Goal: Task Accomplishment & Management: Complete application form

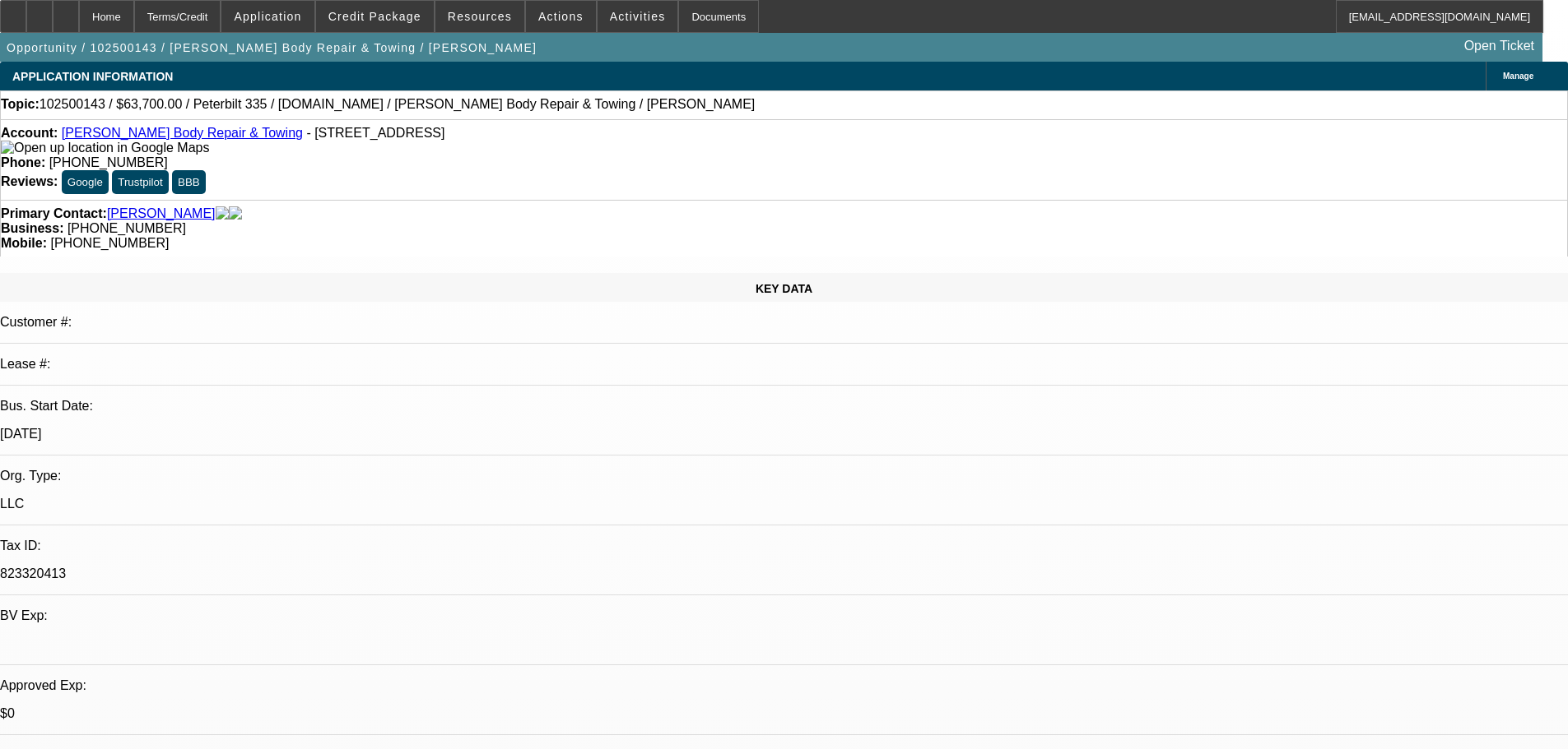
select select "0"
select select "2"
select select "0.1"
select select "1"
select select "4"
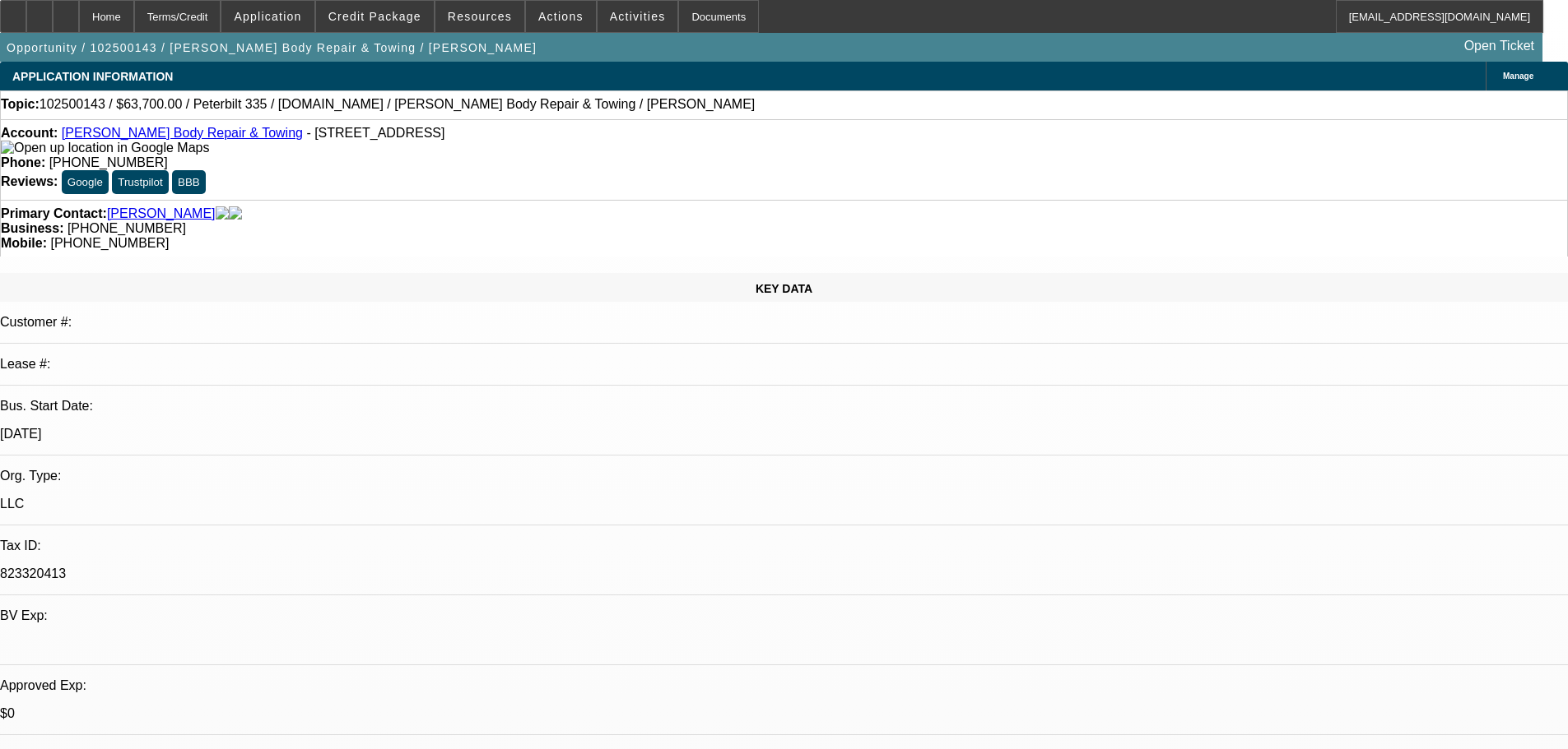
select select "2"
select select "0"
select select "2"
select select "0.1"
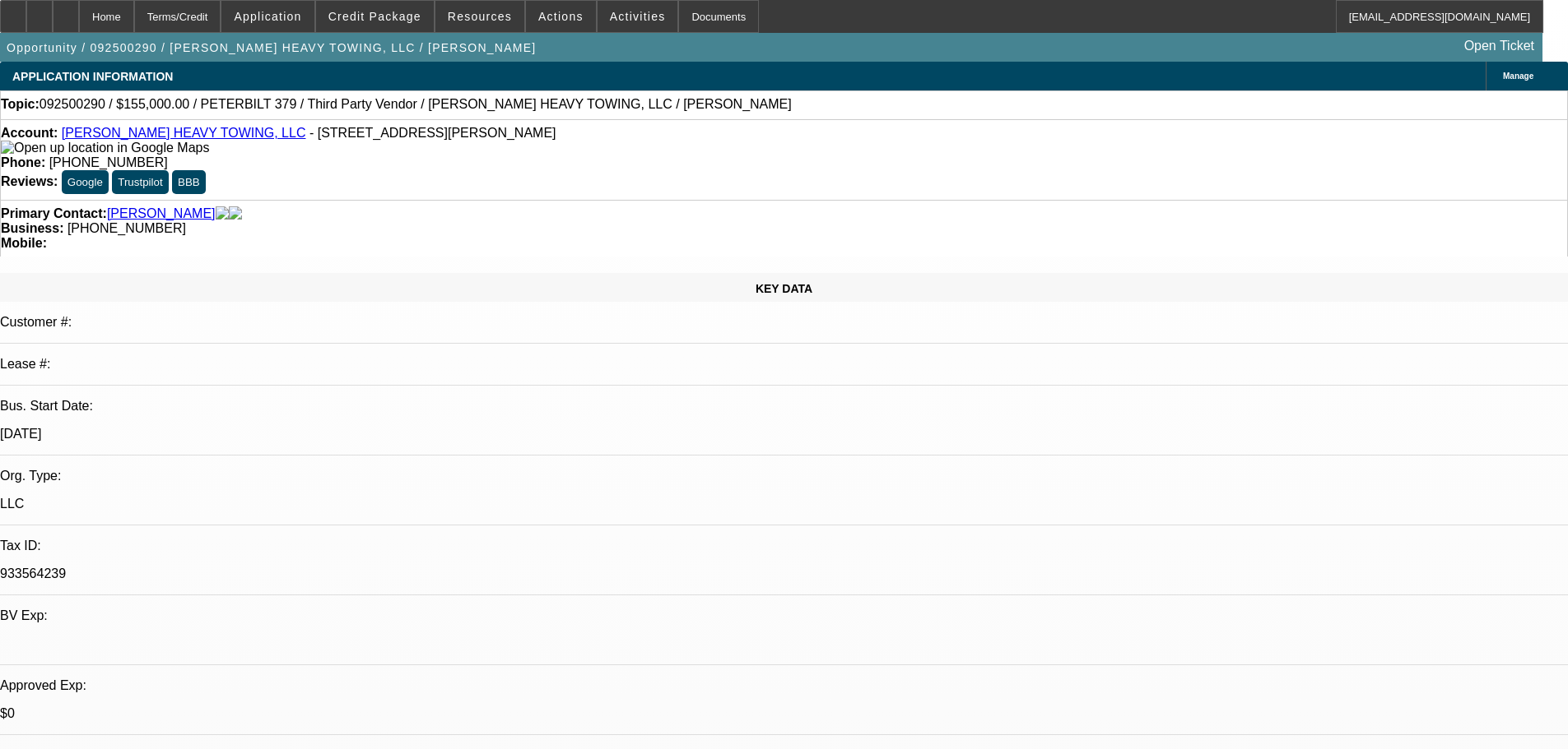
select select "4"
select select "0"
select select "6"
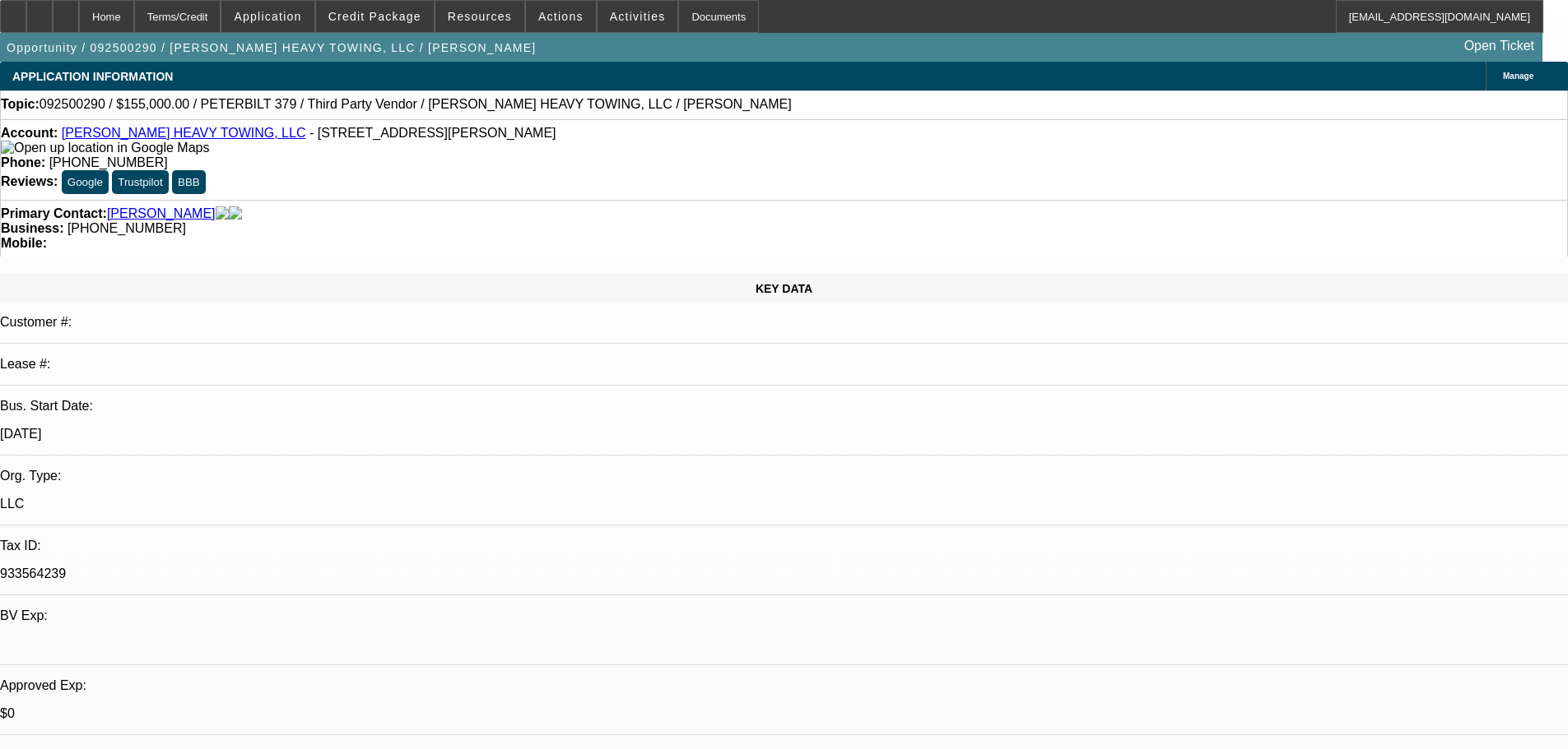
select select "0"
select select "2"
select select "0"
select select "6"
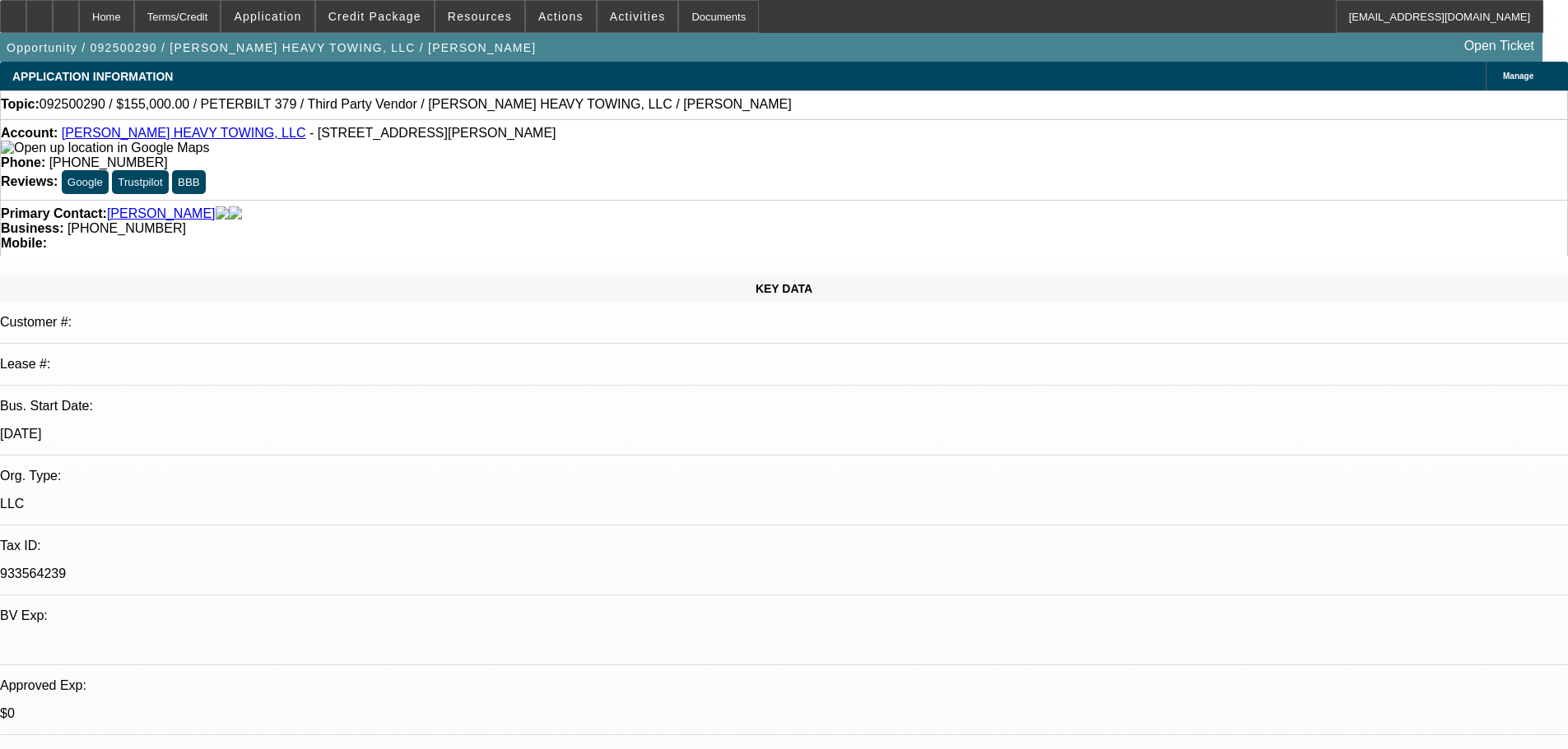
select select "0.1"
select select "2"
select select "0"
select select "6"
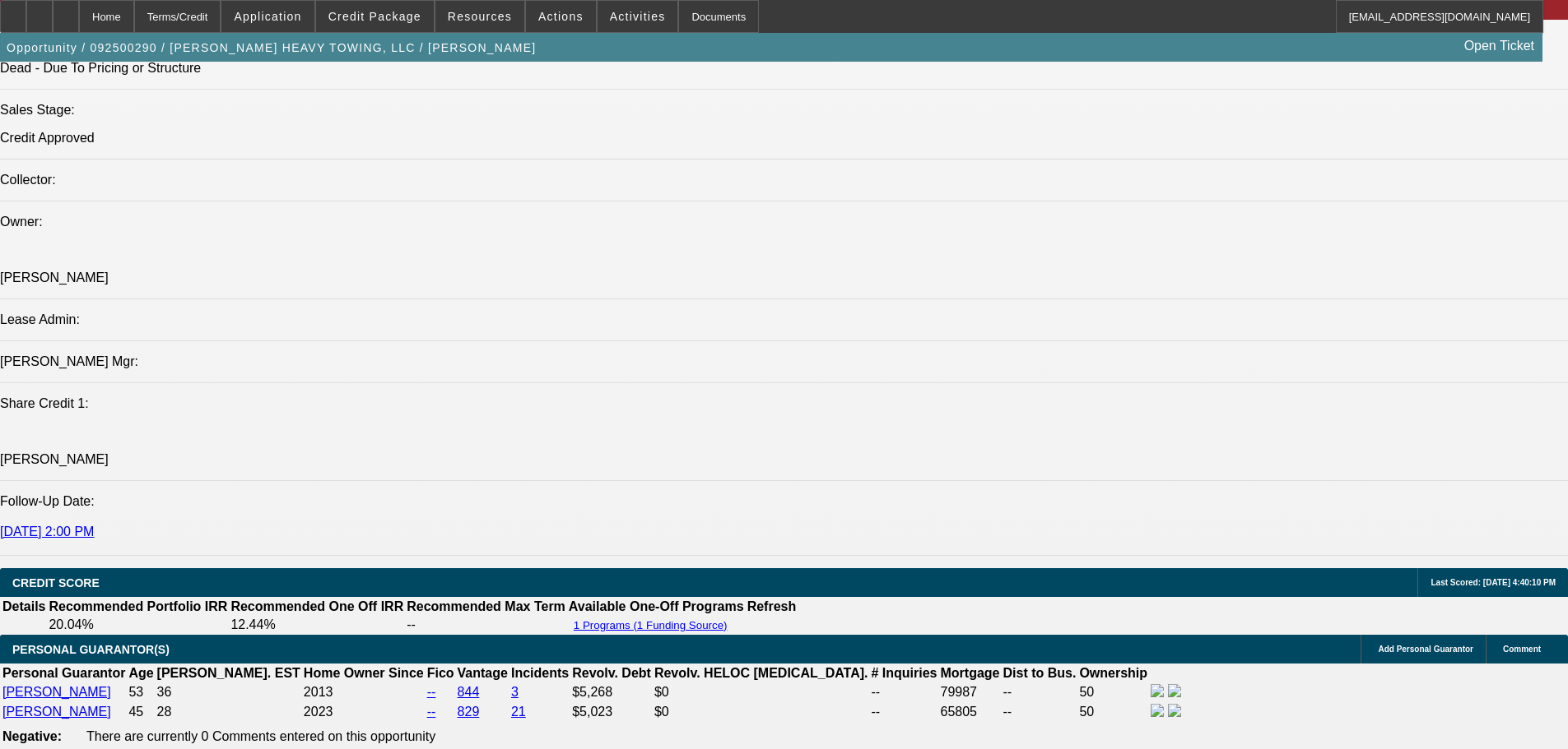
scroll to position [1810, 0]
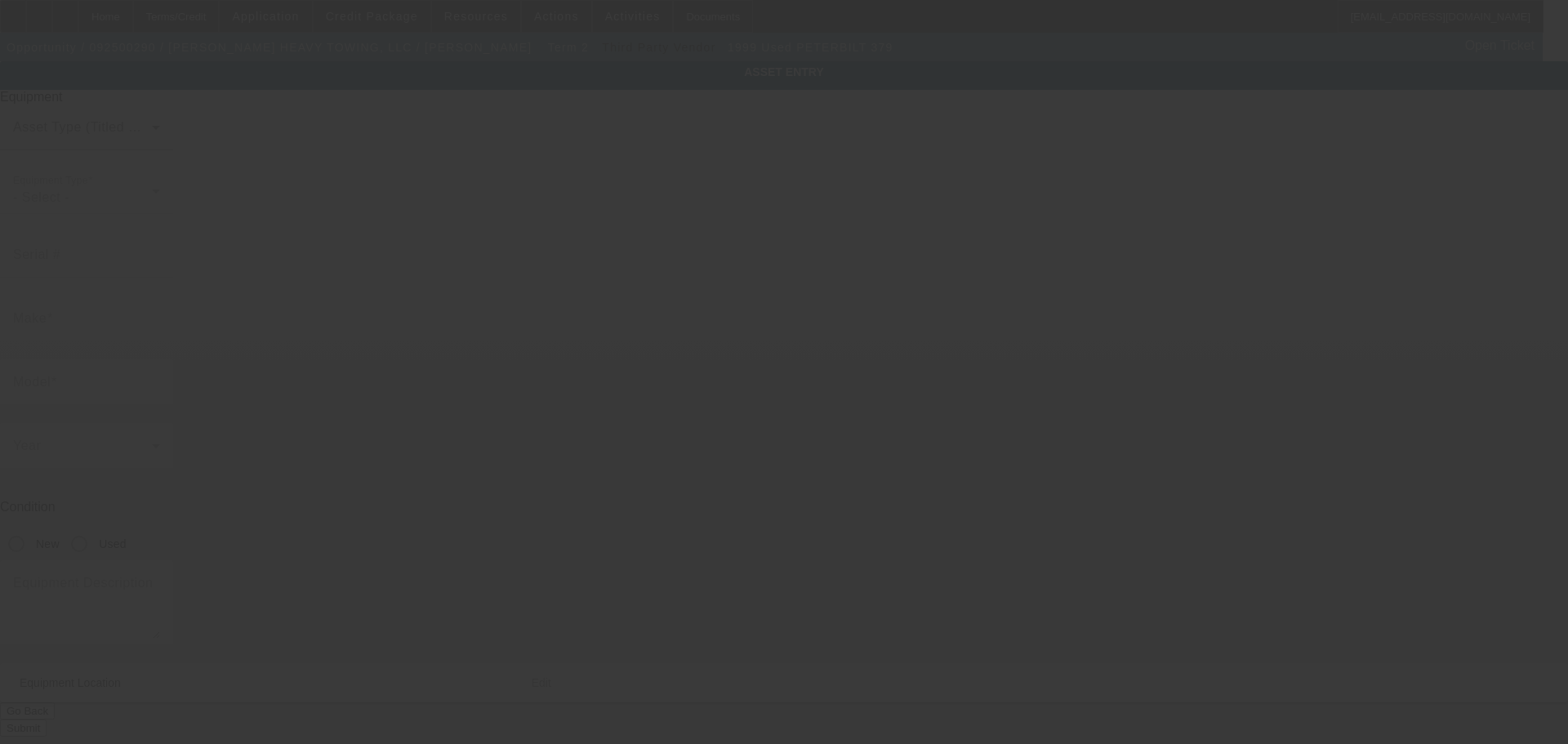
type input "1XP5D69X8XD504732"
type input "Peterbilt"
type input "379"
radio input "true"
type textarea "Wrecker"
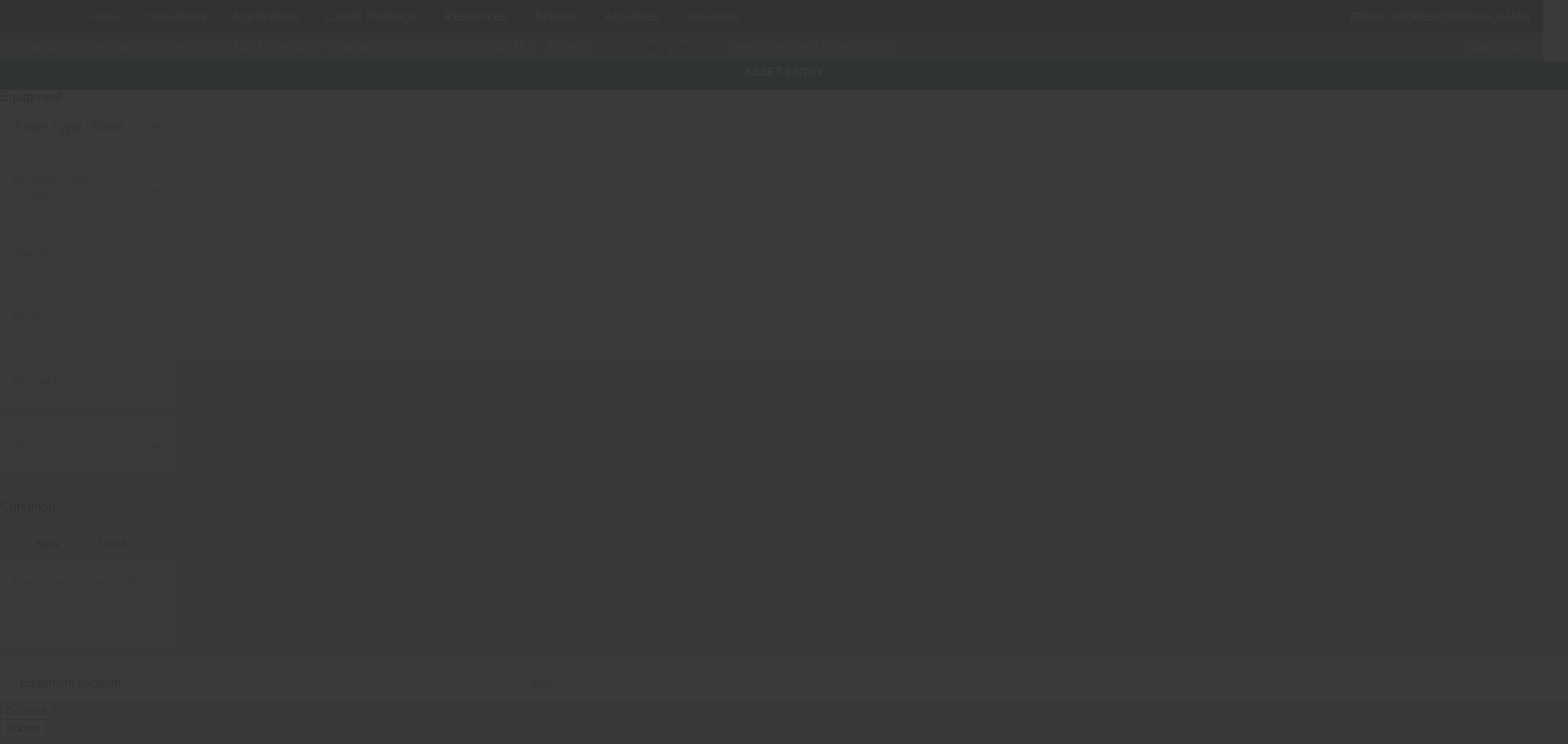
type input "9326 Woodlyn Rd"
type input "Houston"
type input "77078"
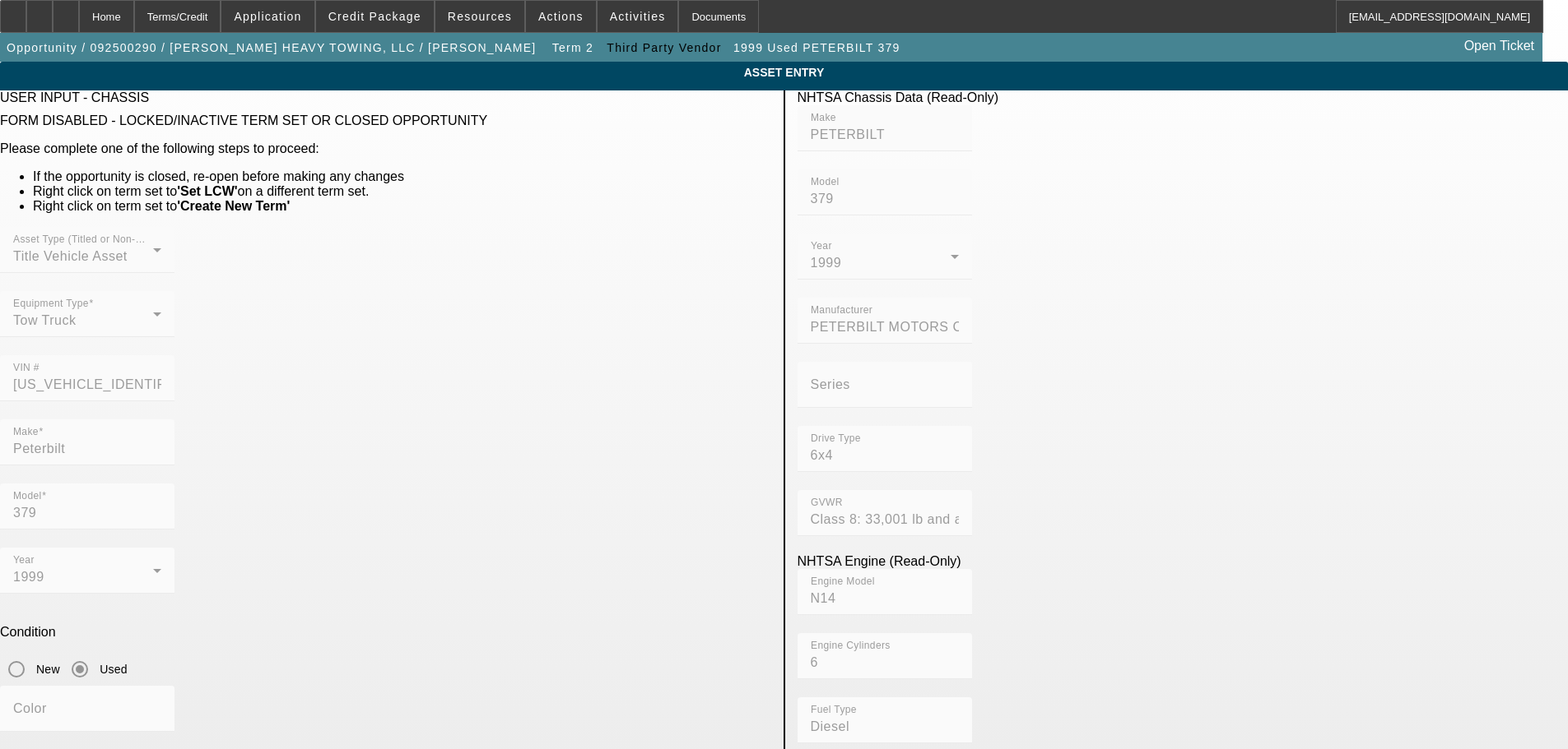
click at [832, 569] on mat-form-field "Engine Model N14" at bounding box center [884, 601] width 174 height 64
drag, startPoint x: 809, startPoint y: 454, endPoint x: 806, endPoint y: 461, distance: 7.6
click at [806, 569] on mat-form-field "Engine Model N14" at bounding box center [884, 601] width 174 height 64
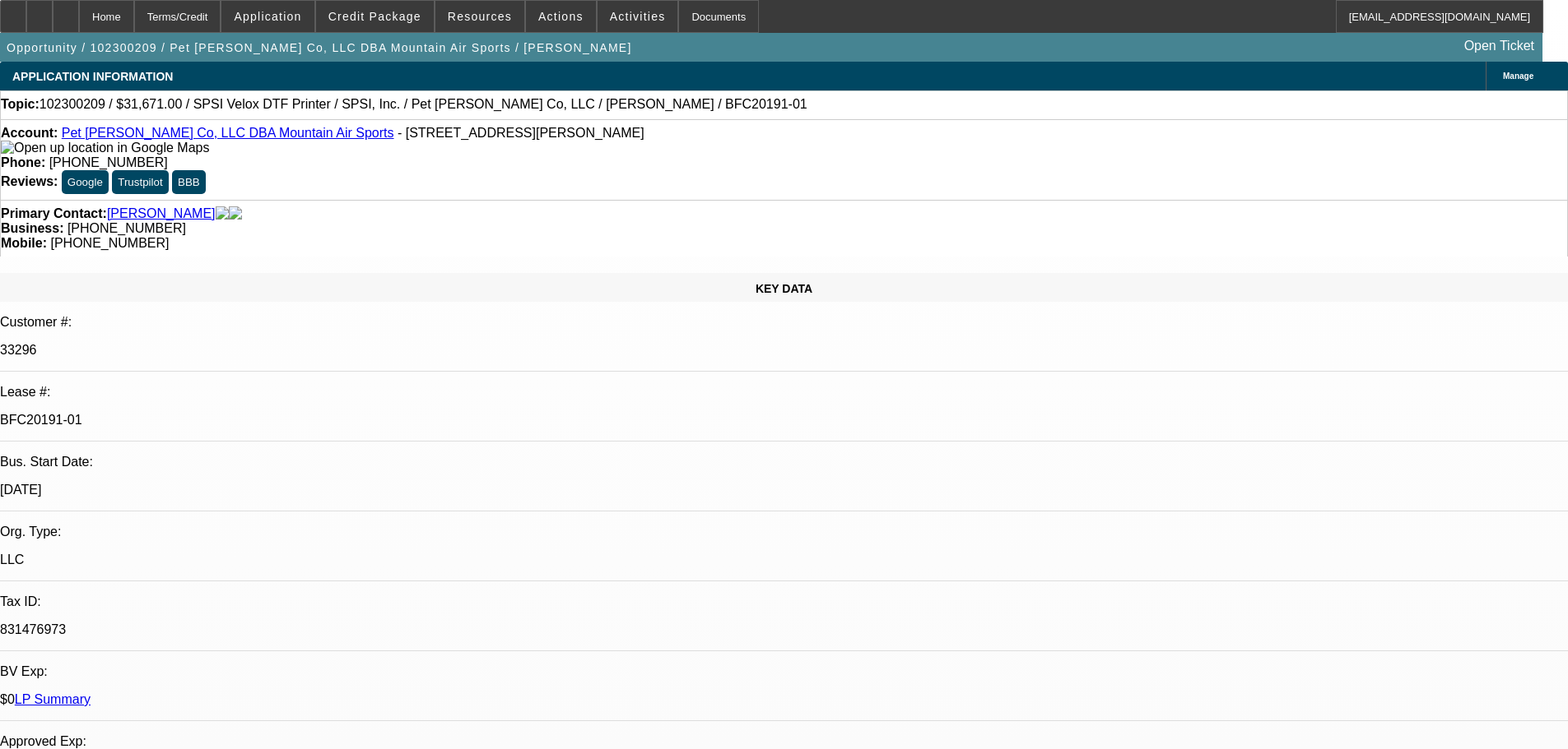
select select "0"
select select "6"
select select "0"
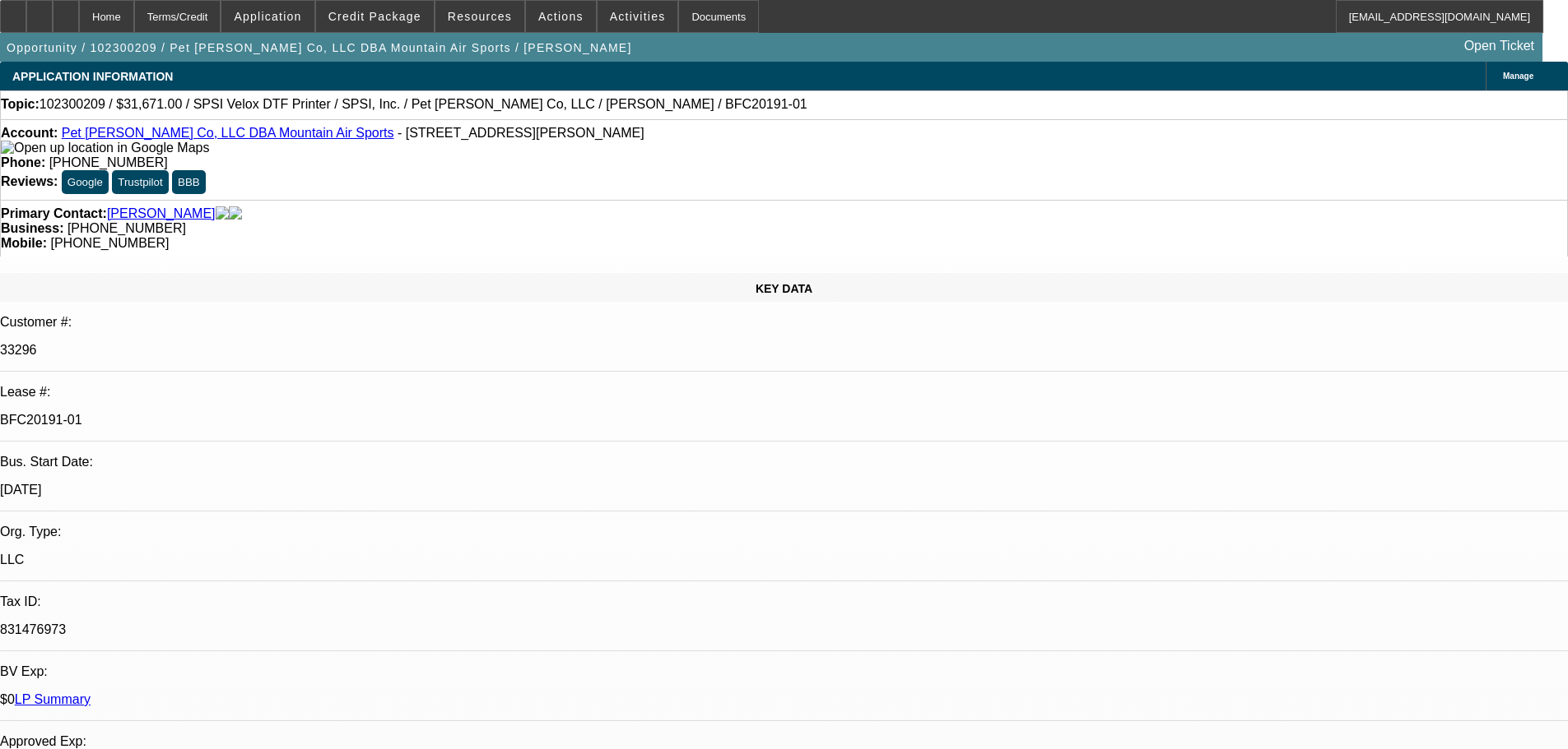
select select "0"
select select "6"
select select "0"
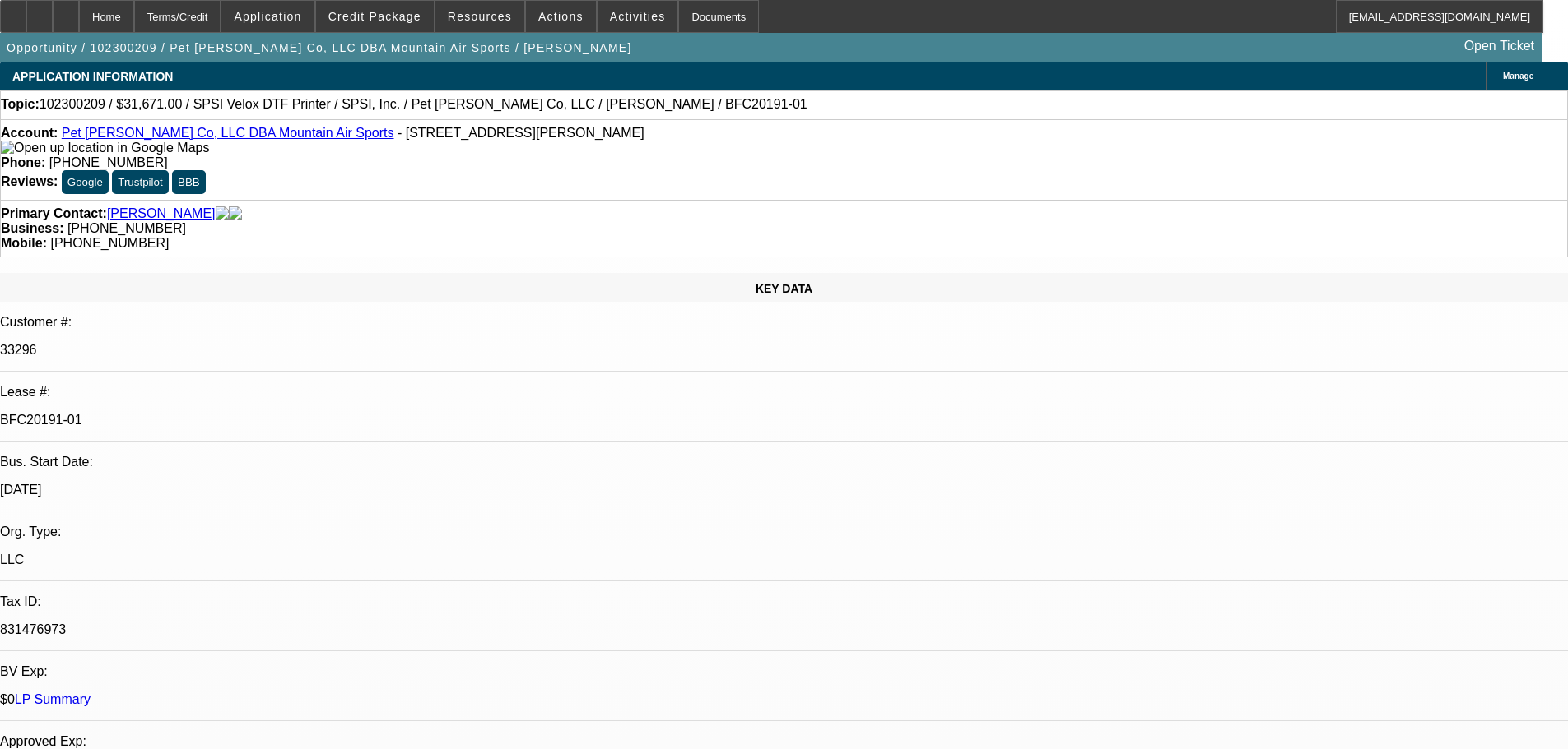
select select "0"
select select "6"
select select "0"
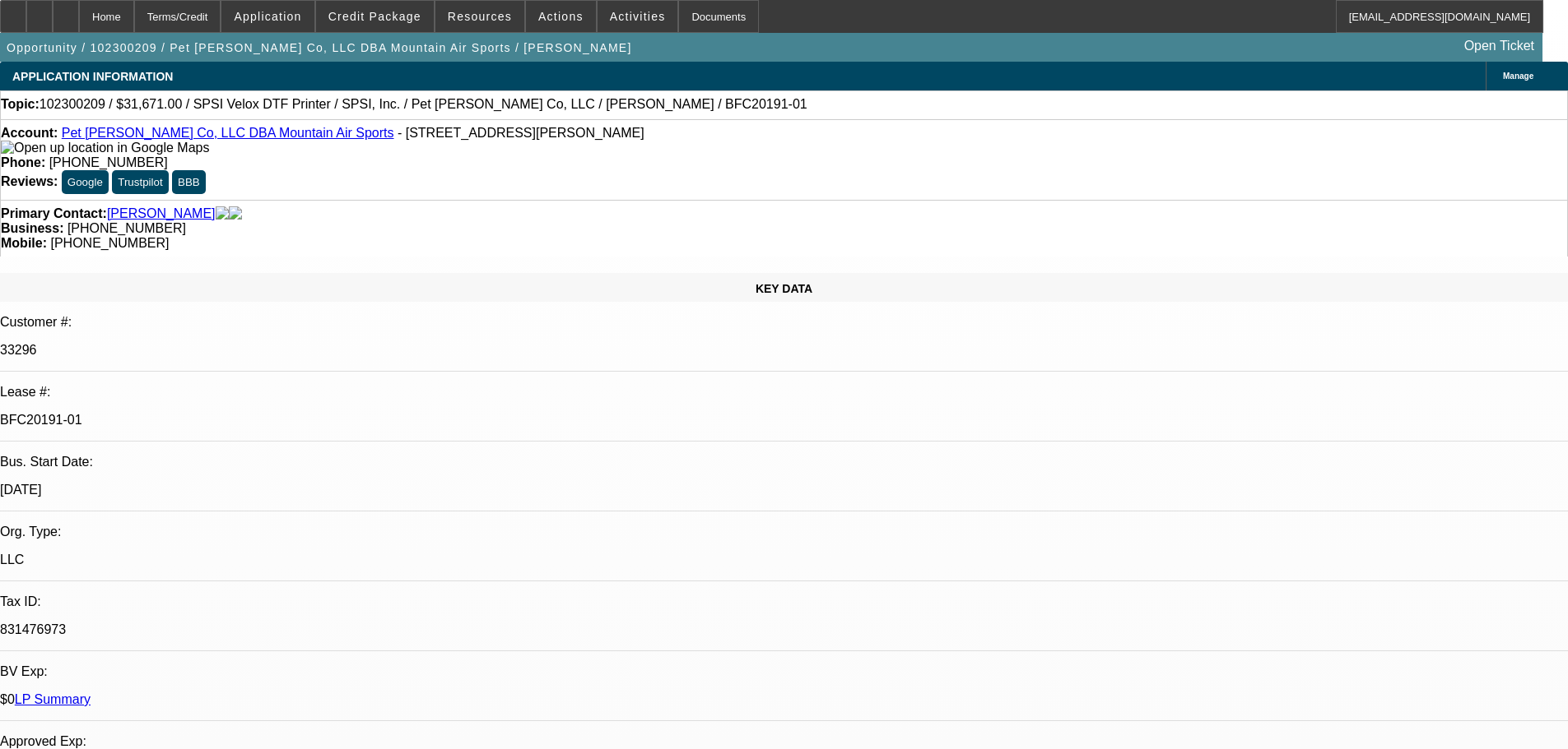
select select "6"
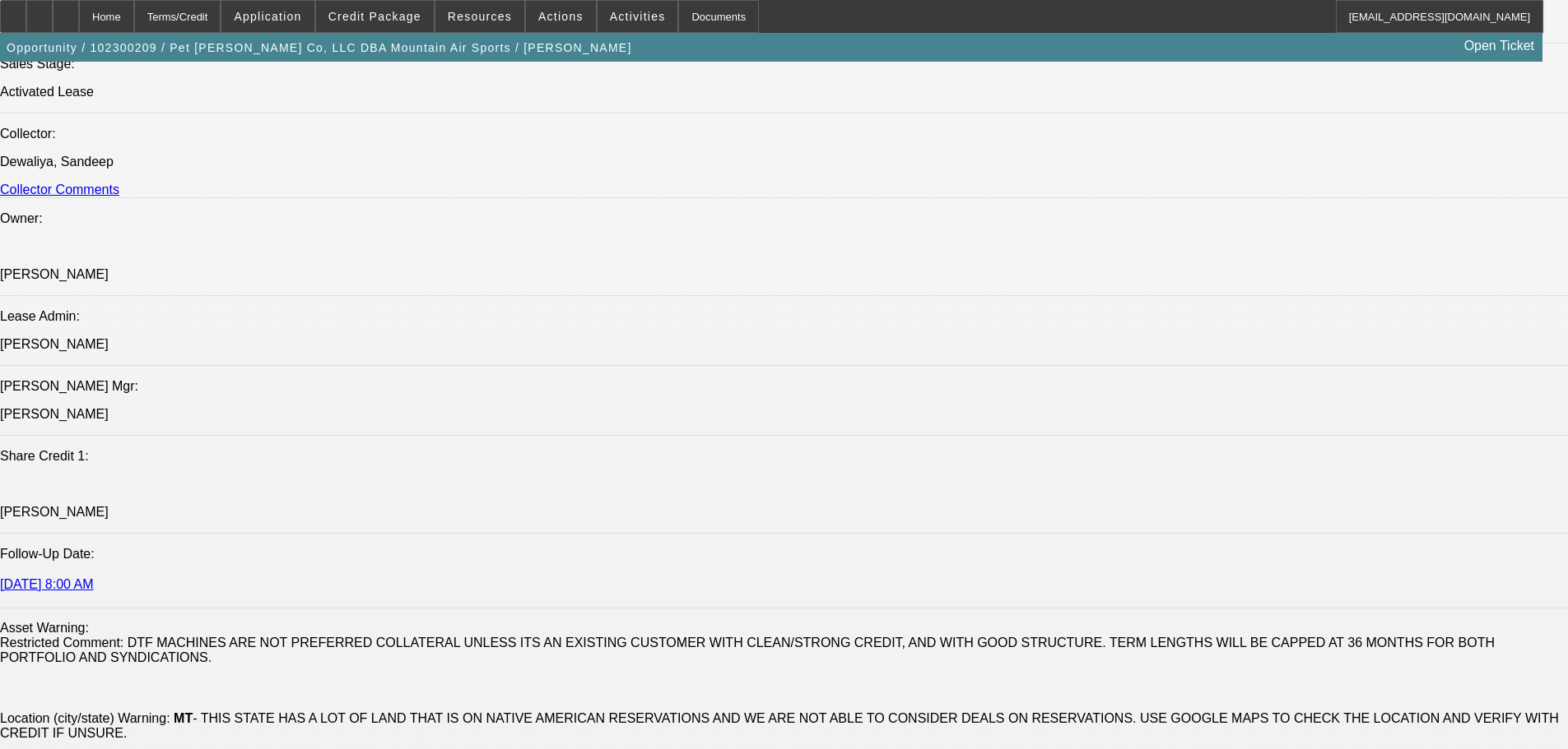
scroll to position [1974, 0]
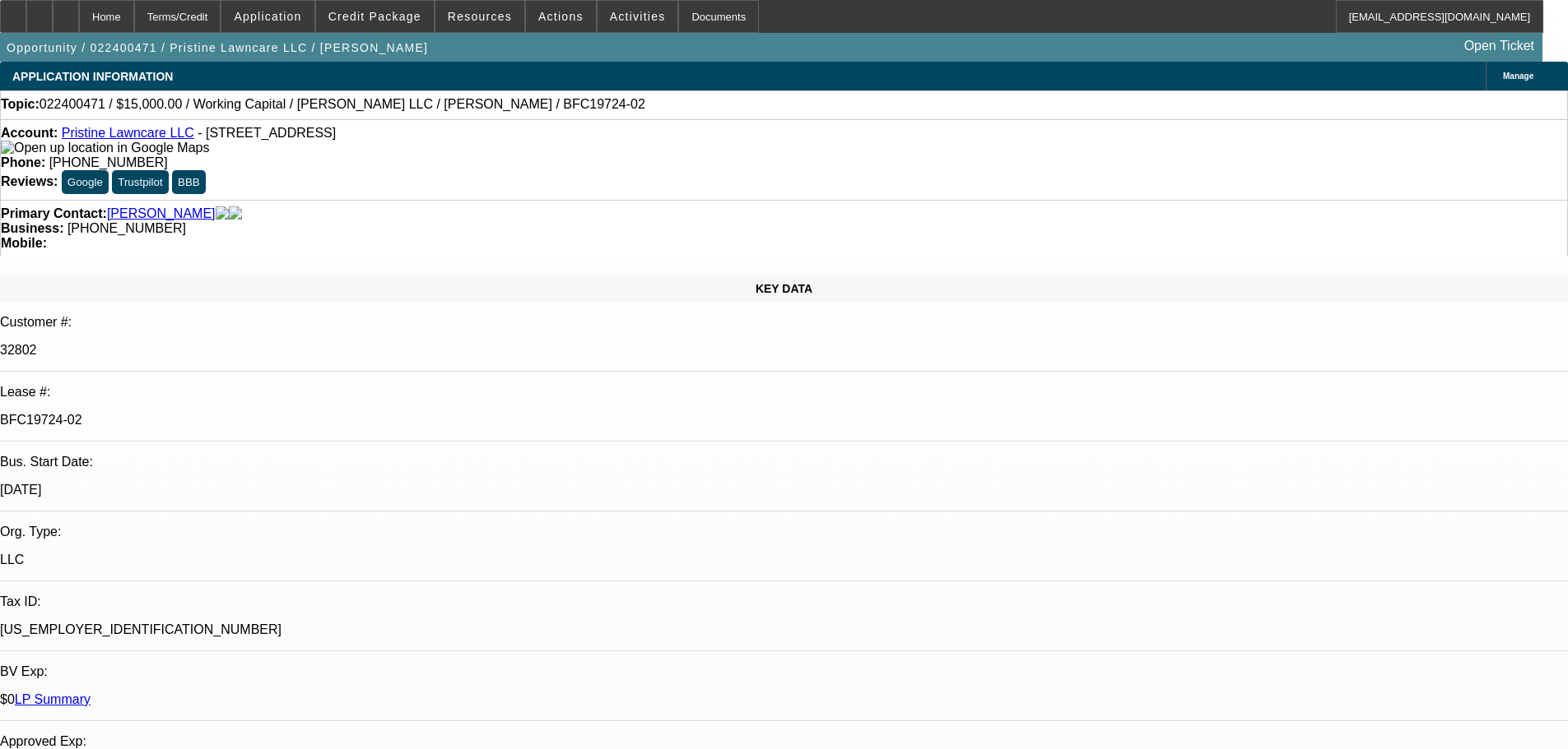
select select "0"
select select "2"
select select "0"
select select "6"
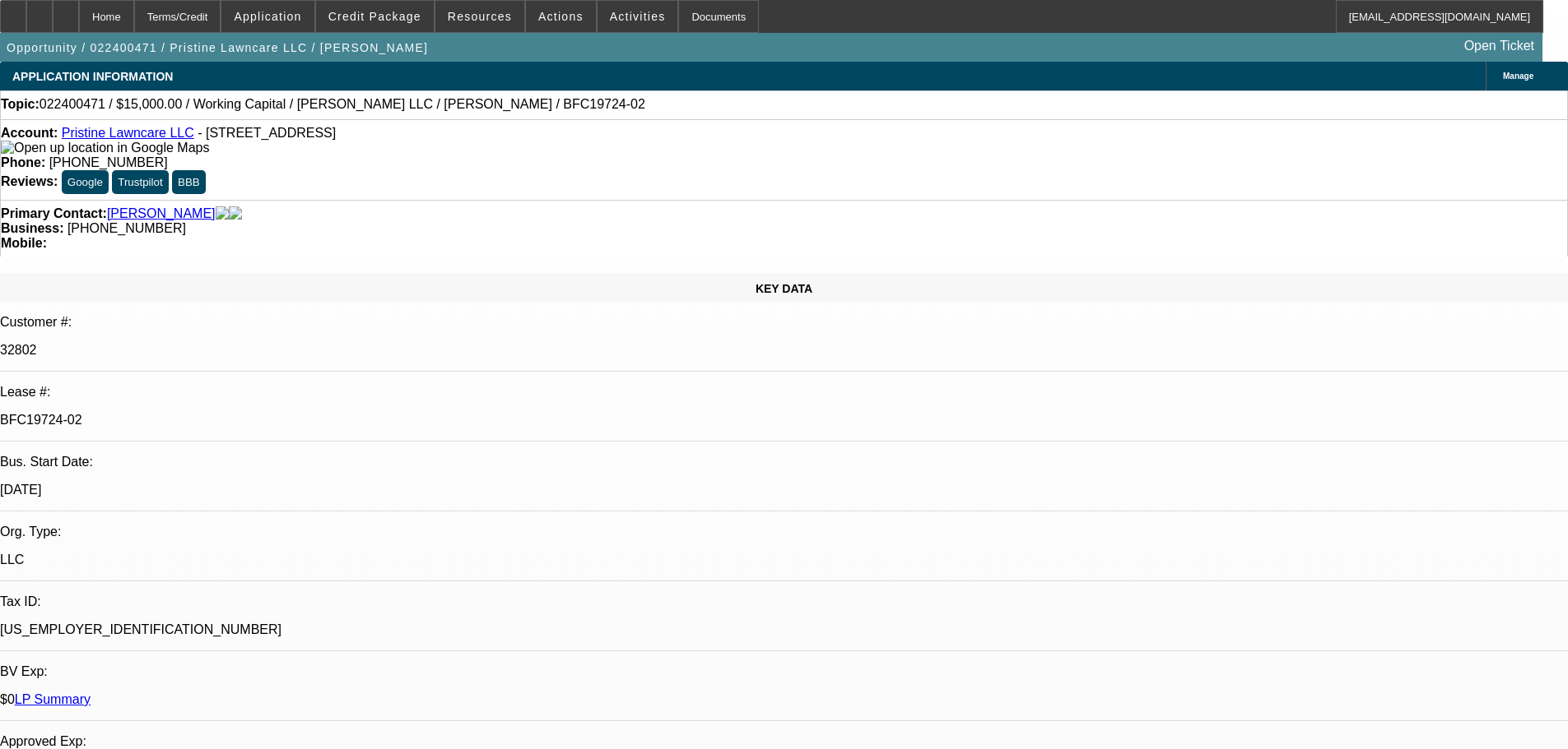
select select "0"
select select "2"
select select "0"
select select "6"
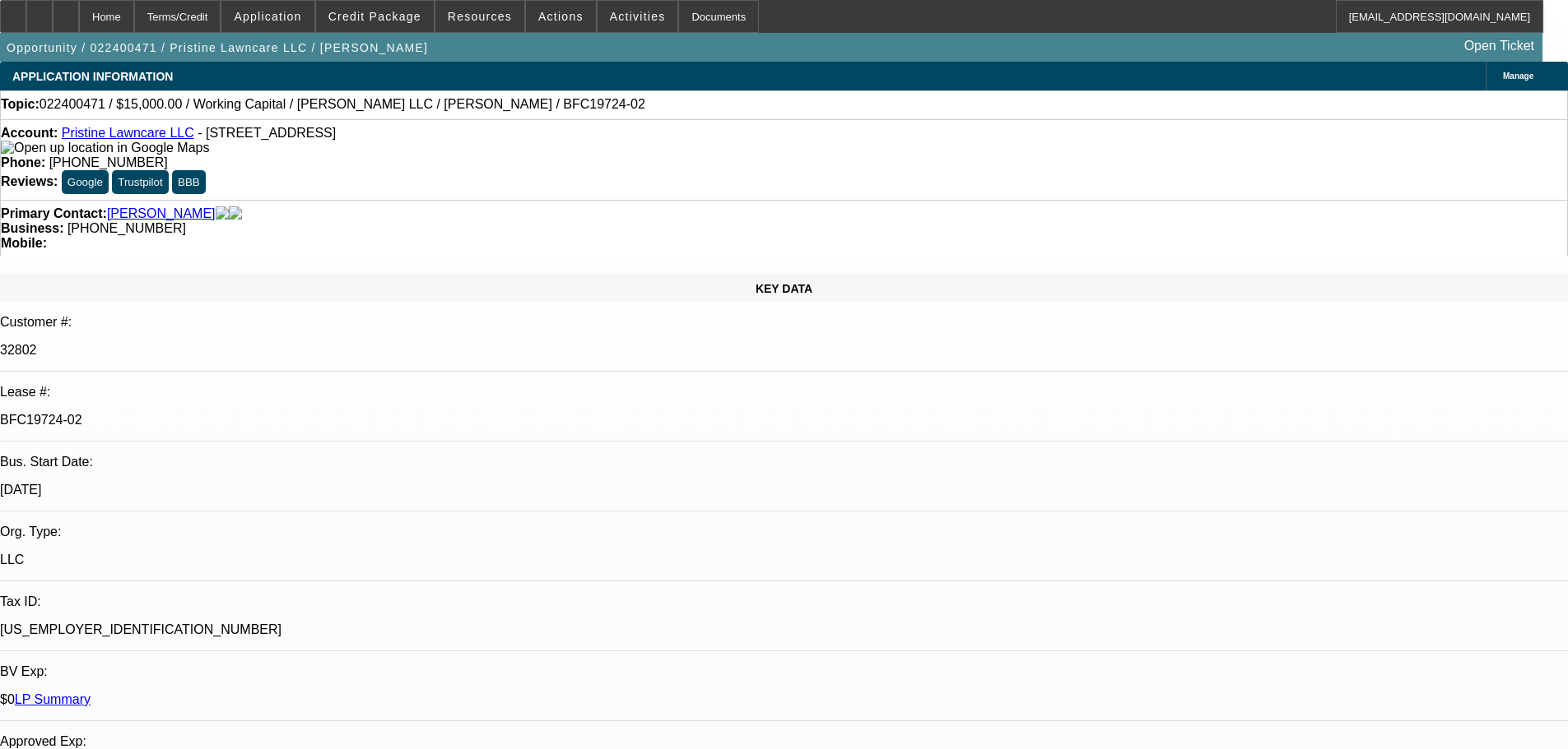
select select "0"
select select "2"
select select "0"
select select "6"
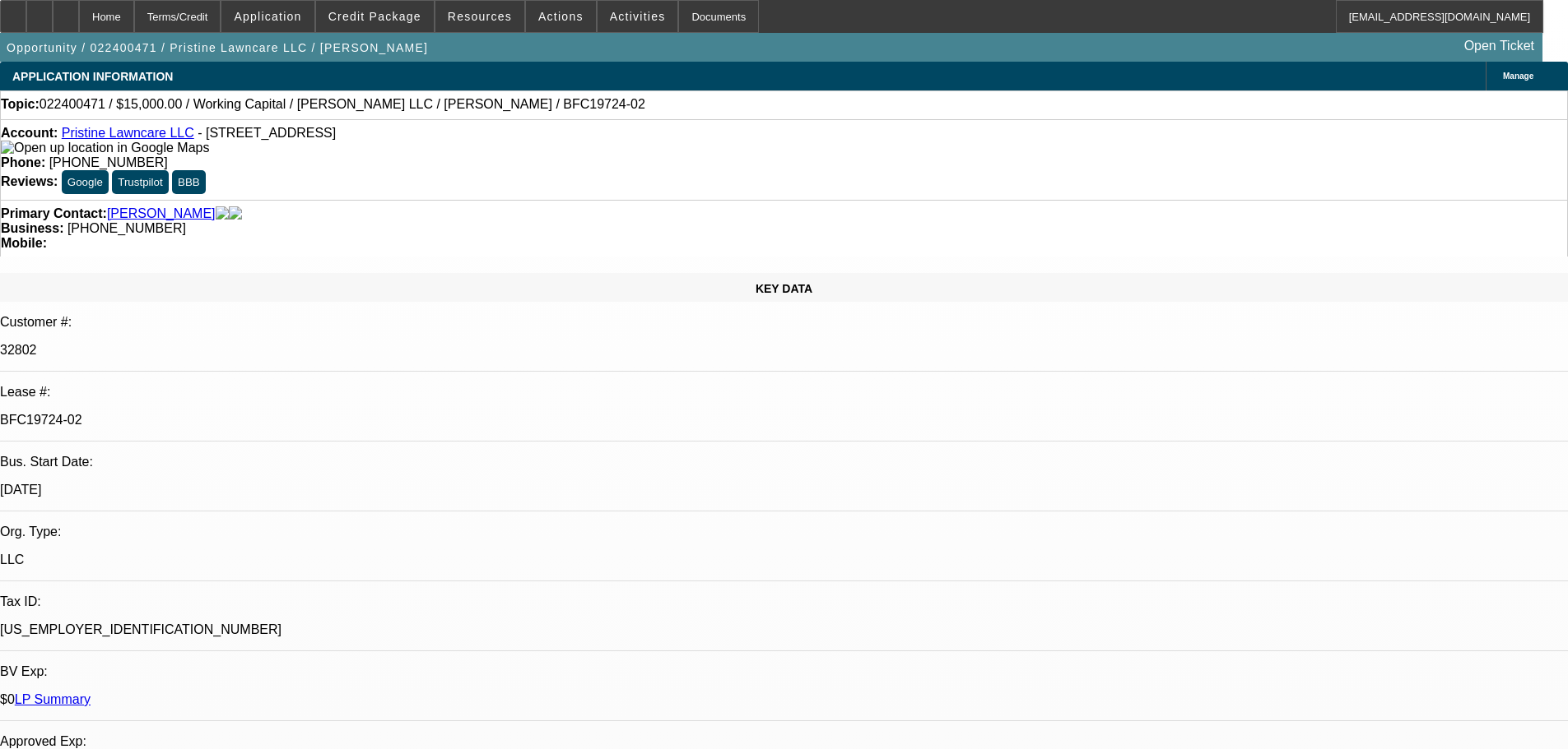
select select "0"
select select "2"
select select "0"
select select "6"
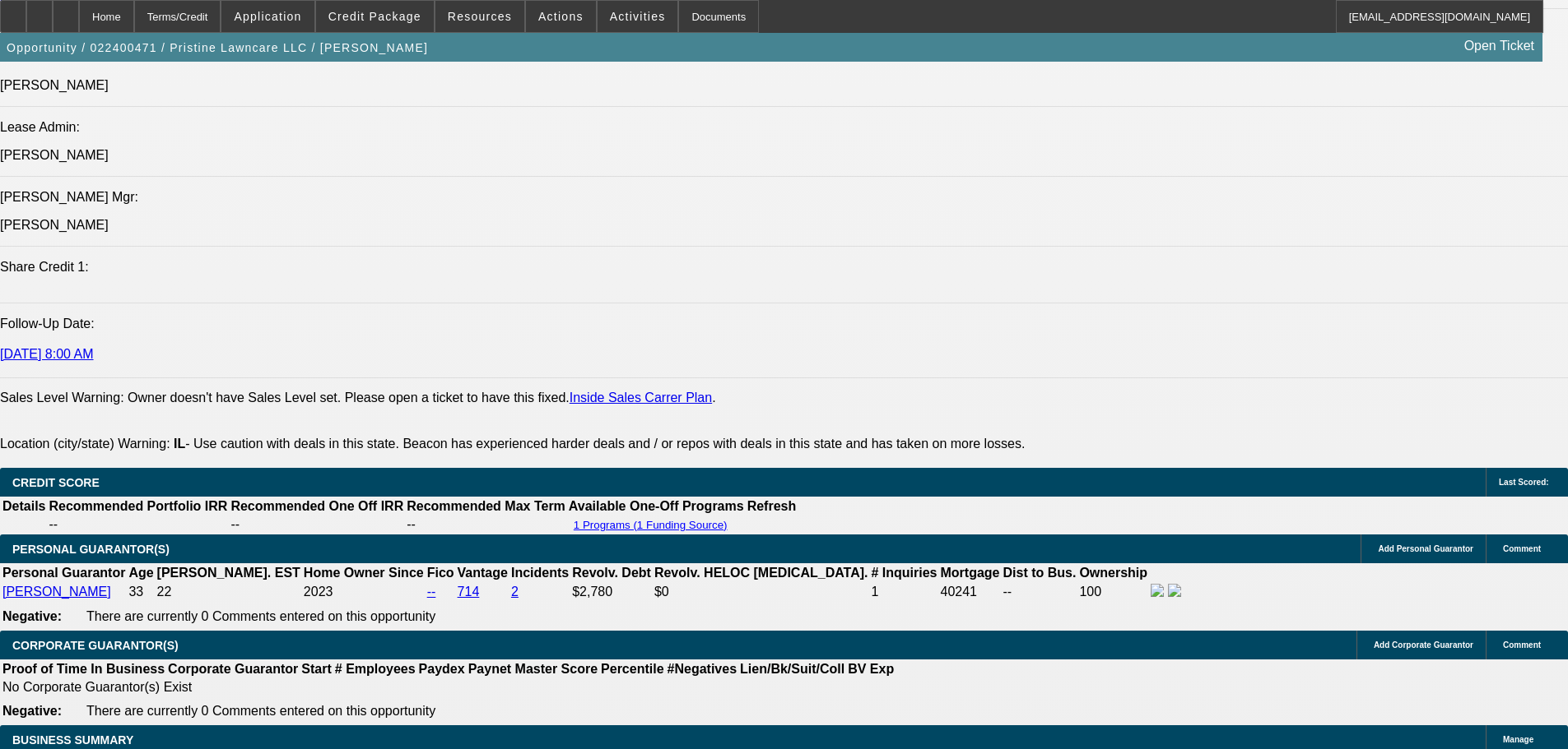
scroll to position [2468, 0]
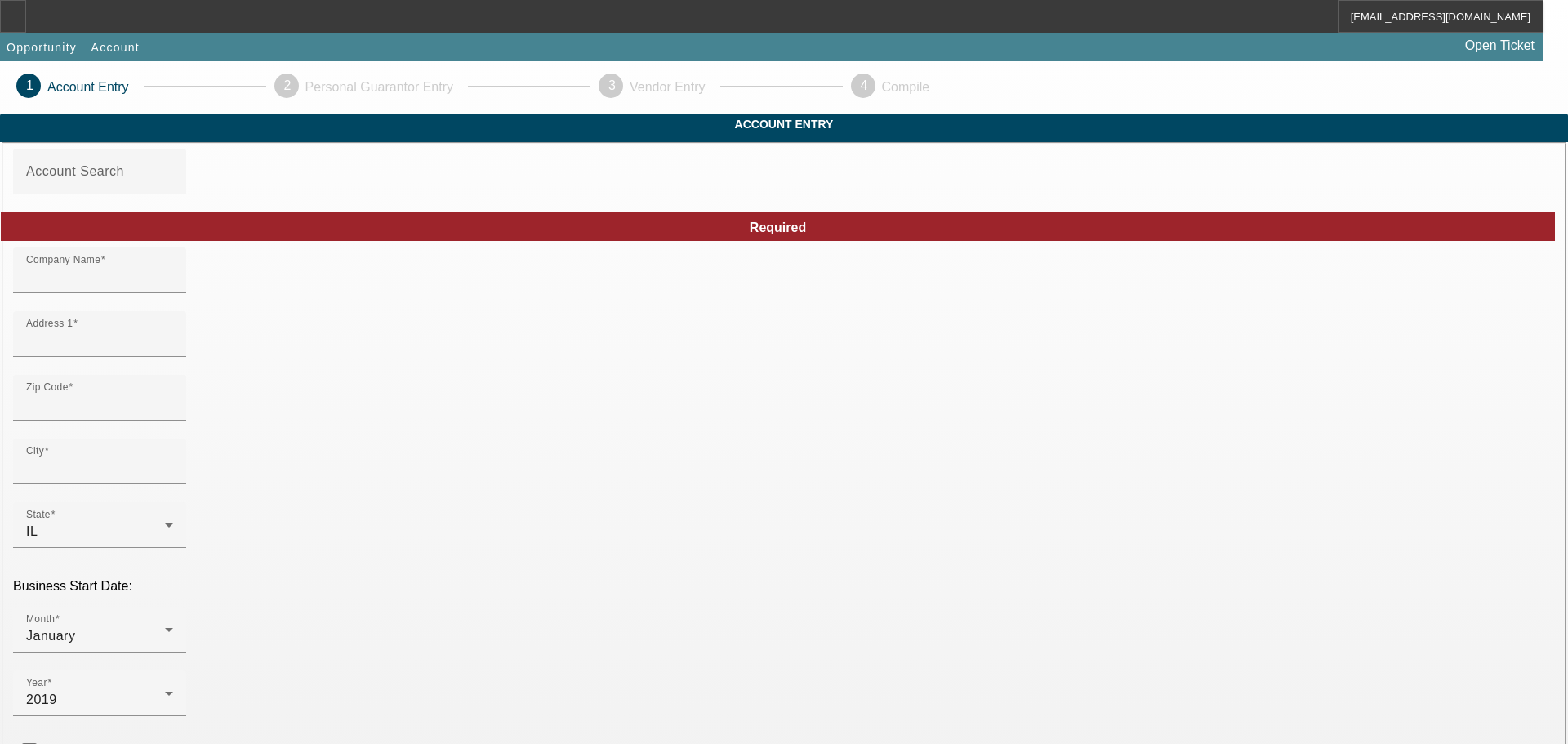
type input "Pristine Lawncare LLC"
type input "[STREET_ADDRESS]"
type input "60964"
type input "[GEOGRAPHIC_DATA]"
type input "[PHONE_NUMBER]"
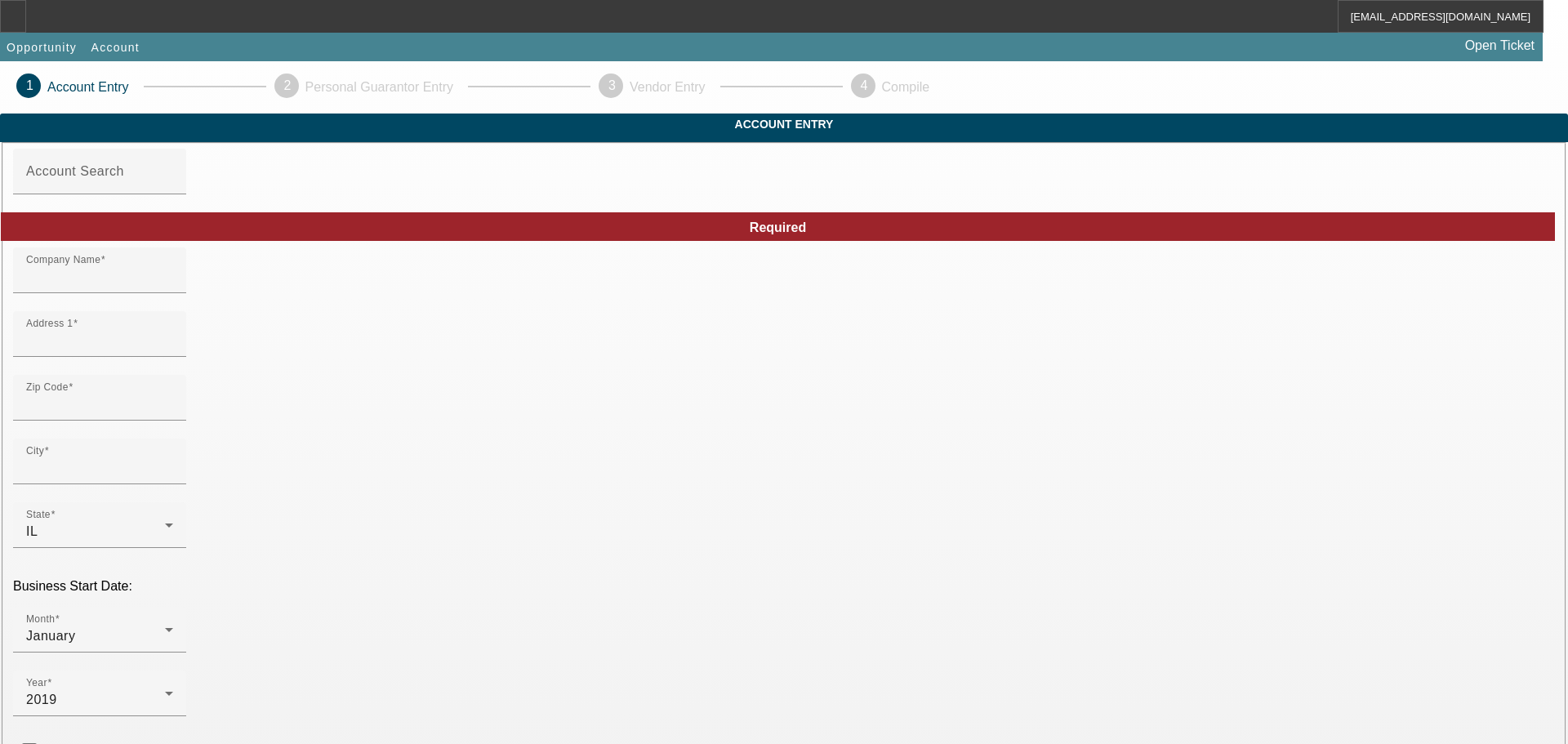
type input "[EMAIL_ADDRESS][DOMAIN_NAME]"
type input "Kankakee"
type input "[US_EMPLOYER_IDENTIFICATION_NUMBER]"
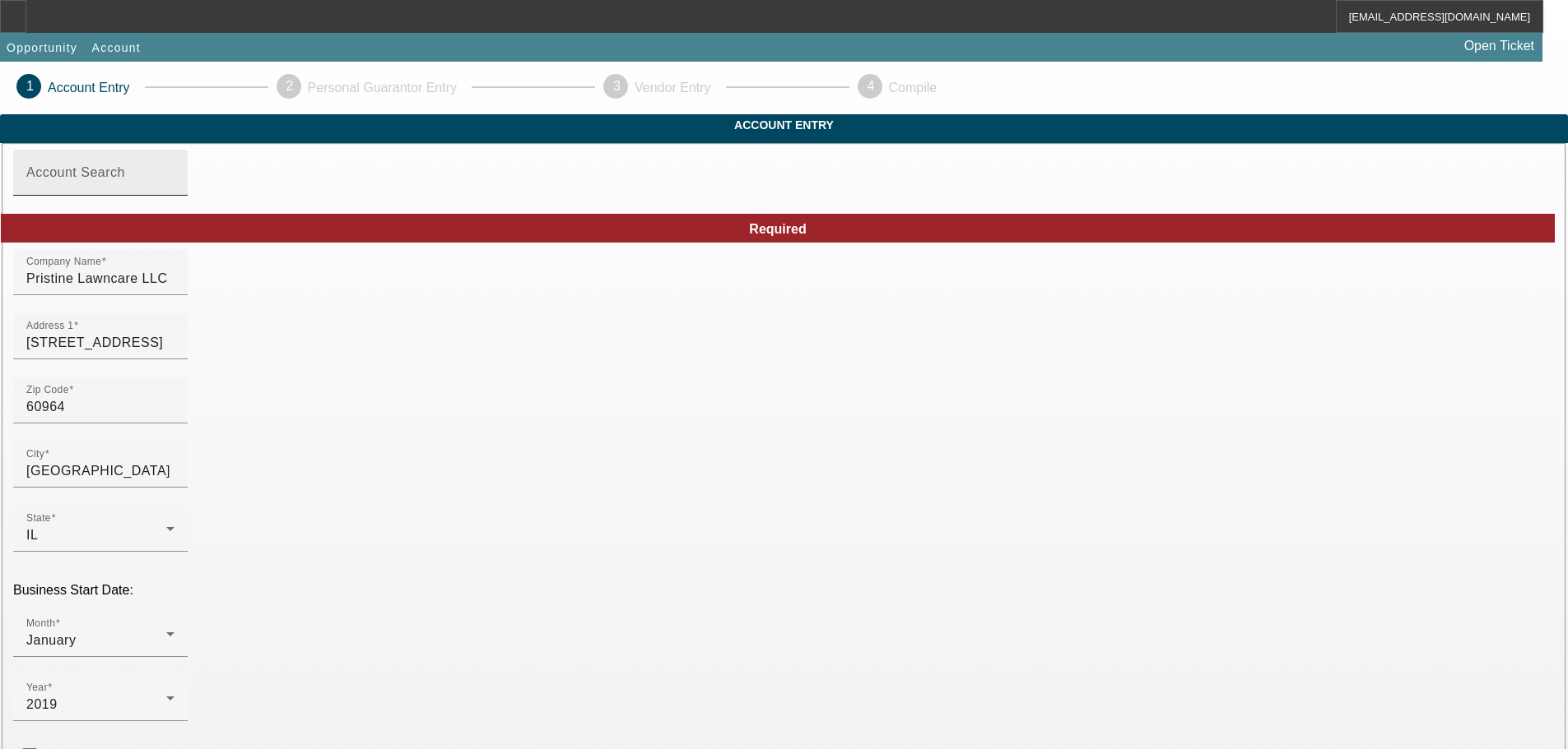
click at [174, 196] on div "Account Search" at bounding box center [100, 172] width 148 height 46
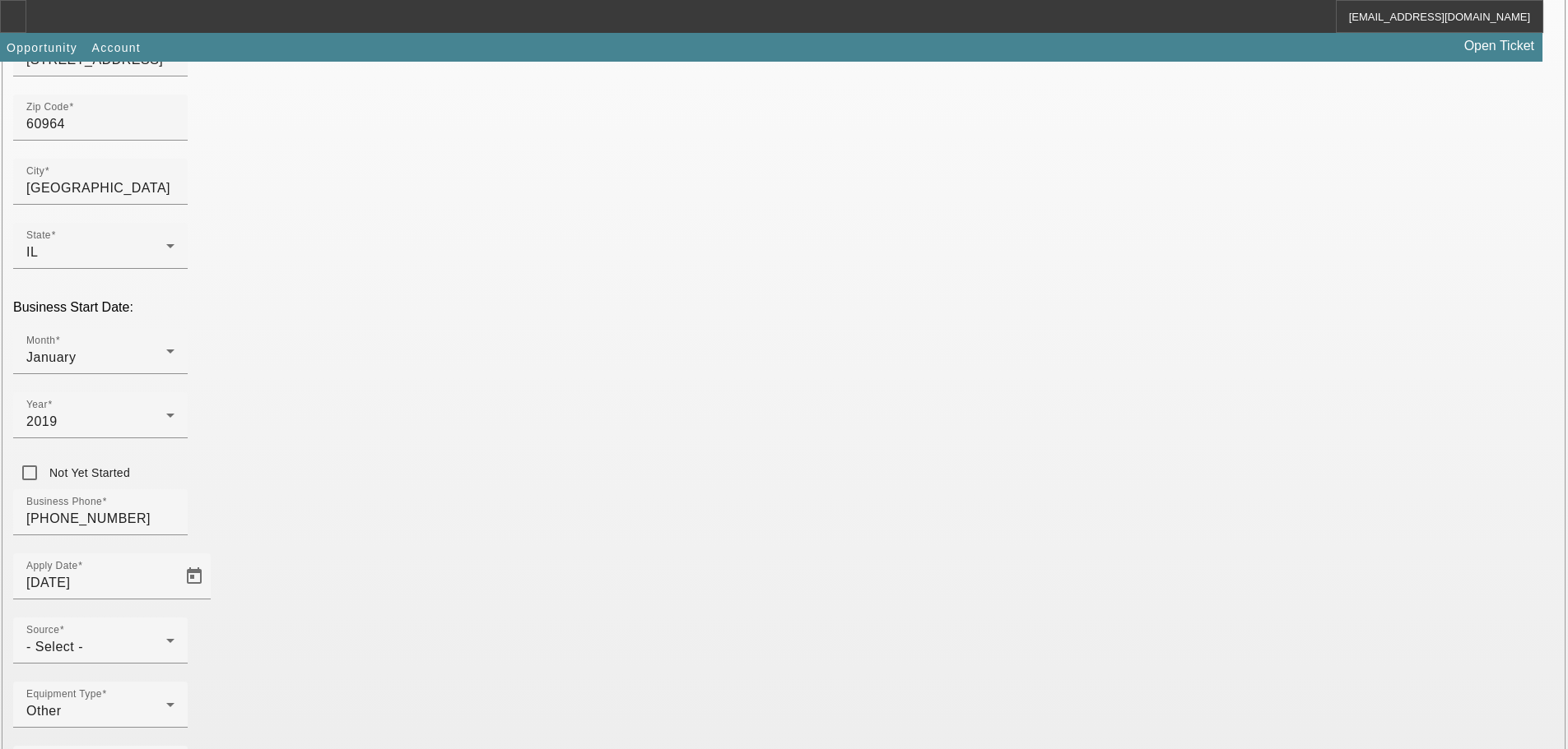
scroll to position [290, 0]
click at [174, 611] on div "Source - Select -" at bounding box center [100, 634] width 148 height 46
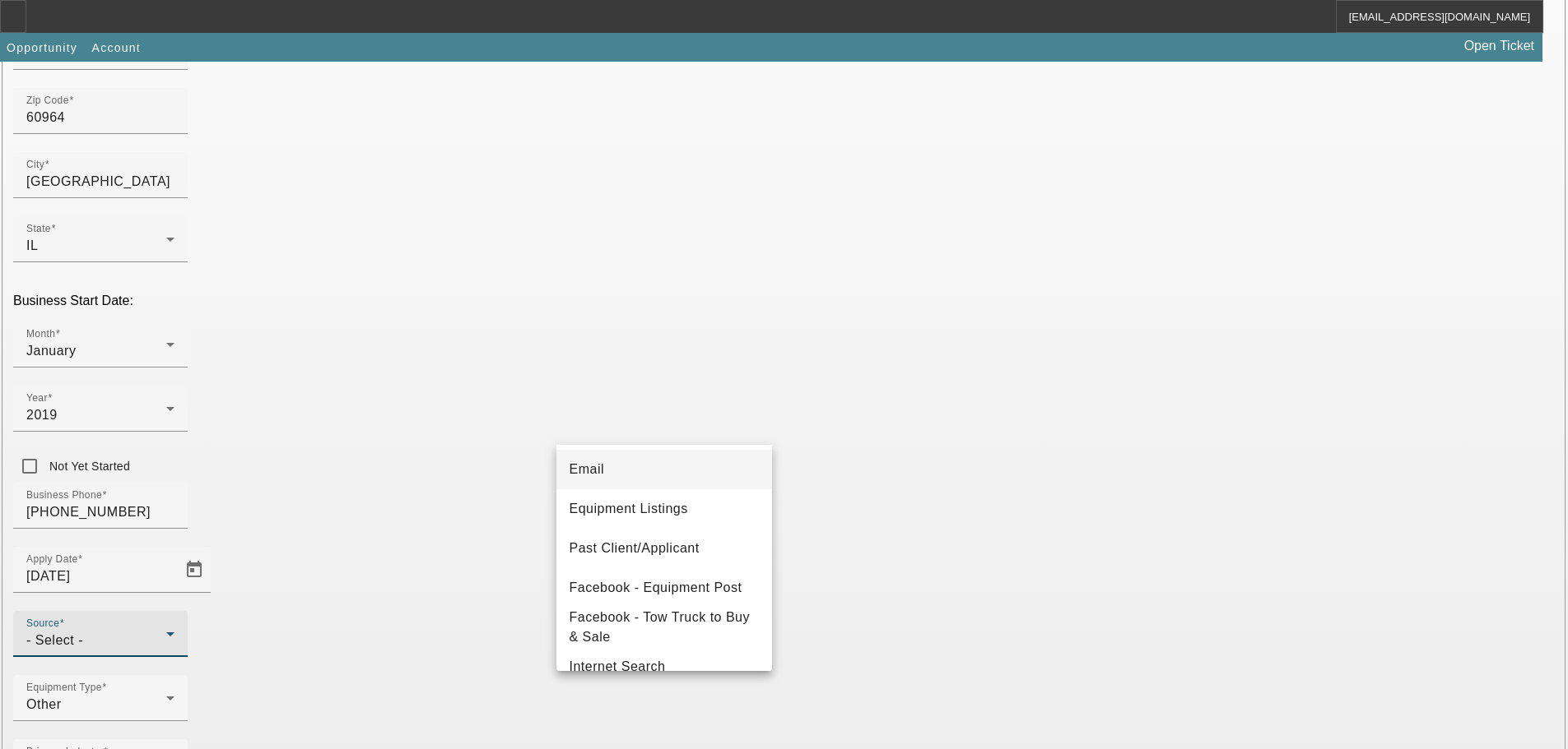
scroll to position [165, 0]
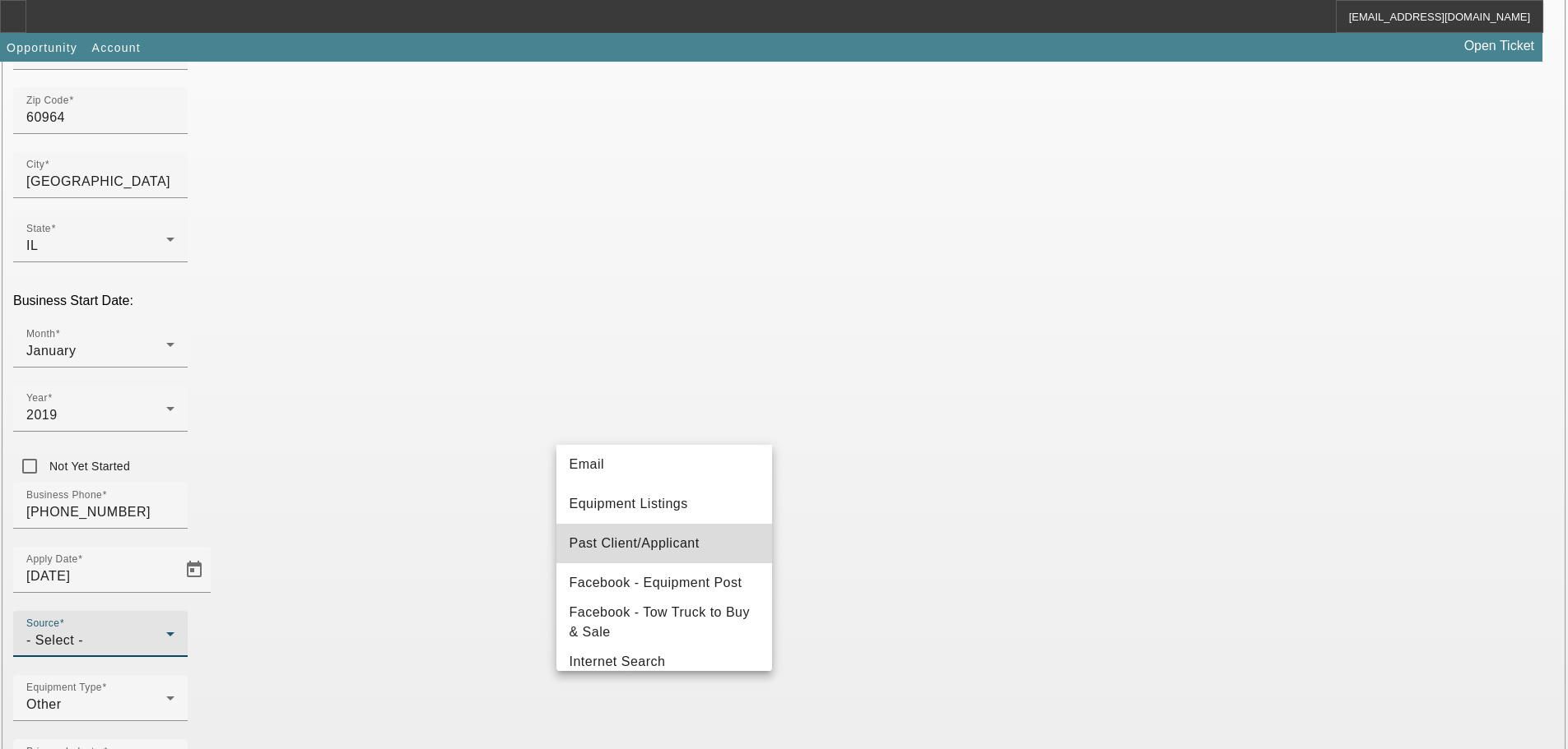
click at [688, 543] on span "Past Client/Applicant" at bounding box center [634, 544] width 130 height 20
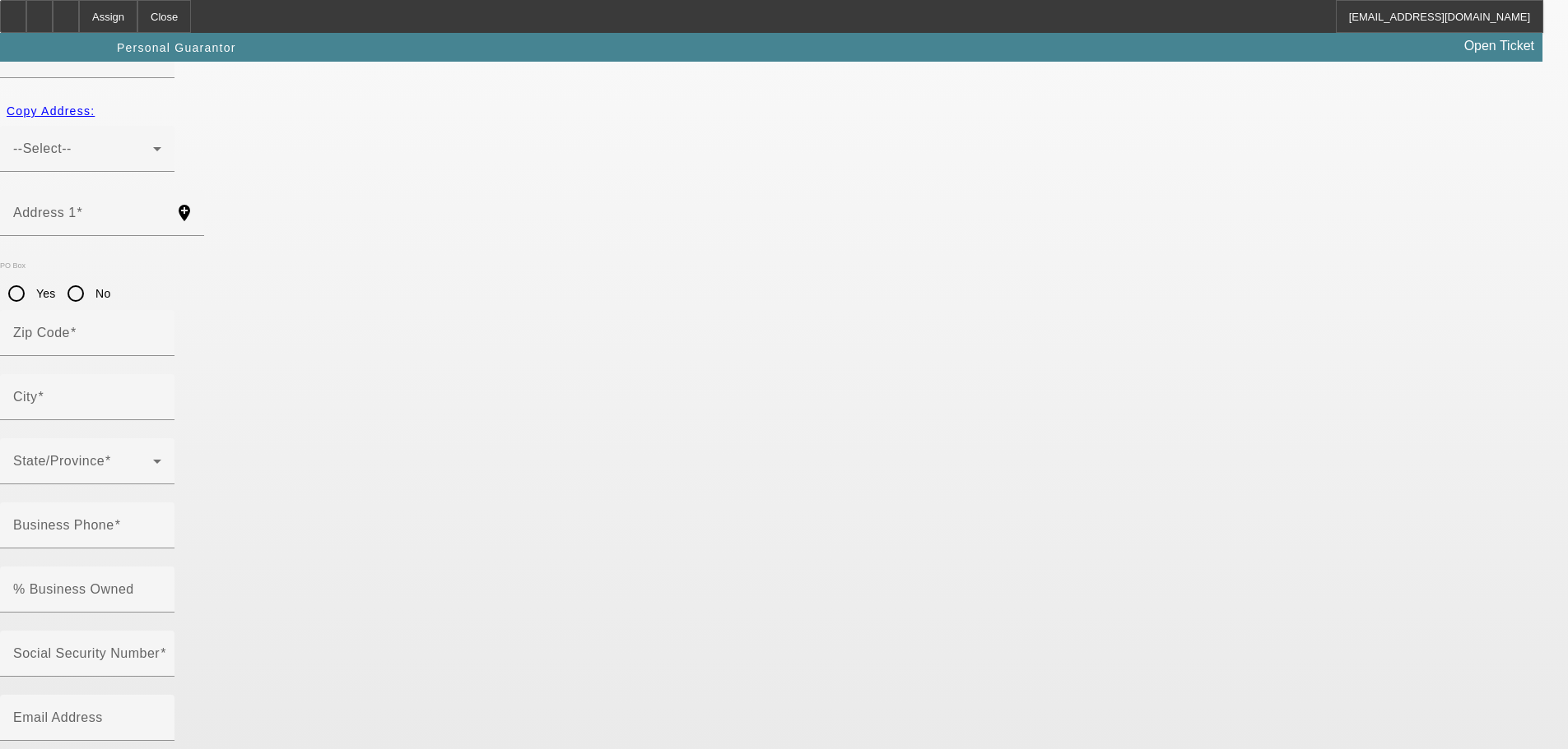
scroll to position [56, 0]
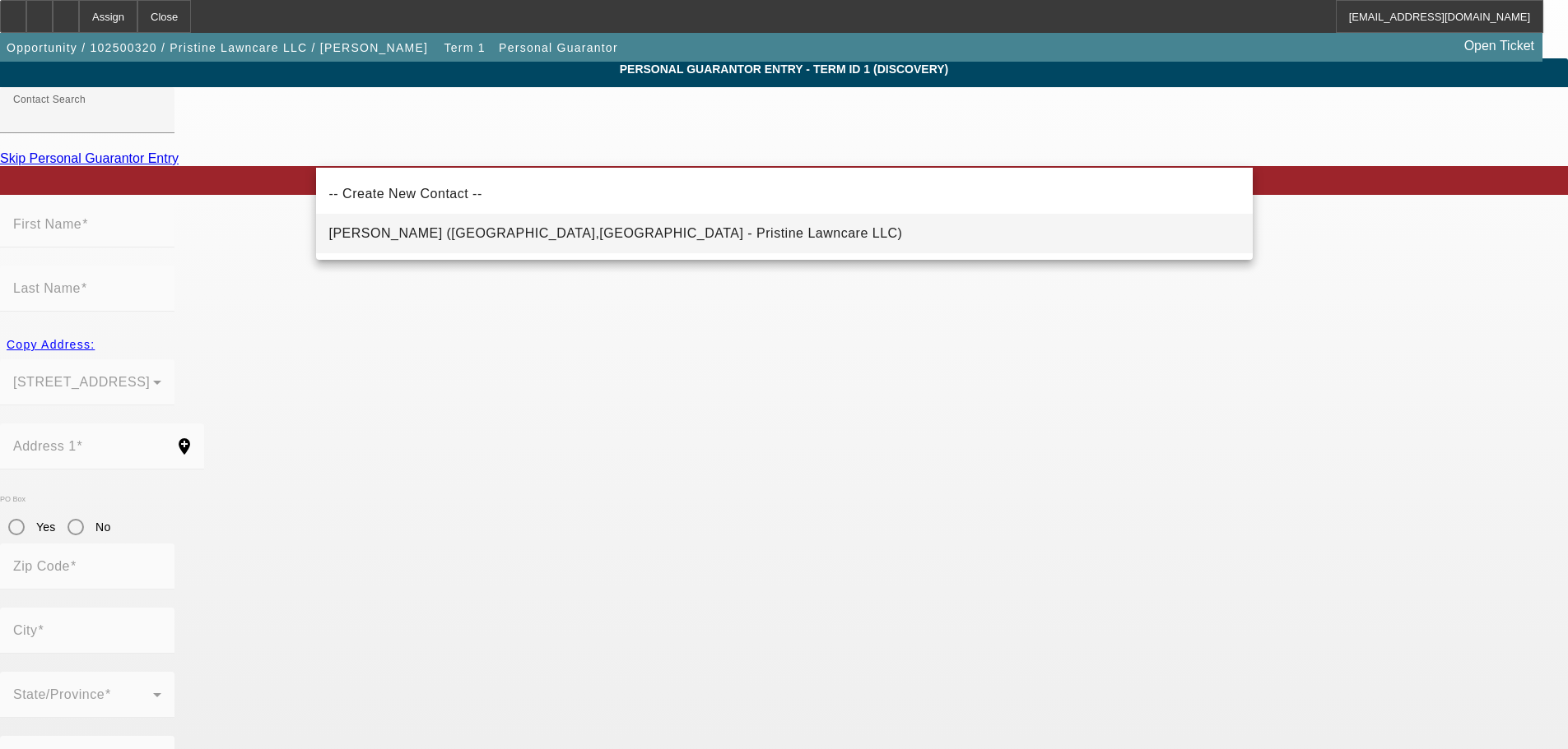
click at [802, 241] on mat-option "Andrade, Gustavo (Sun River Terrace,IL - Pristine Lawncare LLC)" at bounding box center [784, 233] width 937 height 39
type input "Andrade, Gustavo (Sun River Terrace,IL - Pristine Lawncare LLC)"
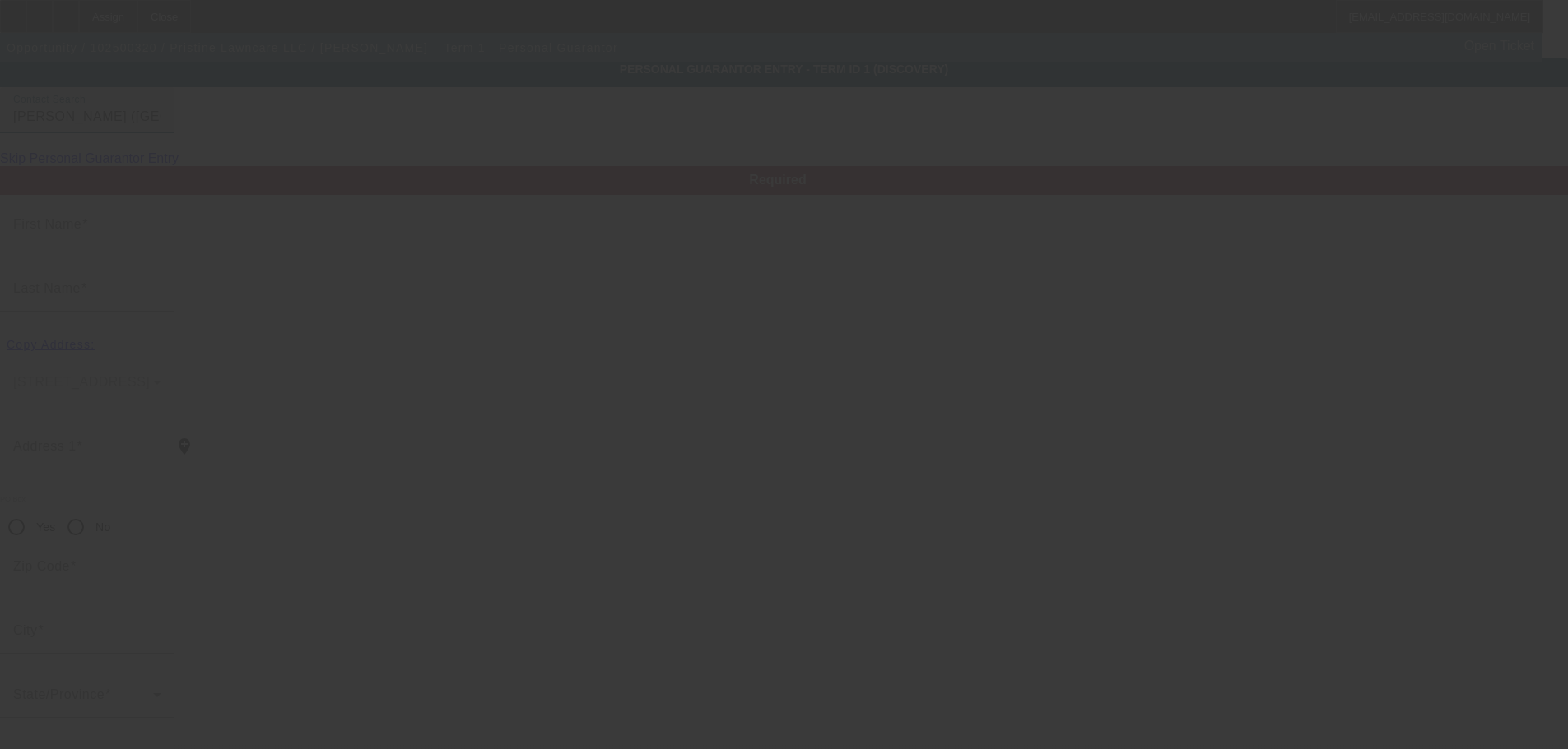
type input "Gustavo"
type input "Andrade"
type input "7071 East 4th Street"
radio input "true"
type input "60964"
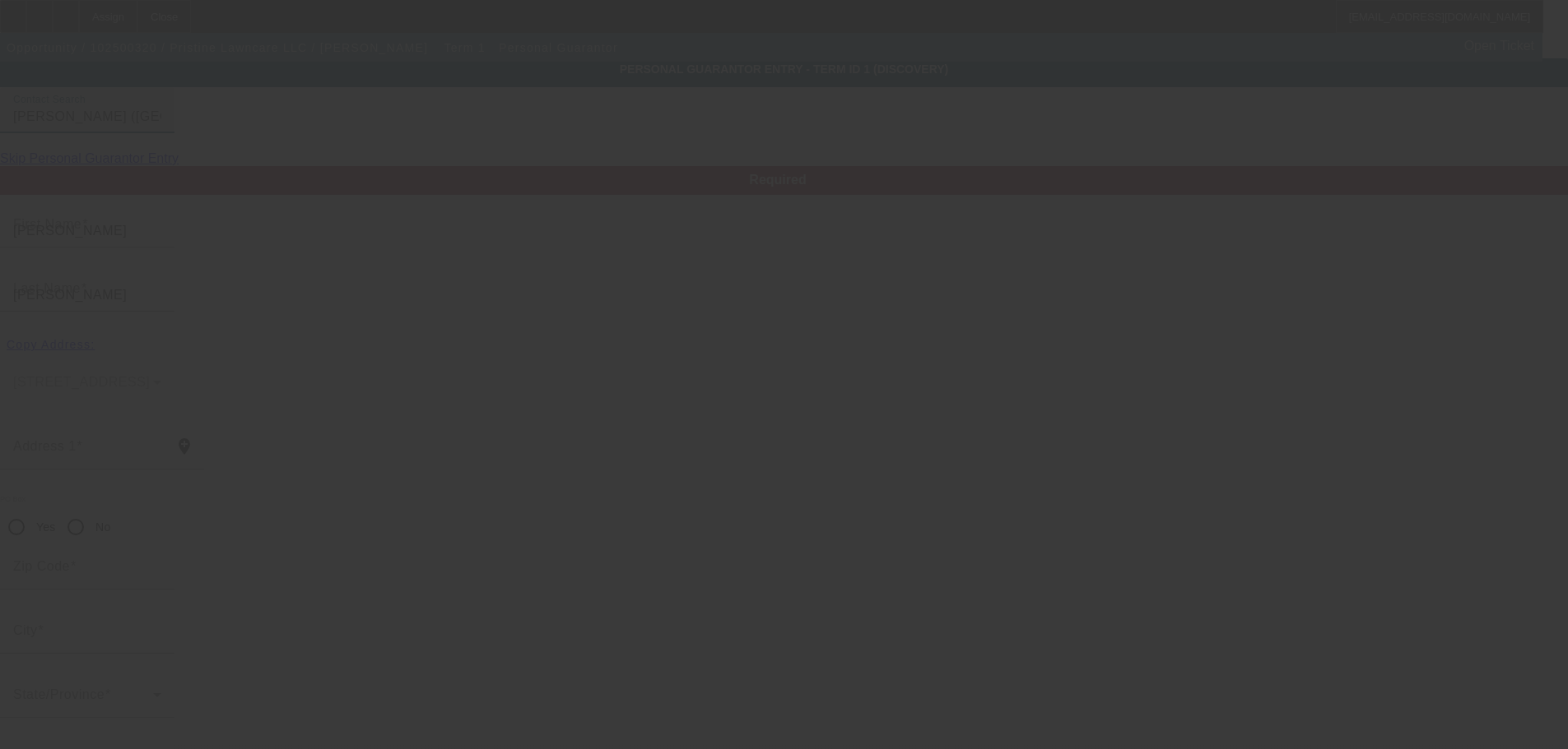
type input "Sun River Terrace"
type input "[PHONE_NUMBER]"
type input "100"
type input "054-75-1642"
type input "pristinelawncareservice@yahoo.com"
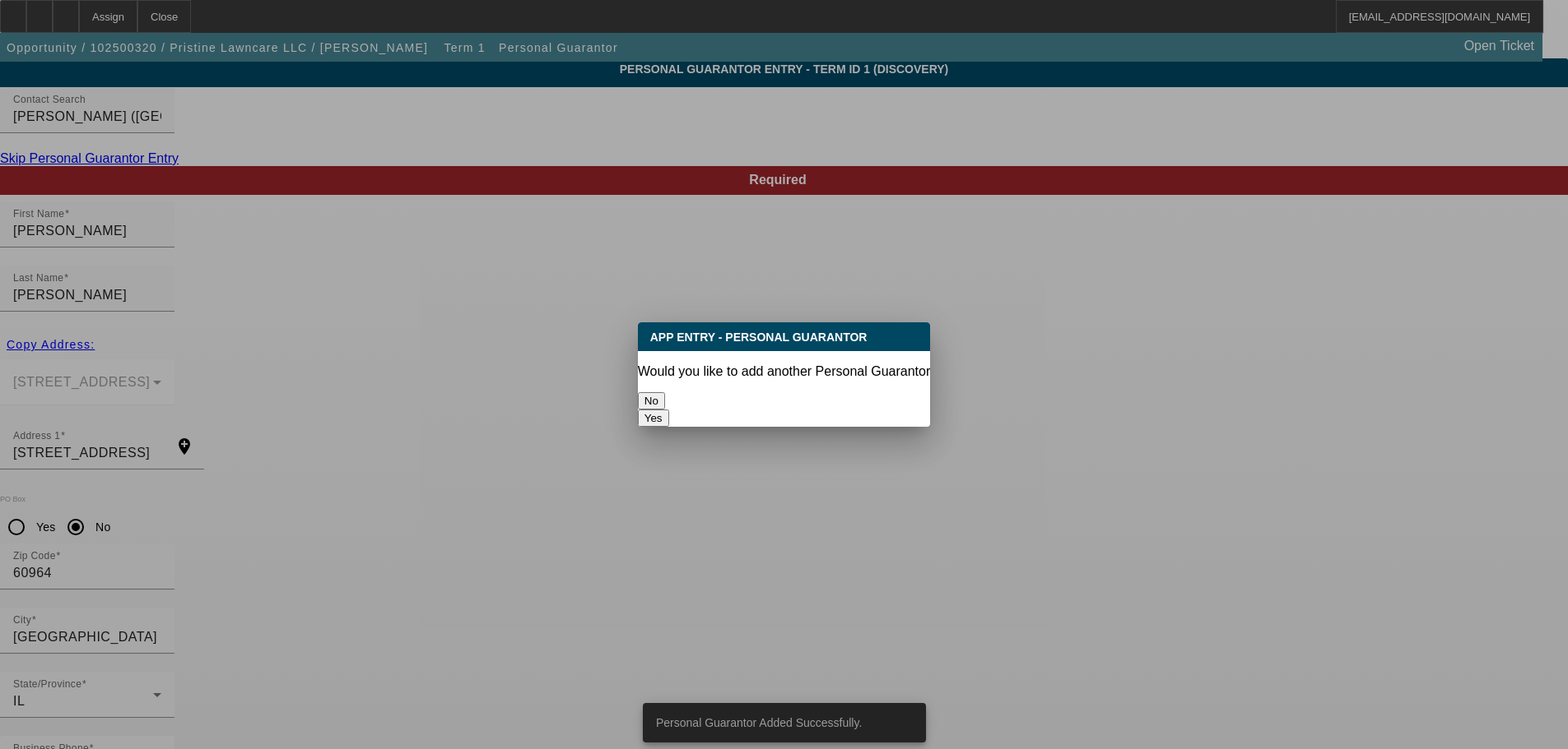
scroll to position [0, 0]
click at [665, 396] on button "No" at bounding box center [651, 401] width 27 height 17
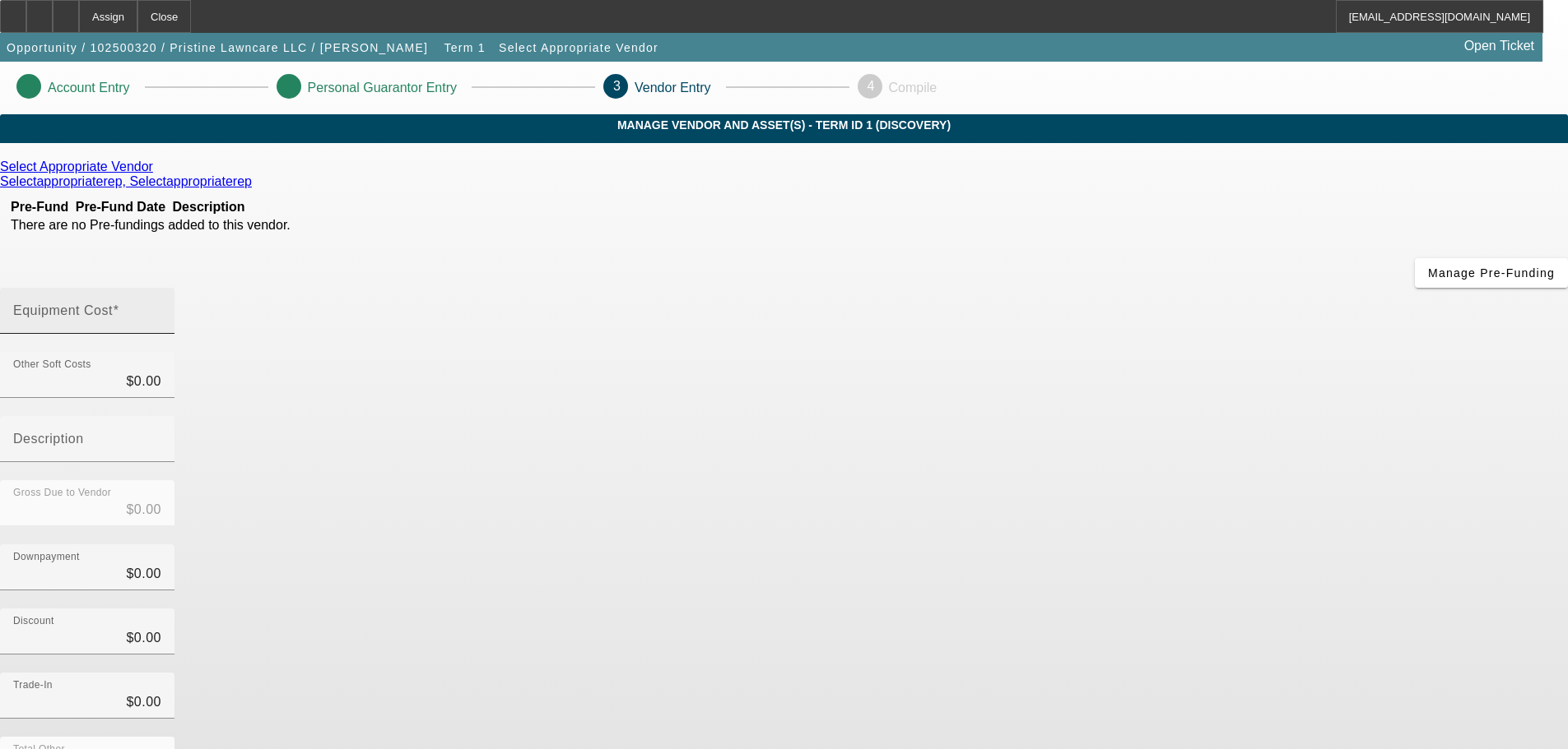
click at [161, 288] on div "Equipment Cost" at bounding box center [87, 310] width 148 height 46
type input "2"
type input "$2.00"
type input "20"
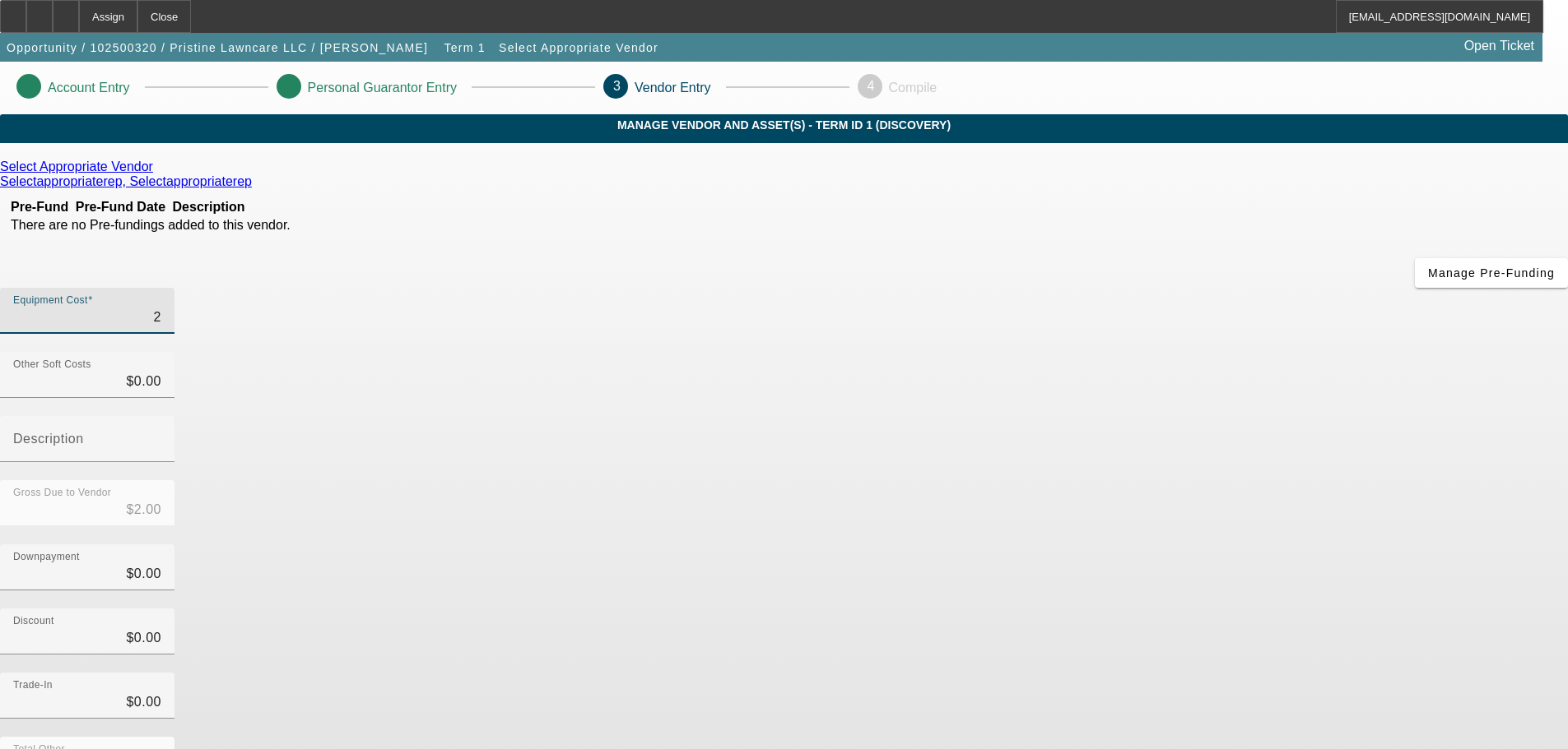
type input "$20.00"
type input "200"
type input "$200.00"
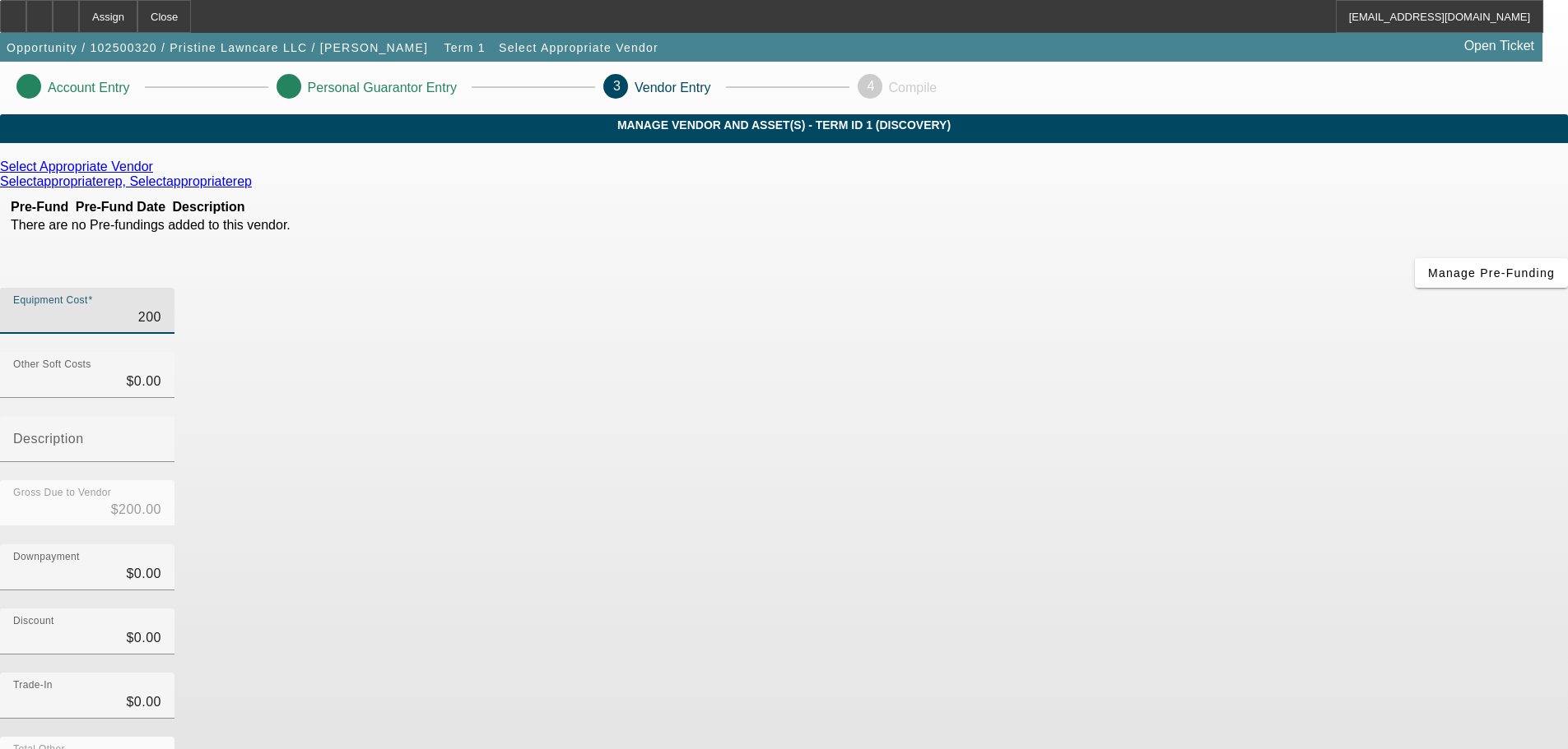
type input "2000"
type input "$2,000.00"
type input "20000"
type input "$20,000.00"
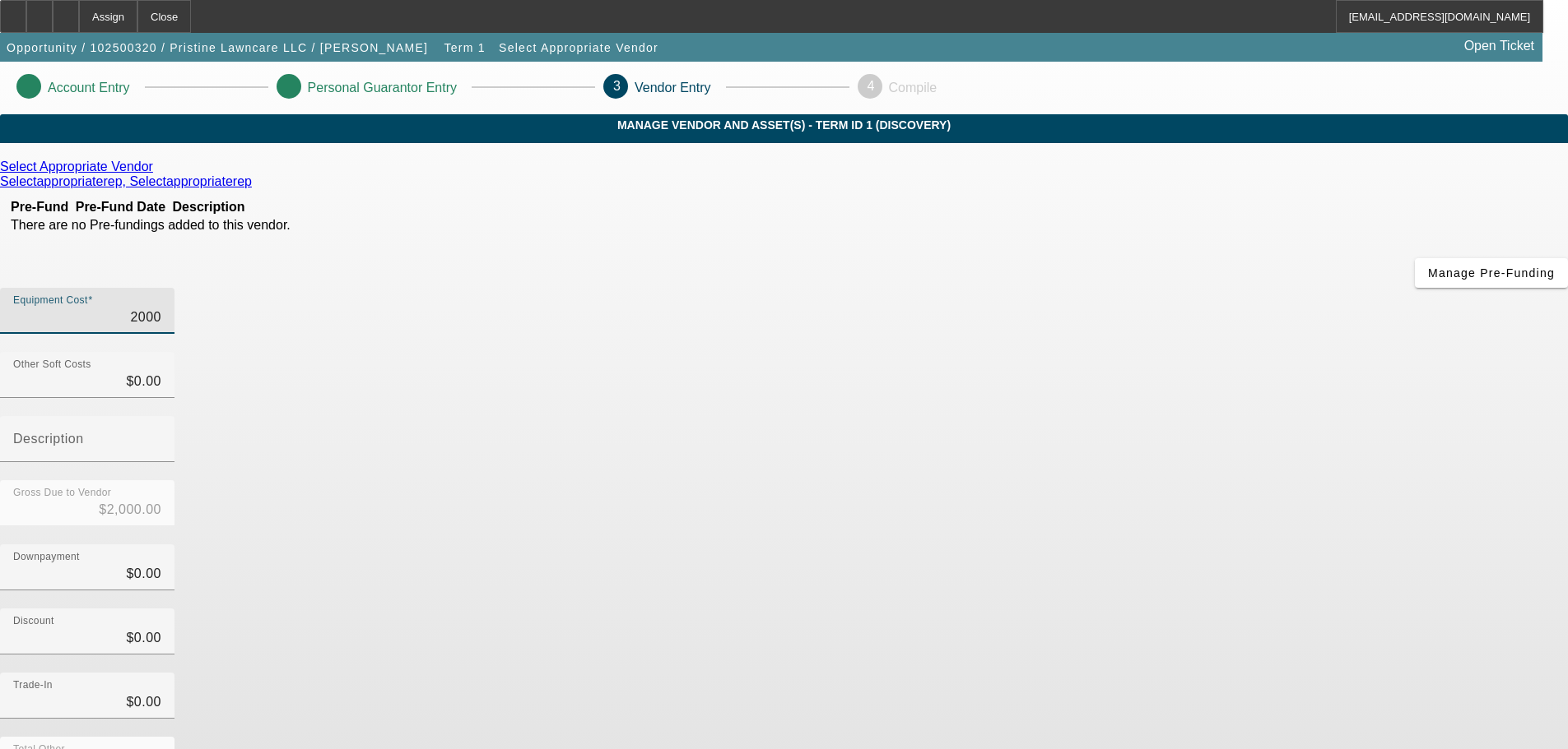
type input "$20,000.00"
click at [1082, 673] on div "Trade-In $0.00" at bounding box center [784, 705] width 1568 height 64
click at [161, 307] on input "20000" at bounding box center [87, 317] width 148 height 20
type input "2000"
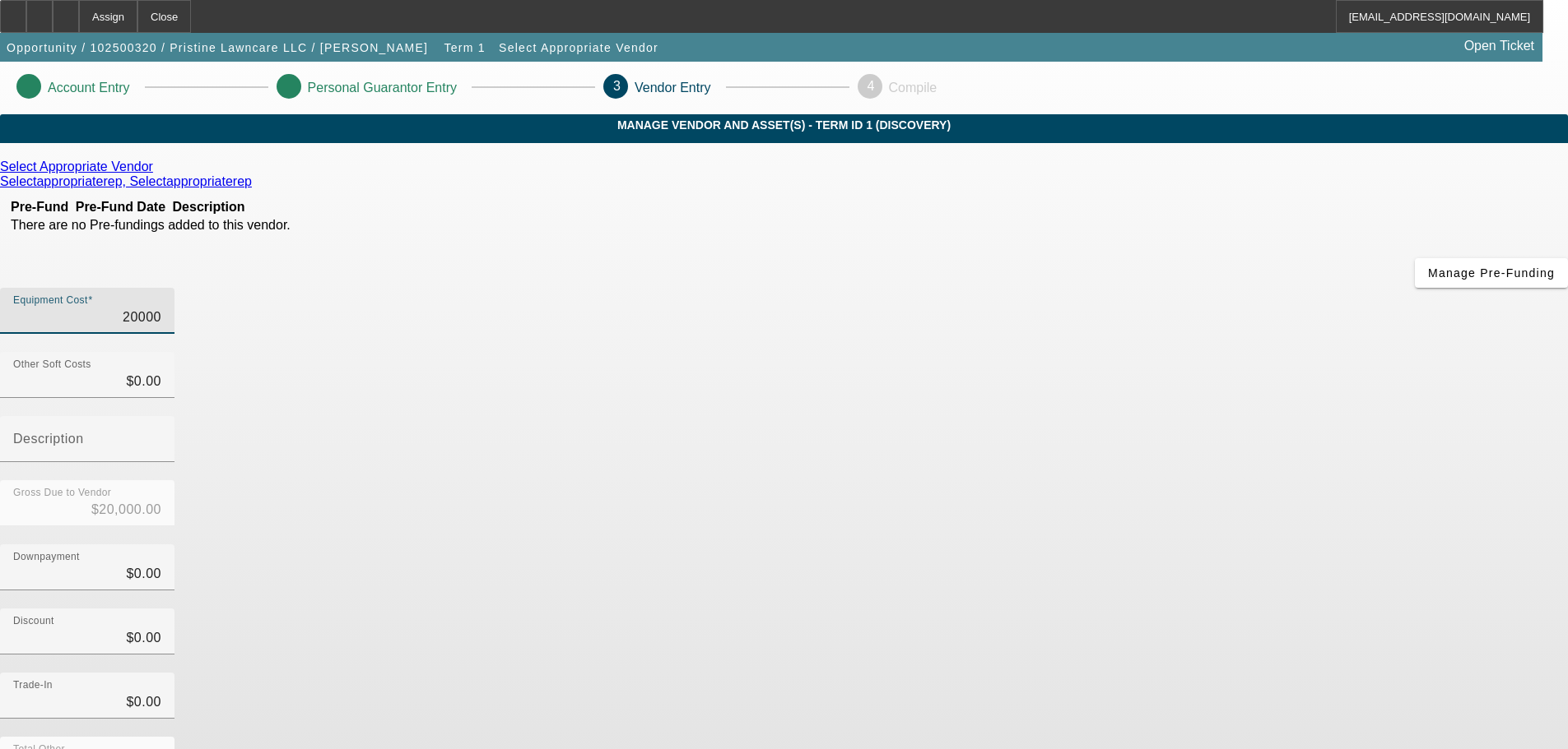
type input "$2,000.00"
type input "25000"
type input "$25,000.00"
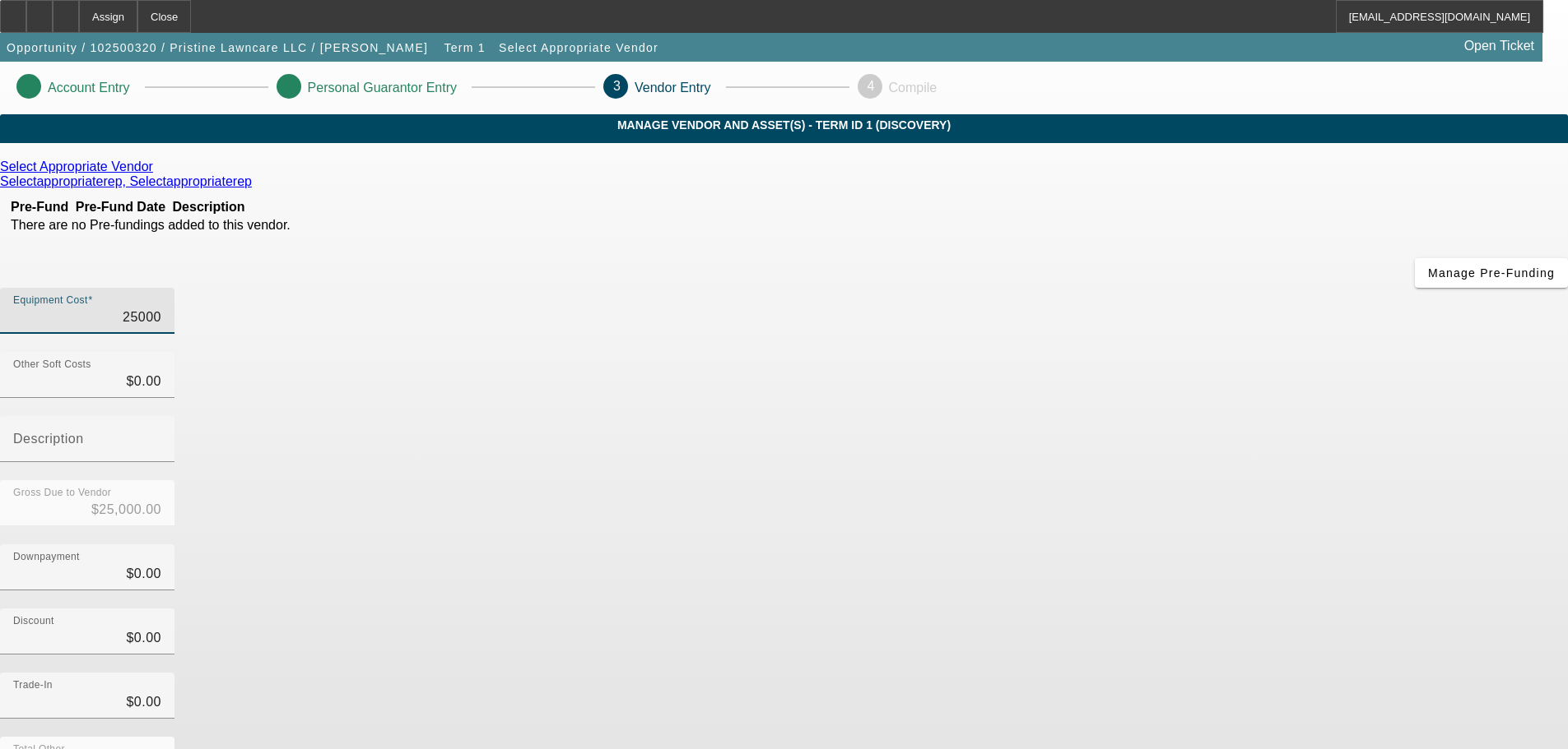
type input "$25,000.00"
click at [1096, 545] on div "Downpayment $0.00" at bounding box center [784, 577] width 1568 height 64
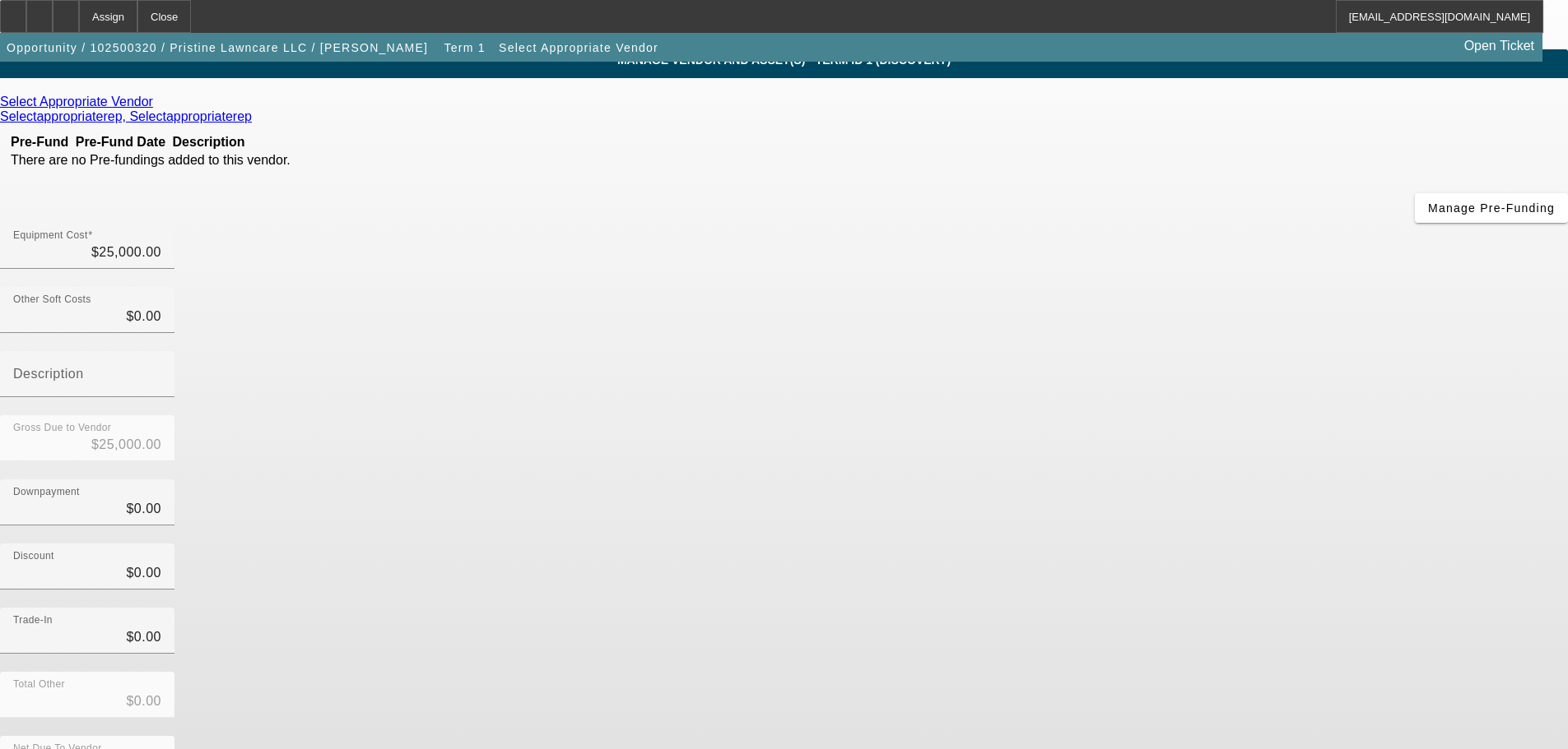
scroll to position [84, 0]
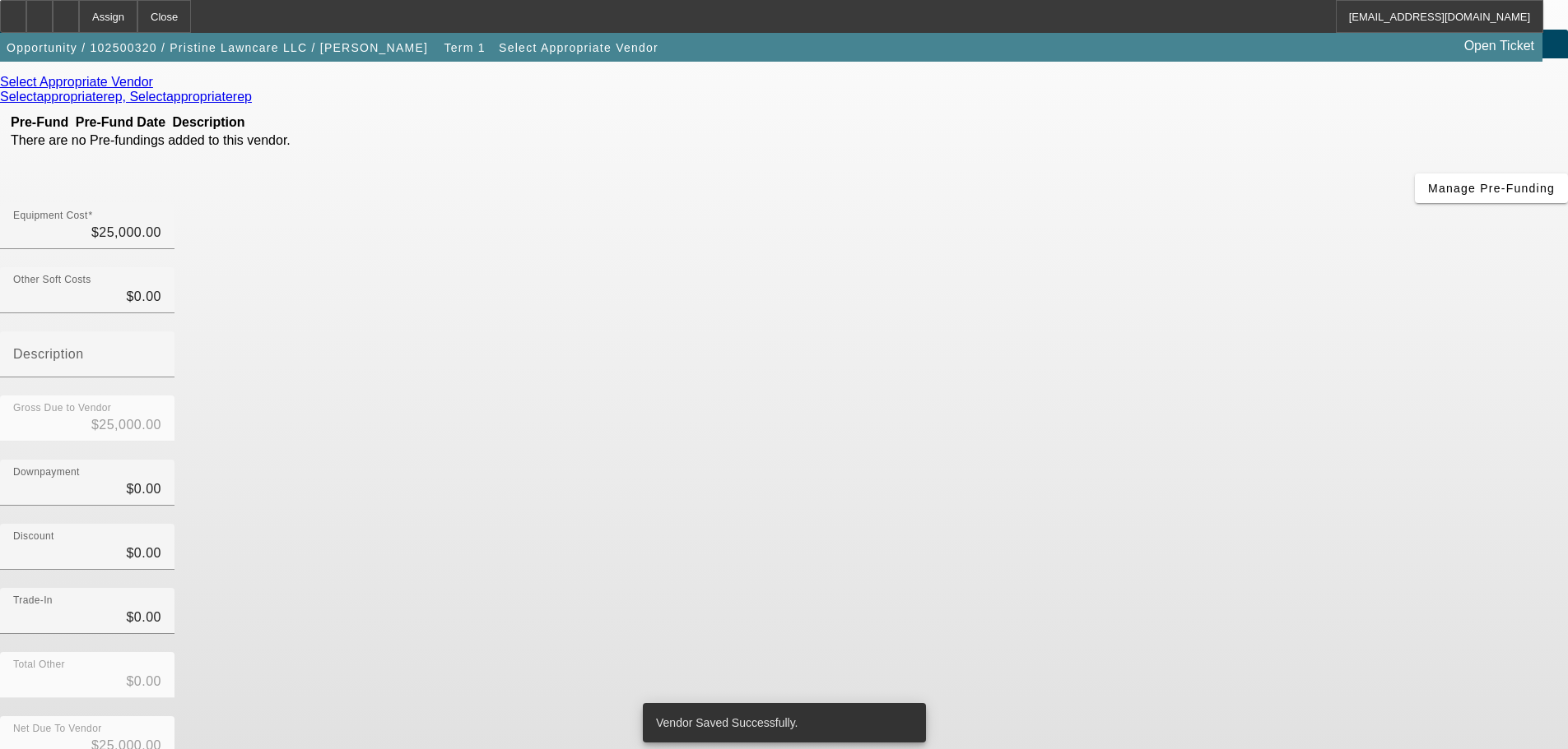
scroll to position [0, 0]
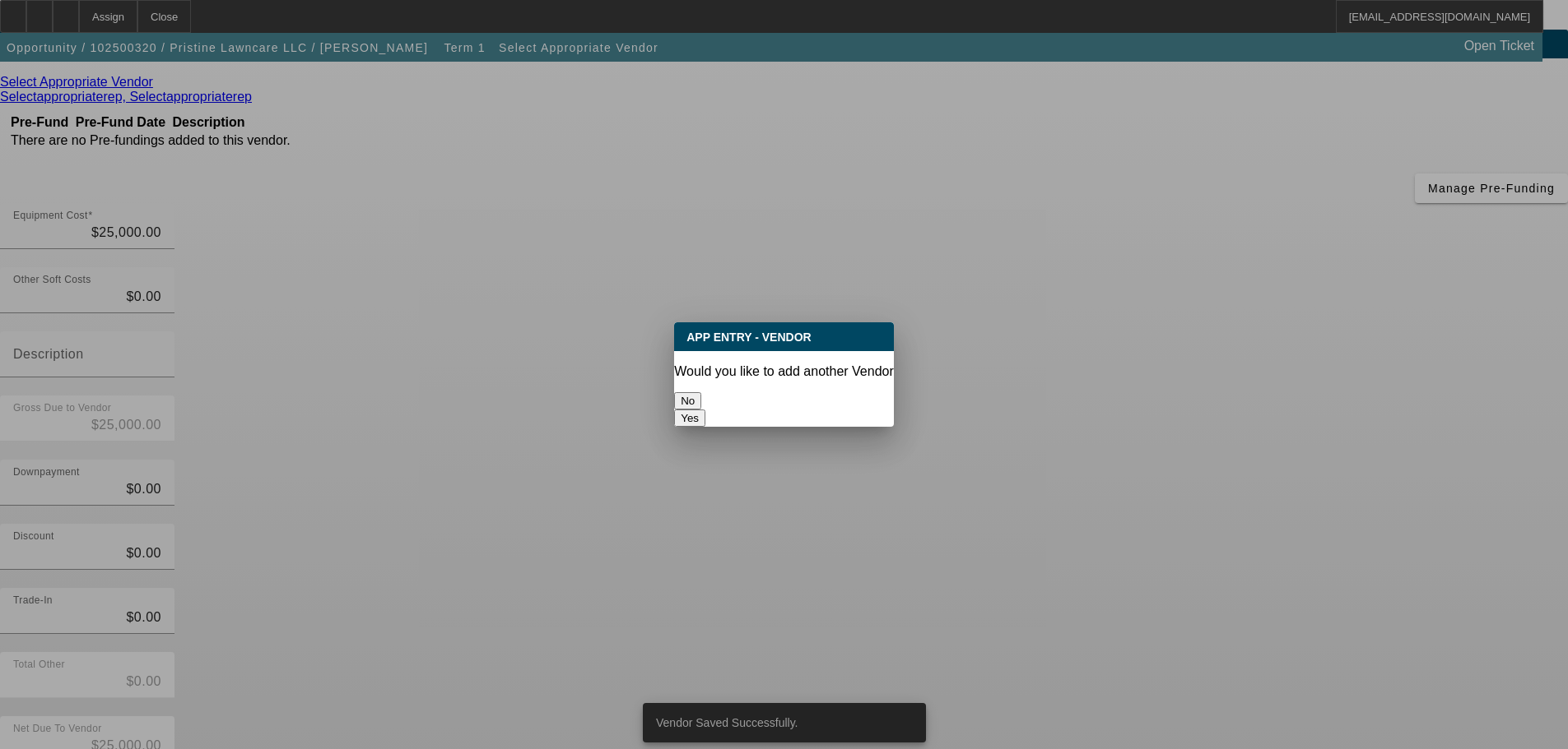
click at [701, 397] on button "No" at bounding box center [687, 401] width 27 height 17
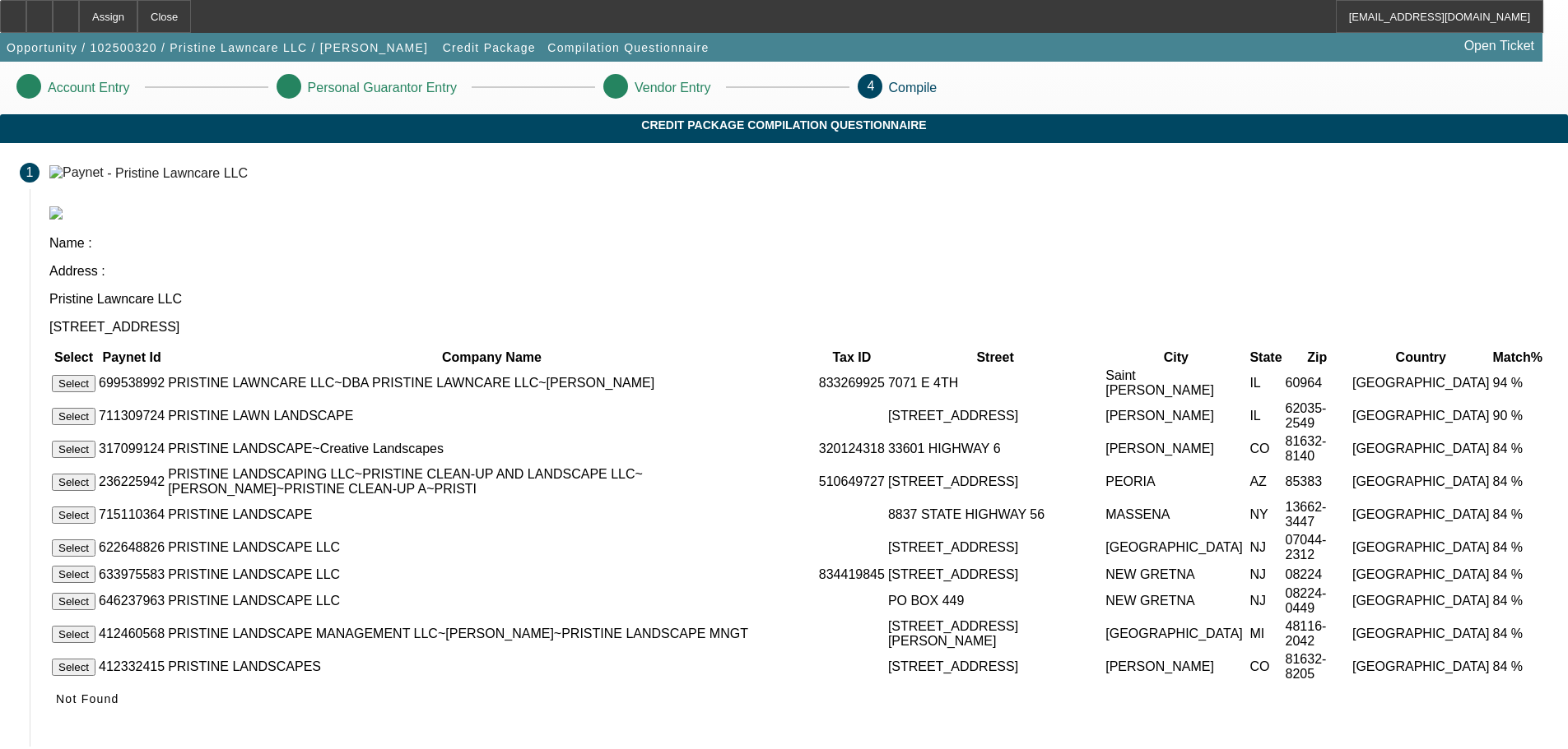
click at [97, 367] on td "Select" at bounding box center [73, 382] width 45 height 31
click at [96, 375] on button "Select" at bounding box center [73, 383] width 44 height 17
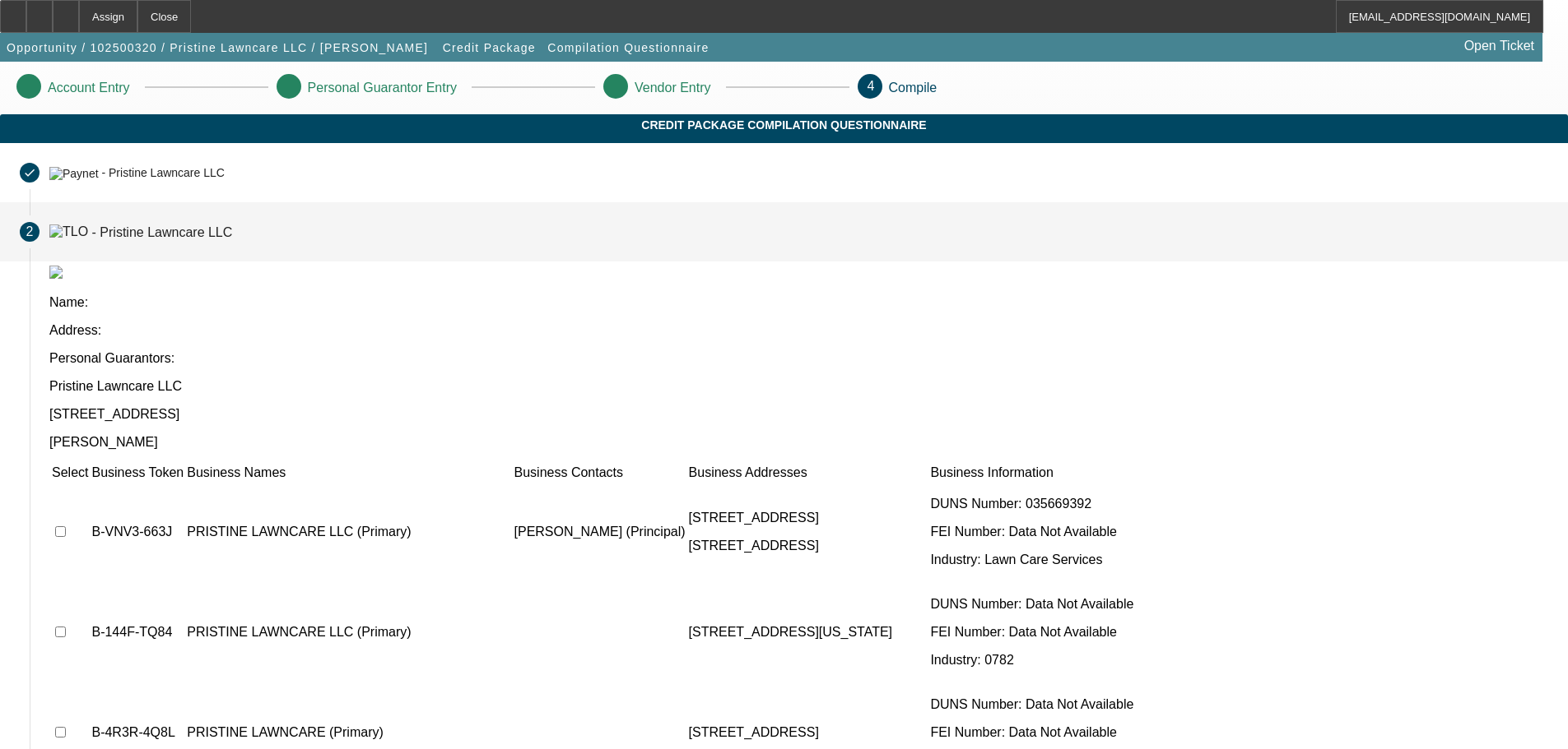
scroll to position [46, 0]
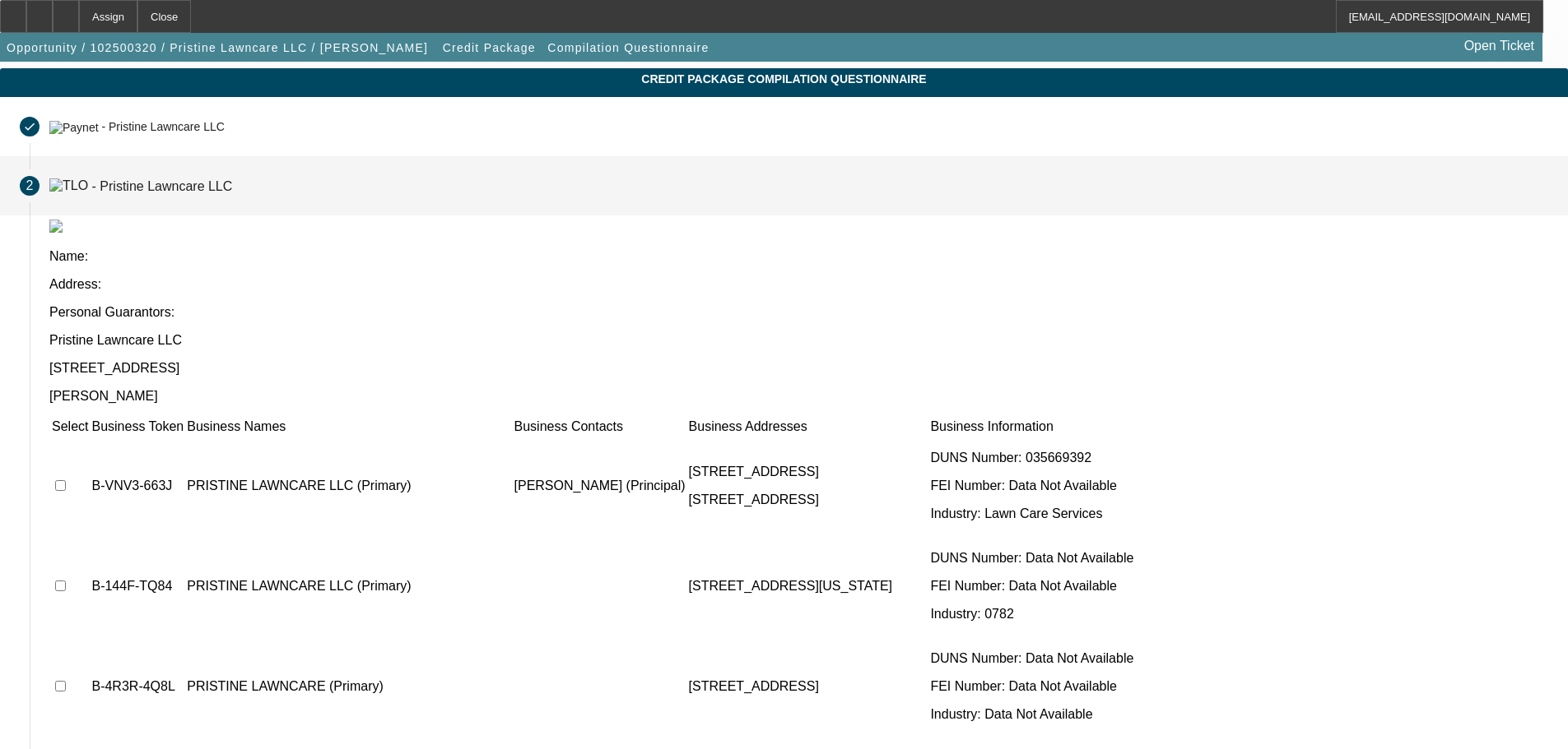
click at [66, 480] on input "checkbox" at bounding box center [60, 485] width 10 height 10
checkbox input "true"
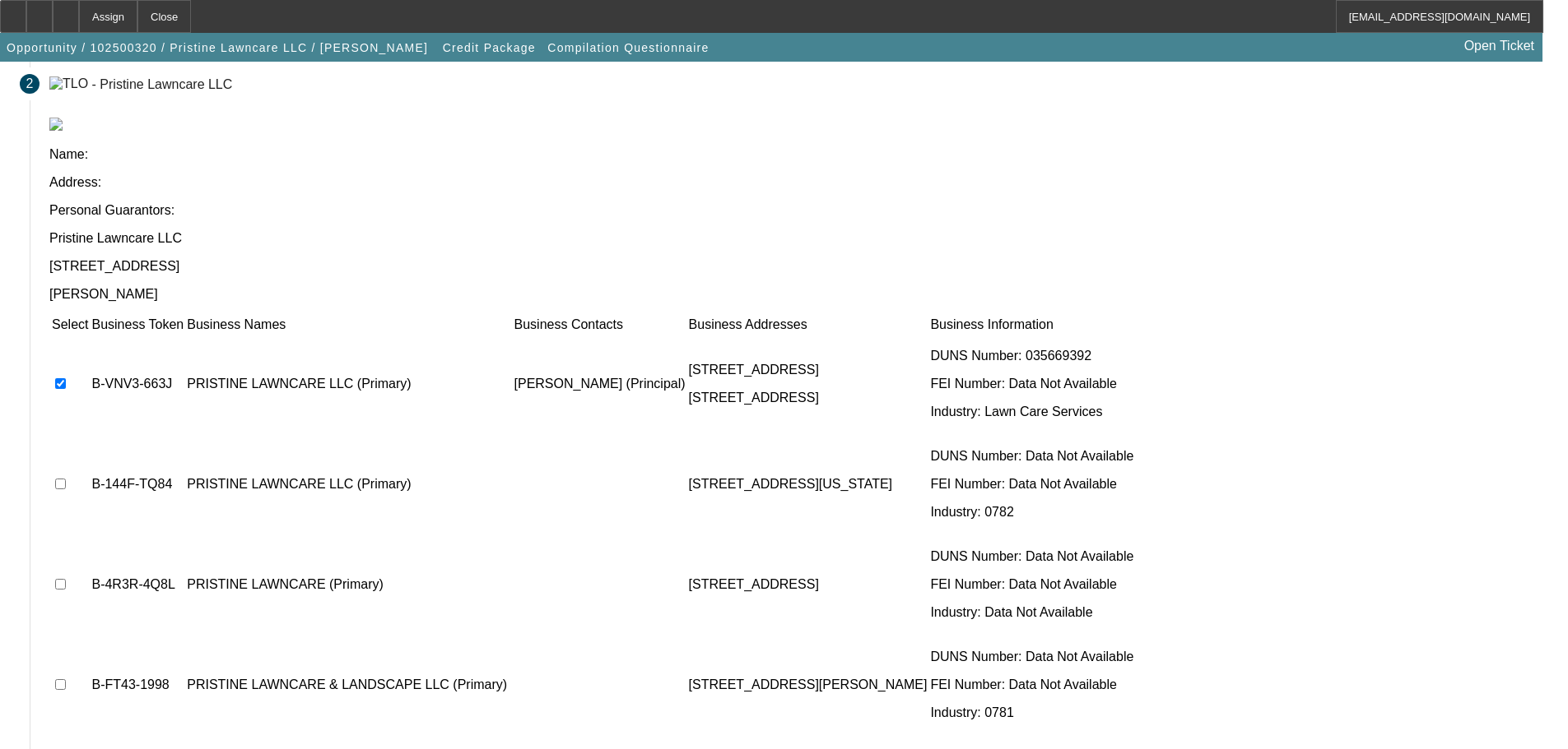
scroll to position [162, 0]
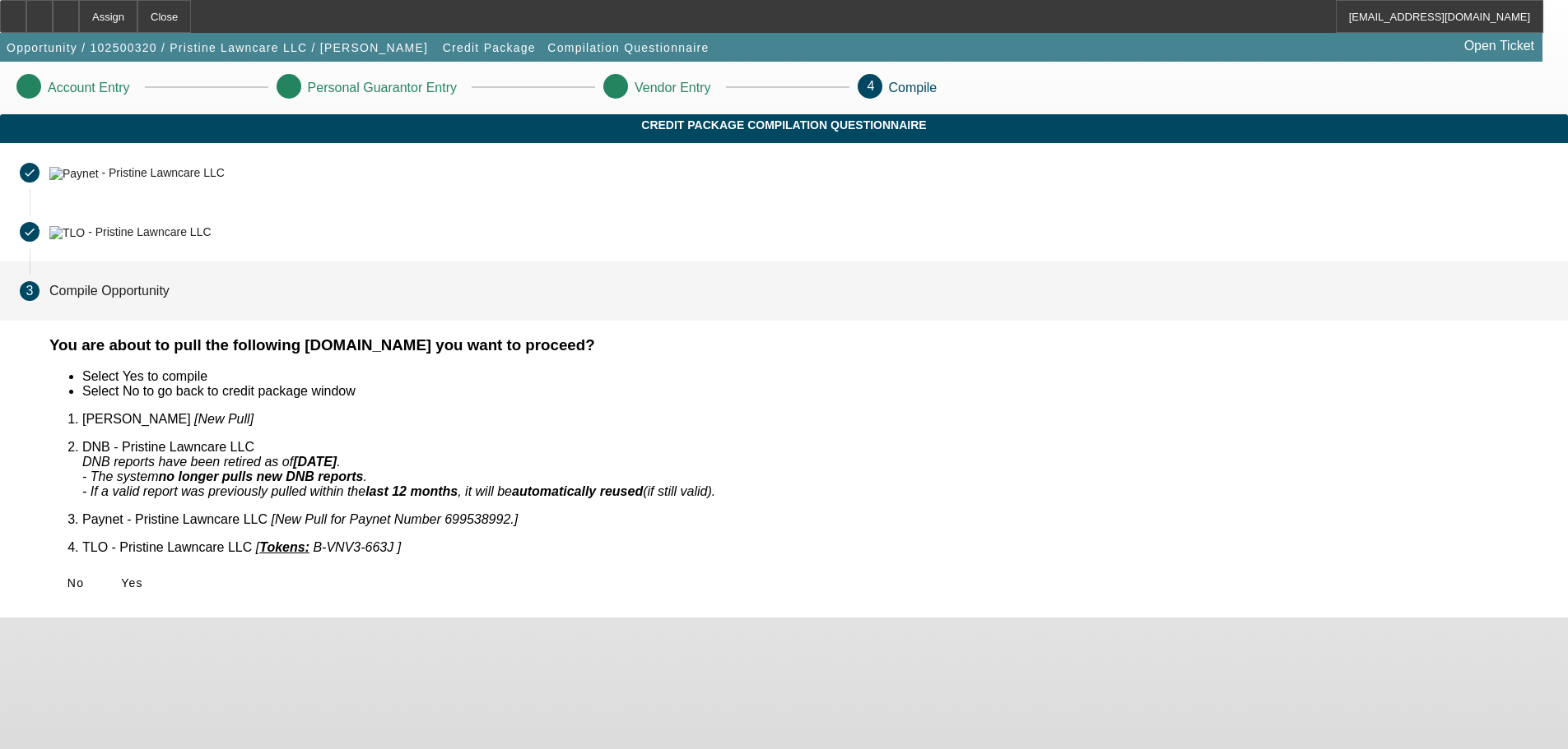
scroll to position [0, 0]
click at [158, 577] on span at bounding box center [131, 583] width 53 height 39
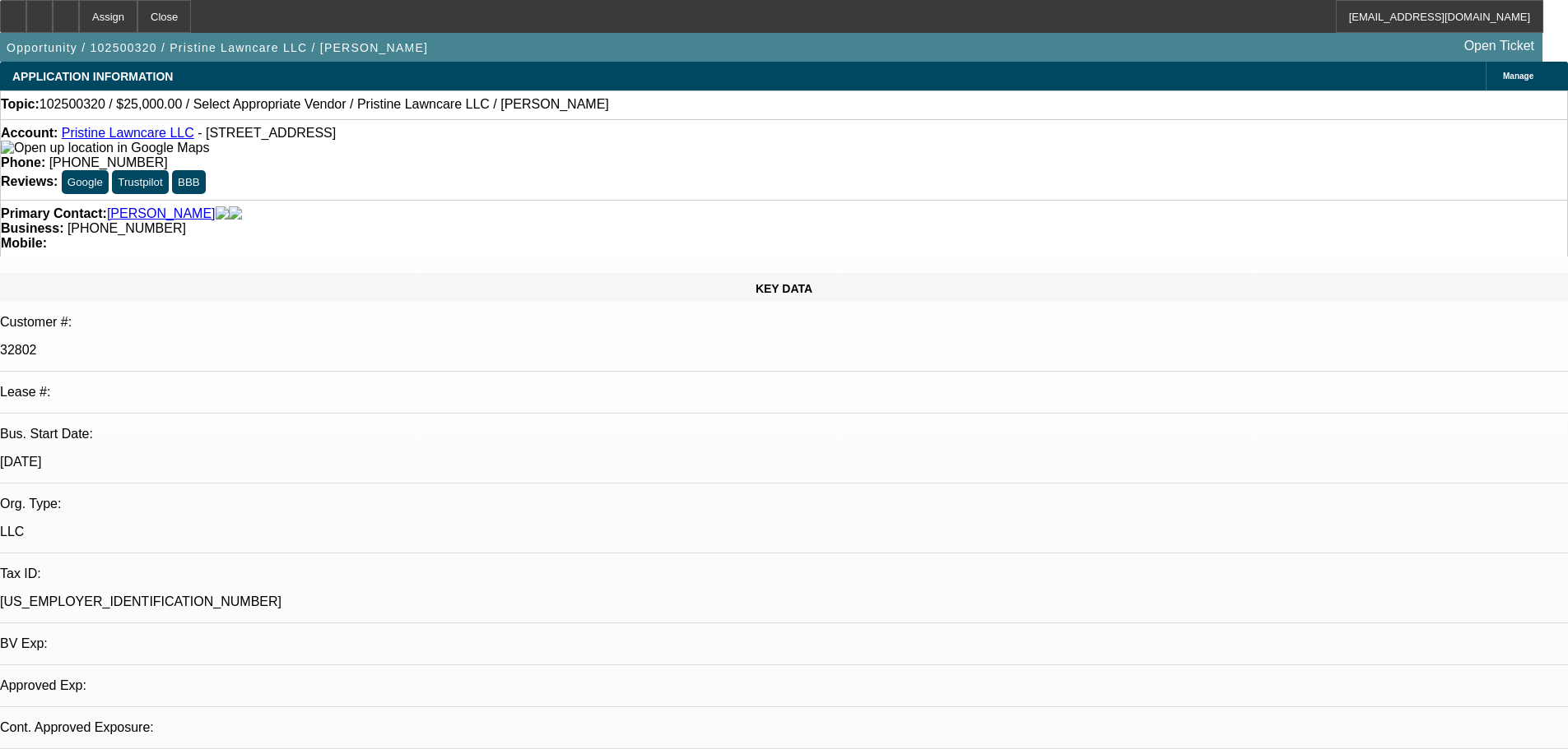
select select "0"
select select "2"
select select "0.1"
select select "2"
select select "4"
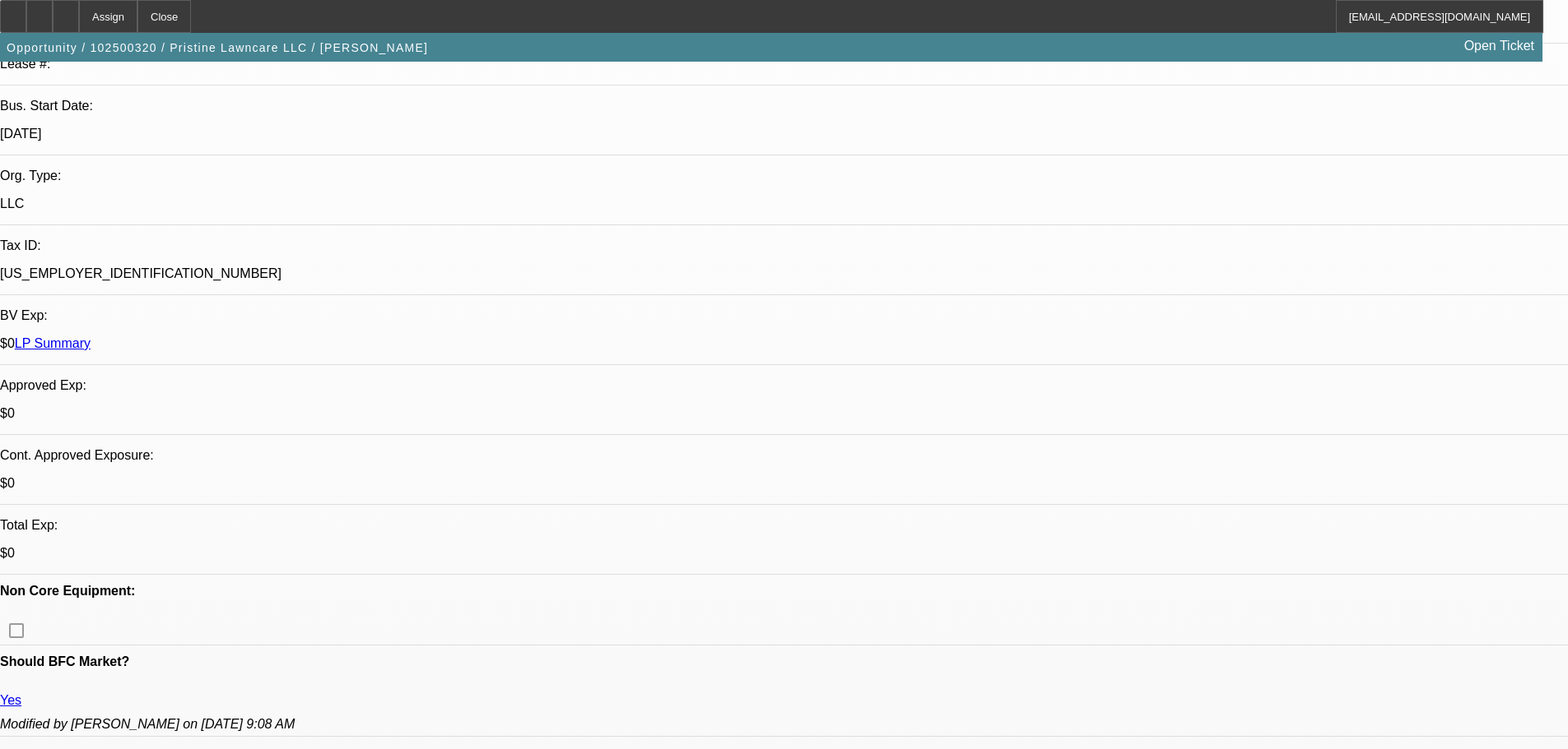
scroll to position [329, 0]
click at [66, 10] on icon at bounding box center [66, 10] width 0 height 0
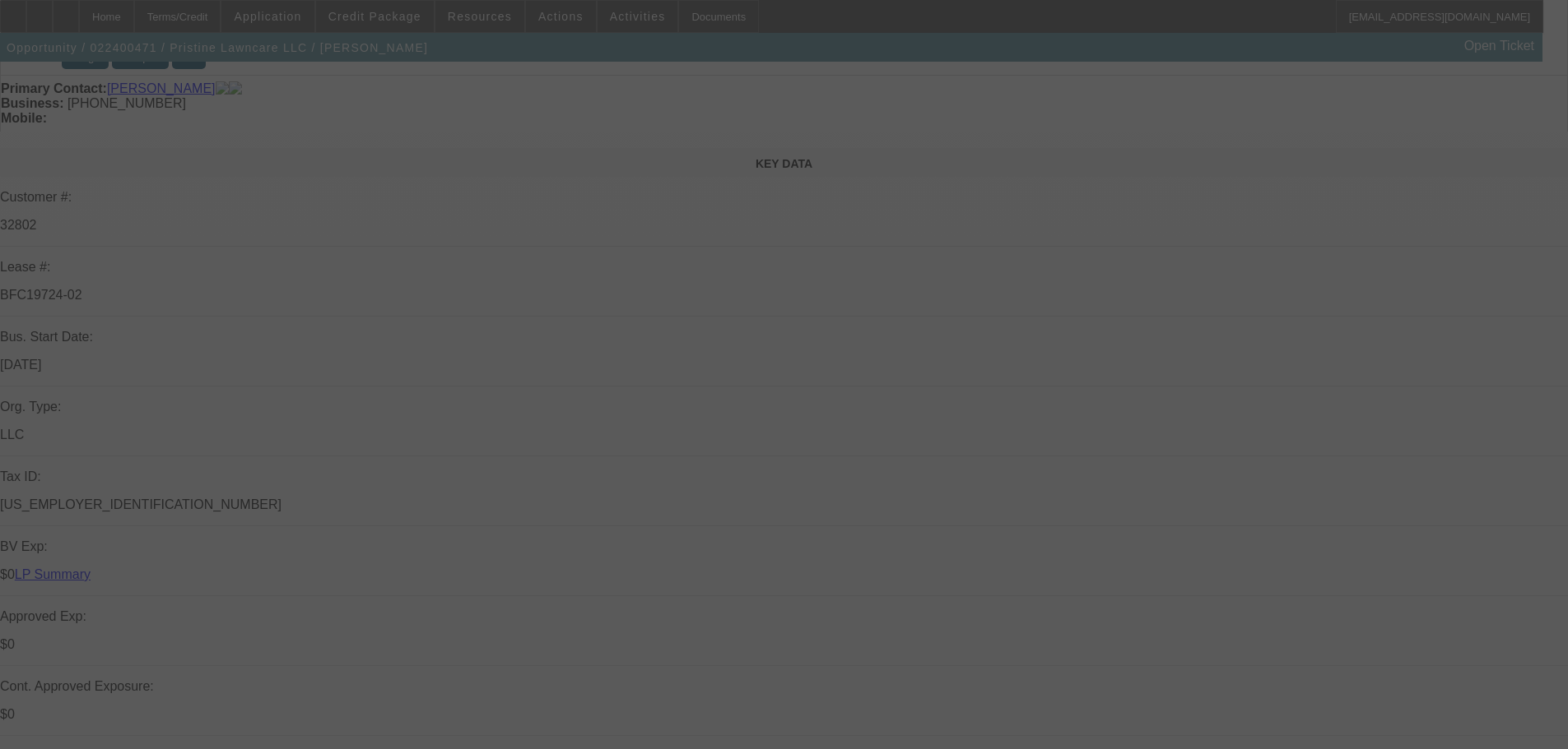
scroll to position [165, 0]
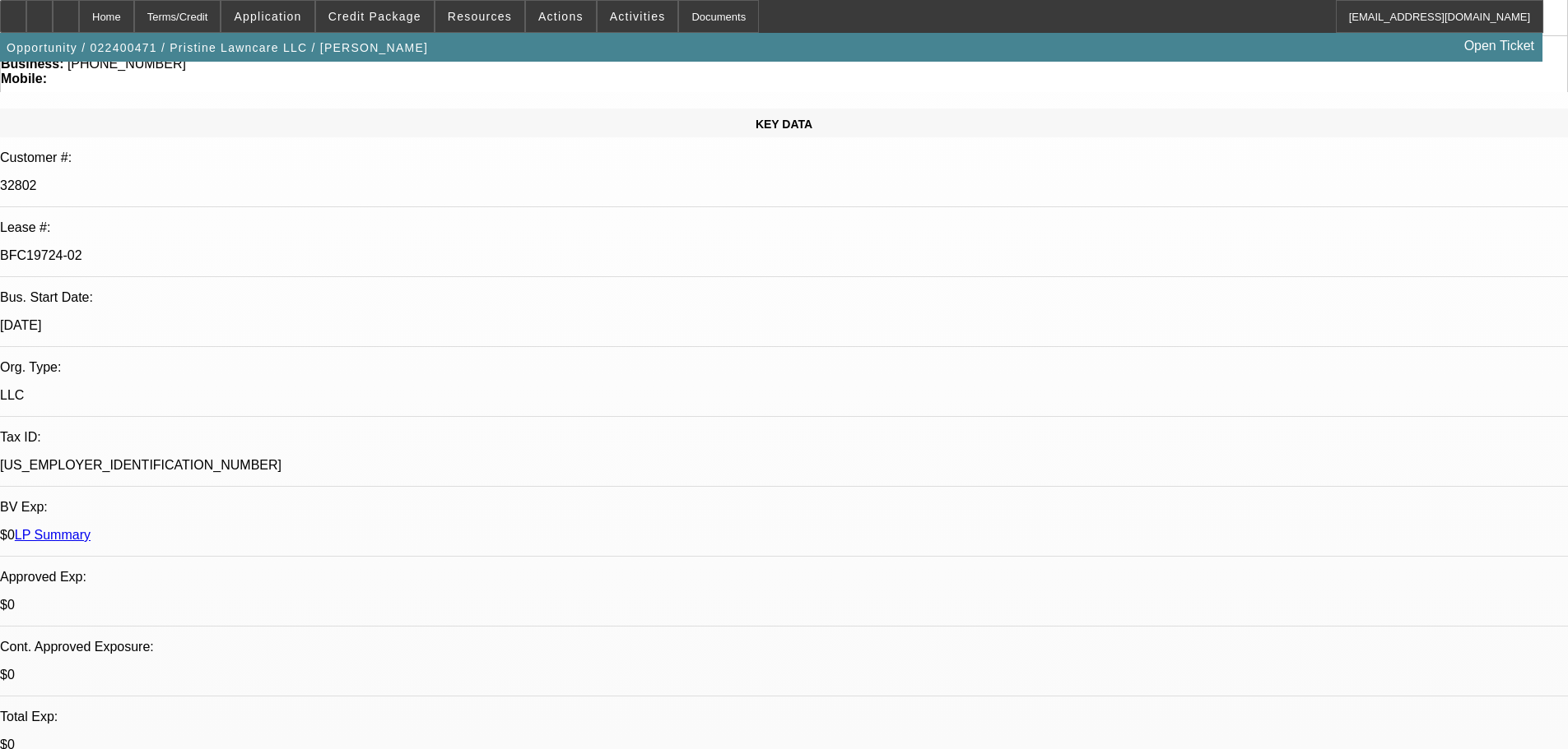
select select "0"
select select "2"
select select "0"
select select "6"
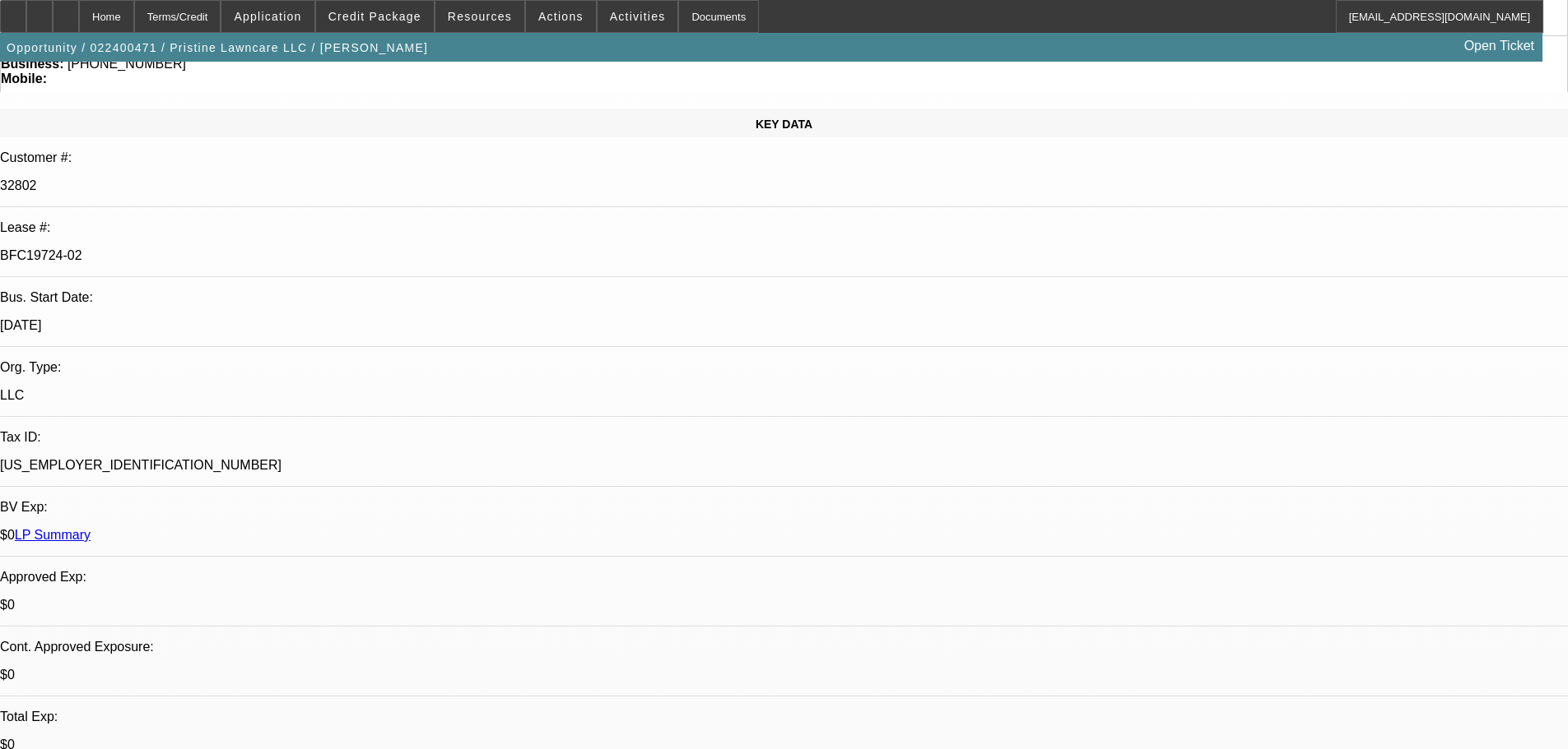
select select "0"
select select "2"
select select "0"
select select "6"
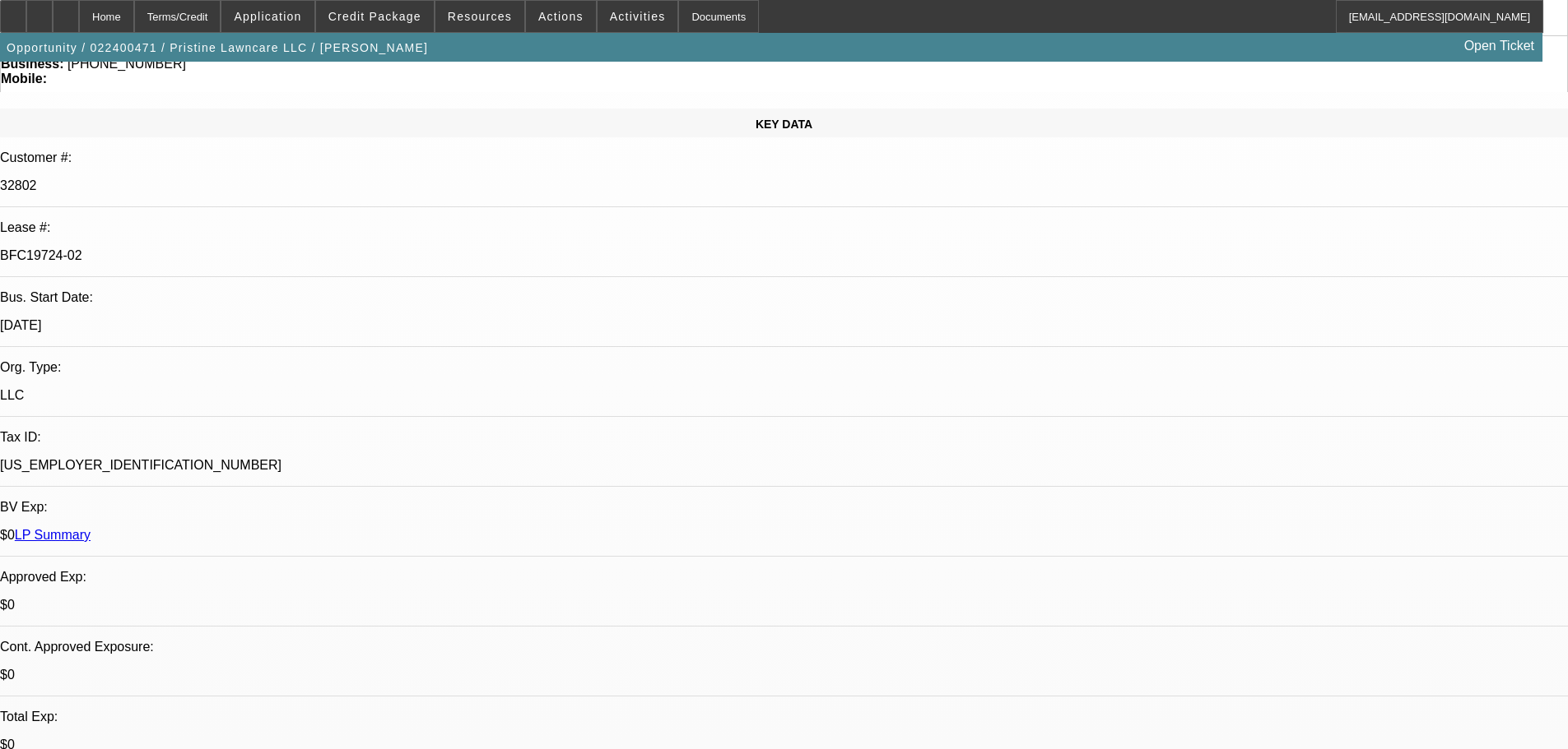
select select "0"
select select "2"
select select "0"
select select "6"
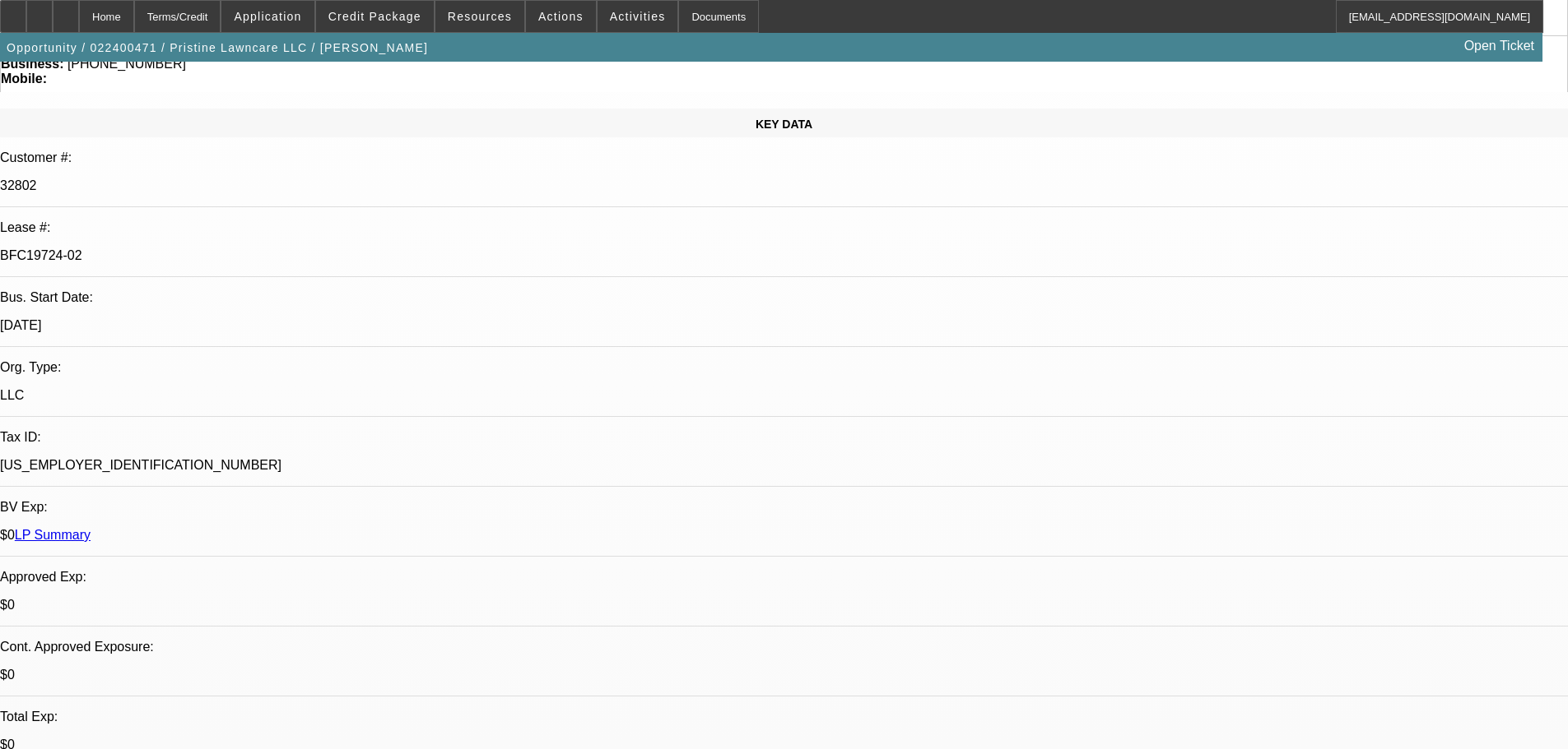
select select "0"
select select "2"
select select "0"
select select "6"
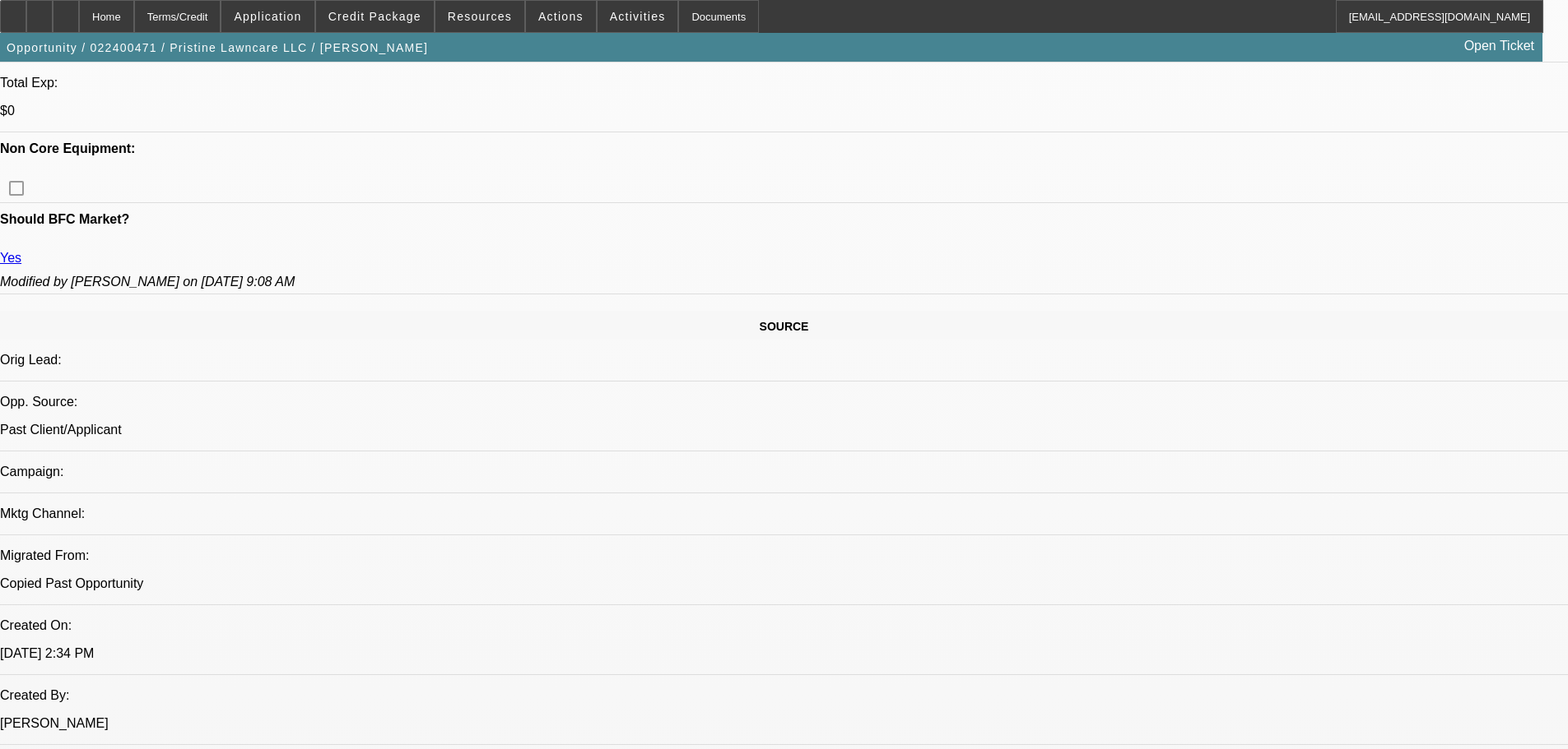
scroll to position [987, 0]
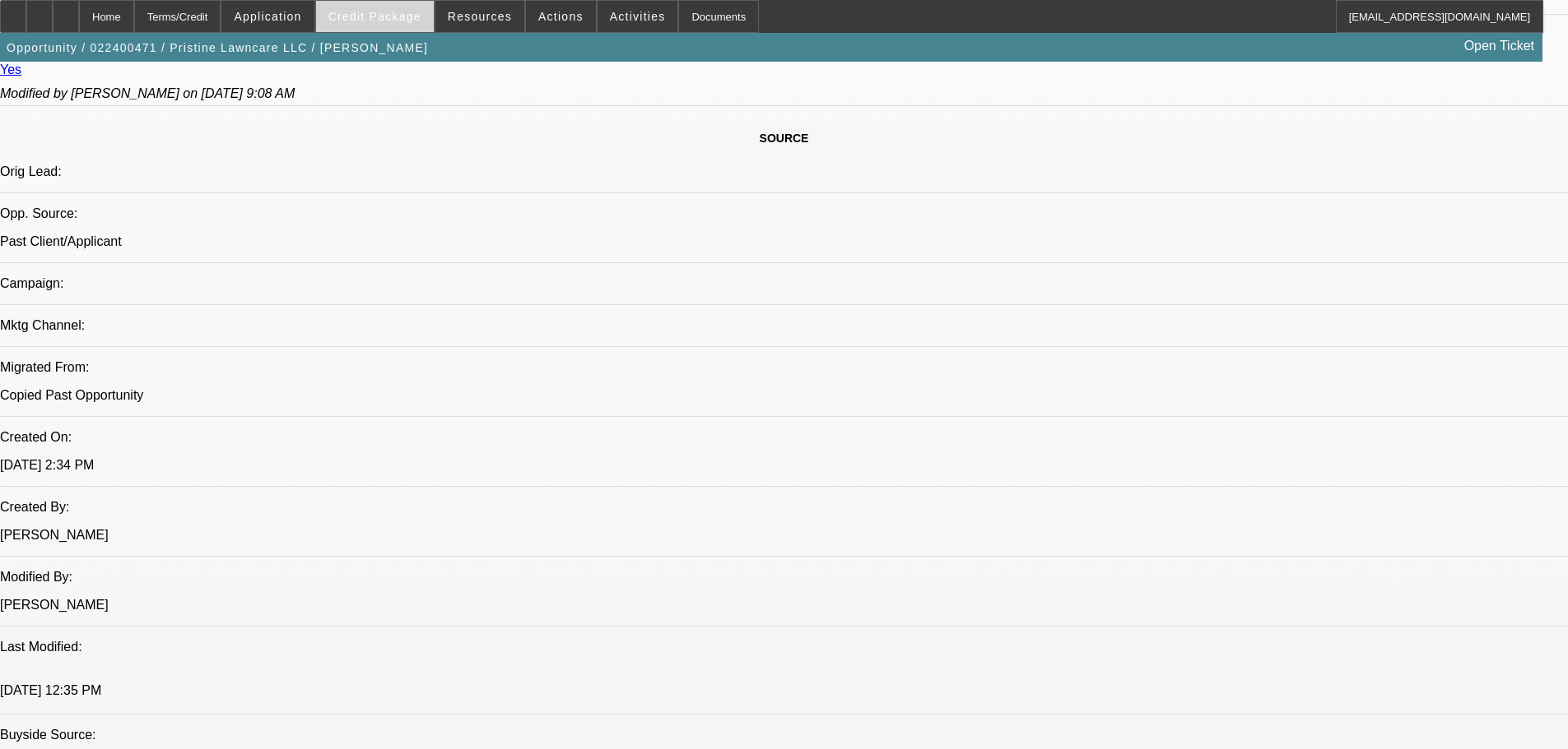
click at [393, 17] on span "Credit Package" at bounding box center [374, 17] width 93 height 13
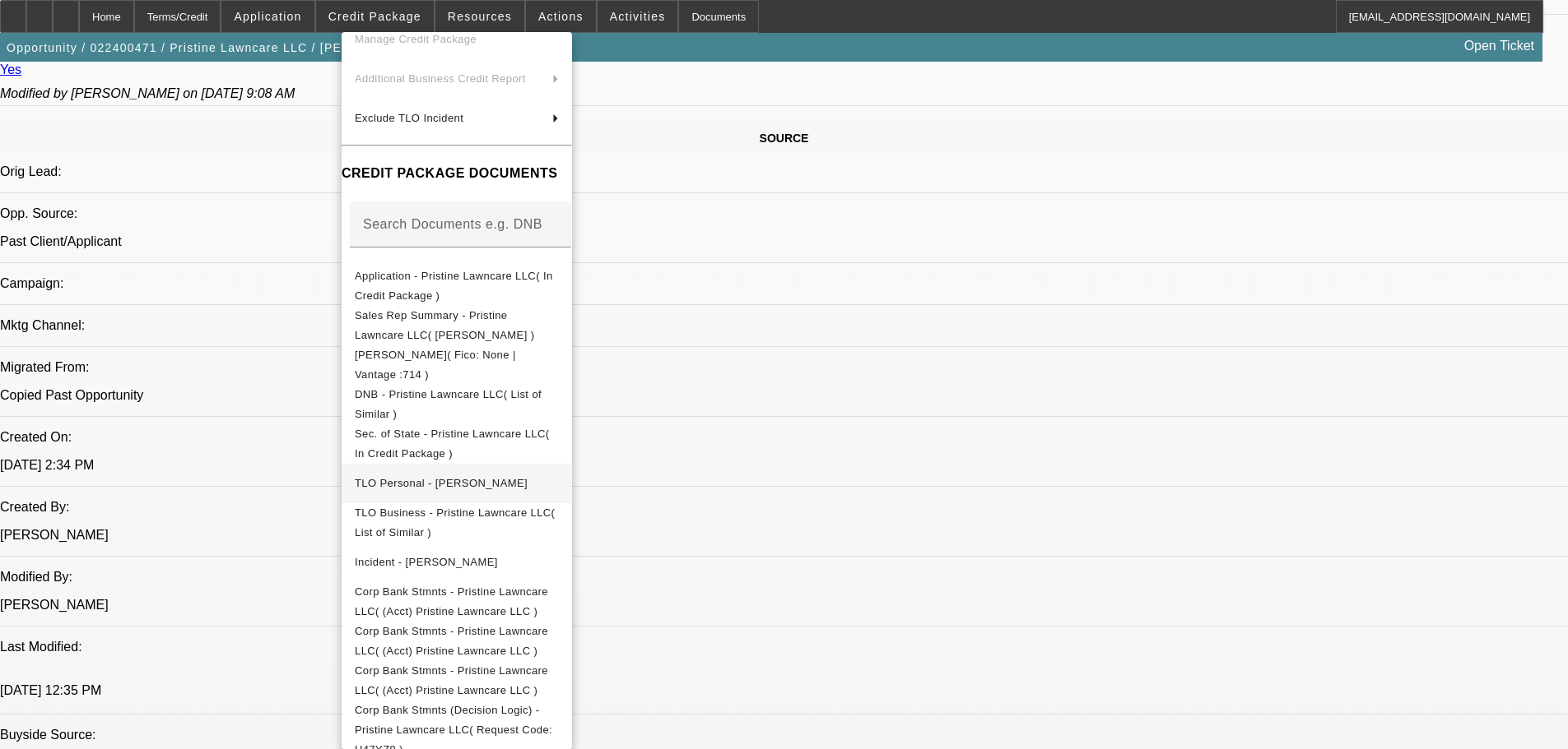
scroll to position [0, 0]
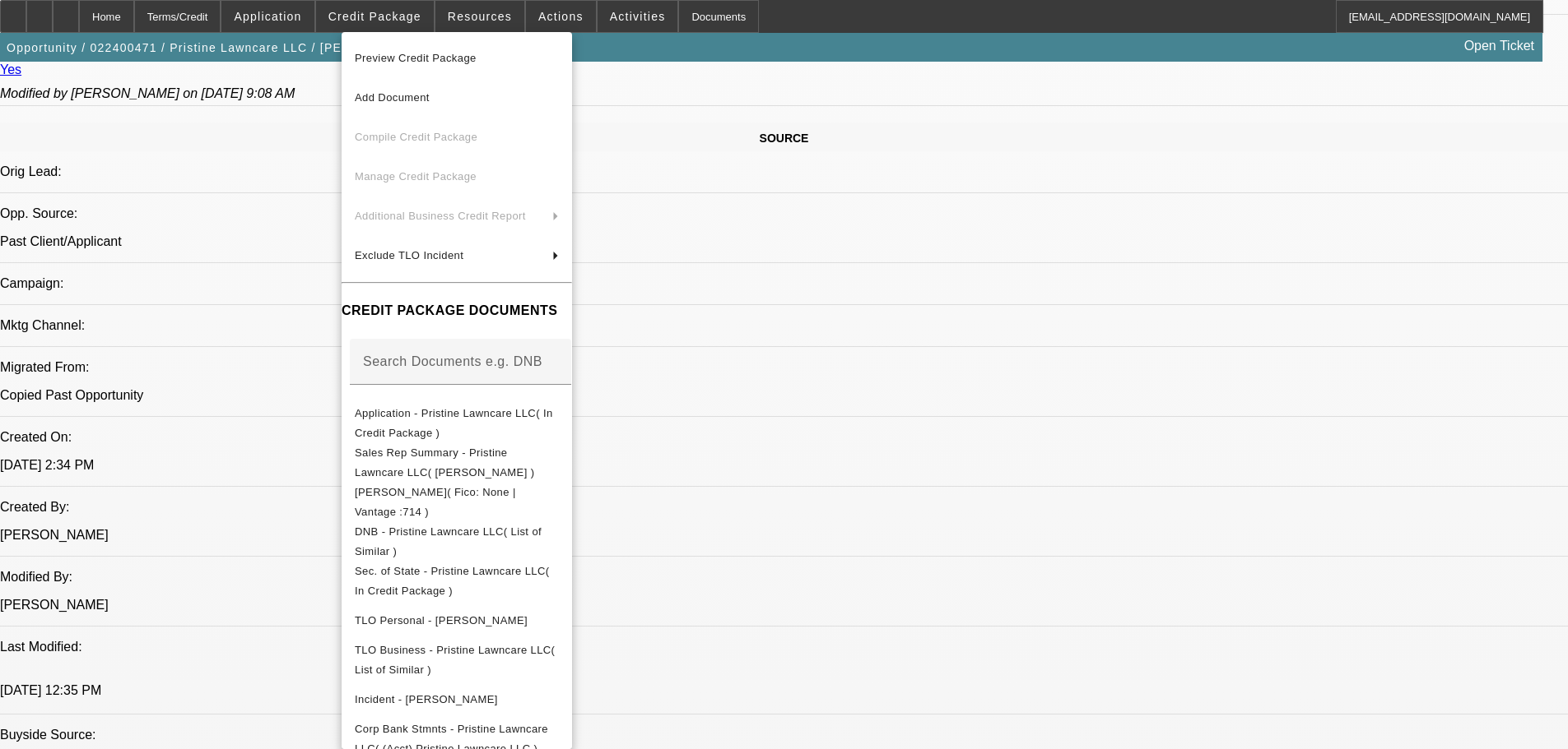
click at [233, 313] on div at bounding box center [784, 374] width 1568 height 749
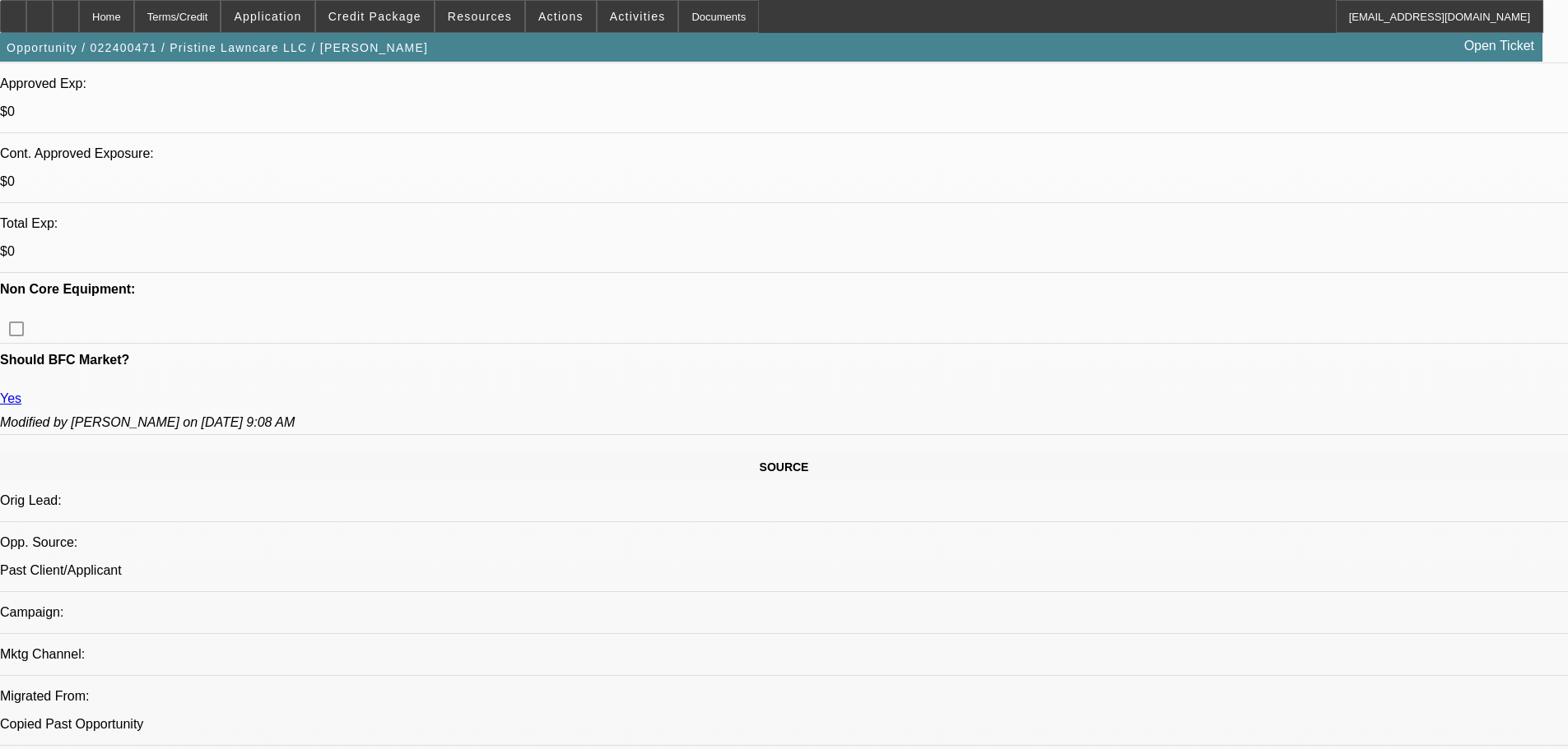
scroll to position [494, 0]
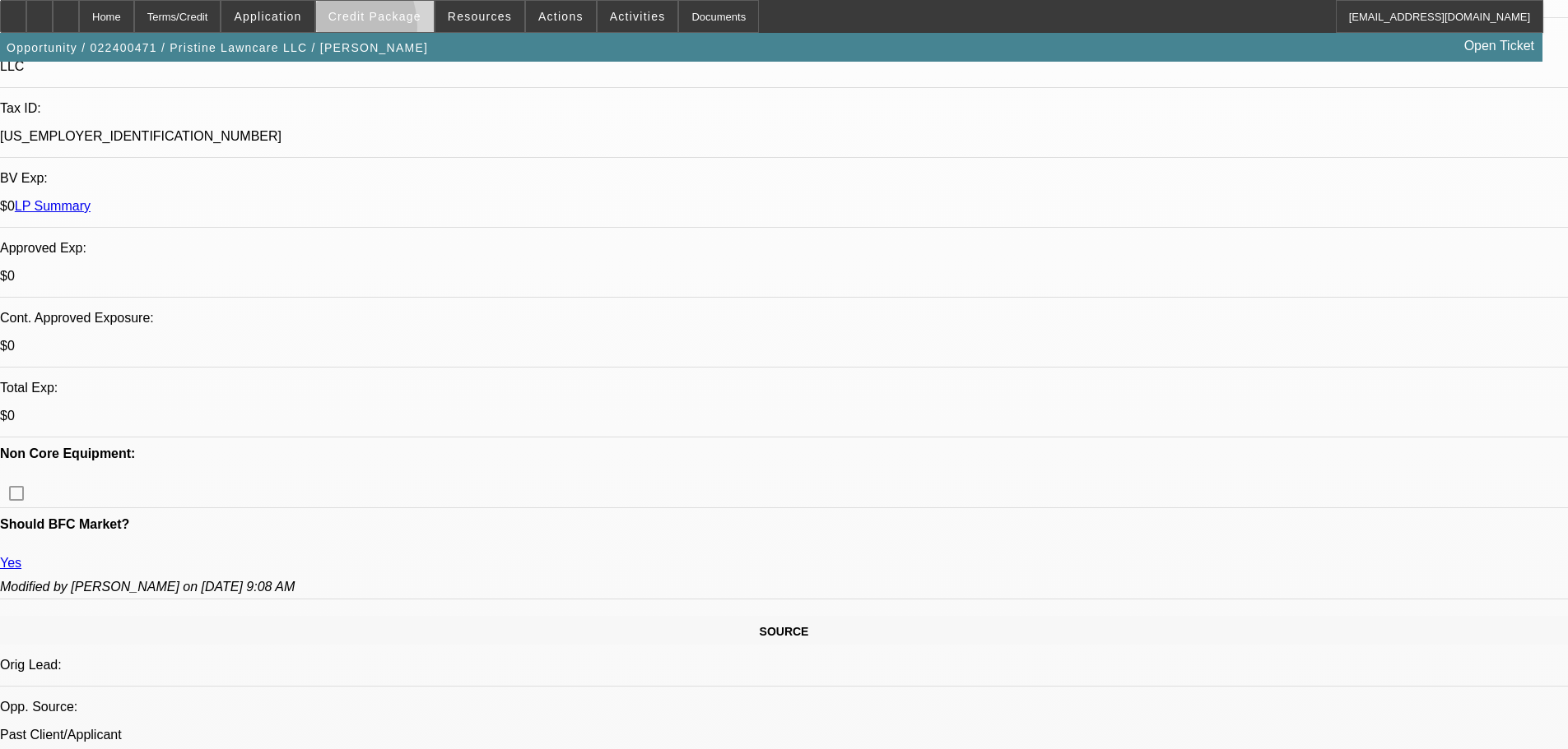
click at [353, 31] on span at bounding box center [374, 16] width 117 height 39
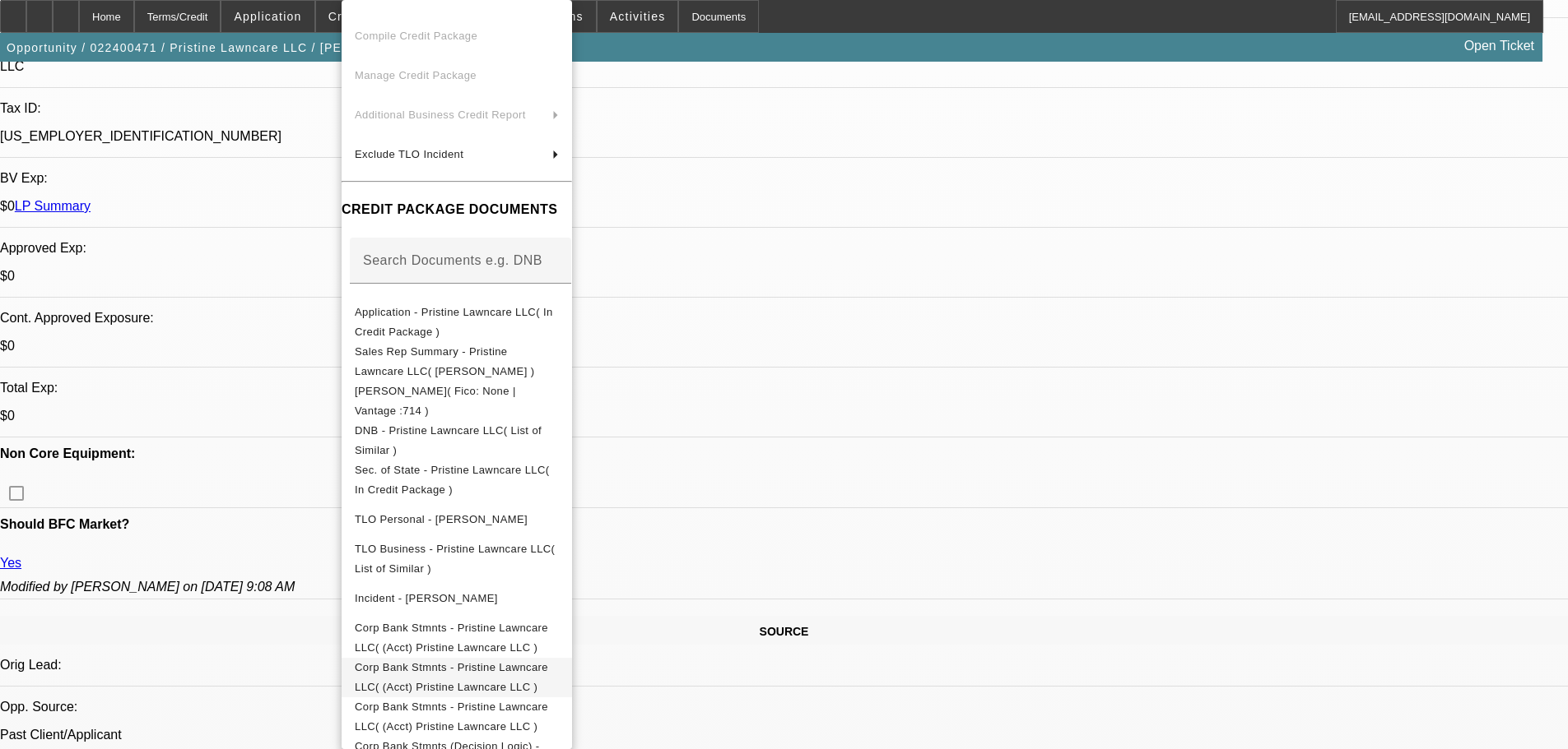
scroll to position [105, 0]
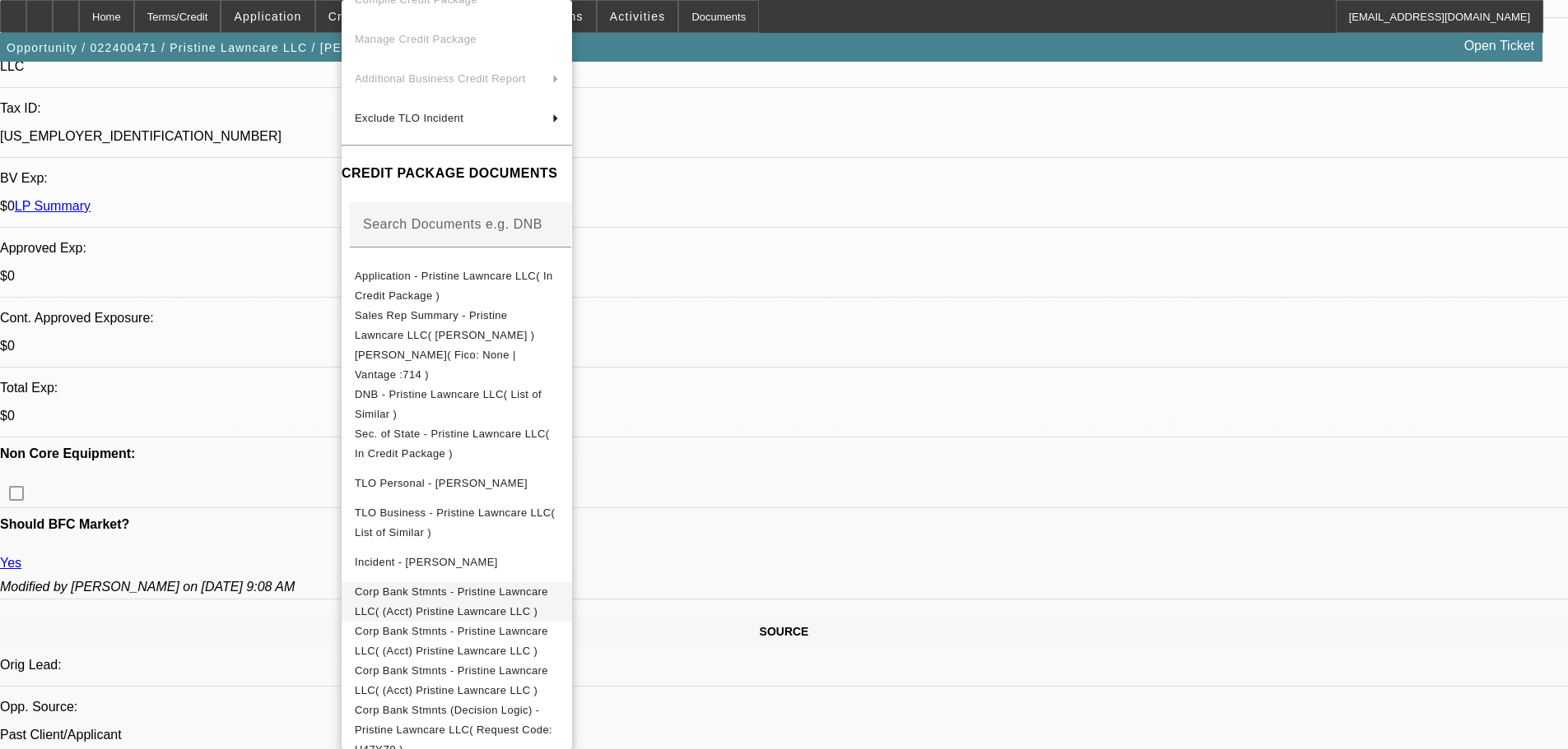
click at [514, 325] on button "Corp Bank Stmnts - Pristine Lawncare LLC( (Acct) Pristine Lawncare LLC )" at bounding box center [457, 602] width 231 height 39
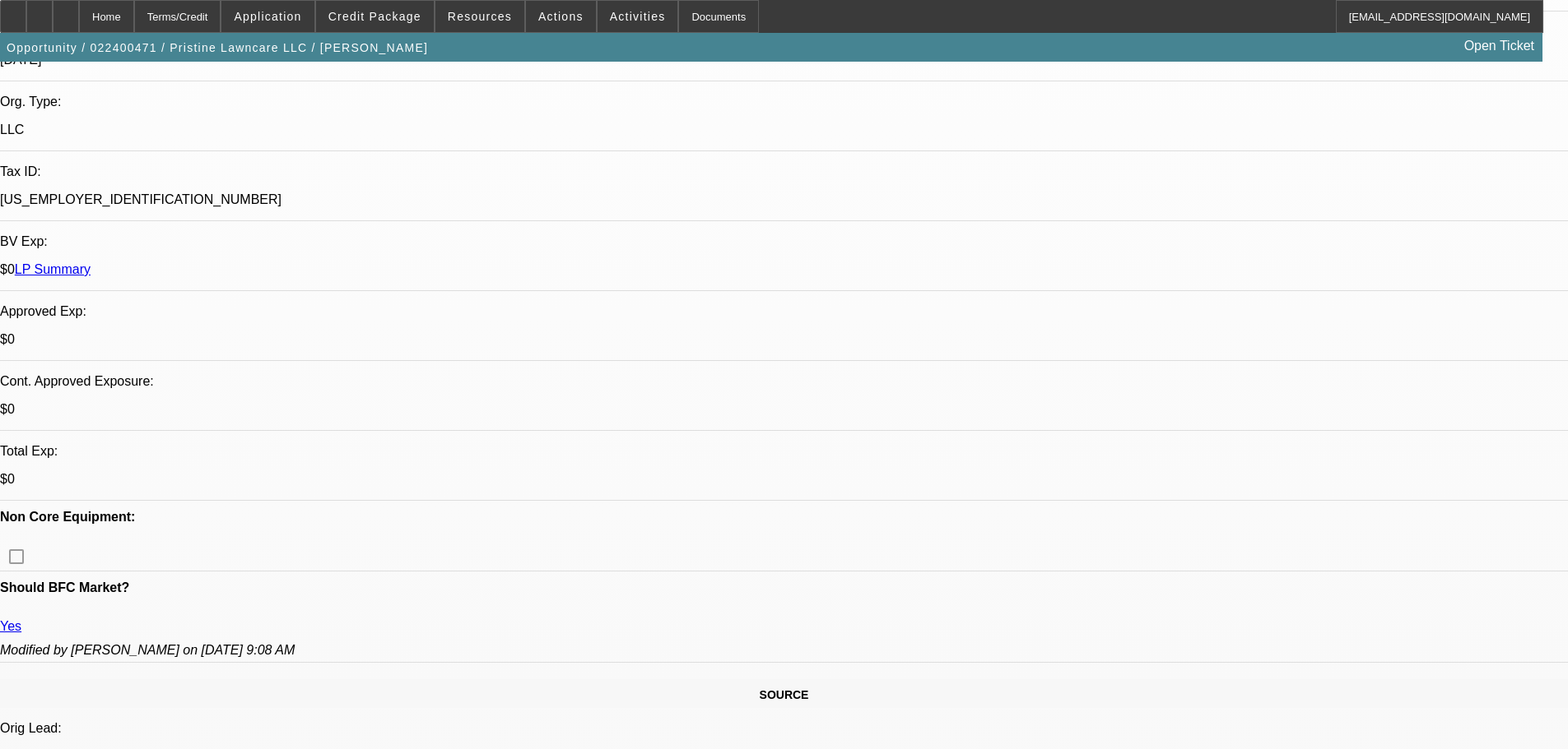
scroll to position [494, 0]
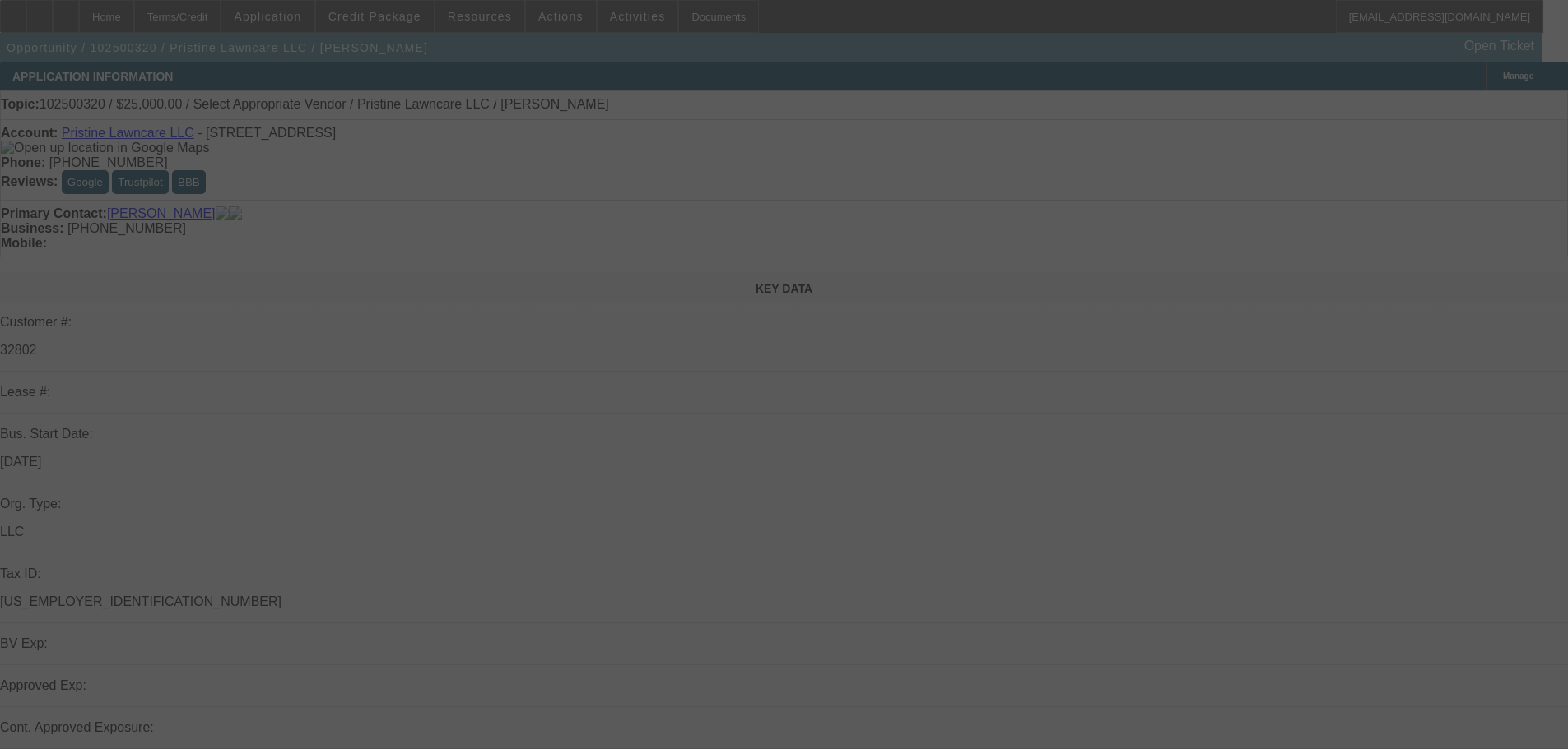
select select "0"
select select "2"
select select "0.1"
select select "4"
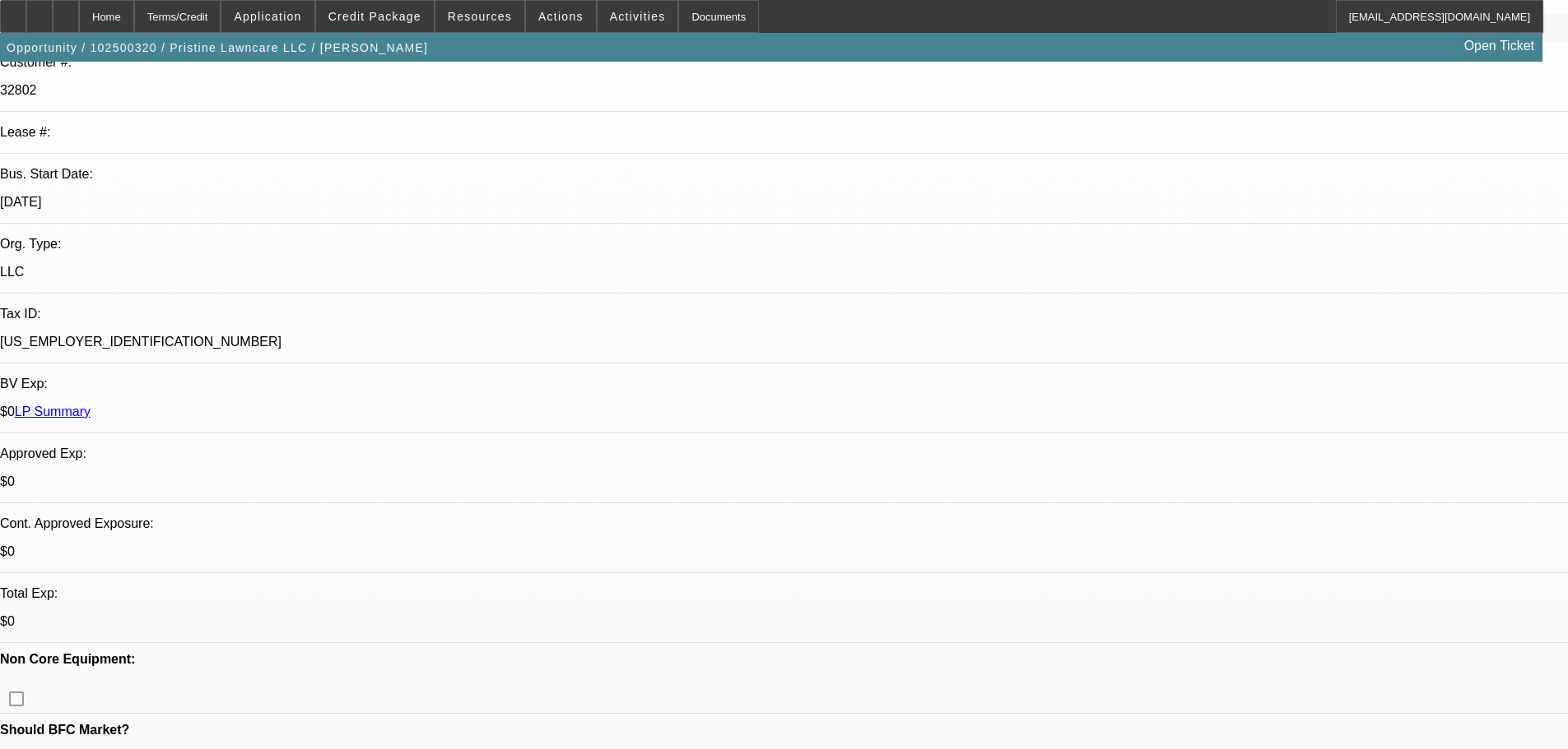
scroll to position [329, 0]
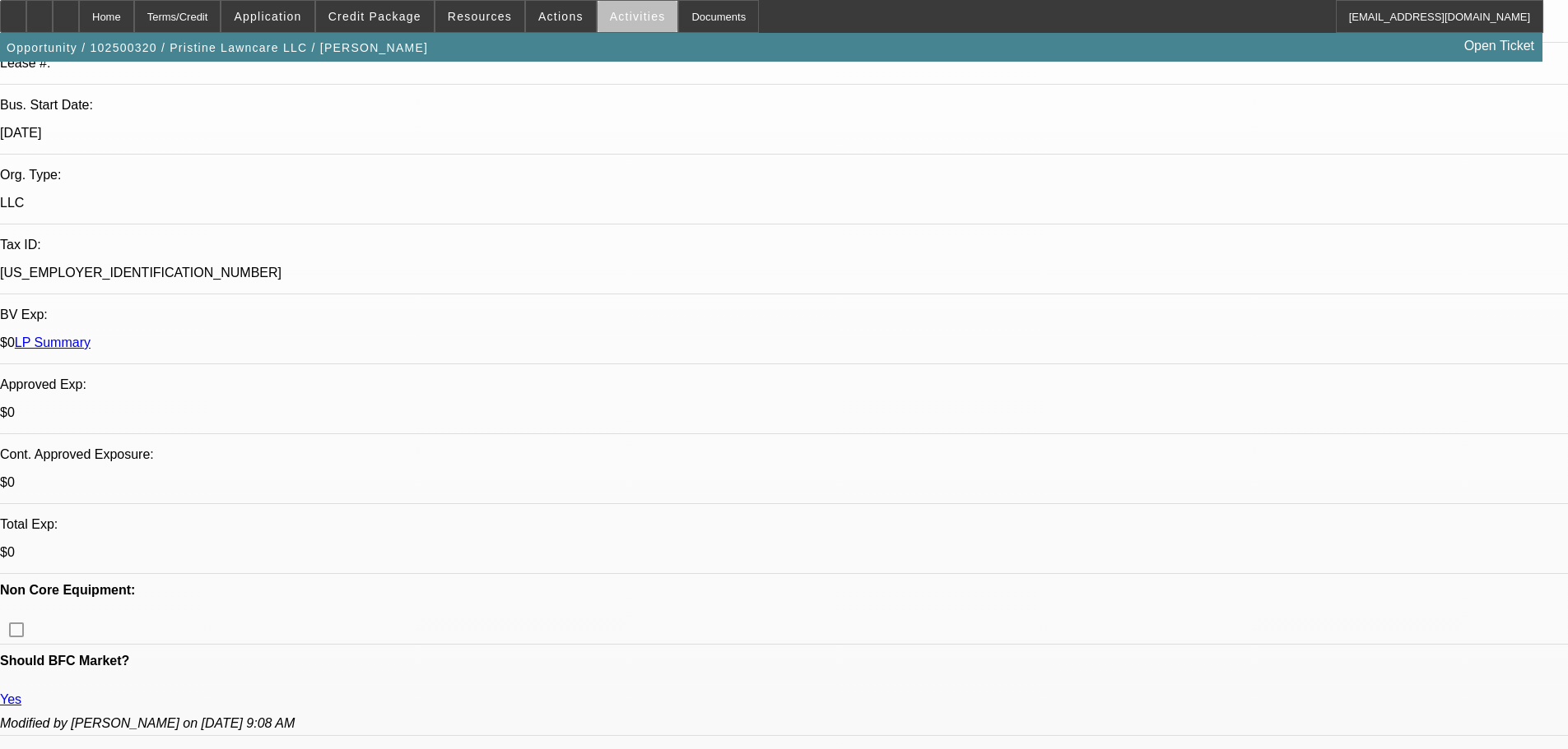
click at [624, 22] on span "Activities" at bounding box center [638, 17] width 56 height 13
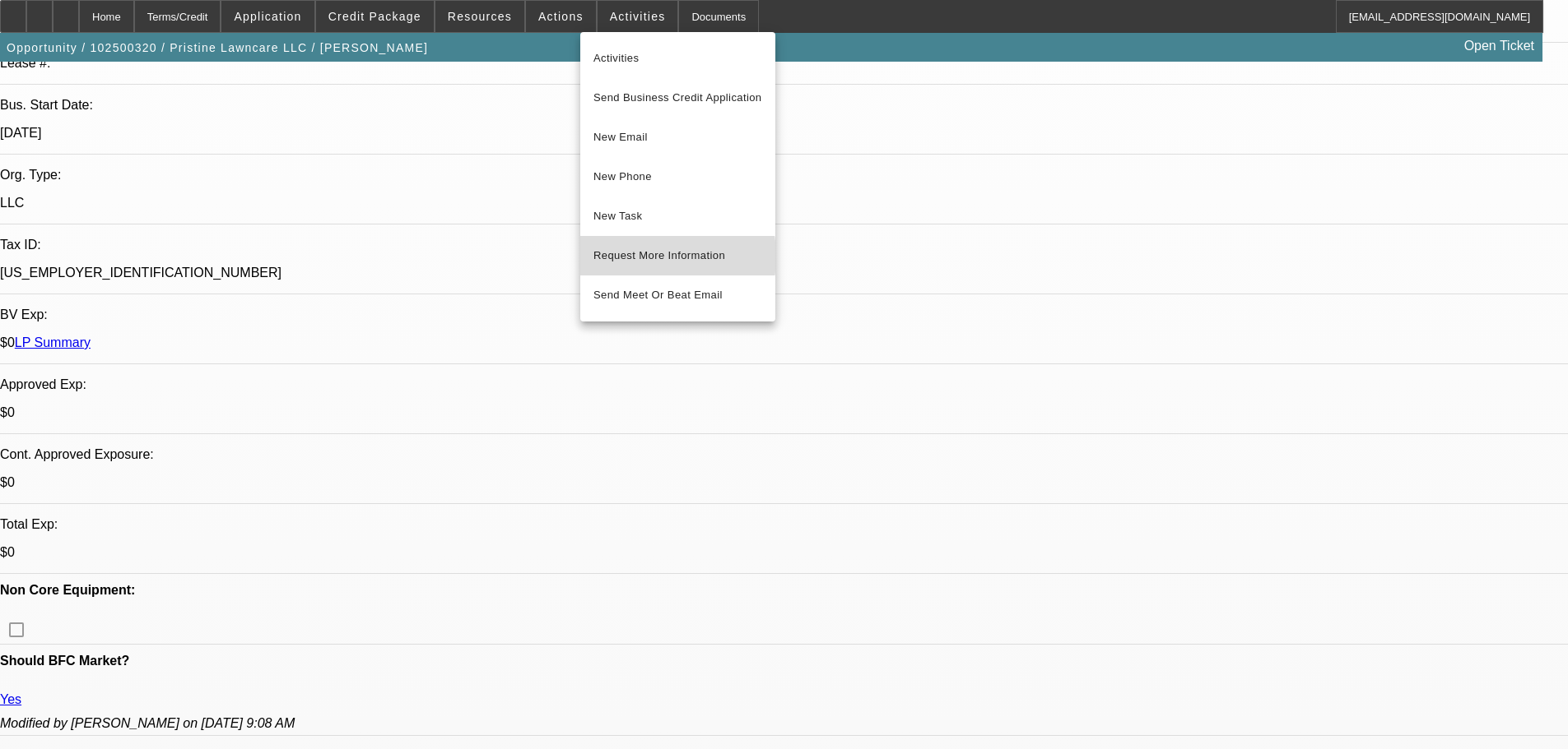
click at [626, 257] on span "Request More Information" at bounding box center [678, 255] width 169 height 20
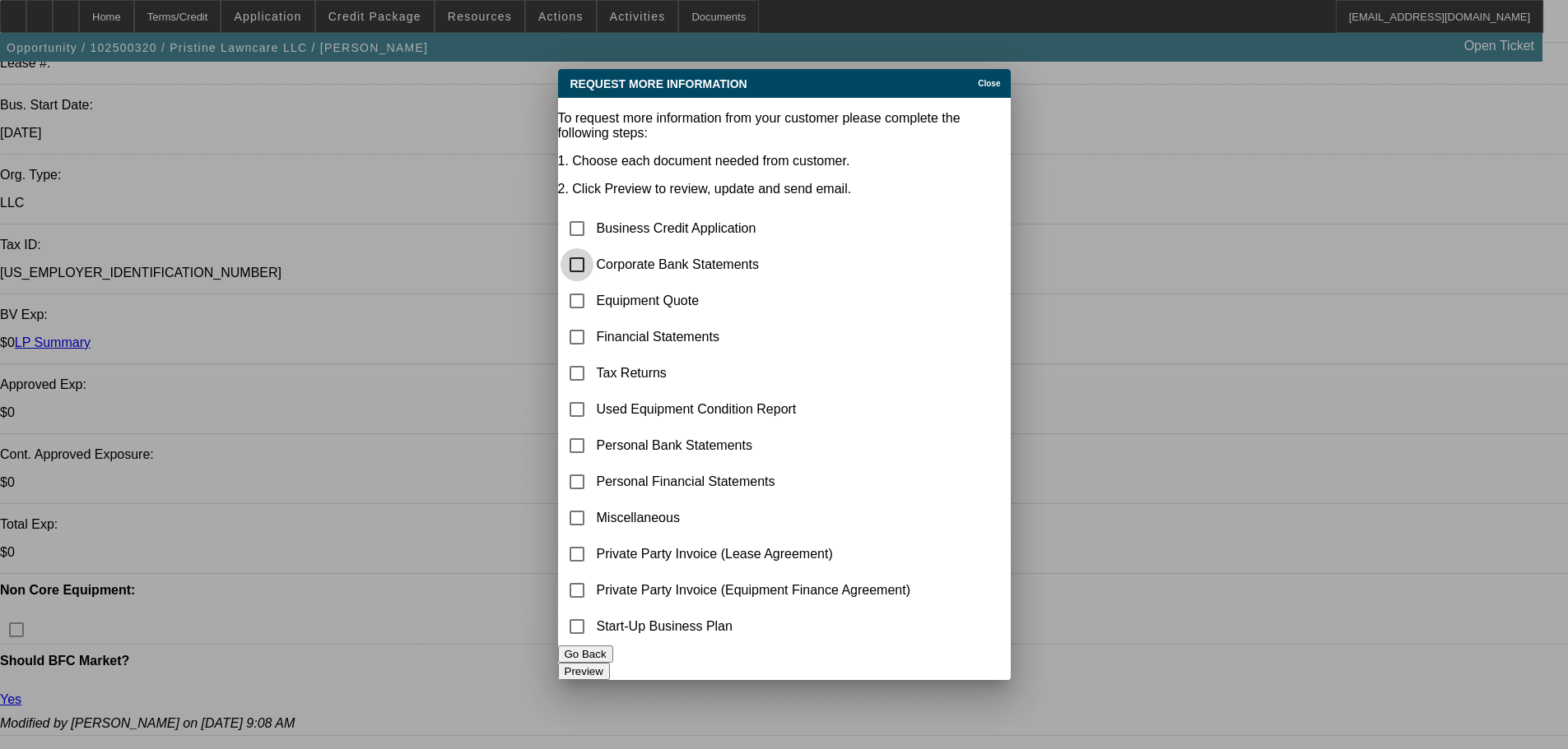
click at [594, 248] on input "checkbox" at bounding box center [577, 264] width 33 height 33
checkbox input "true"
click at [610, 663] on button "Preview" at bounding box center [583, 671] width 52 height 17
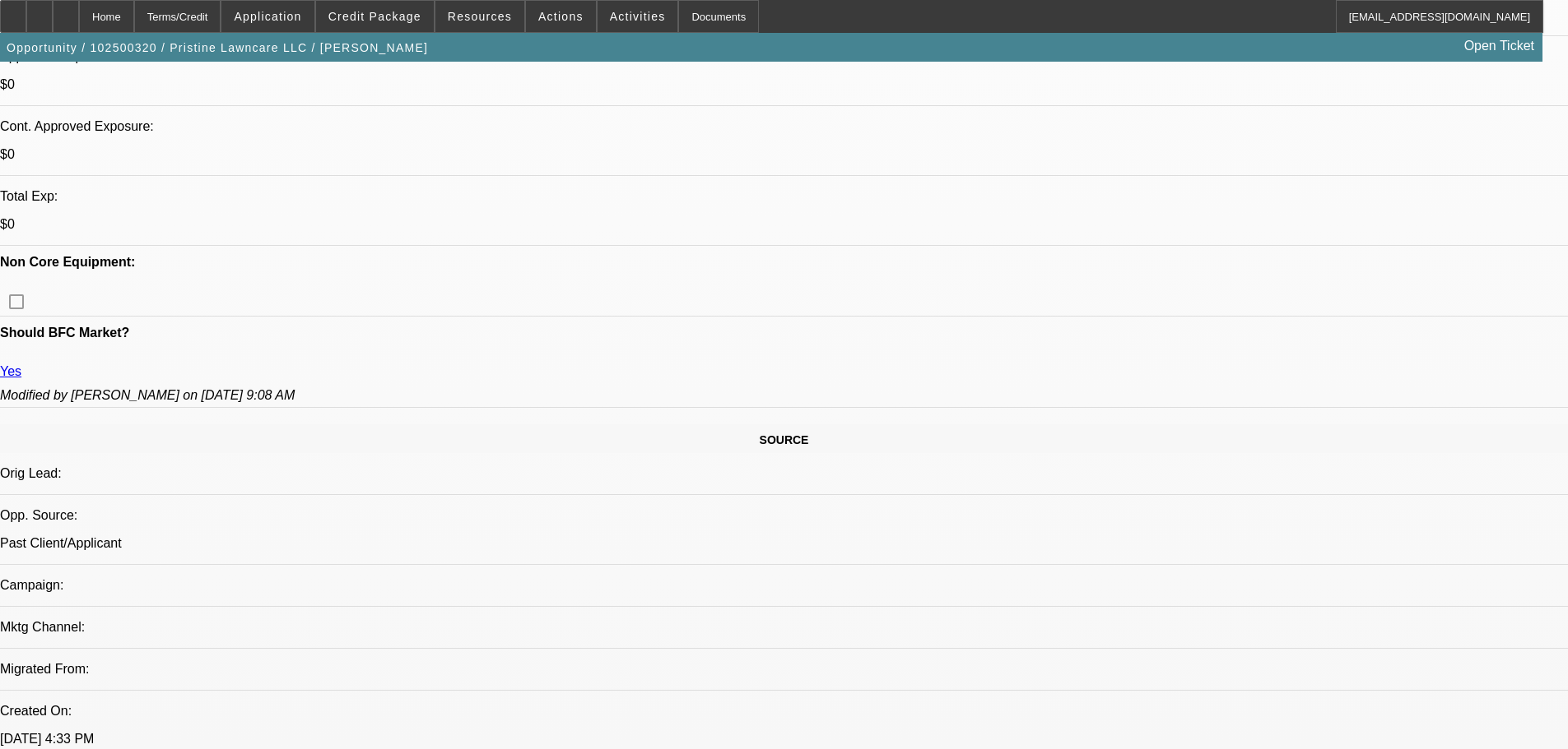
scroll to position [658, 0]
click at [611, 23] on span at bounding box center [638, 16] width 81 height 39
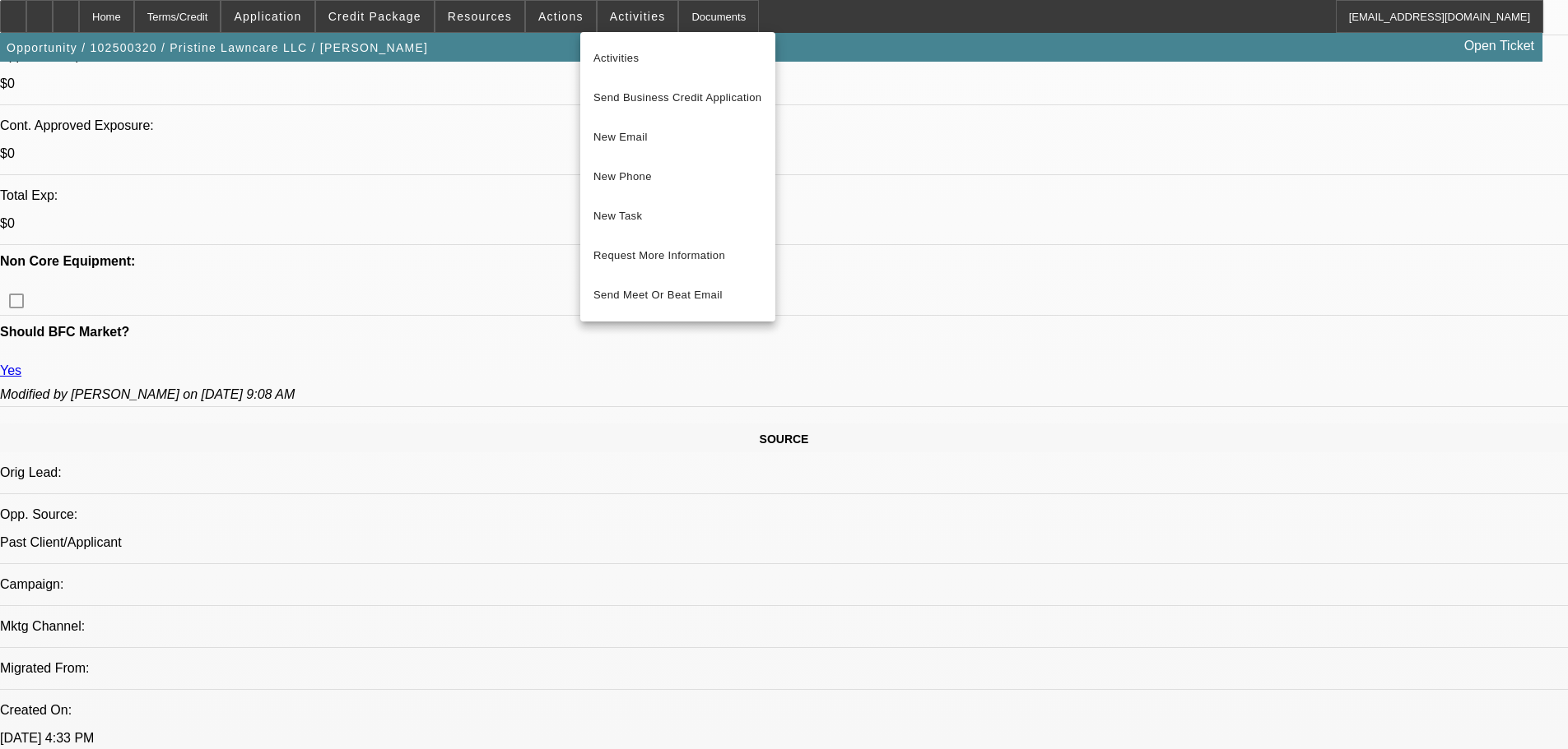
click at [537, 172] on div at bounding box center [784, 374] width 1568 height 749
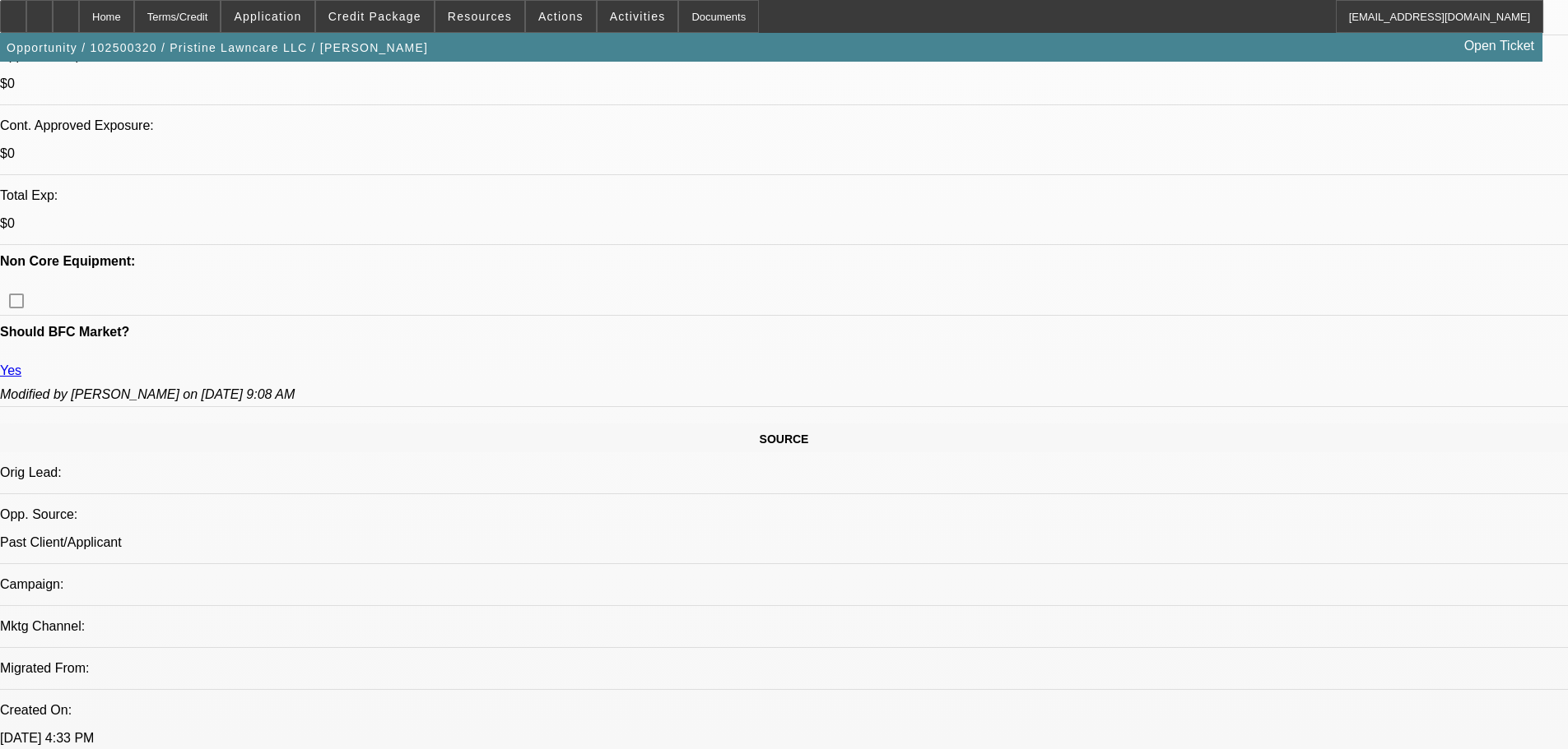
click at [626, 10] on span "Activities" at bounding box center [638, 17] width 56 height 13
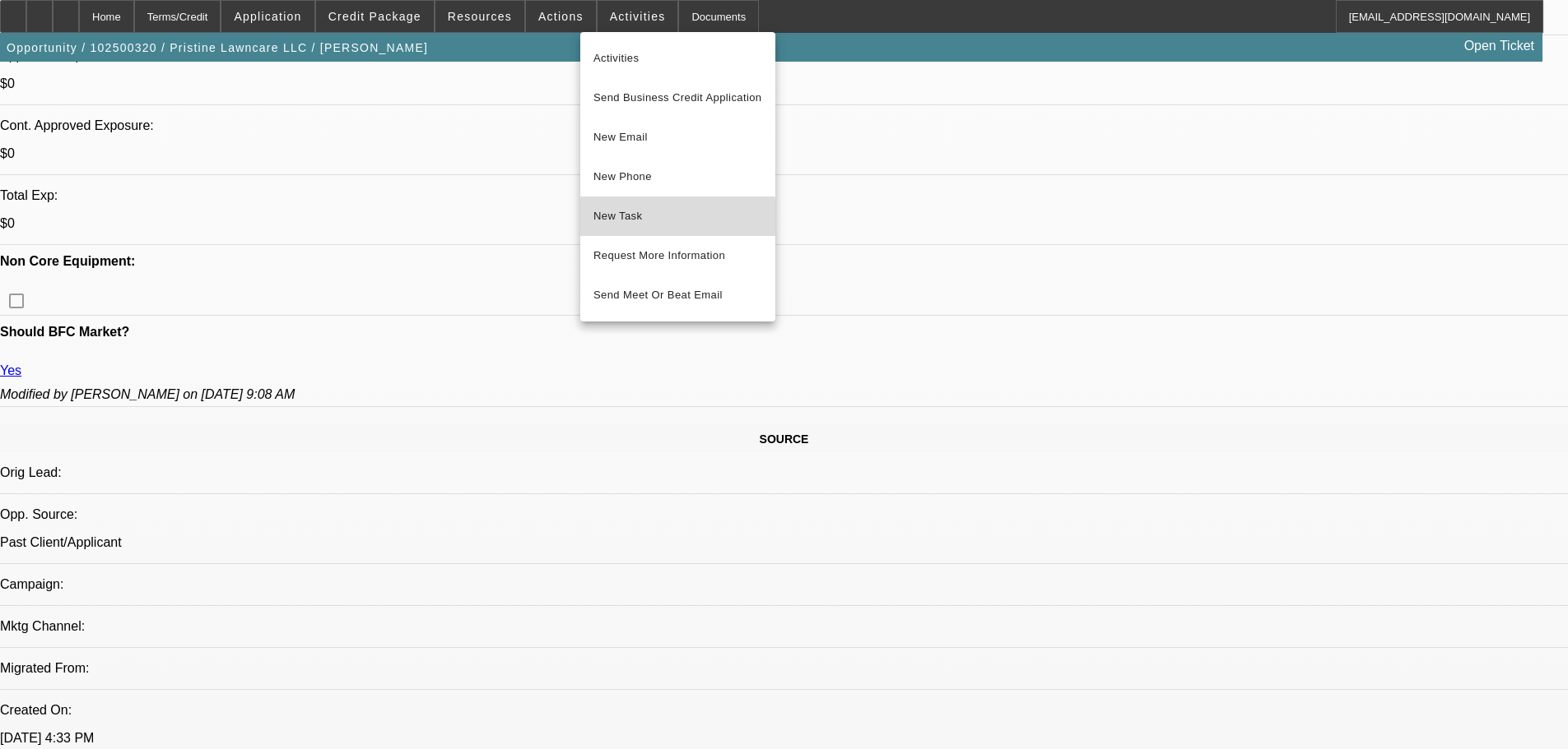
click at [647, 219] on span "New Task" at bounding box center [678, 216] width 169 height 20
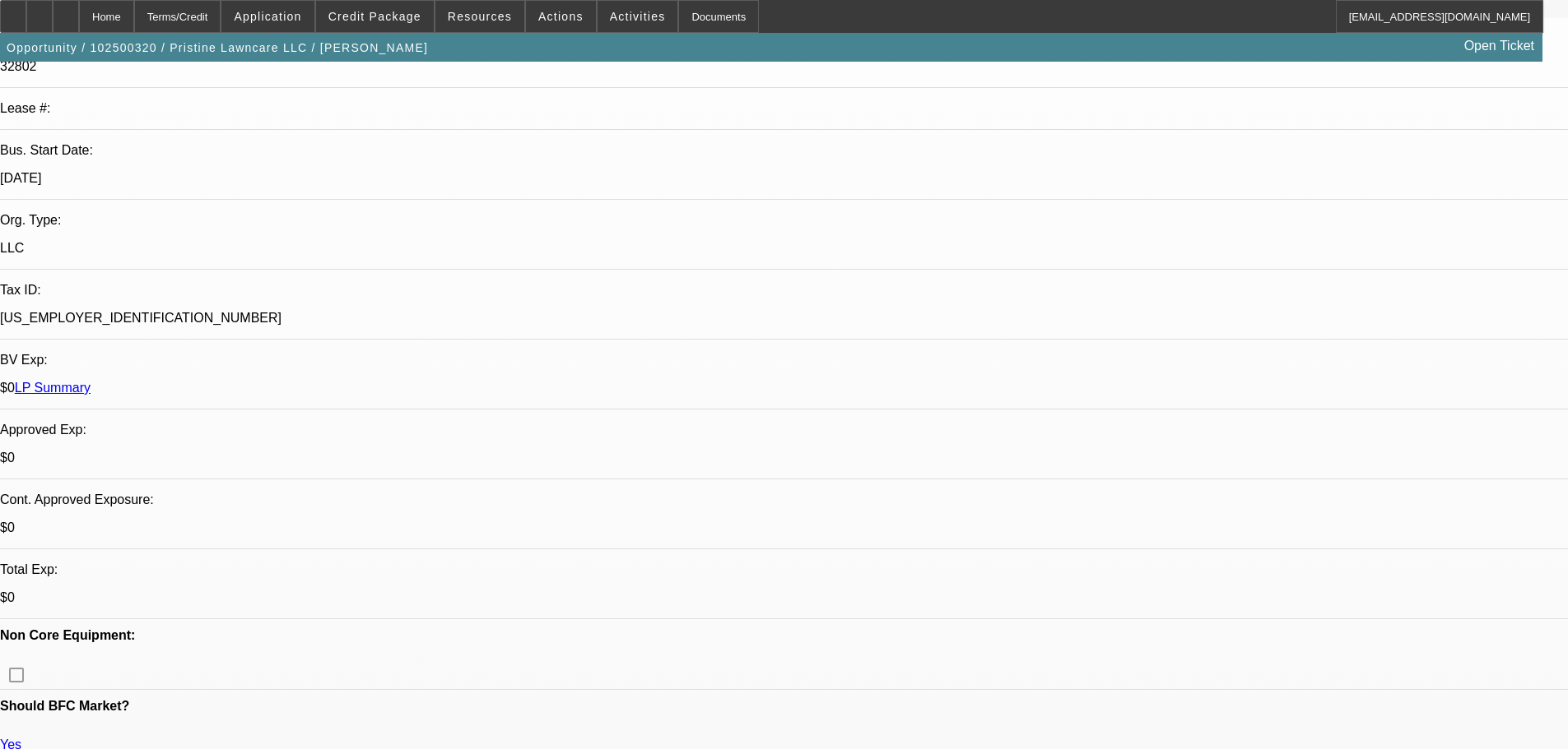
scroll to position [0, 0]
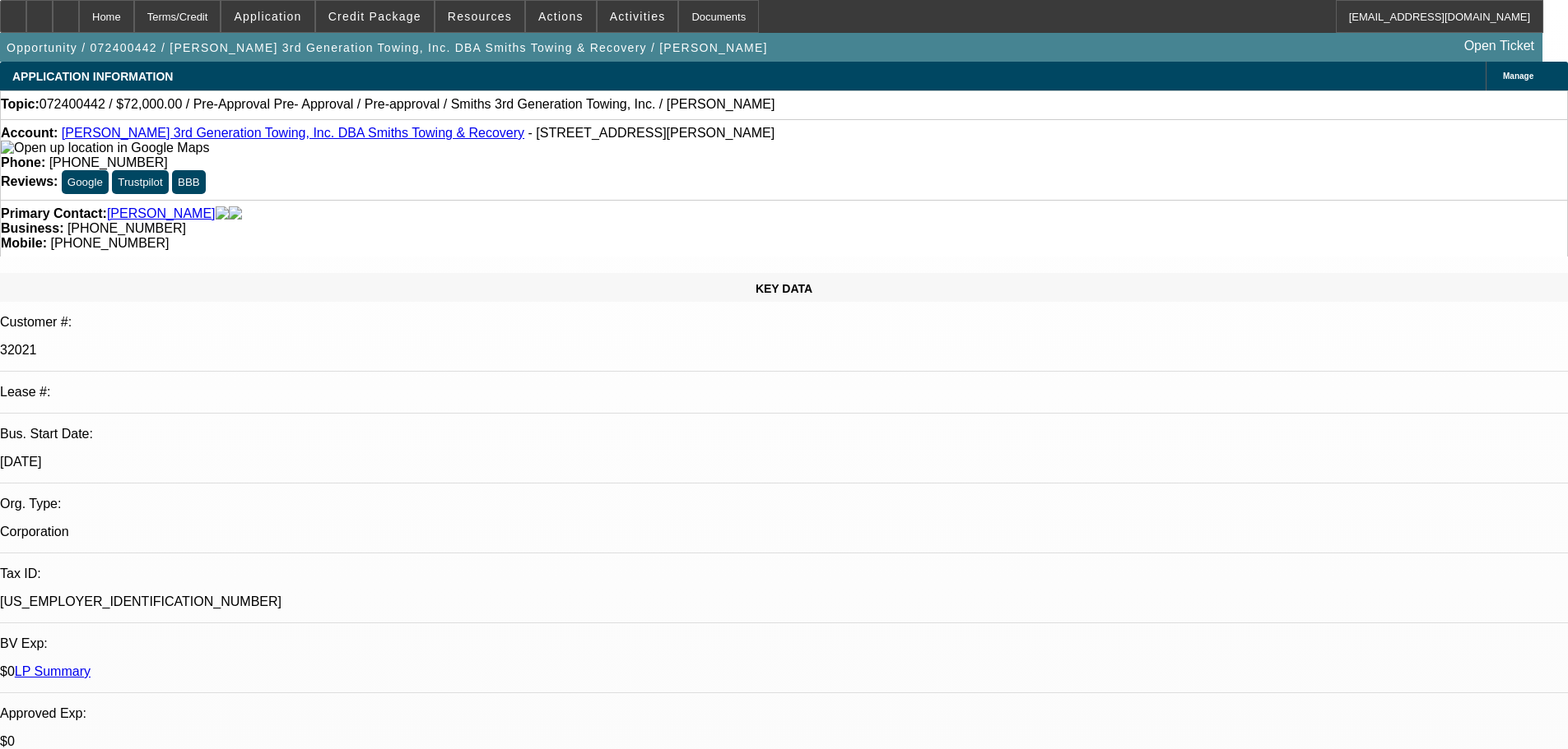
select select "0.2"
select select "2"
select select "0"
select select "6"
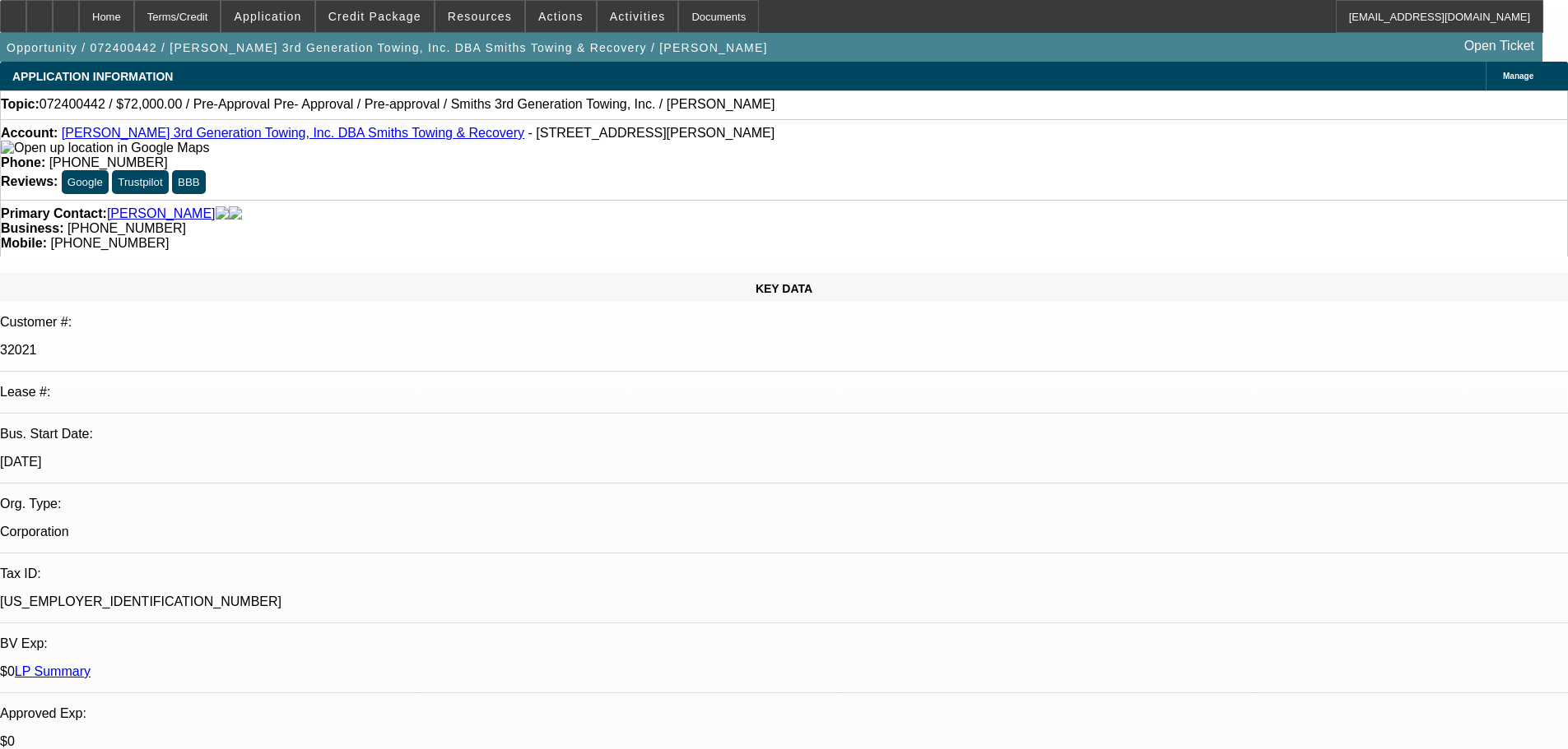
select select "0"
select select "3"
select select "0"
select select "6"
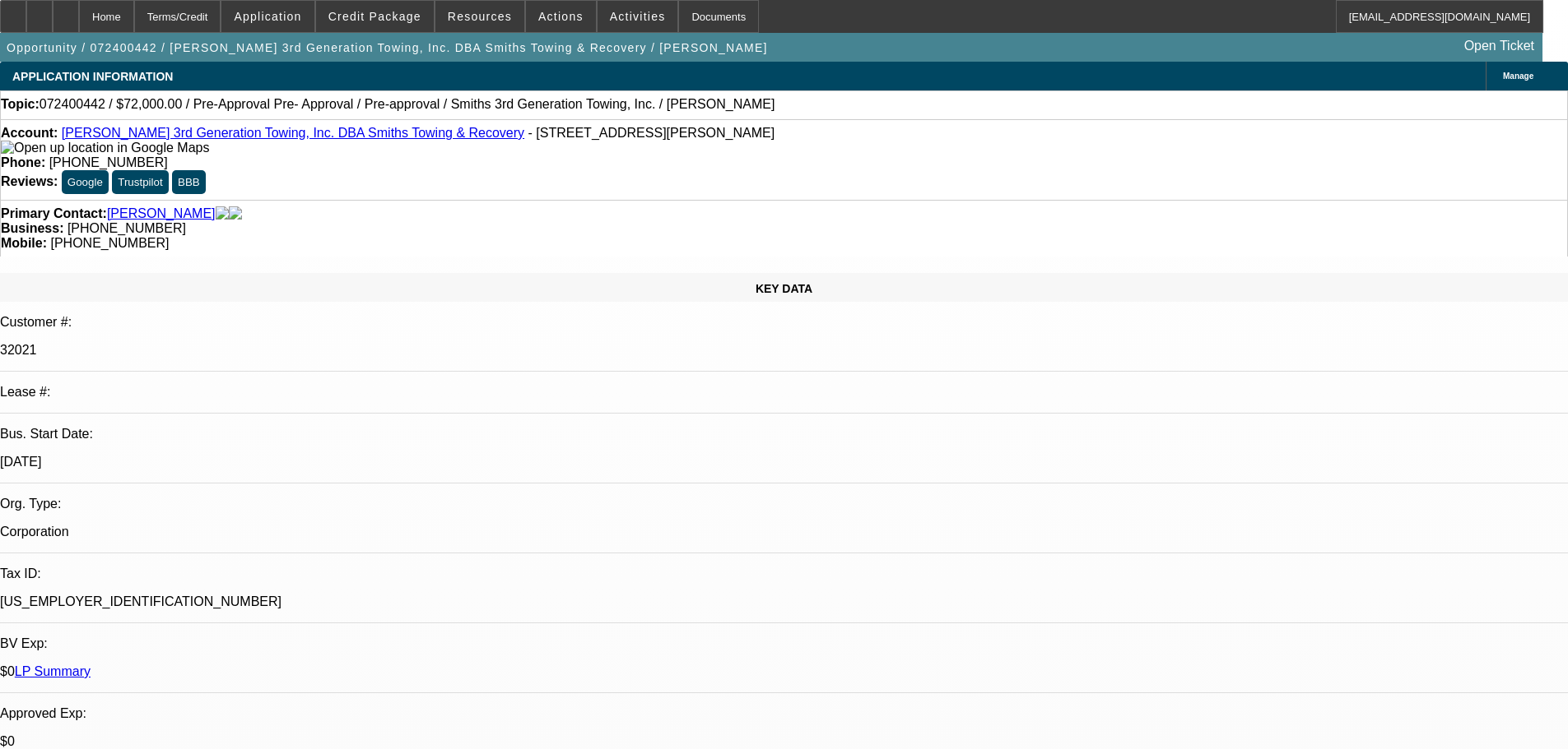
select select "0"
select select "6"
select select "0"
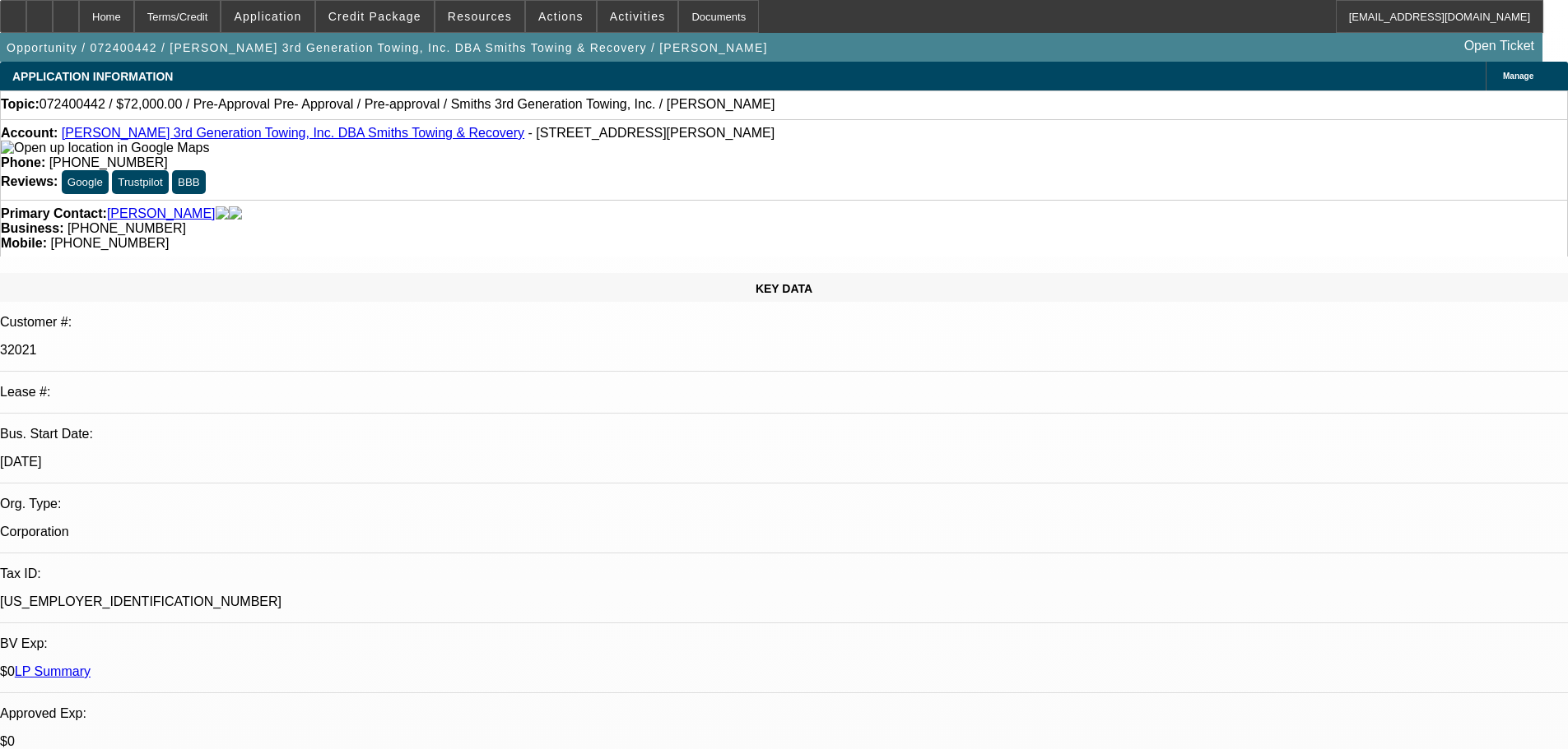
select select "0"
select select "6"
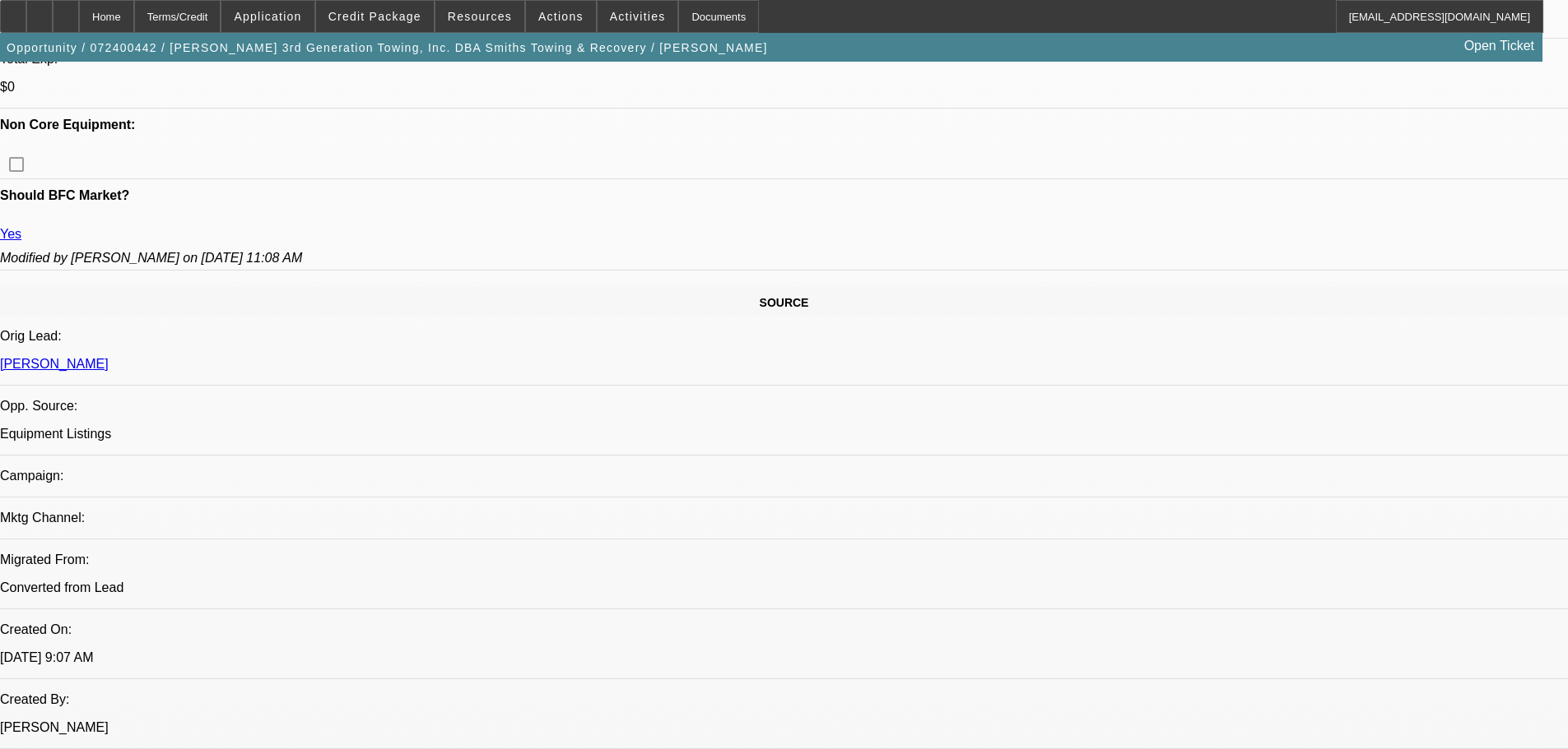
scroll to position [823, 0]
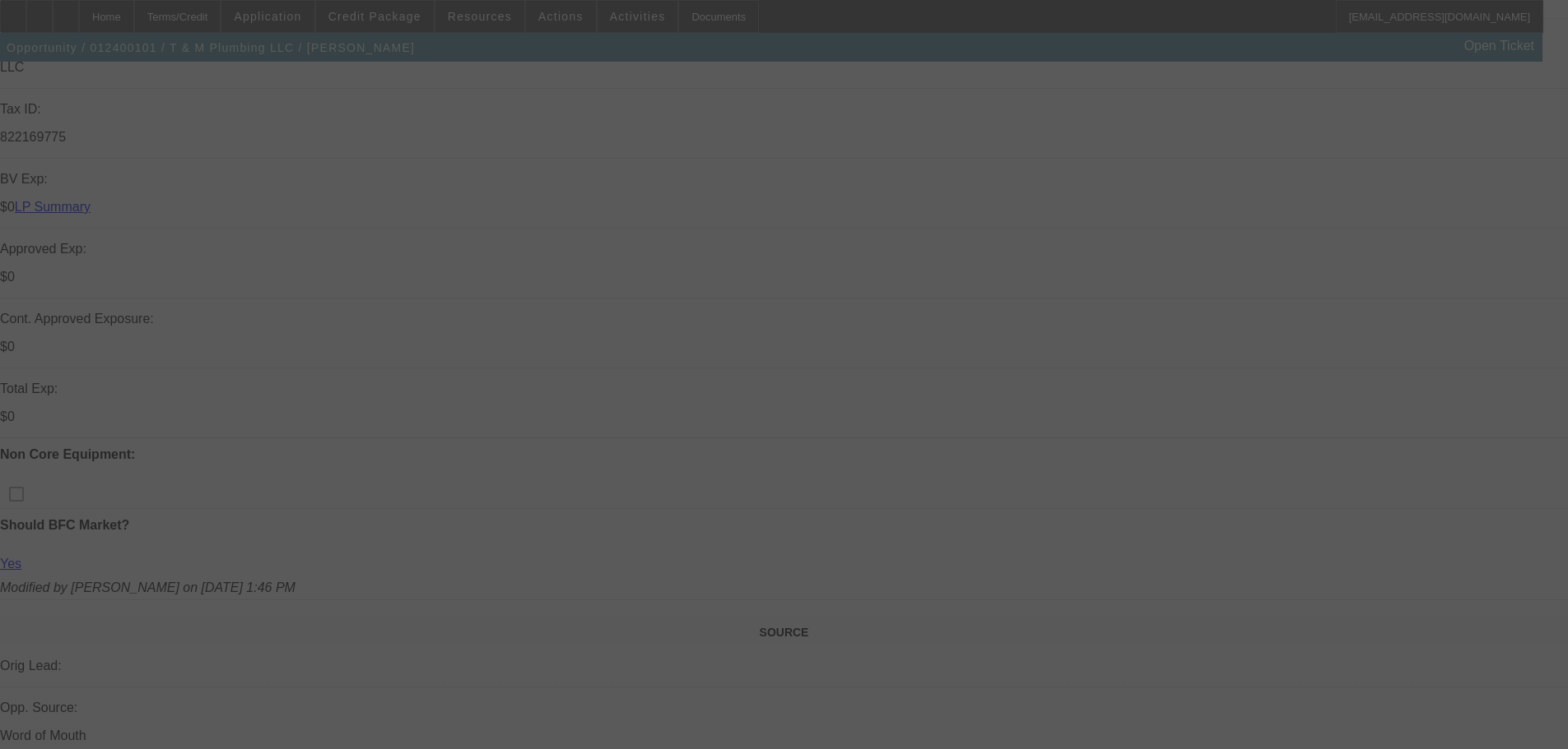
scroll to position [494, 0]
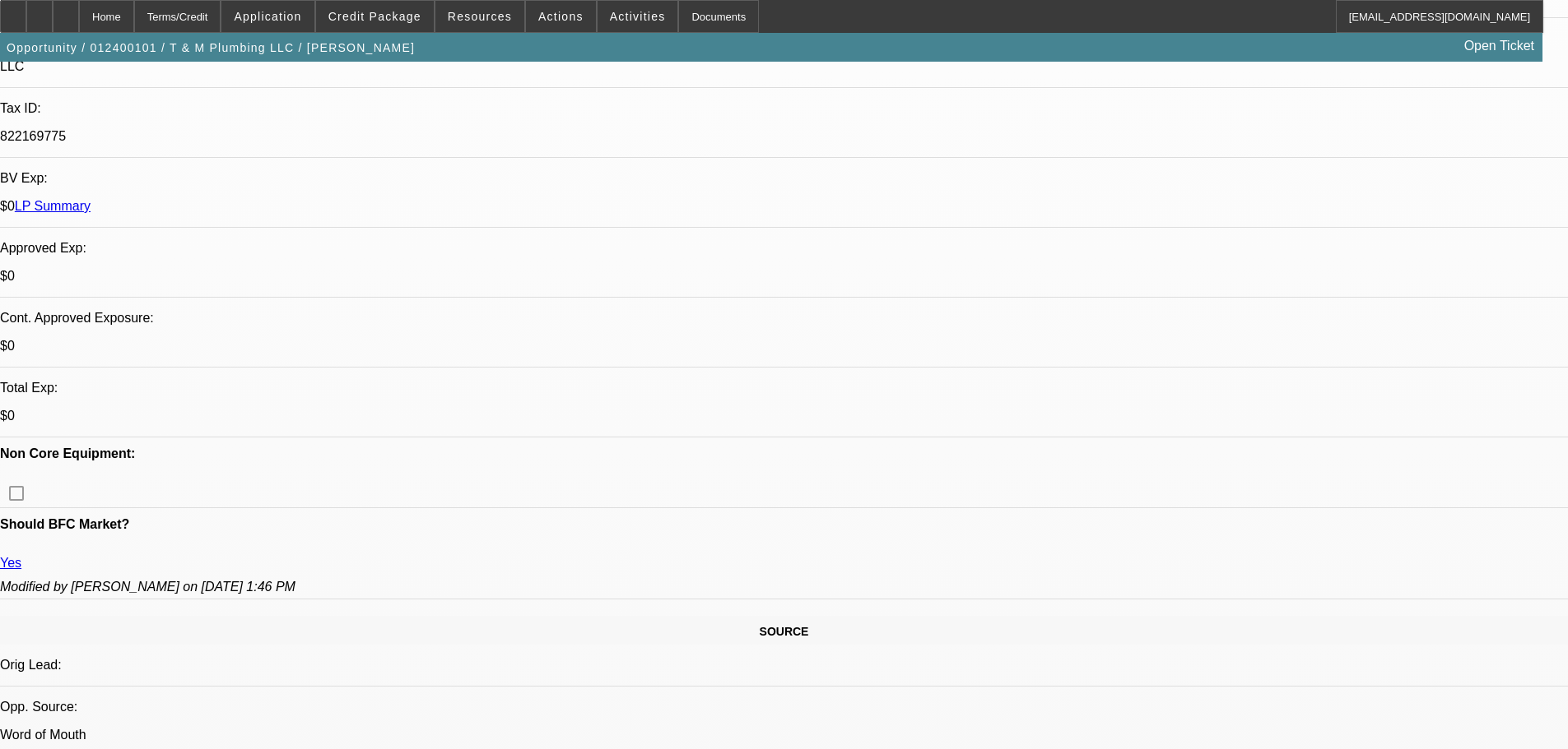
select select "0"
select select "6"
select select "0"
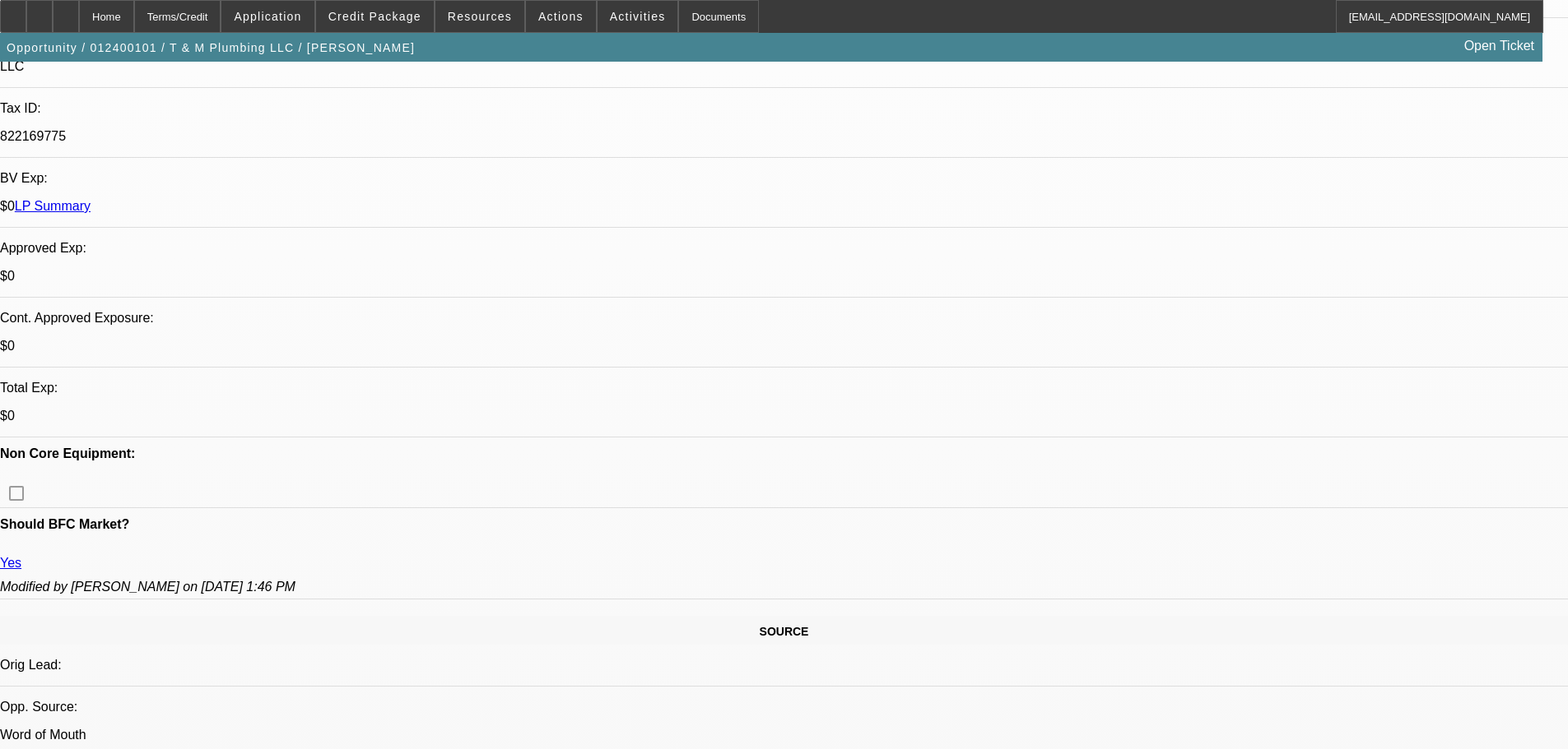
select select "0"
select select "6"
select select "0"
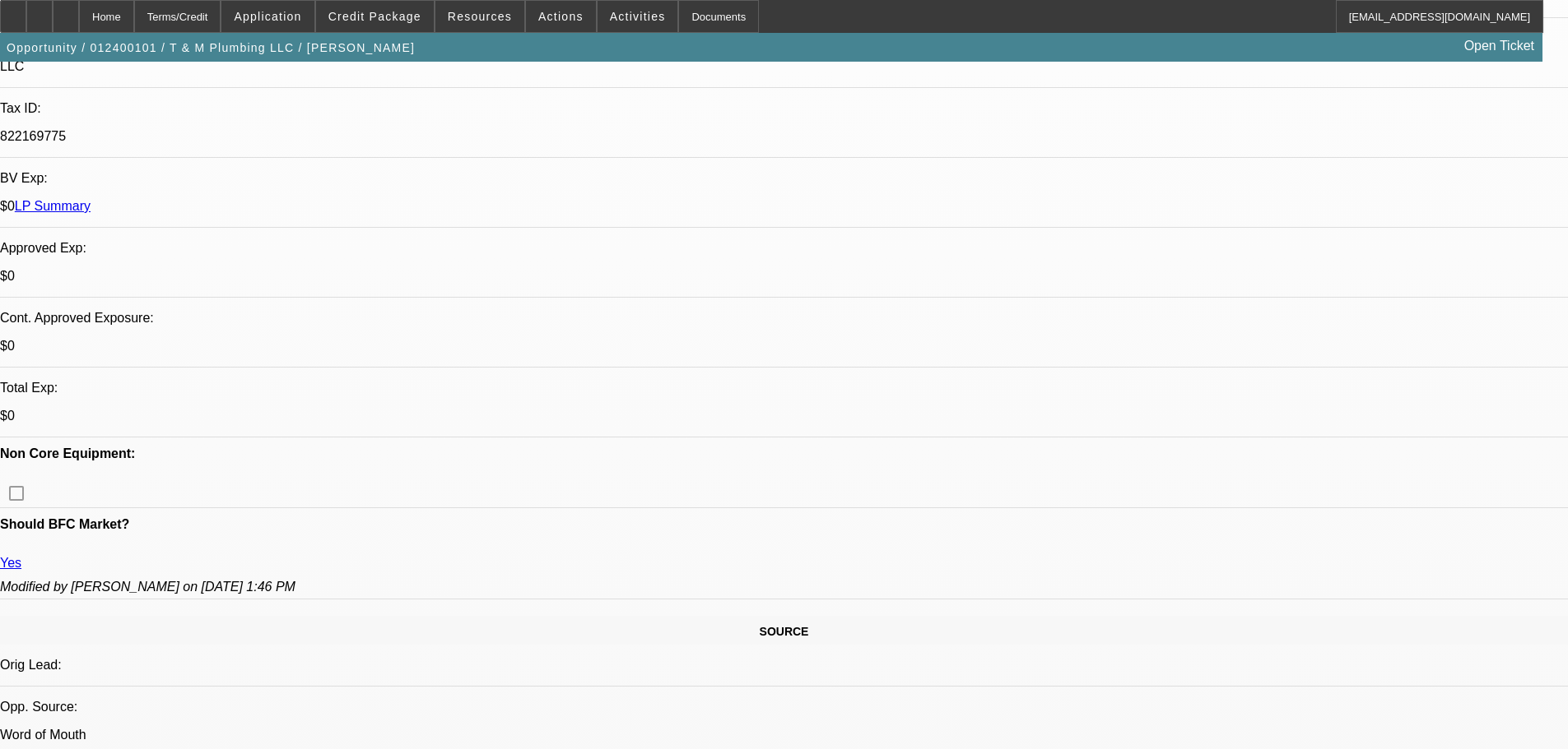
select select "0"
select select "6"
select select "0"
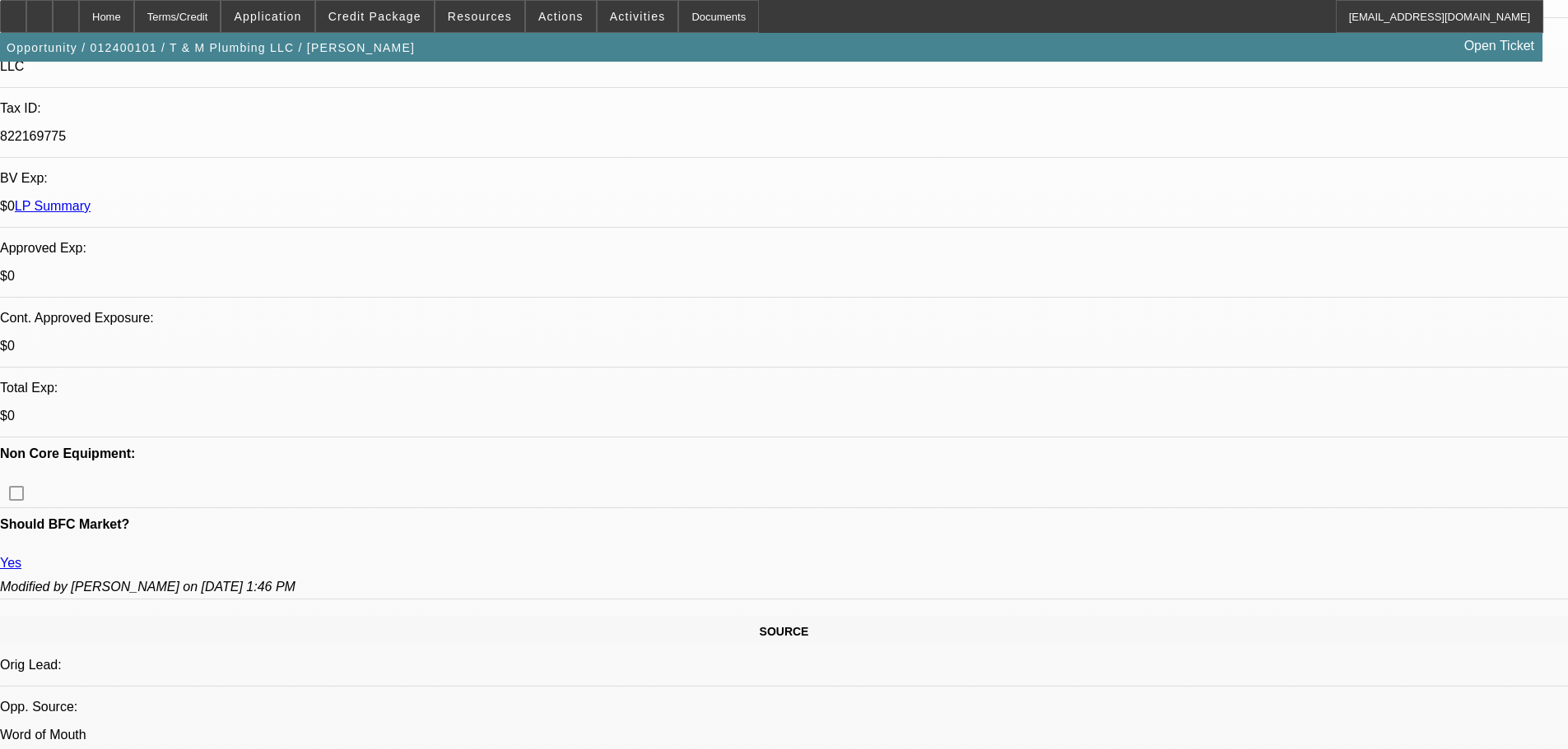
select select "6"
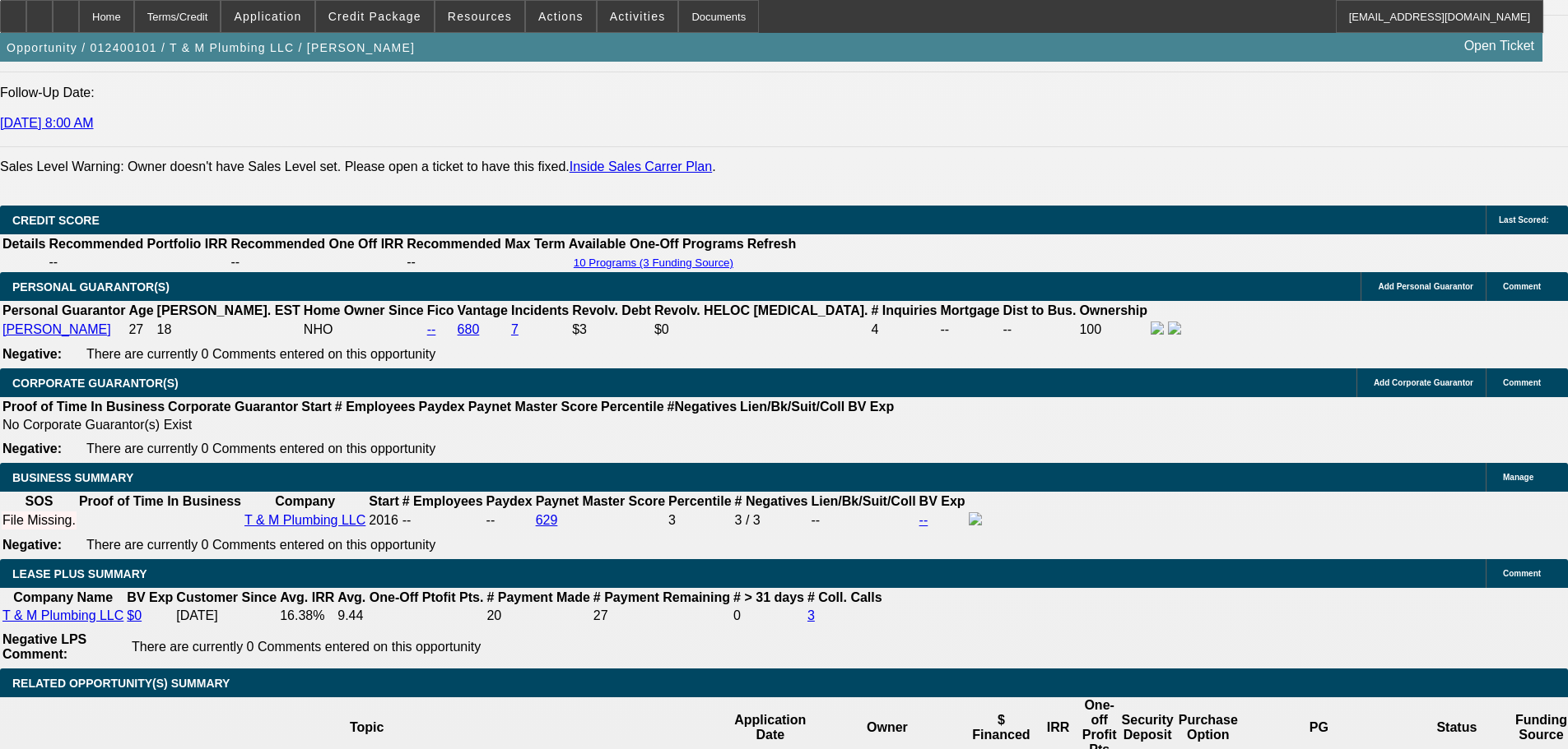
scroll to position [2632, 0]
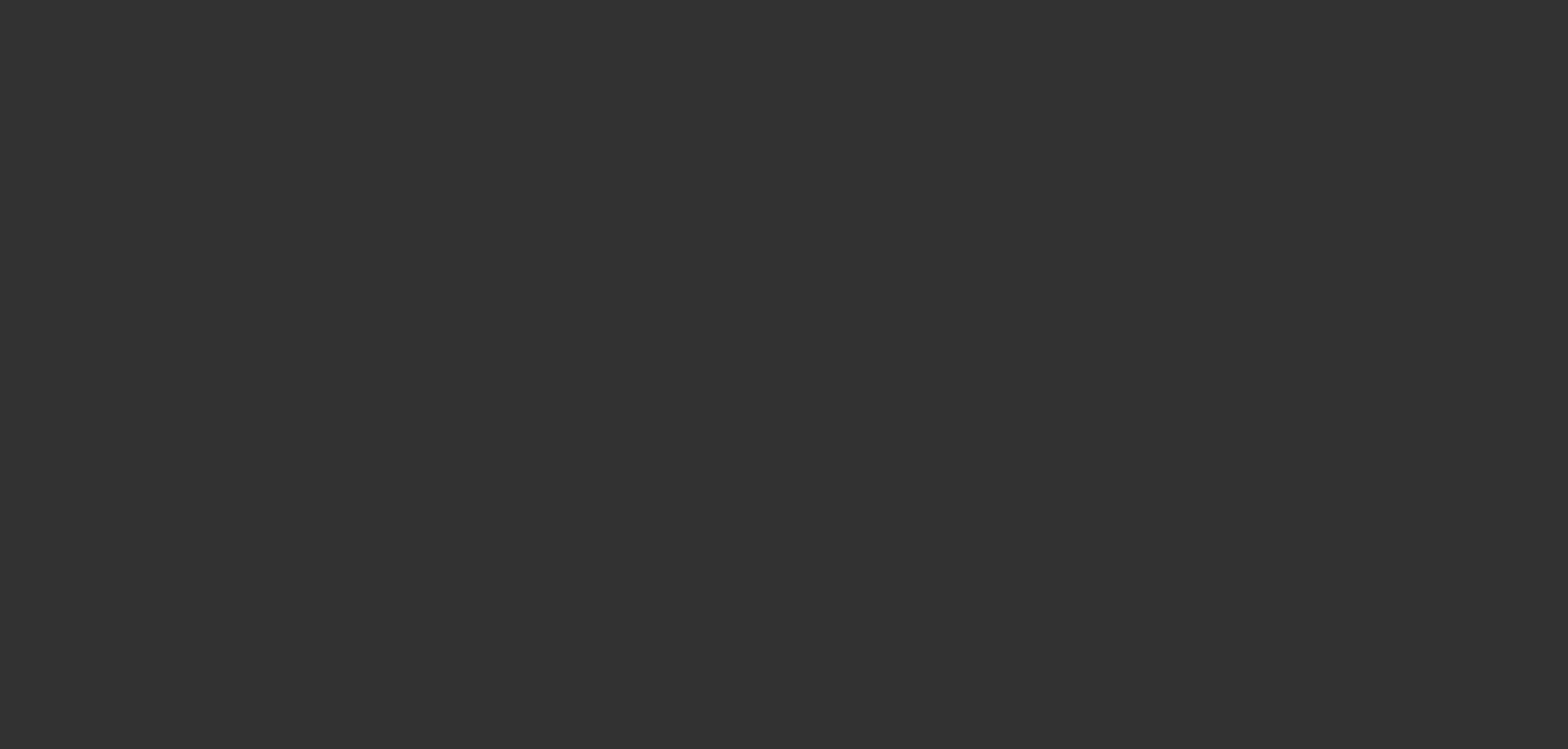
scroll to position [165, 0]
select select "0"
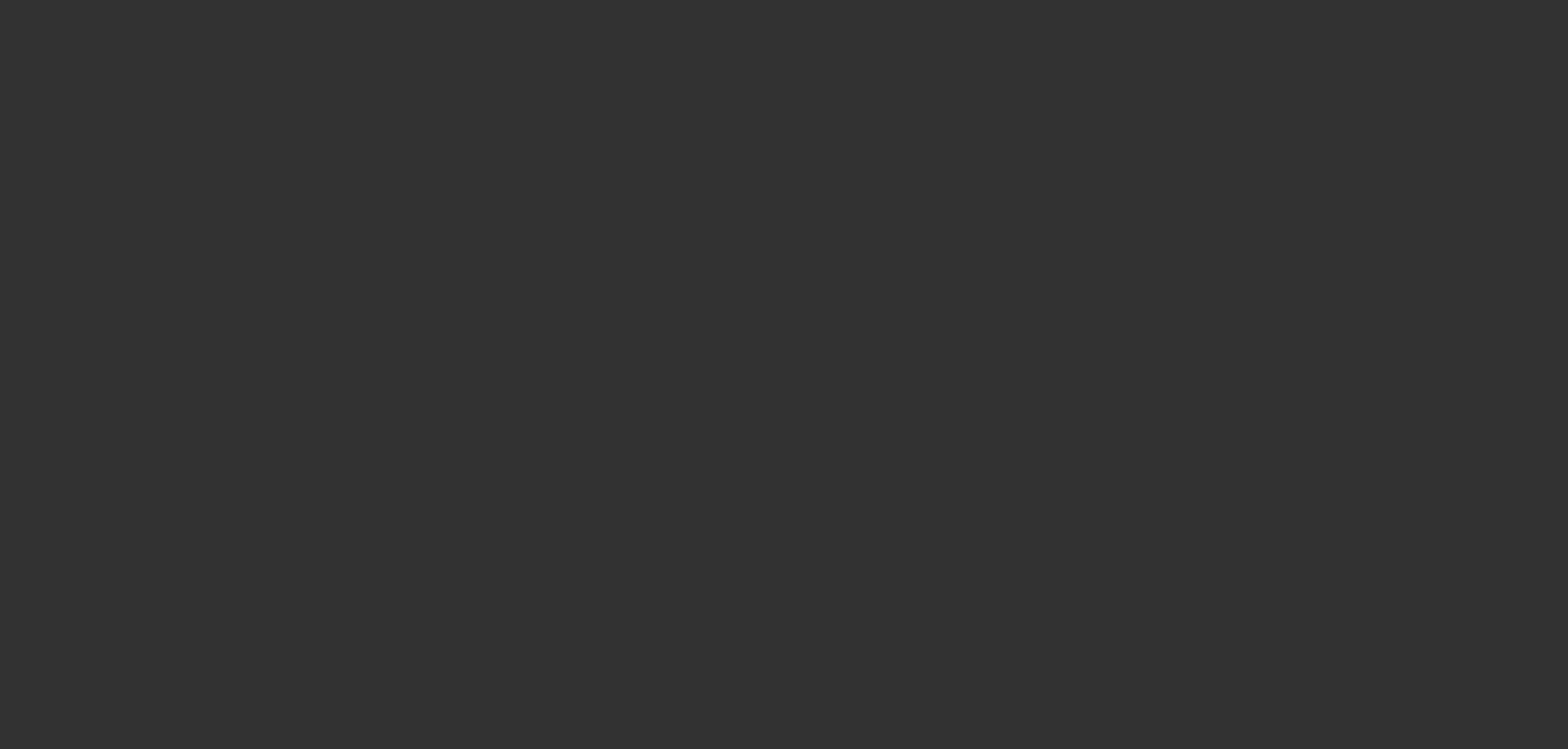
select select "0"
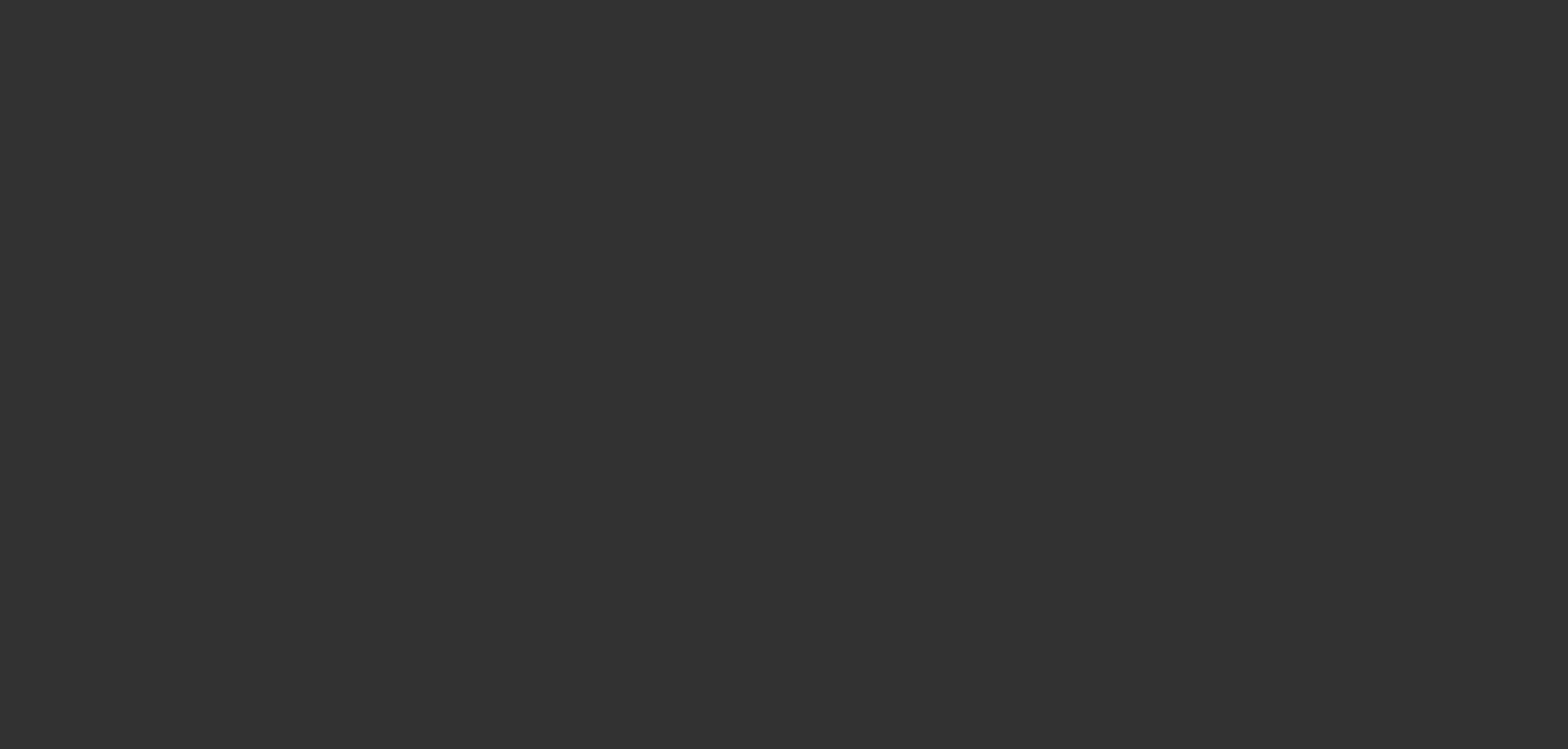
select select "0"
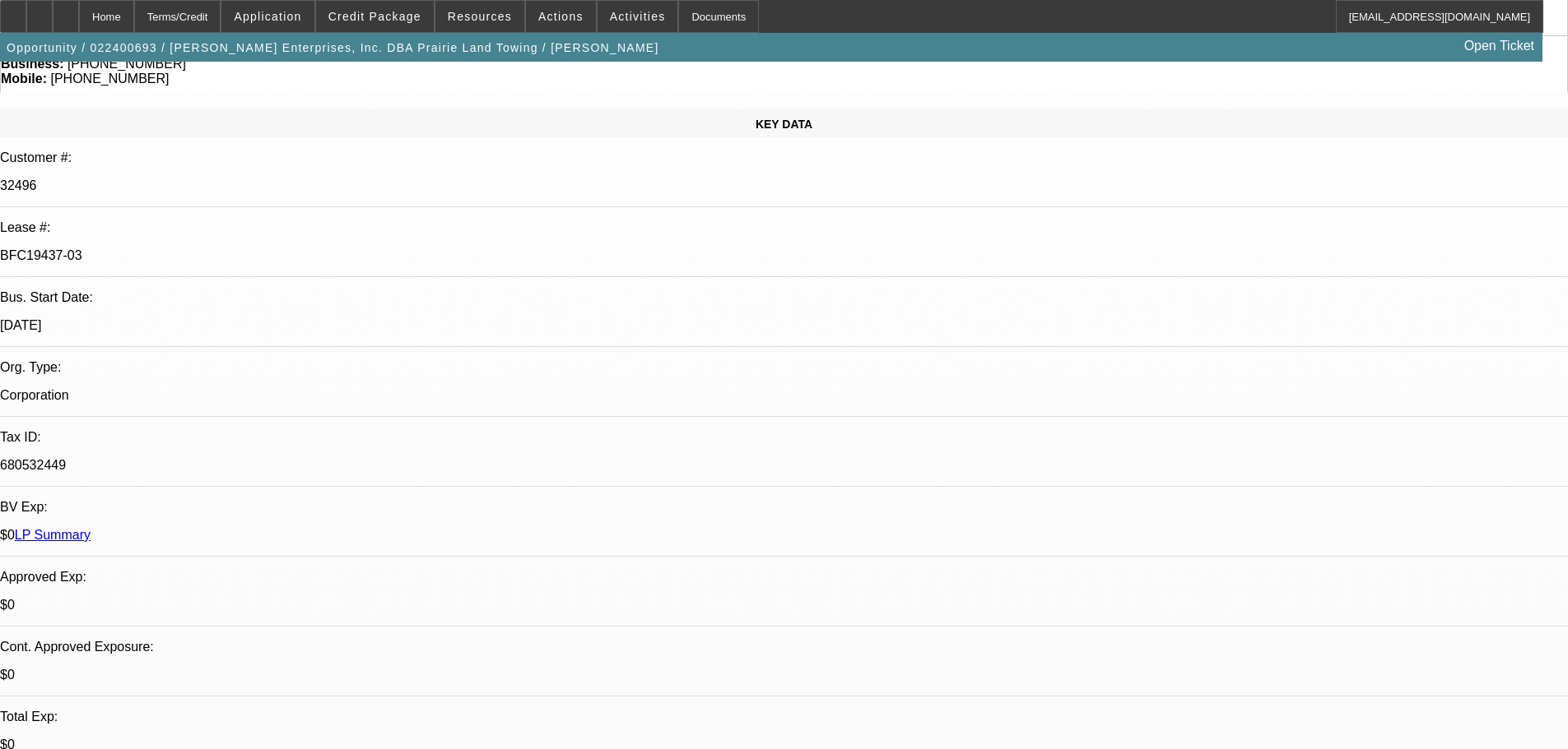
scroll to position [0, 0]
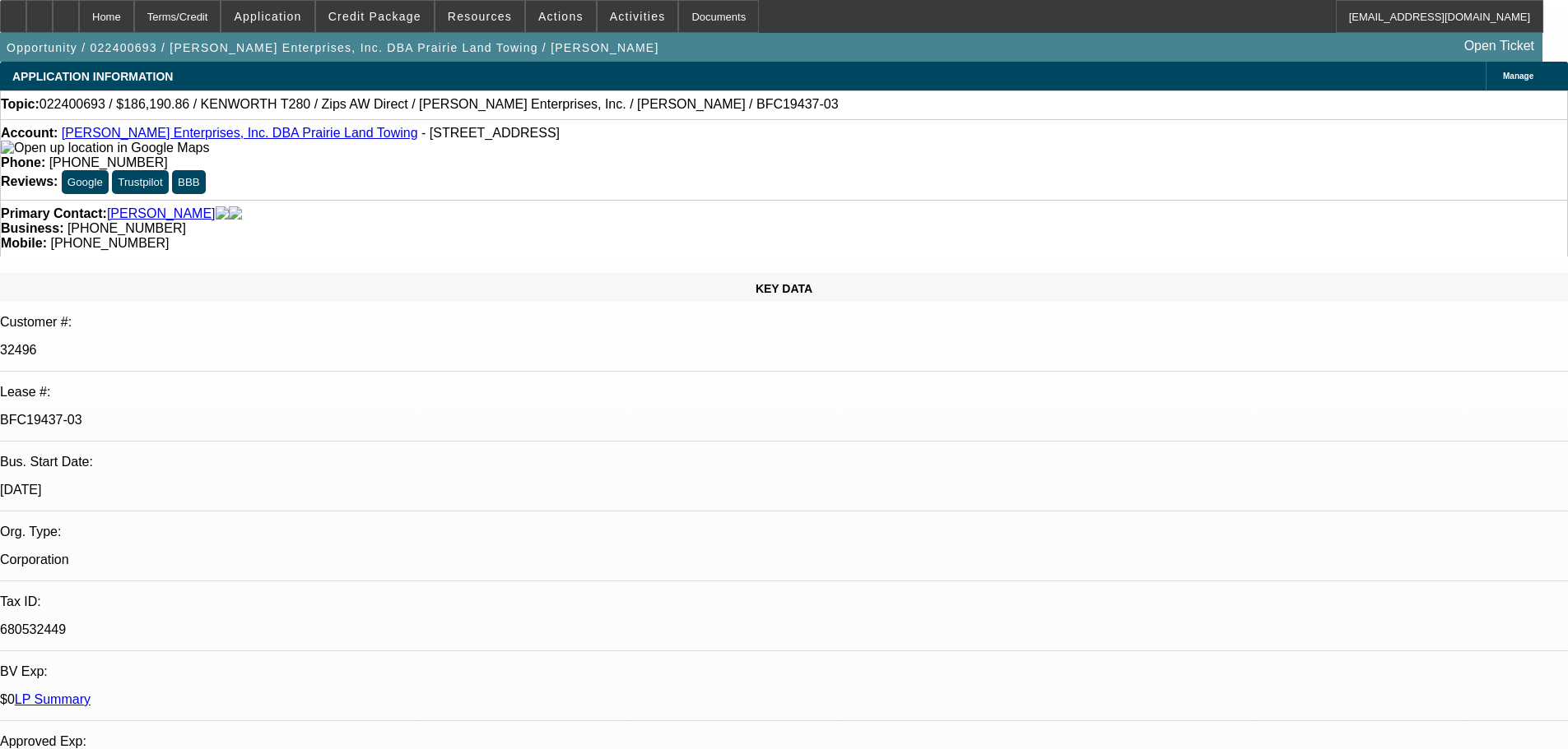
select select "1"
select select "3"
select select "6"
select select "1"
select select "3"
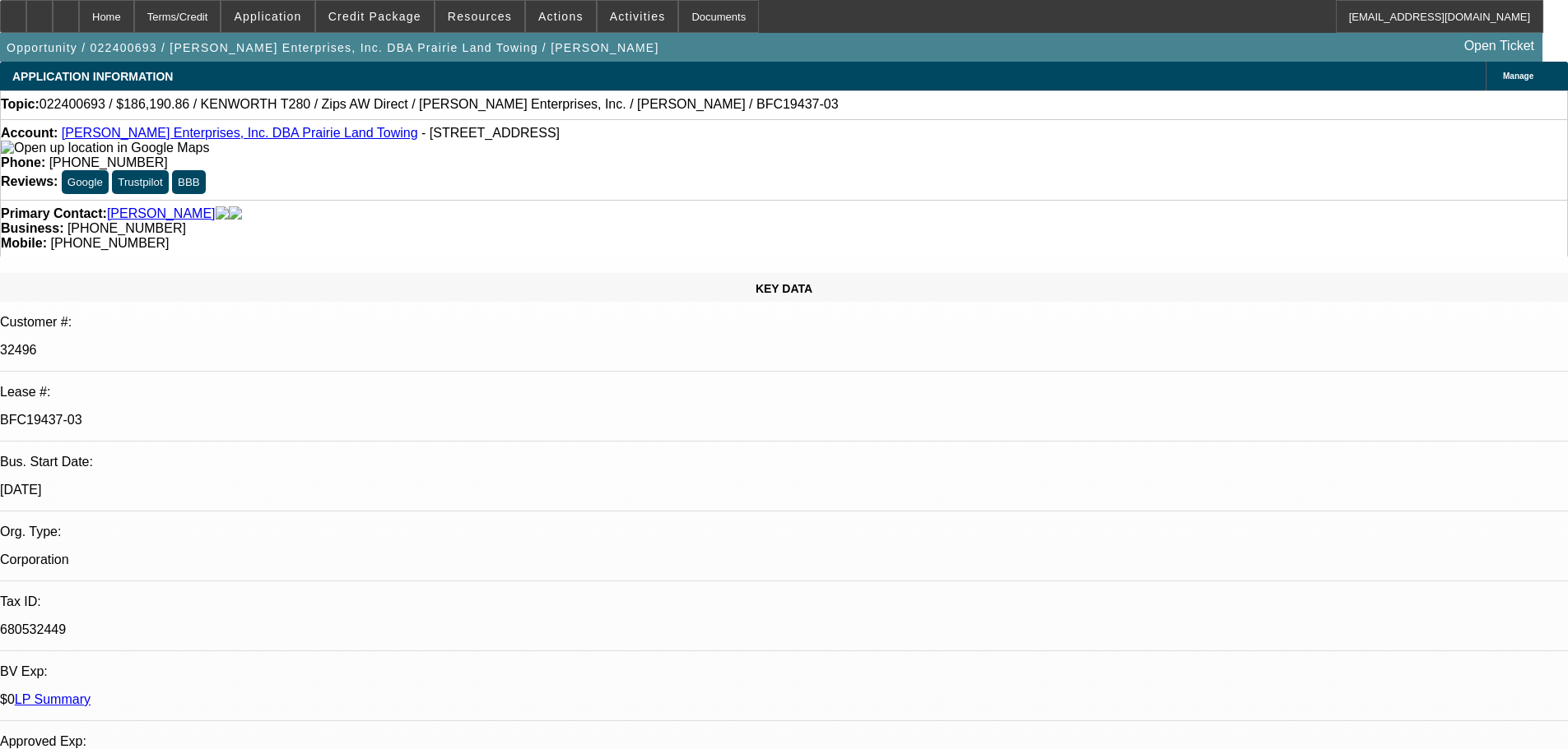
select select "6"
select select "1"
select select "3"
select select "6"
select select "1"
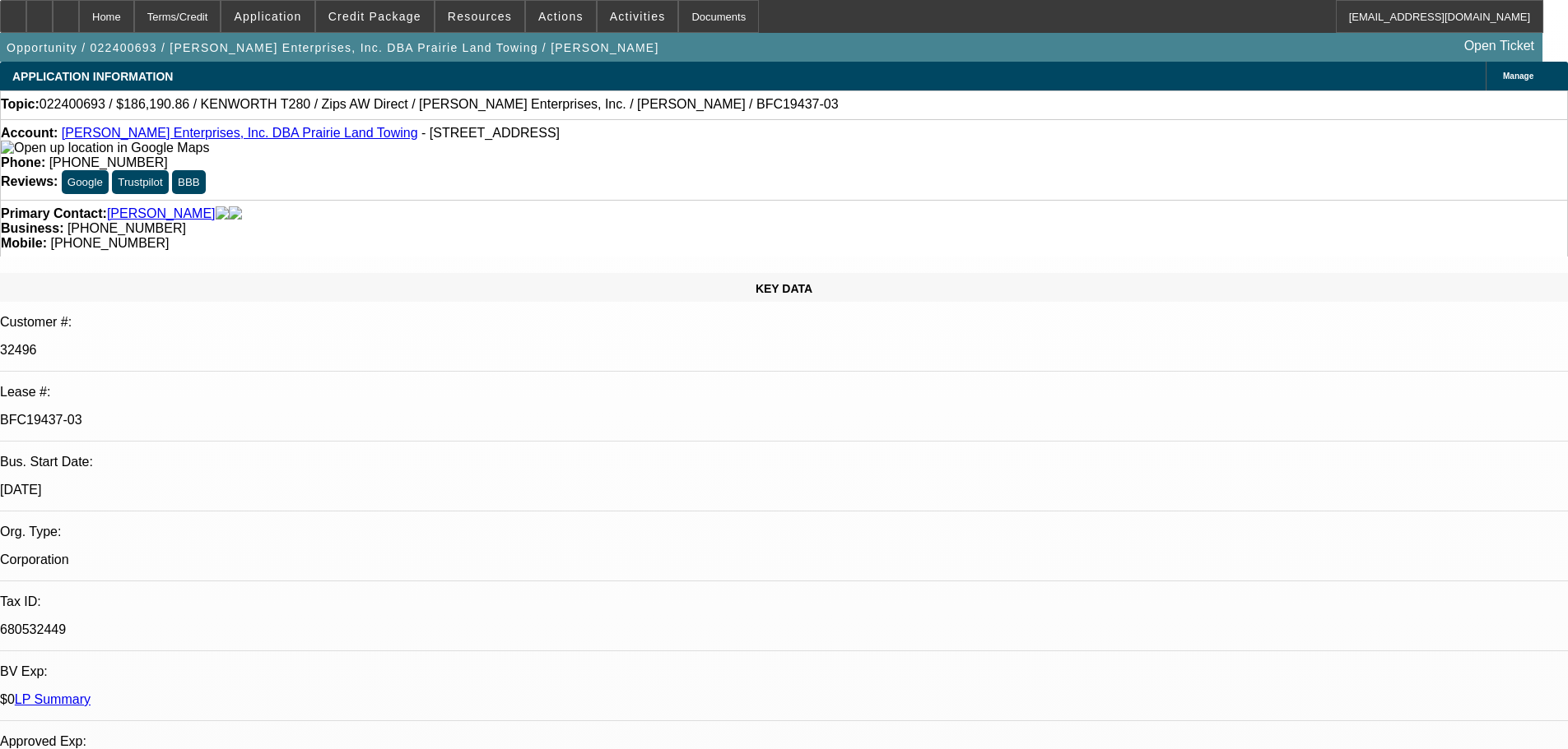
select select "1"
select select "6"
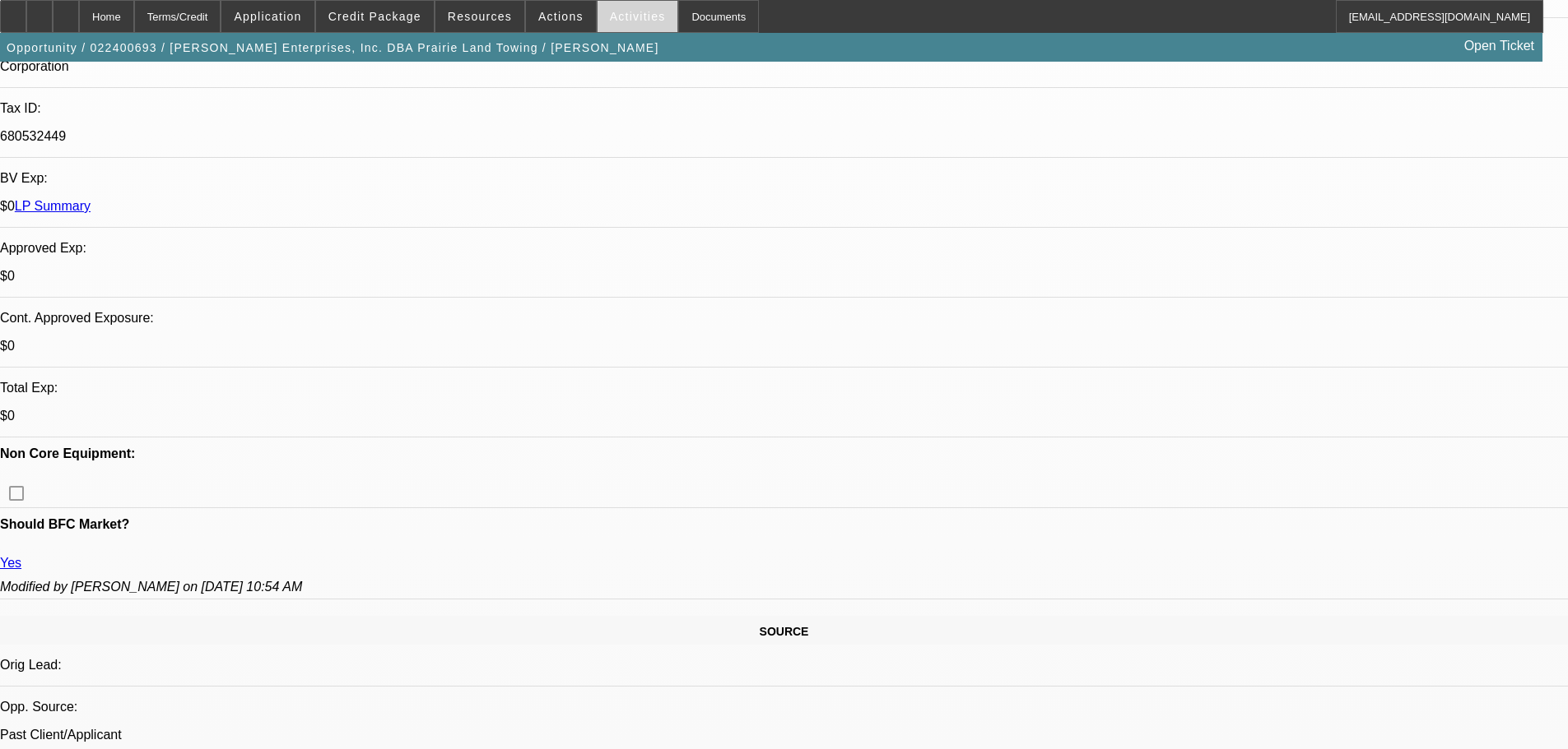
click at [635, 17] on span "Activities" at bounding box center [638, 17] width 56 height 13
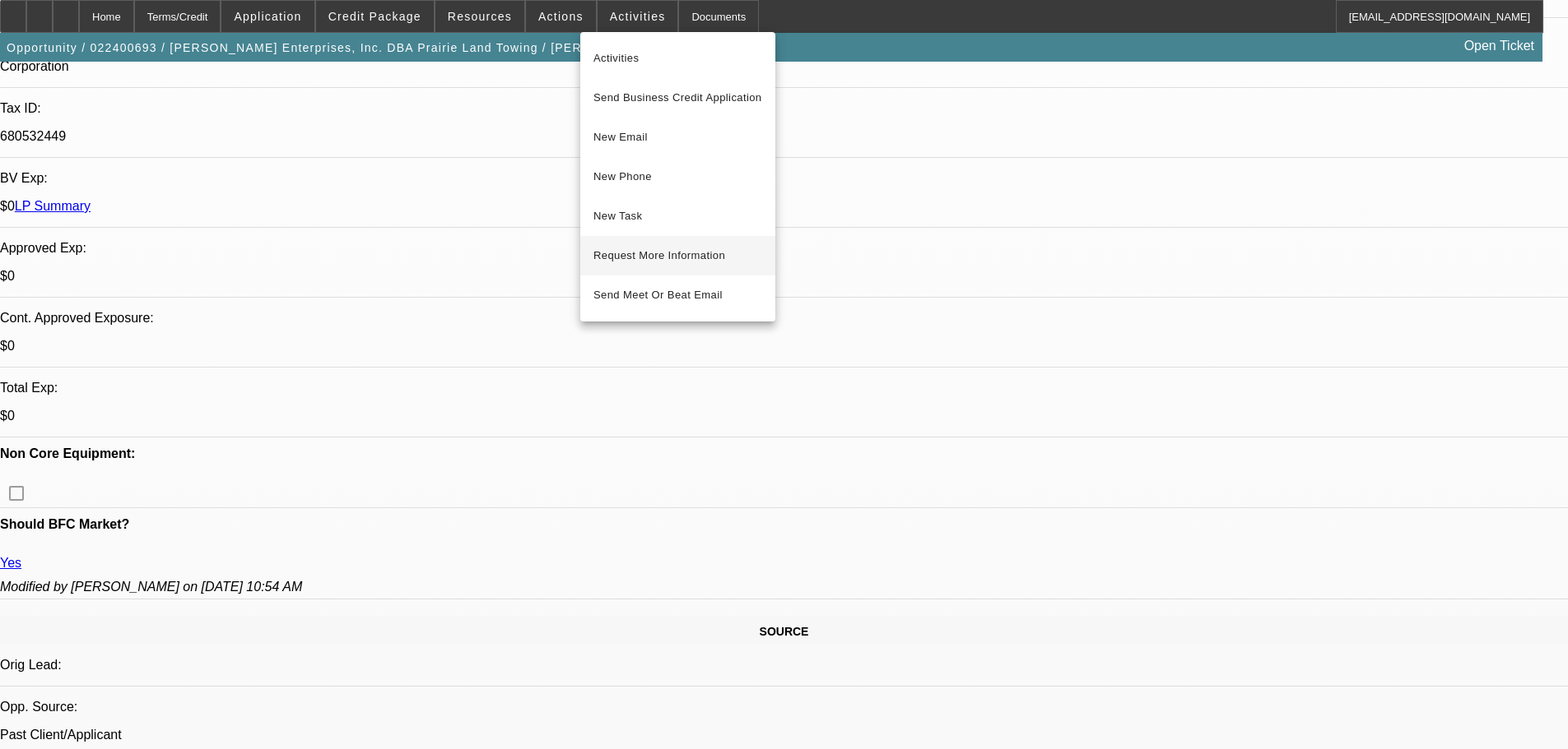
click at [659, 256] on span "Request More Information" at bounding box center [678, 255] width 169 height 20
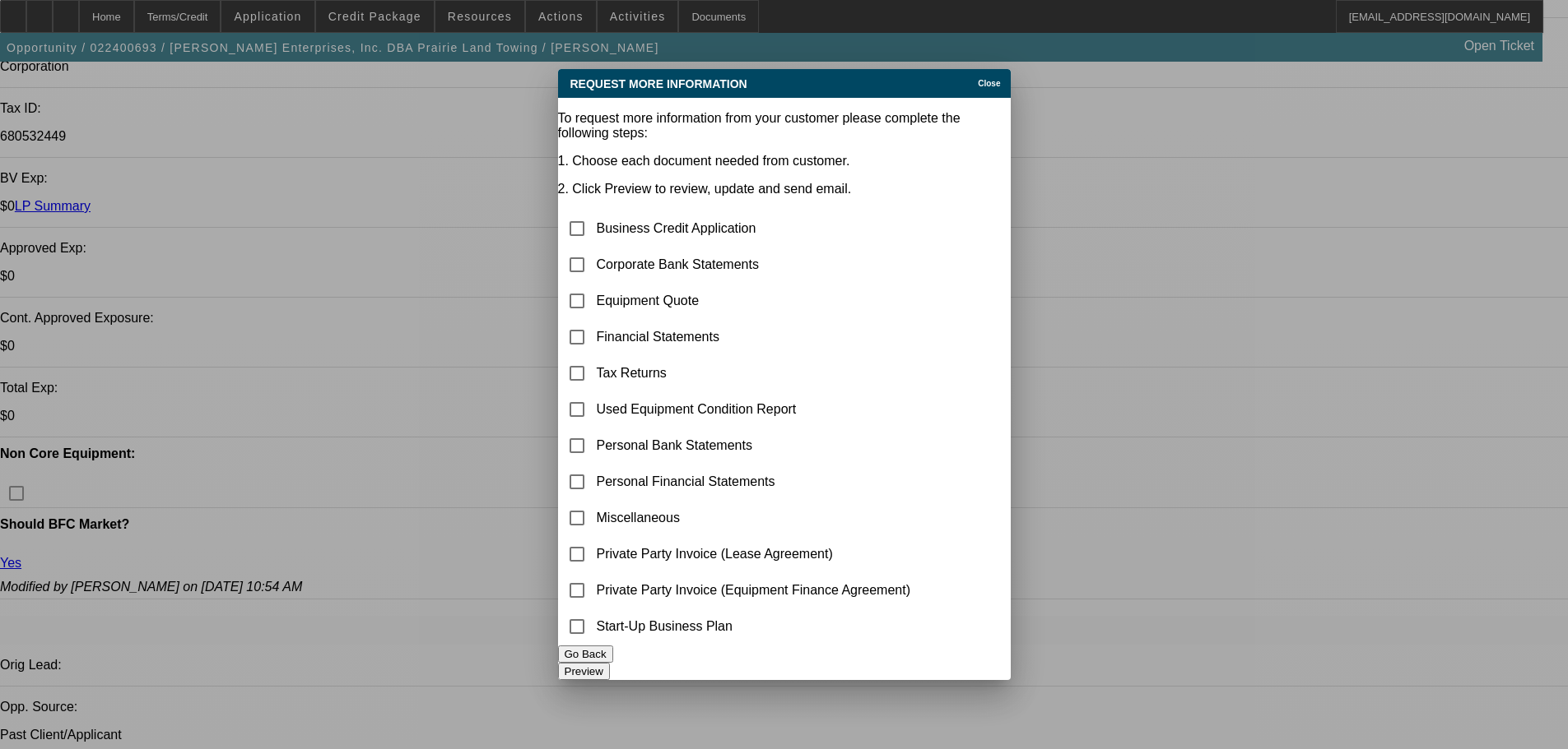
scroll to position [0, 0]
click at [594, 248] on input "checkbox" at bounding box center [577, 264] width 33 height 33
checkbox input "true"
click at [610, 663] on button "Preview" at bounding box center [583, 671] width 52 height 17
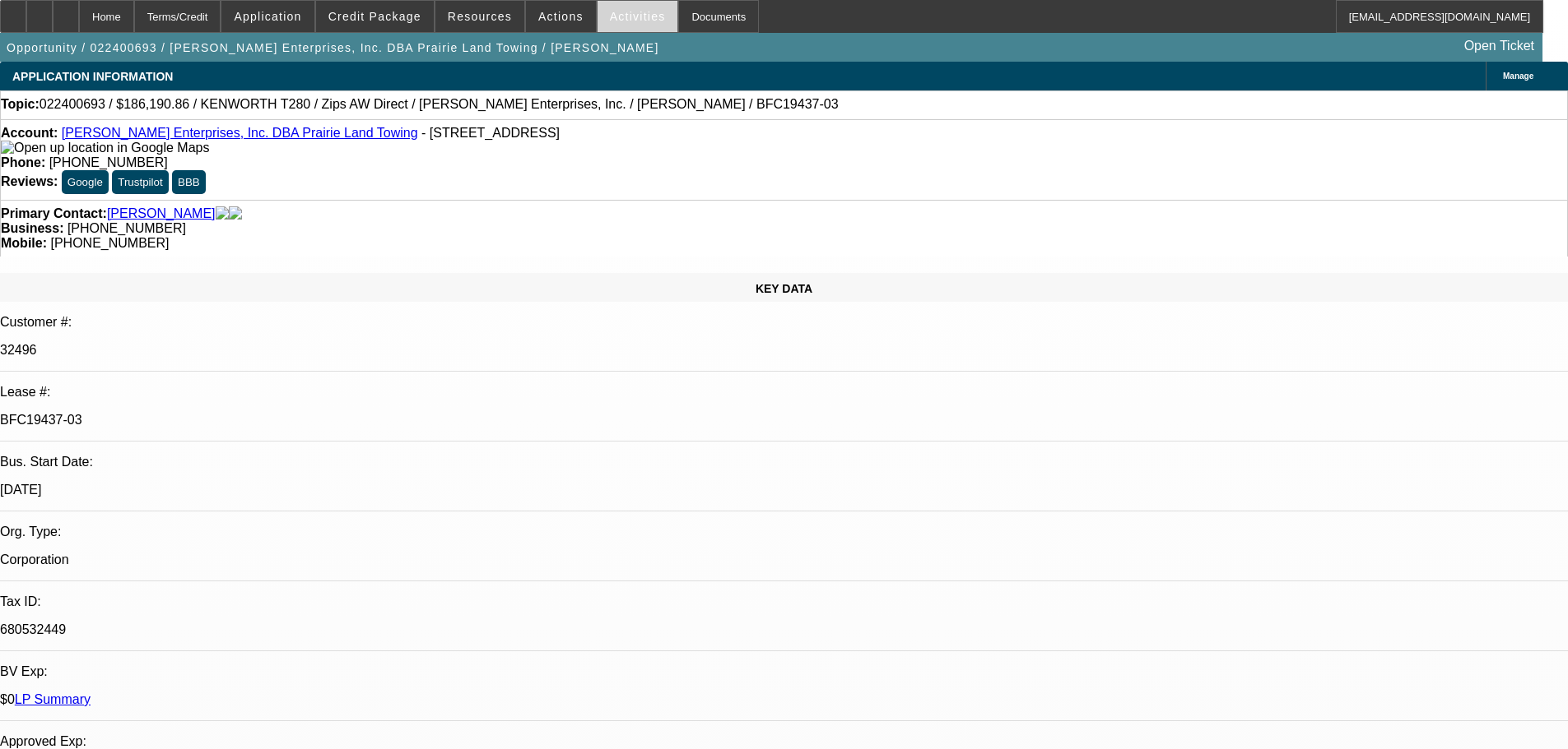
click at [623, 24] on span at bounding box center [638, 16] width 81 height 39
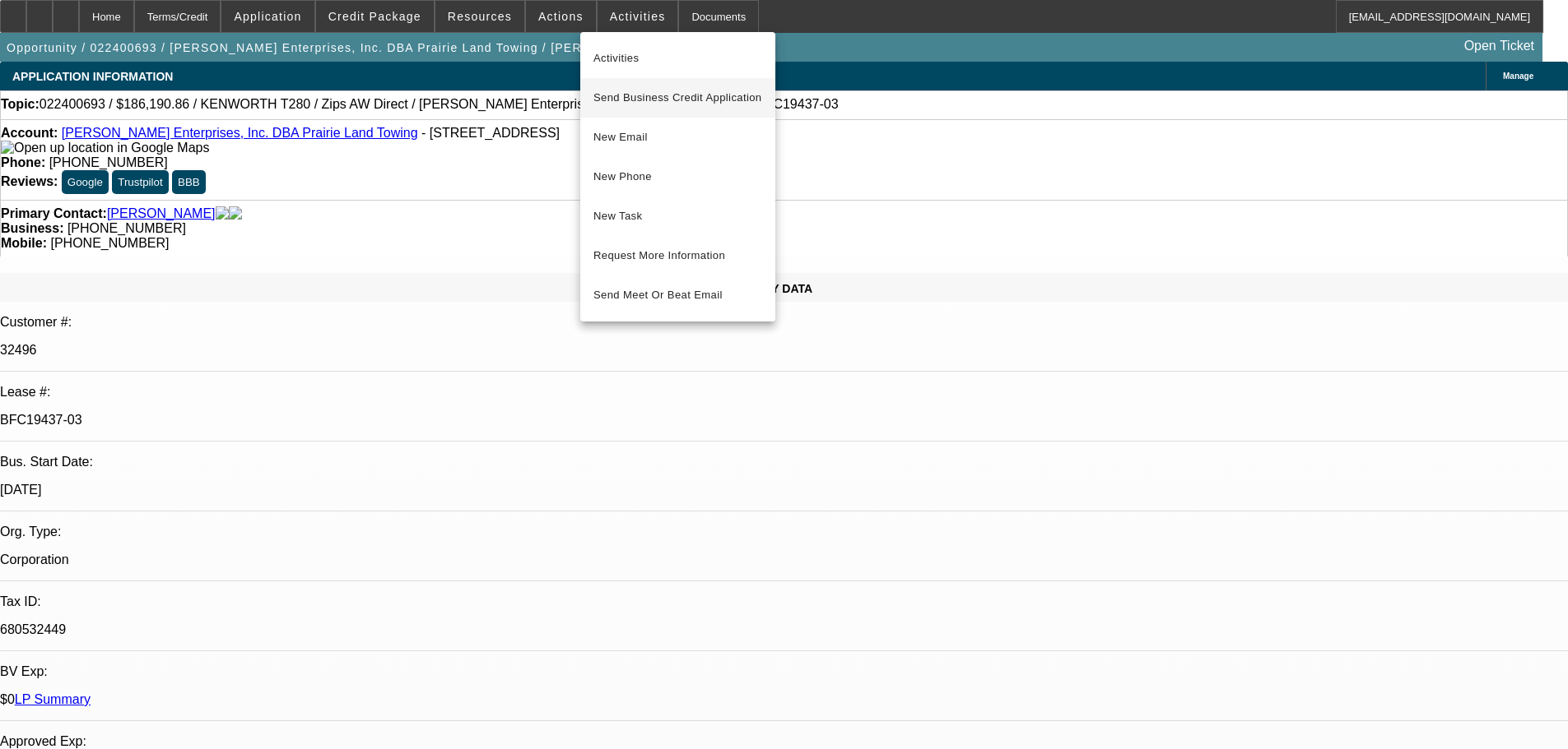
click at [664, 94] on span "Send Business Credit Application" at bounding box center [678, 97] width 169 height 20
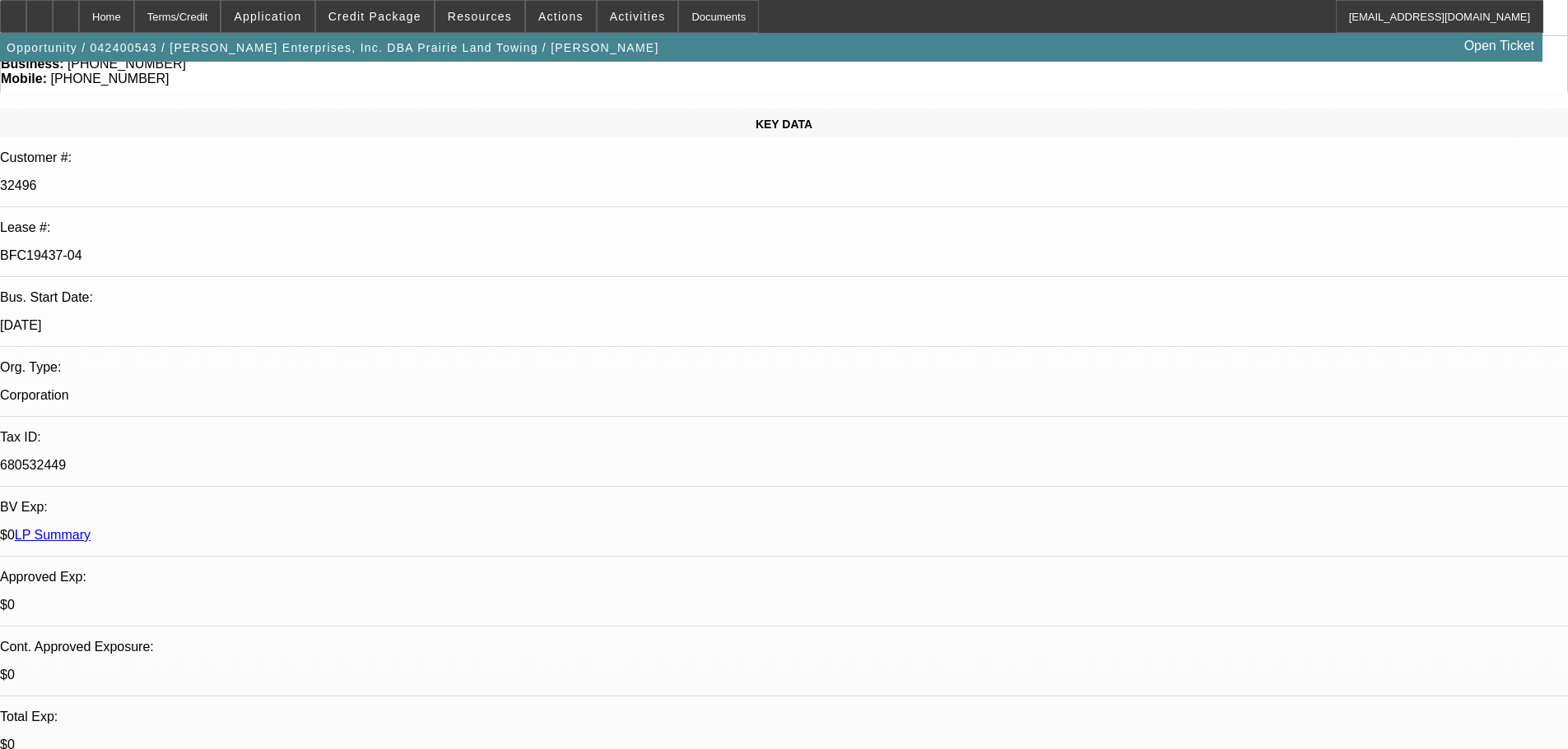
select select "0"
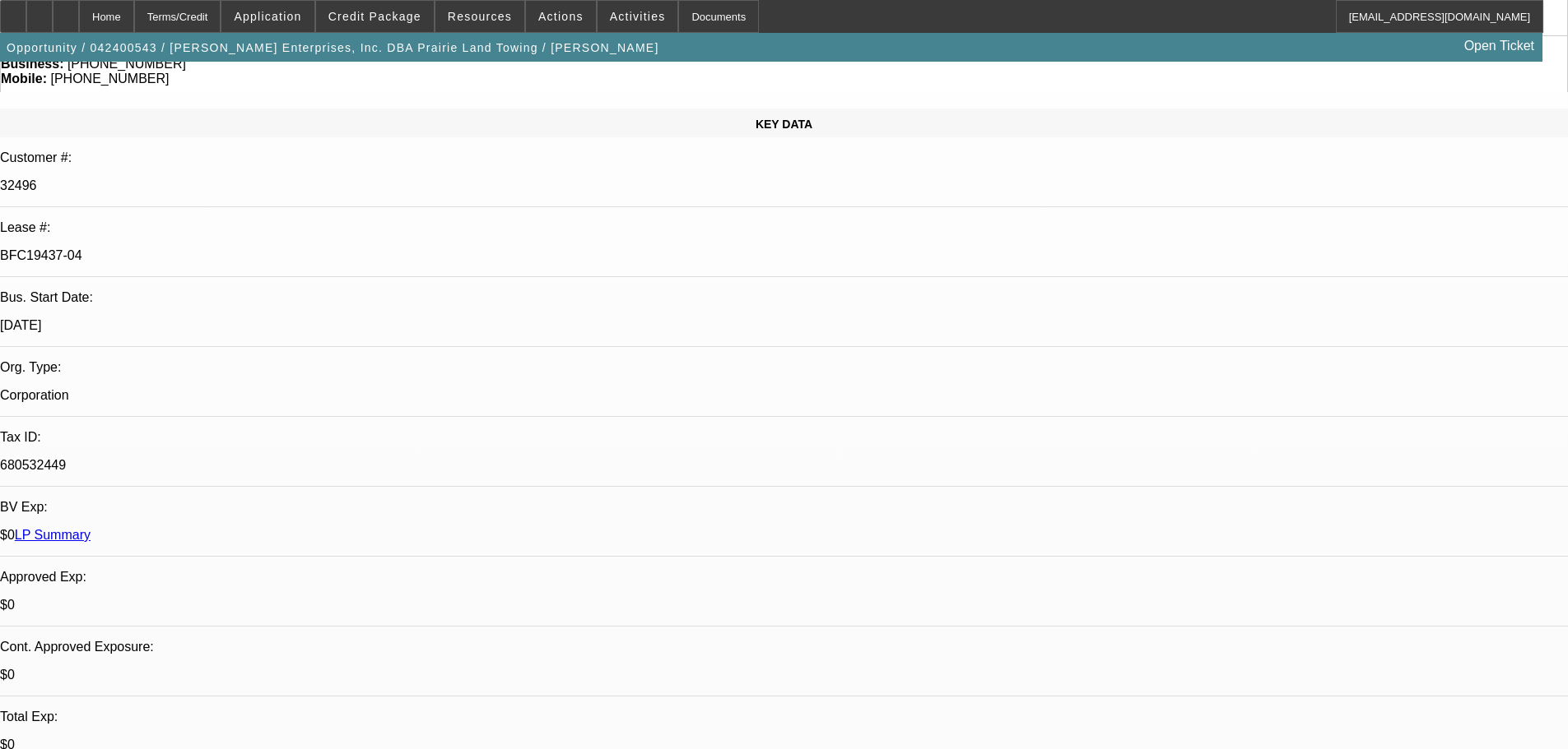
select select "0"
select select "1"
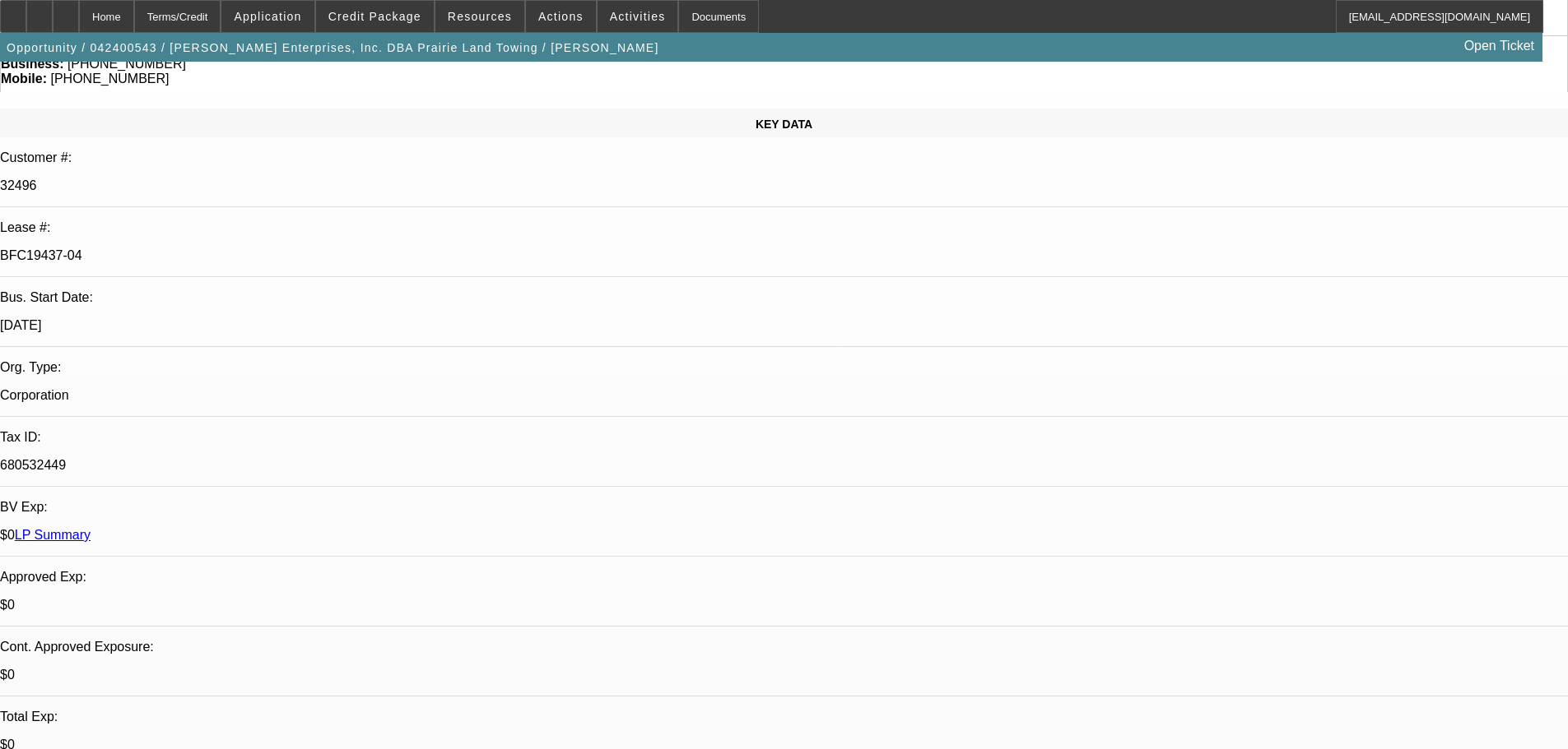
select select "3"
select select "6"
select select "1"
select select "3"
select select "6"
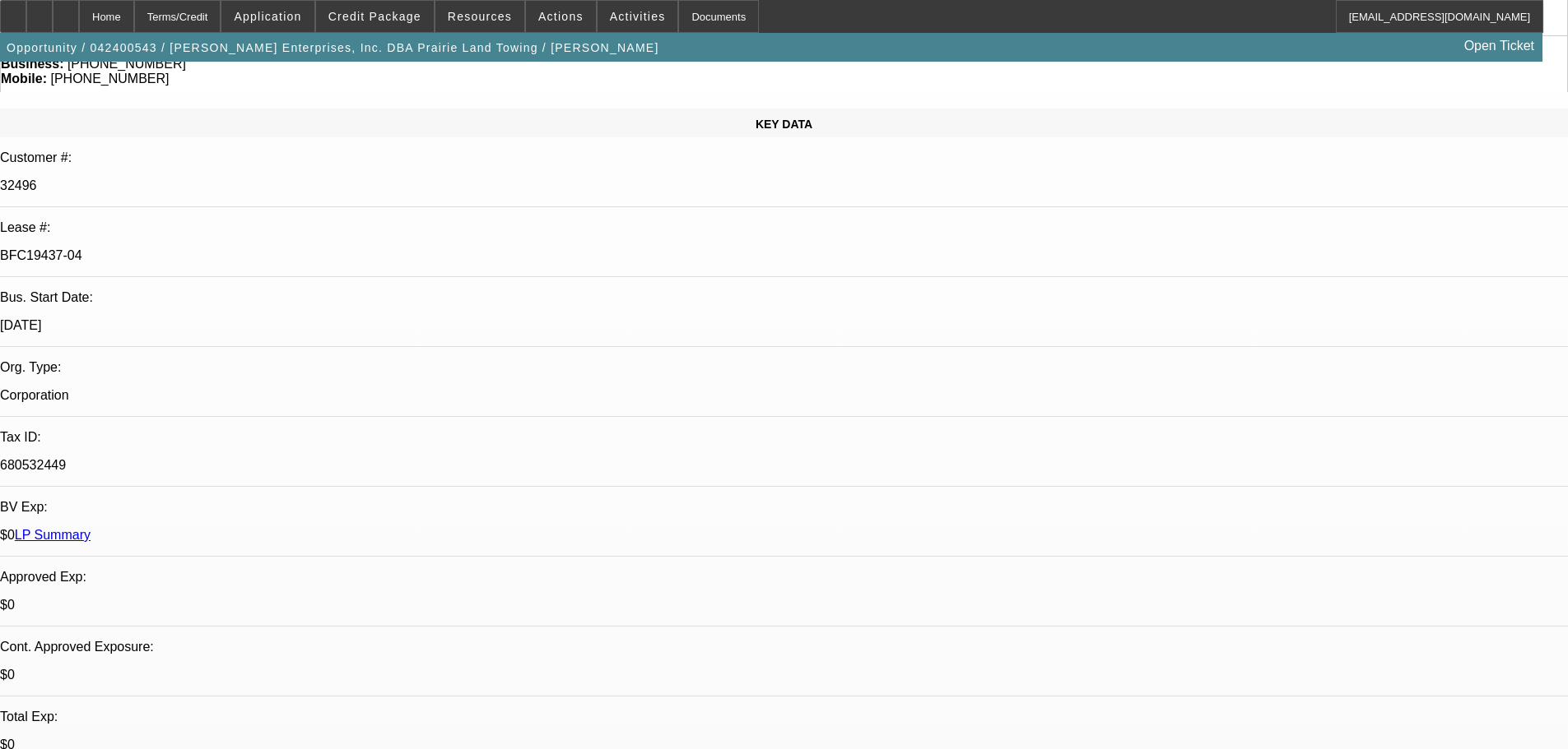
select select "1"
select select "3"
select select "6"
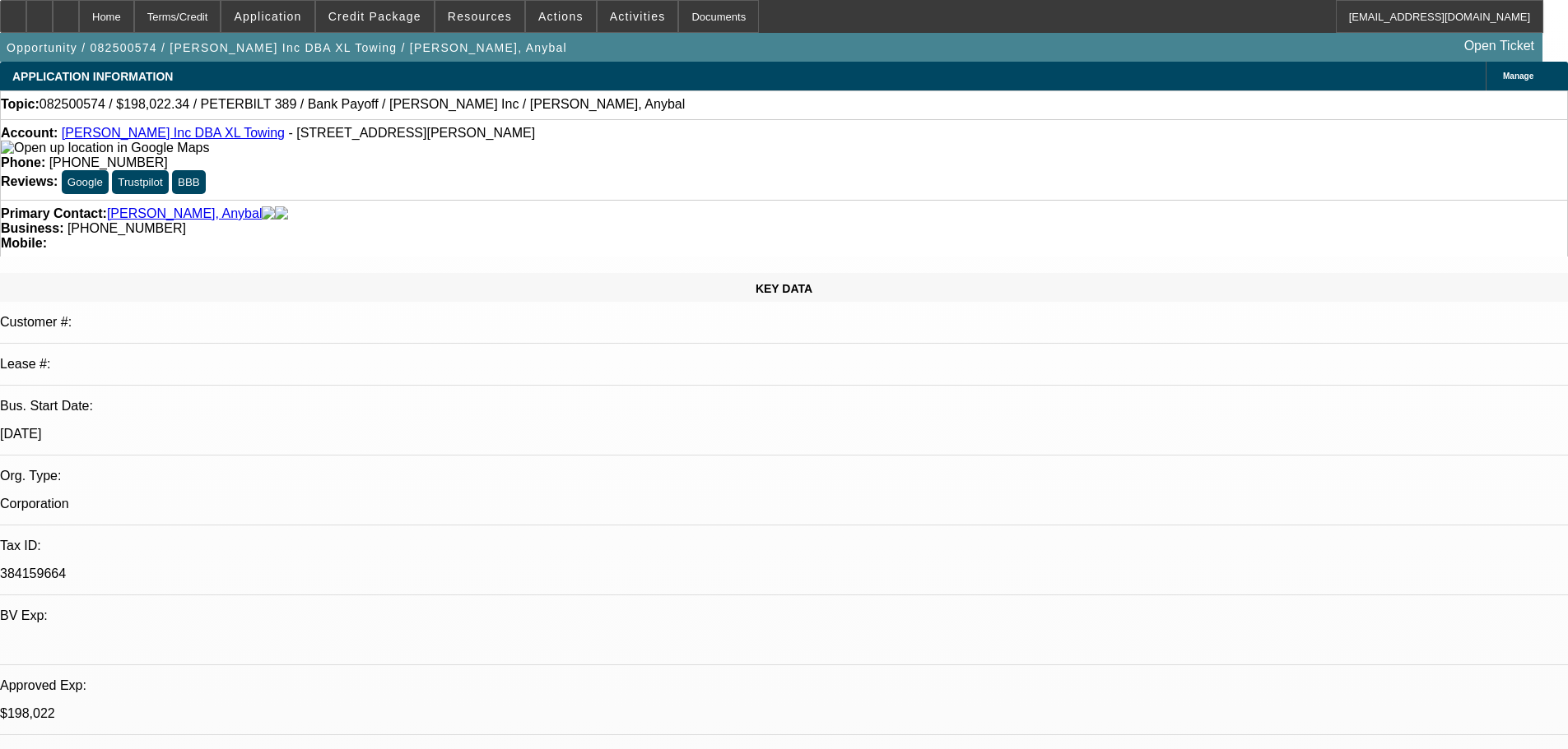
select select "0"
select select "2"
select select "0.15"
select select "16"
select select "0"
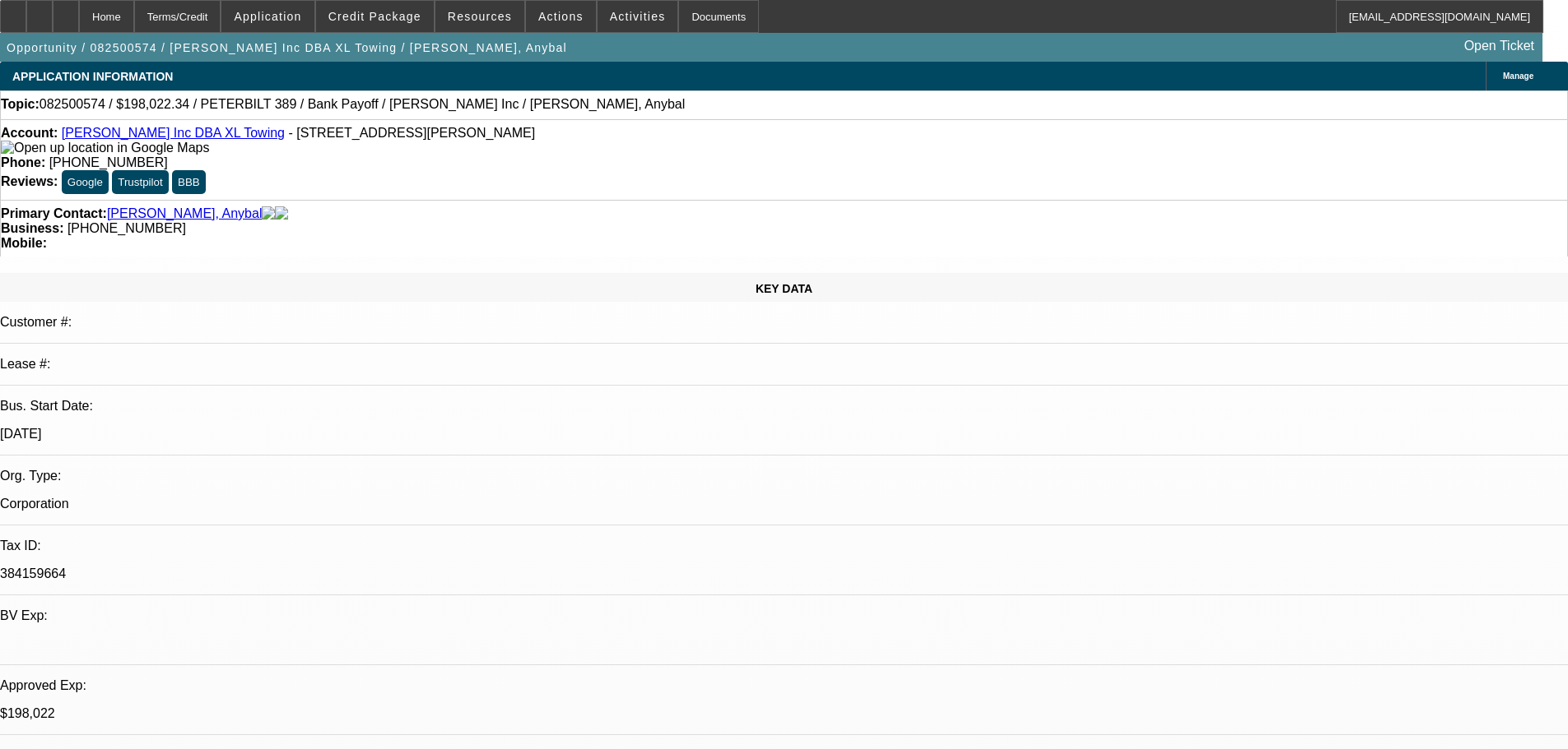
select select "2"
select select "0.15"
select select "16"
select select "0"
select select "2"
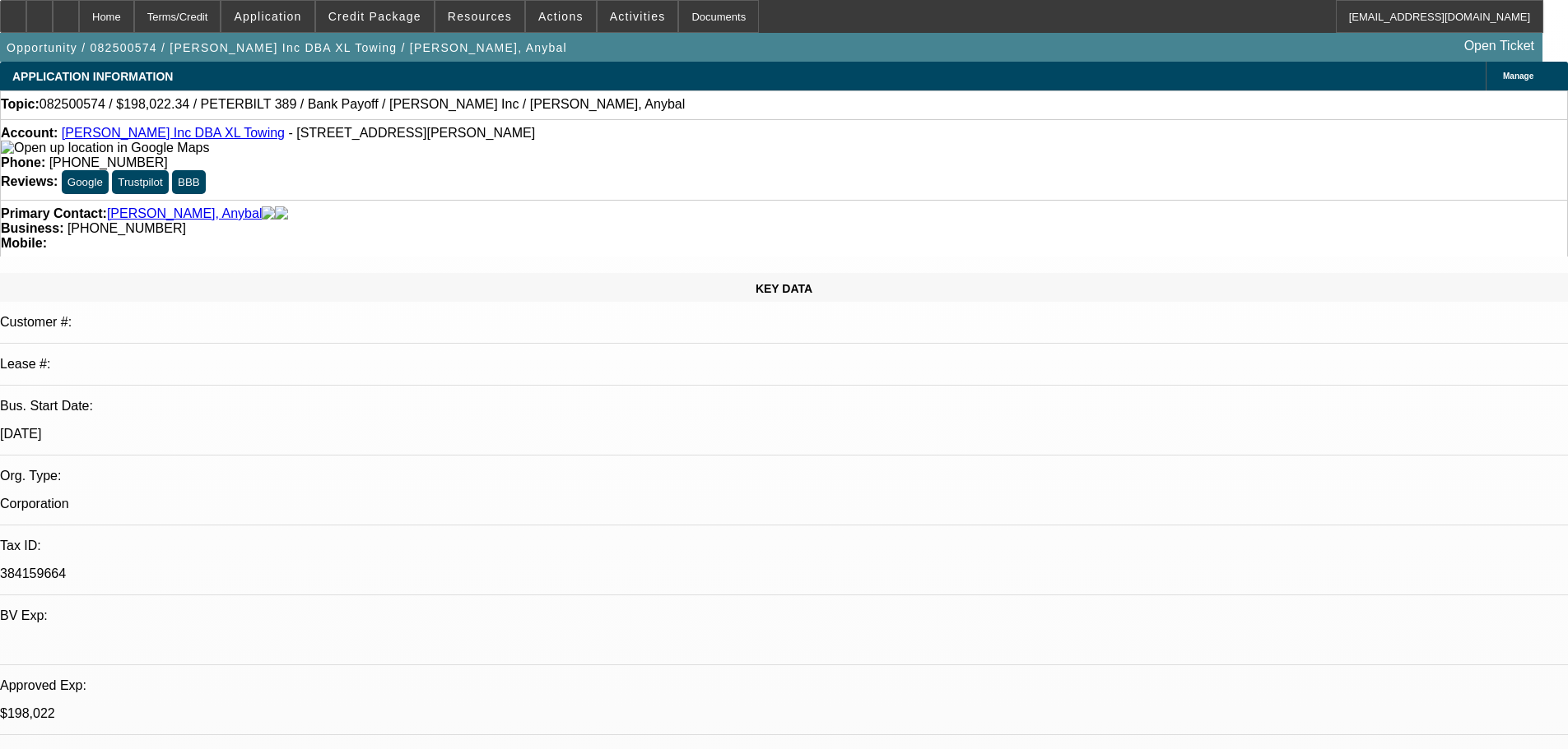
select select "0.15"
select select "4"
select select "0"
select select "2"
select select "0.15"
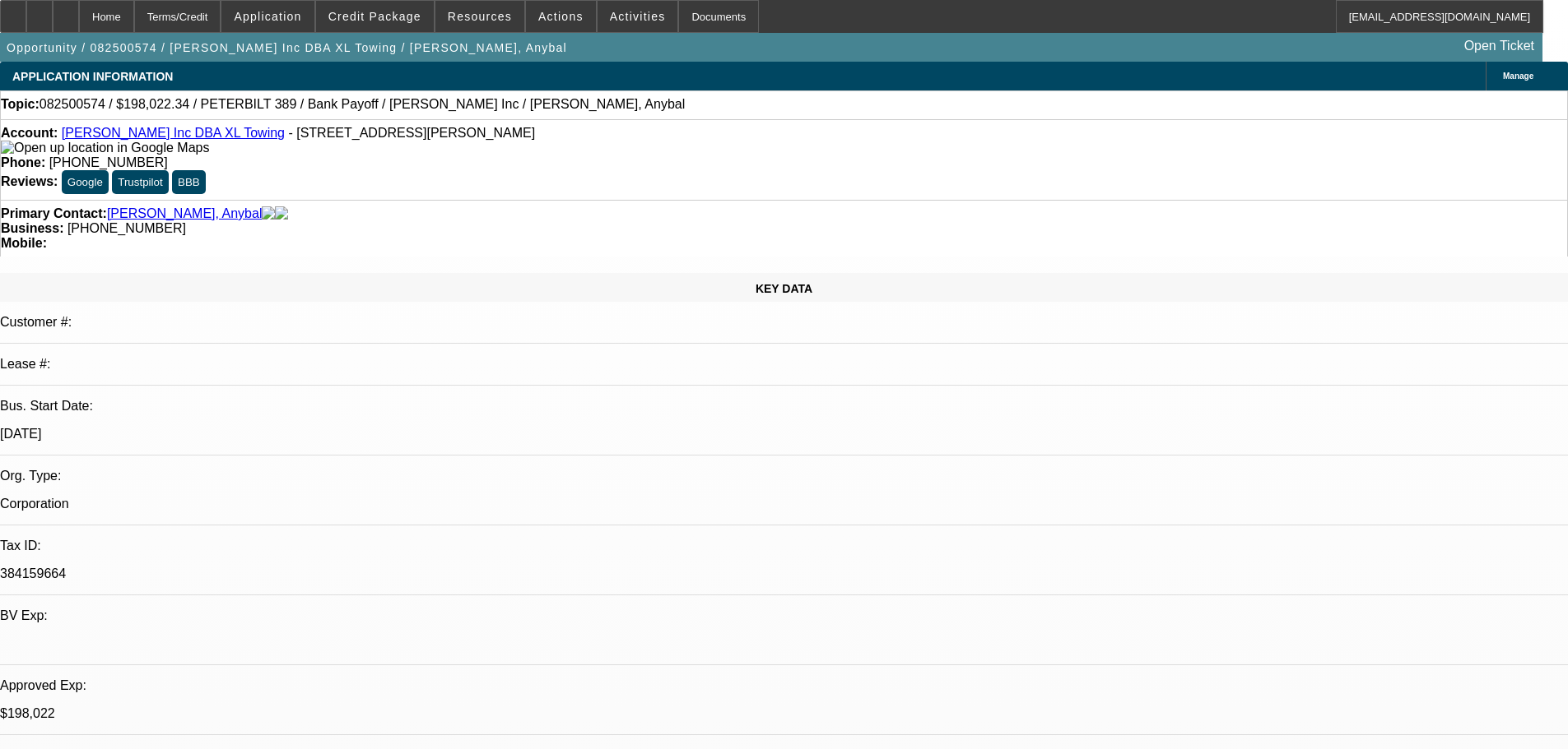
select select "4"
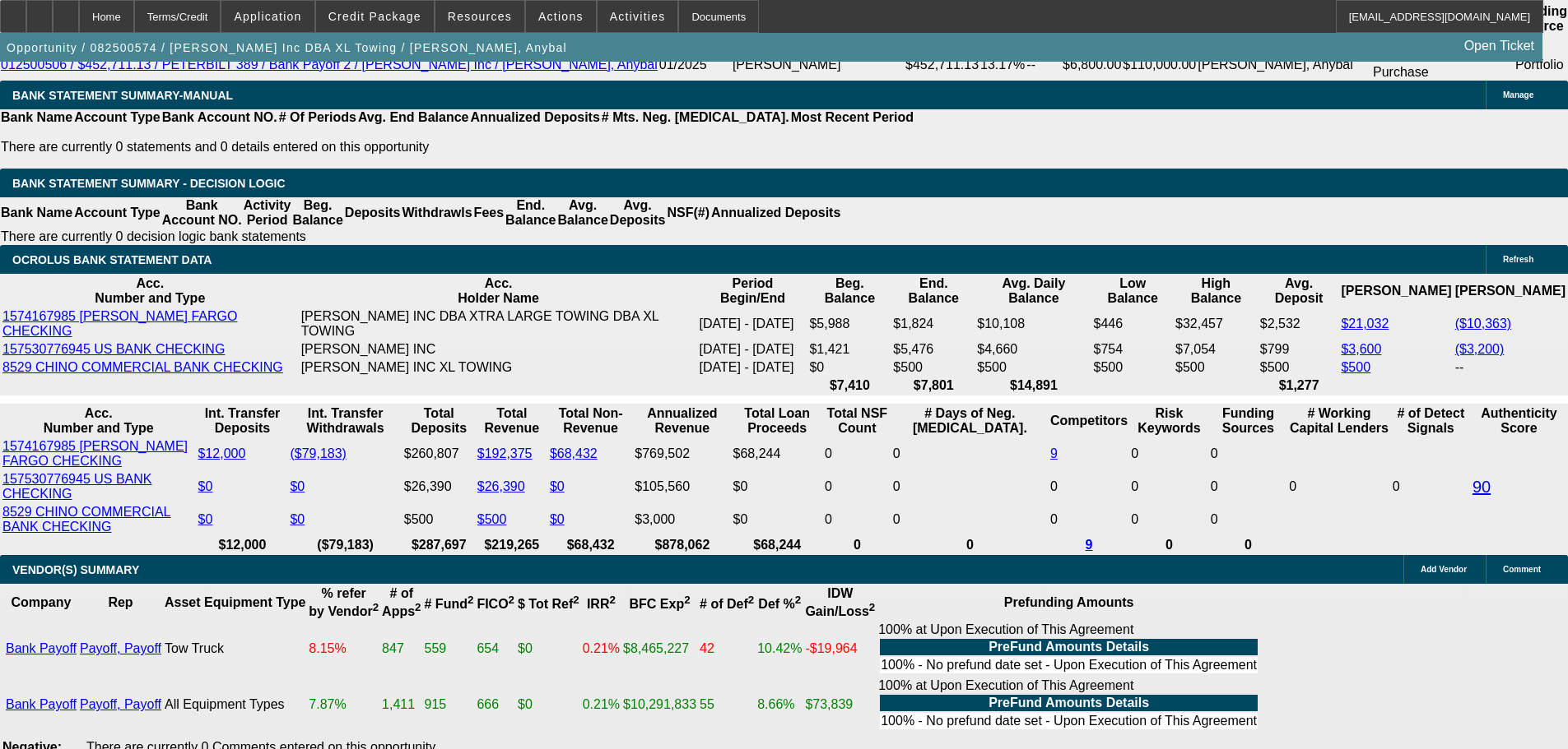
scroll to position [2632, 0]
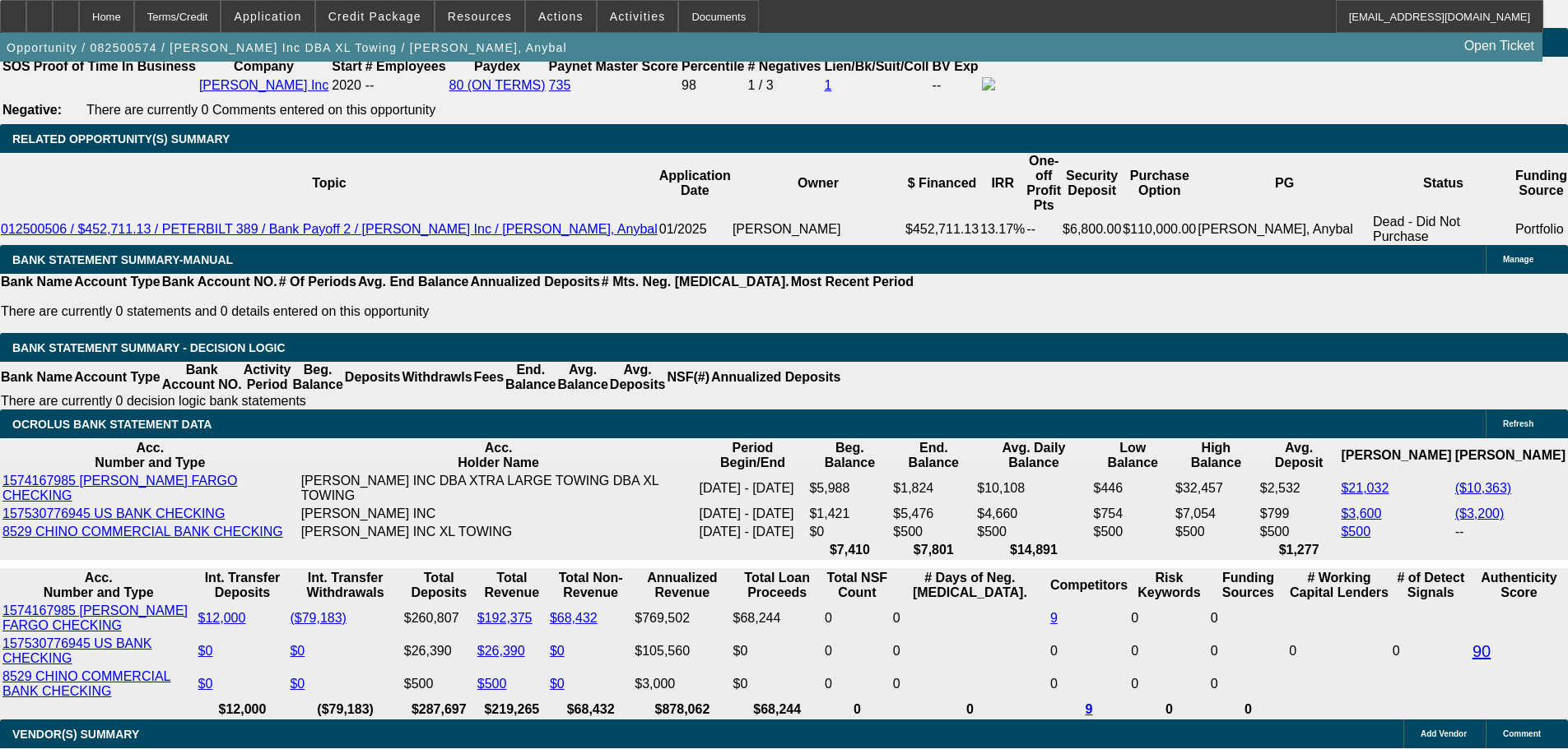
drag, startPoint x: 267, startPoint y: 268, endPoint x: 279, endPoint y: 272, distance: 12.6
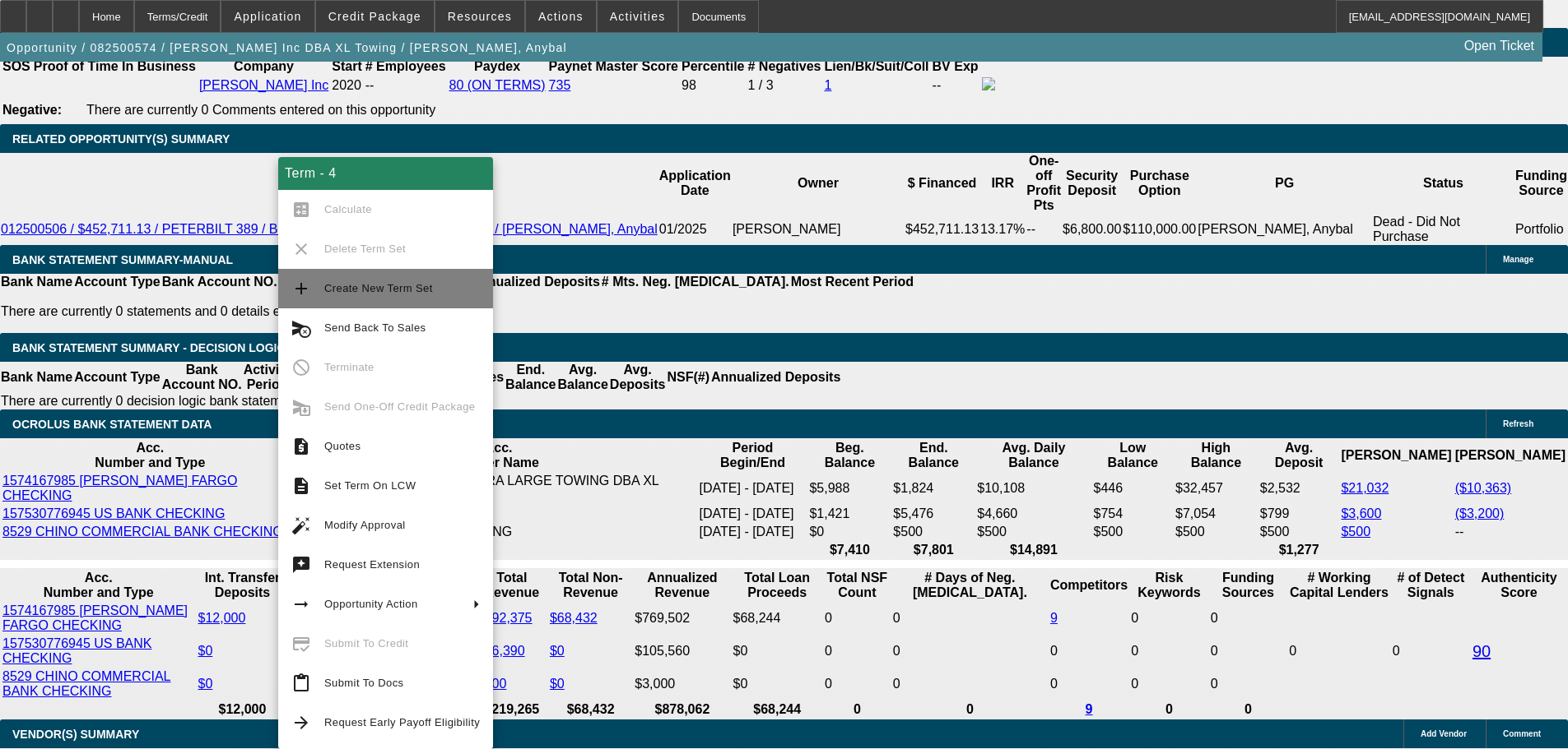
click at [378, 290] on span "Create New Term Set" at bounding box center [379, 288] width 109 height 12
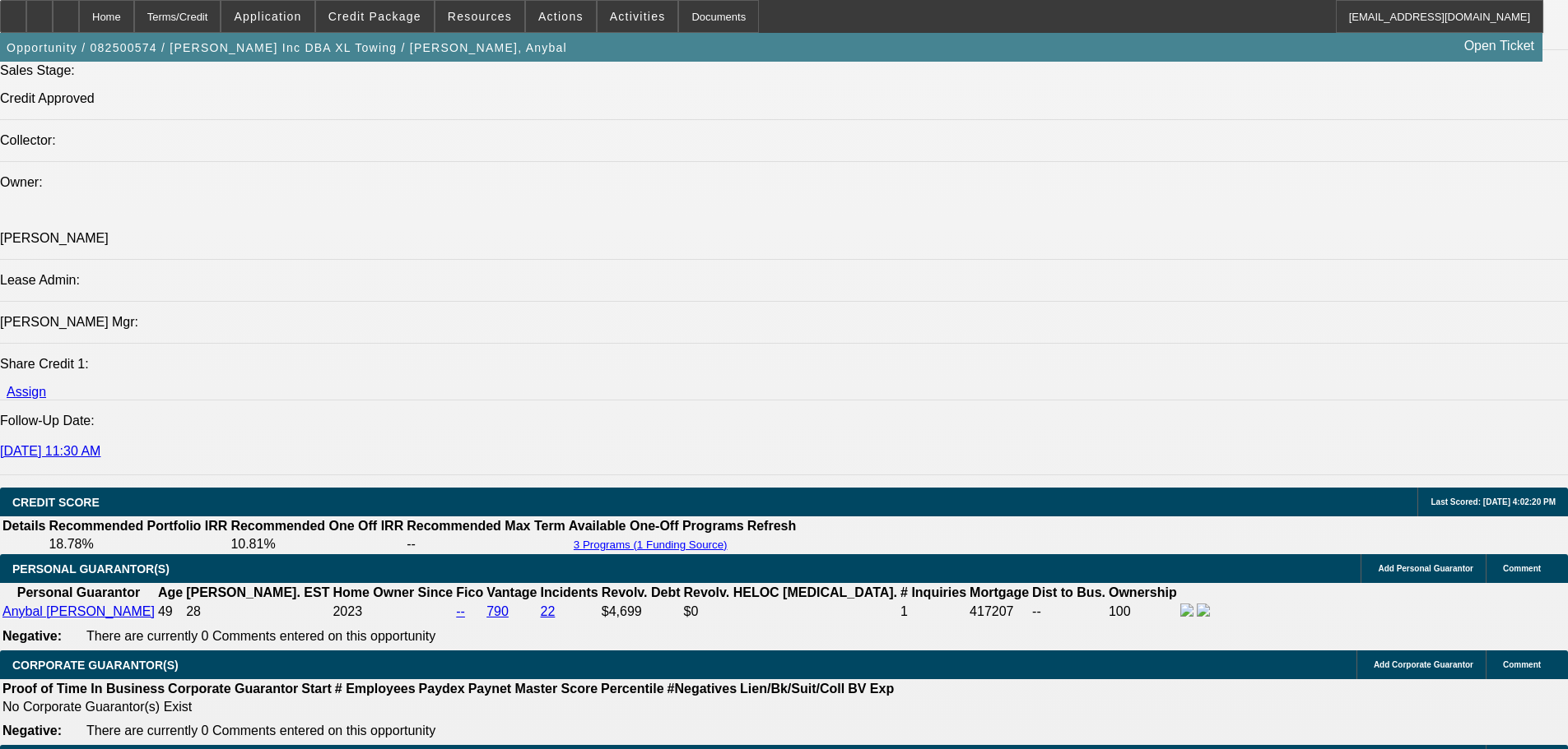
select select "0"
select select "2"
select select "0.15"
select select "16"
select select "0"
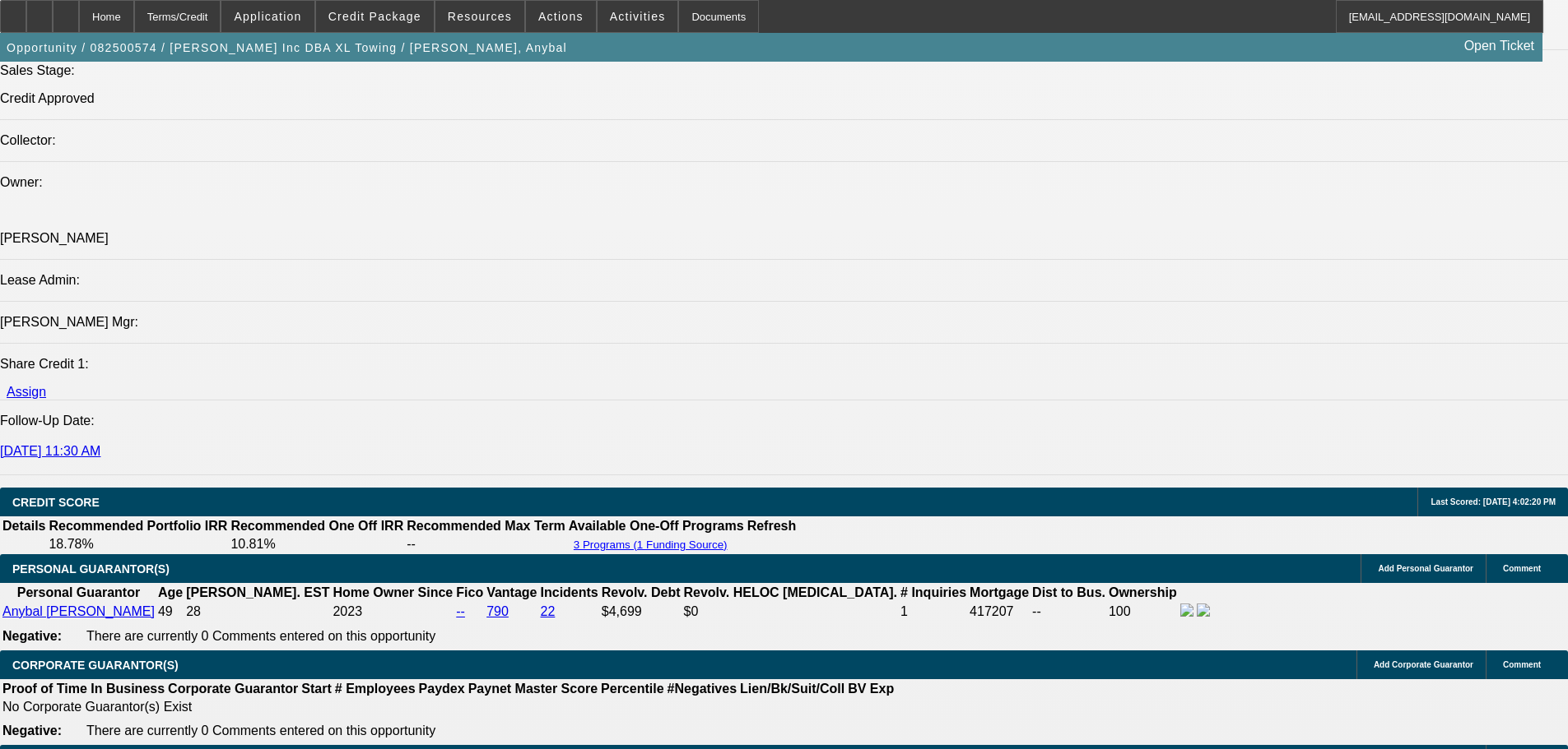
select select "2"
select select "0.15"
select select "16"
select select "0"
select select "2"
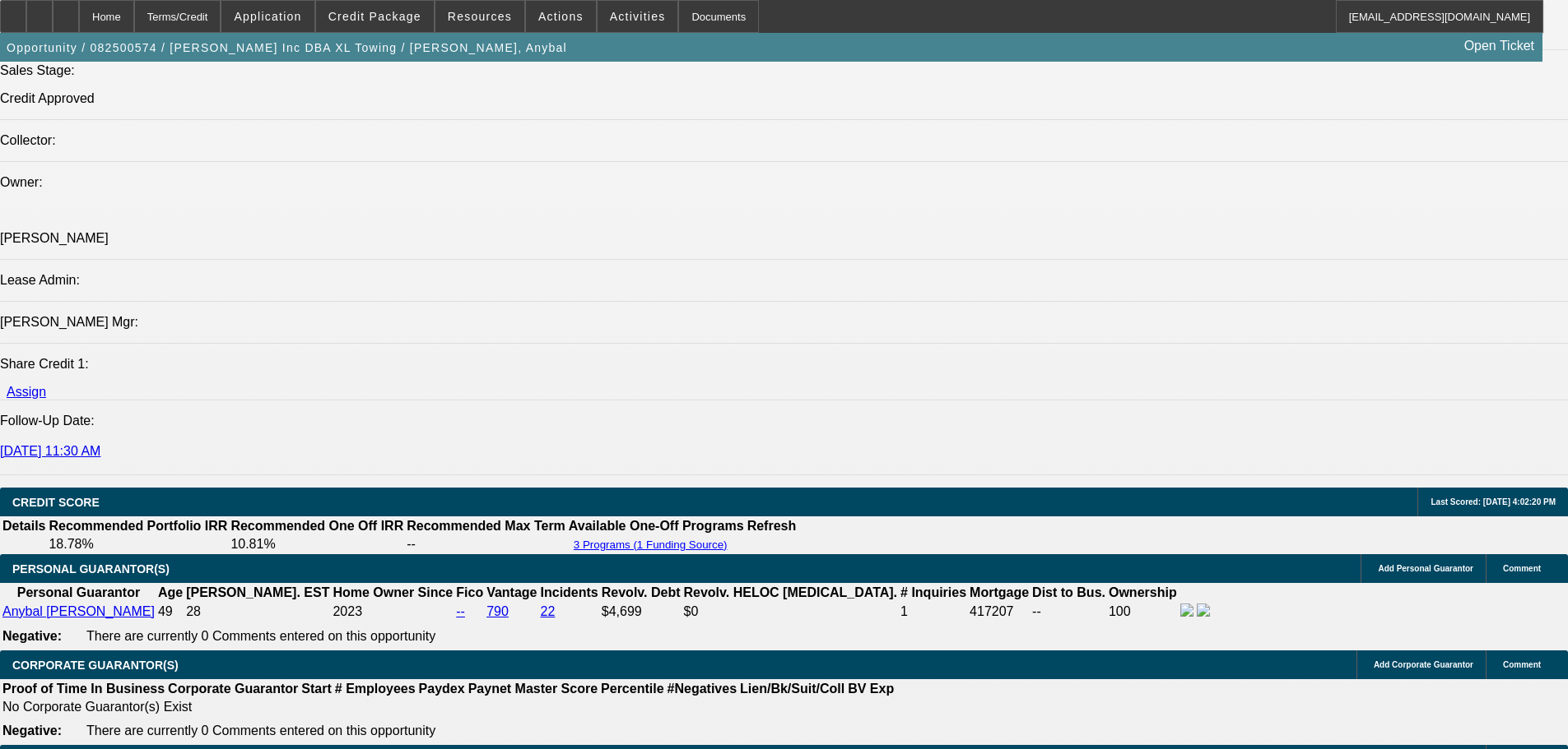
select select "0.15"
select select "16"
select select "0"
select select "2"
select select "0.15"
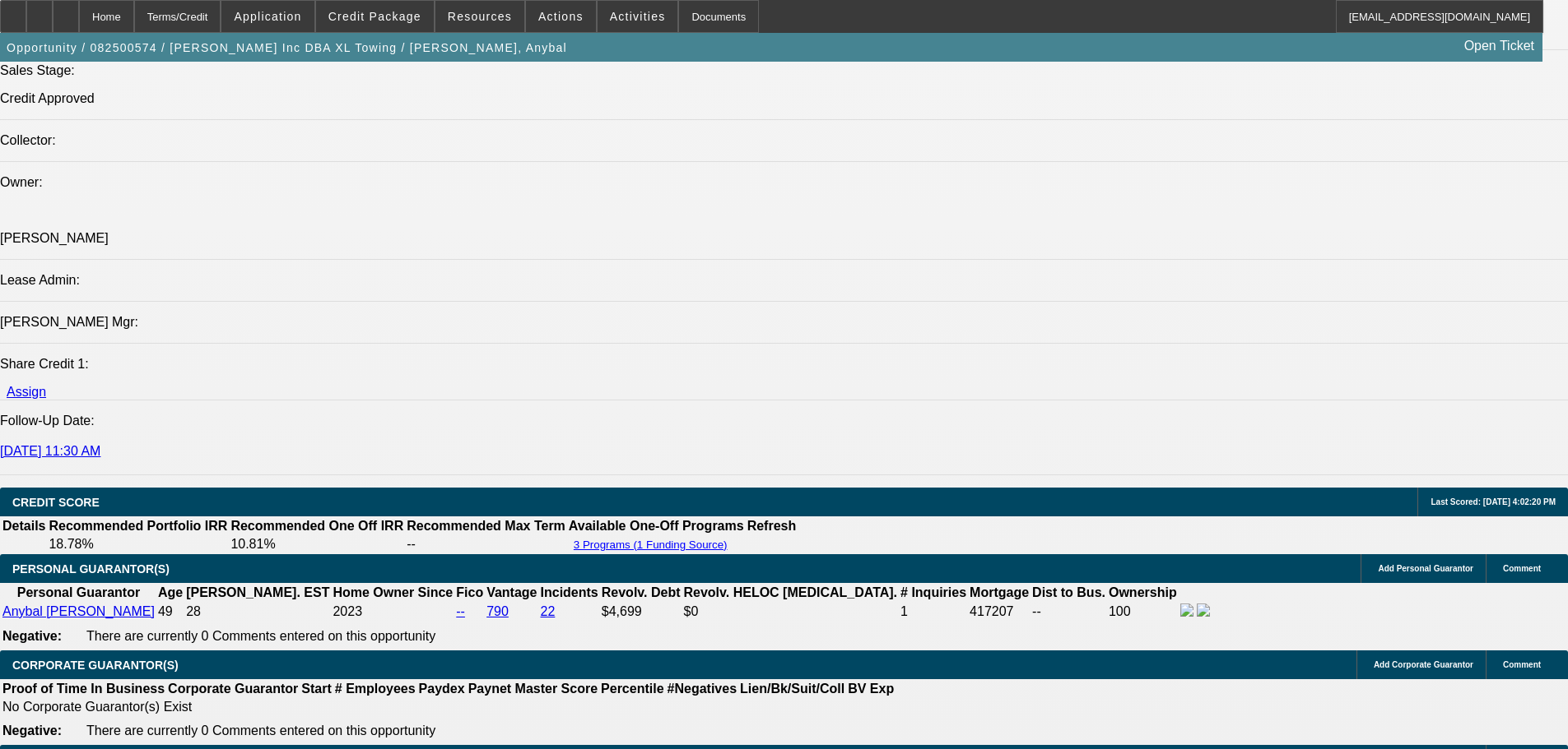
select select "4"
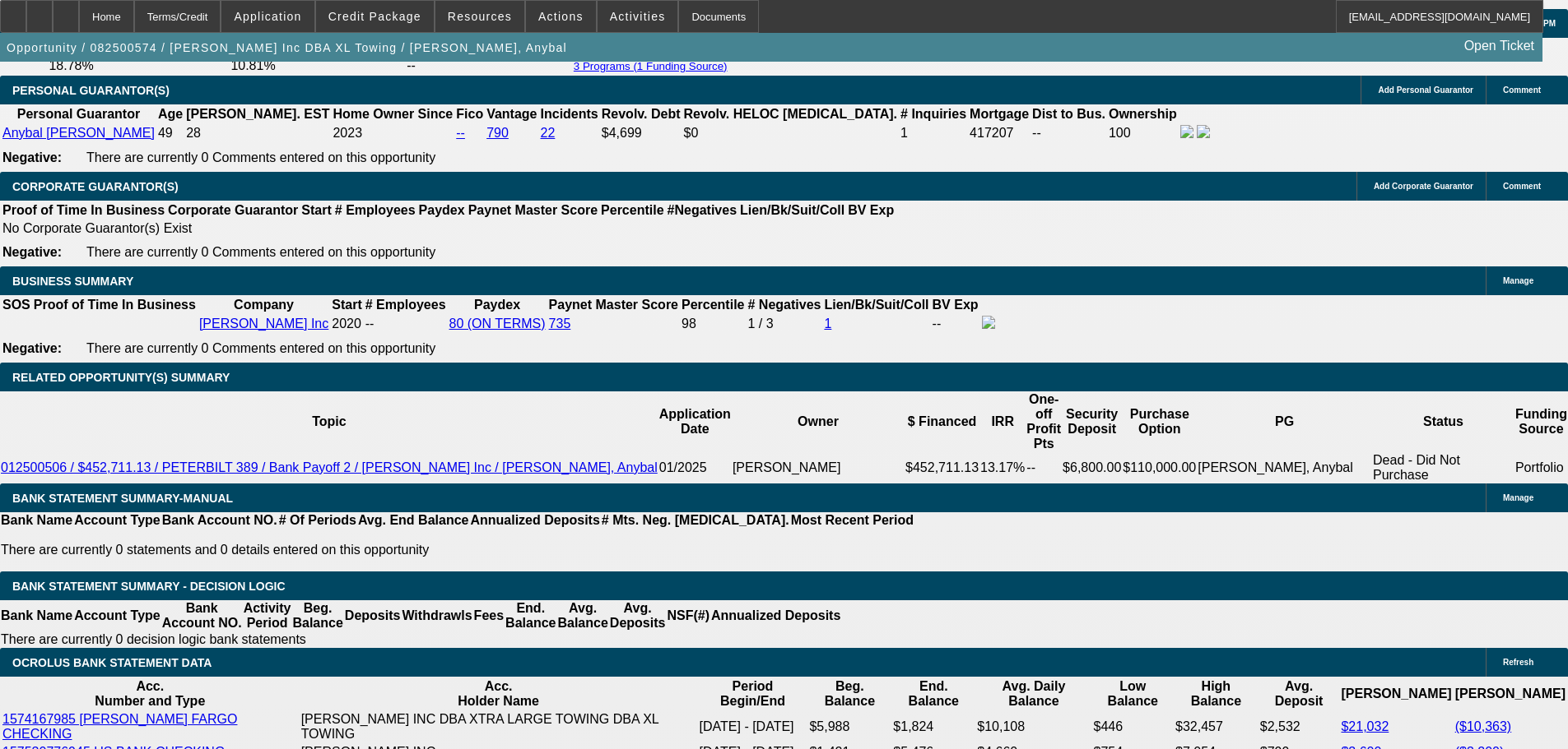
scroll to position [2408, 0]
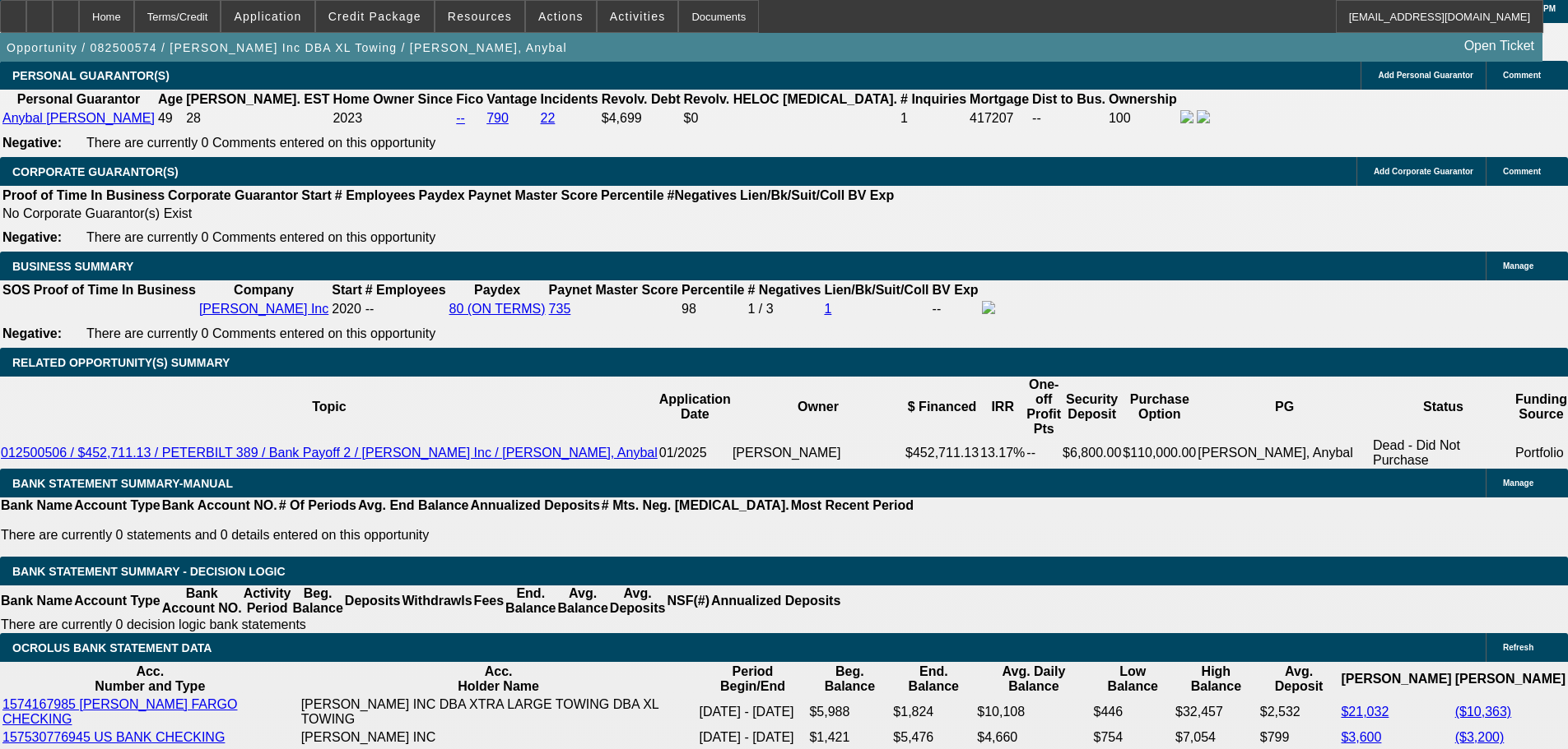
drag, startPoint x: 353, startPoint y: 622, endPoint x: 398, endPoint y: 629, distance: 45.5
type input "$3,795.00"
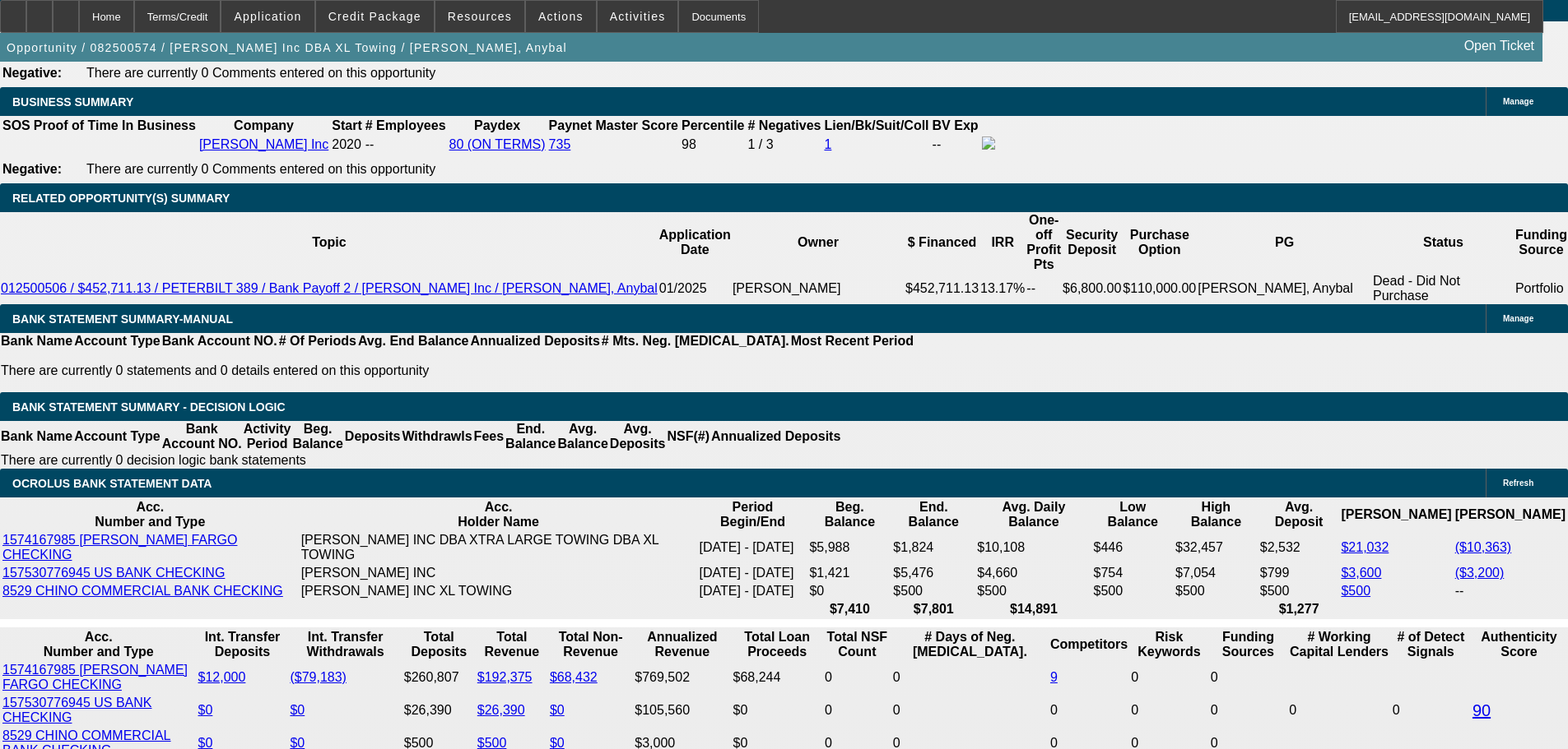
scroll to position [2668, 0]
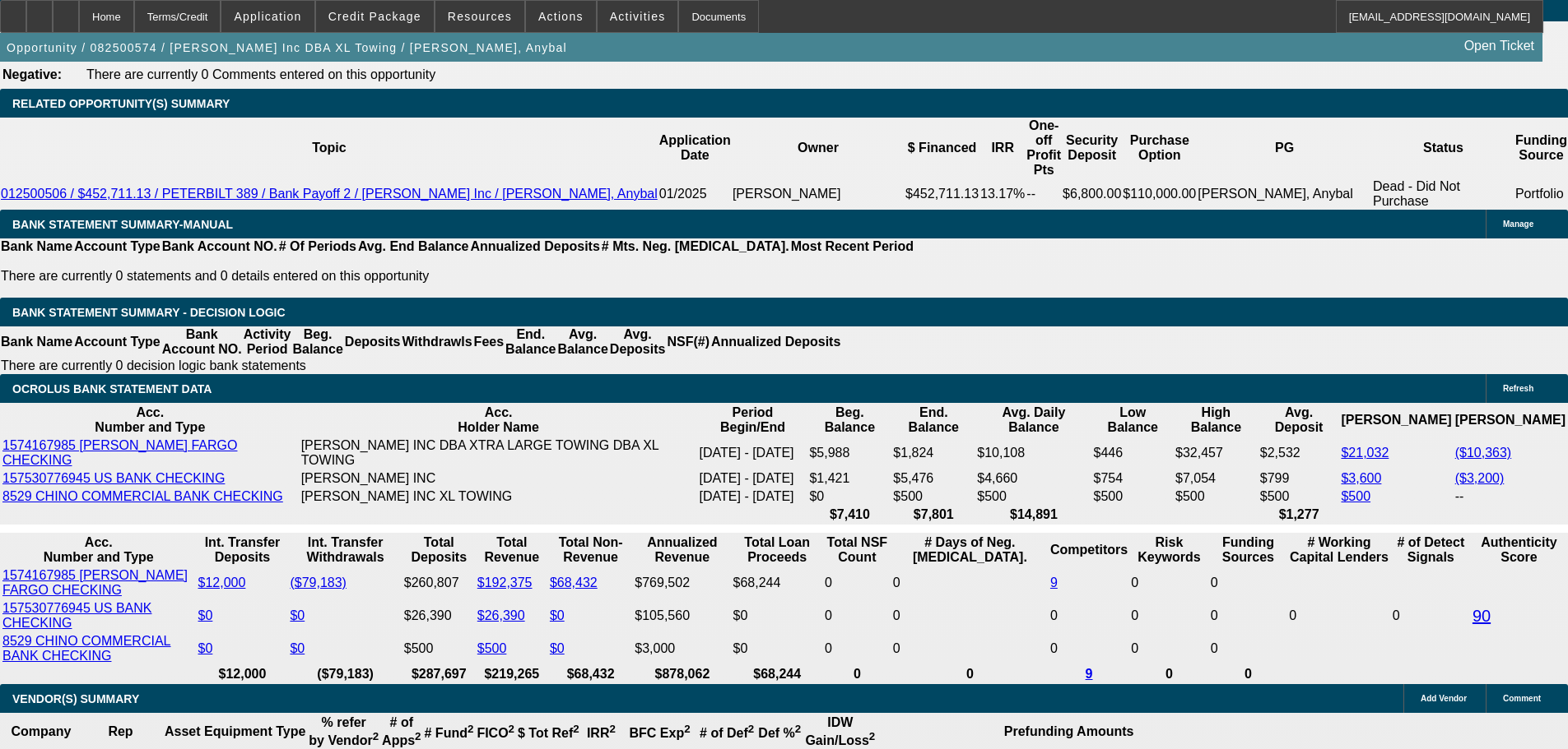
drag, startPoint x: 373, startPoint y: 455, endPoint x: 398, endPoint y: 463, distance: 26.2
type input "1"
type input "UNKNOWN"
type input "15"
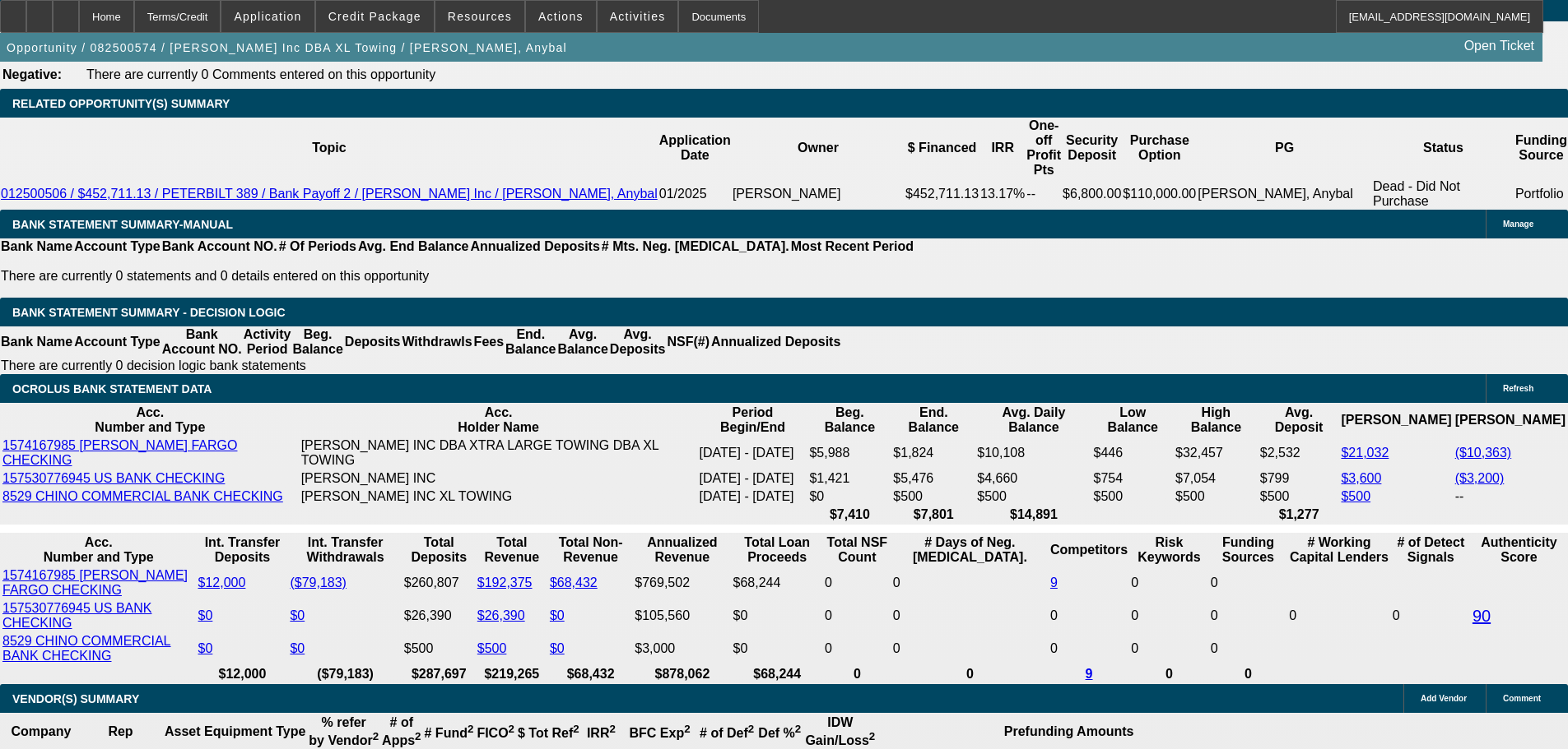
type input "$2,284.71"
type input "$3,677.56"
type input "15/"
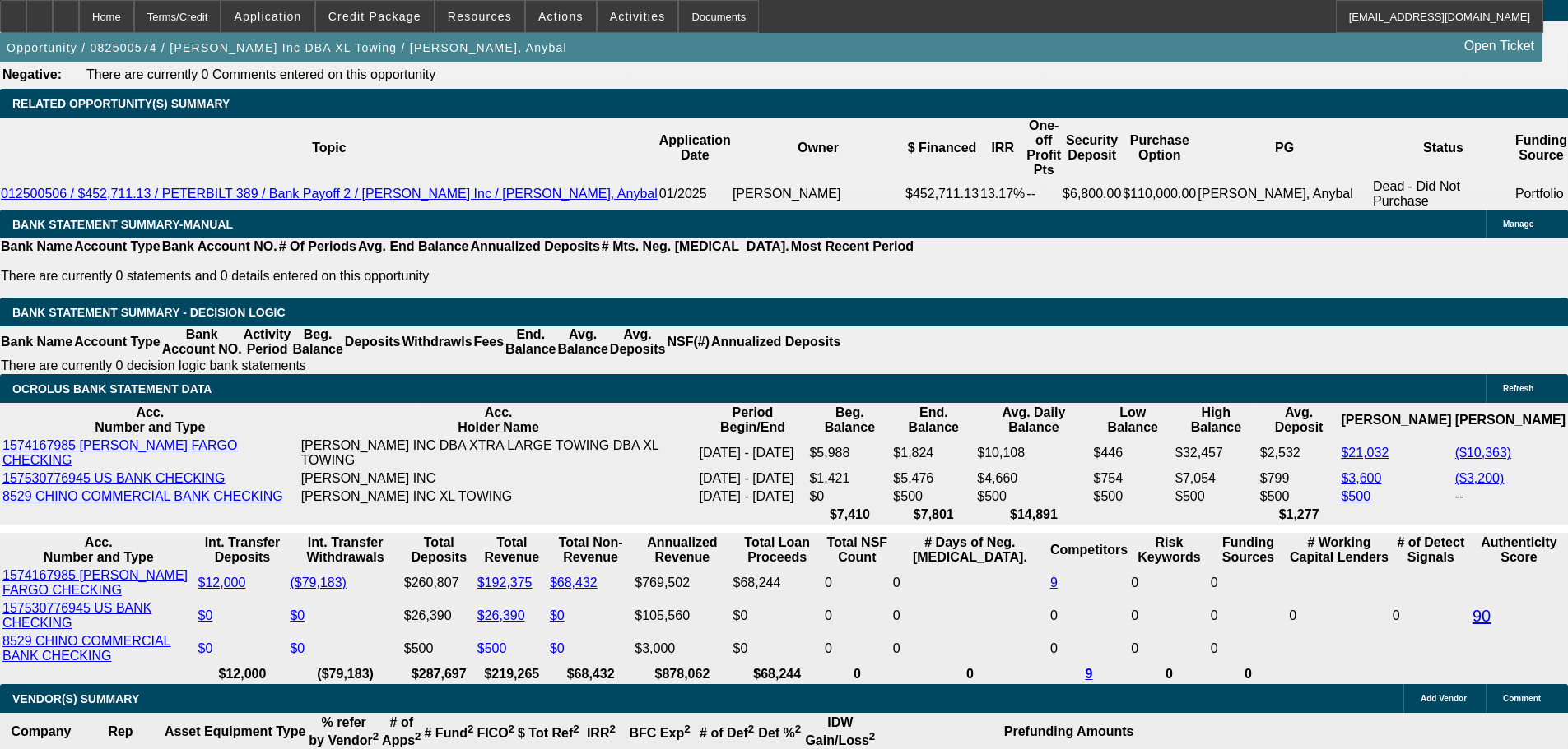
type input "."
type input "7"
type input "$2,834.39"
type input "75"
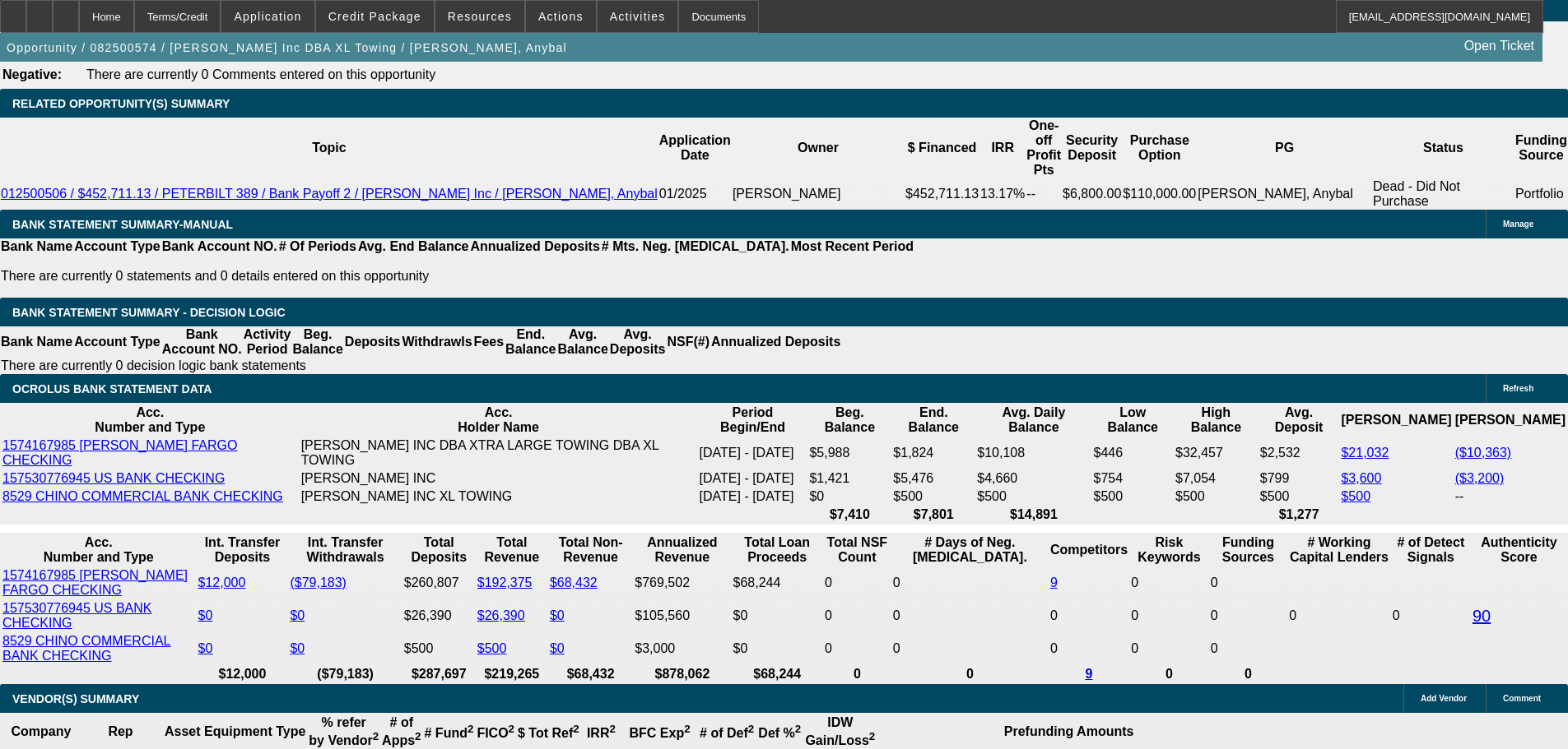
type input "$12,429.47"
type input ".75"
type input "$2,263.40"
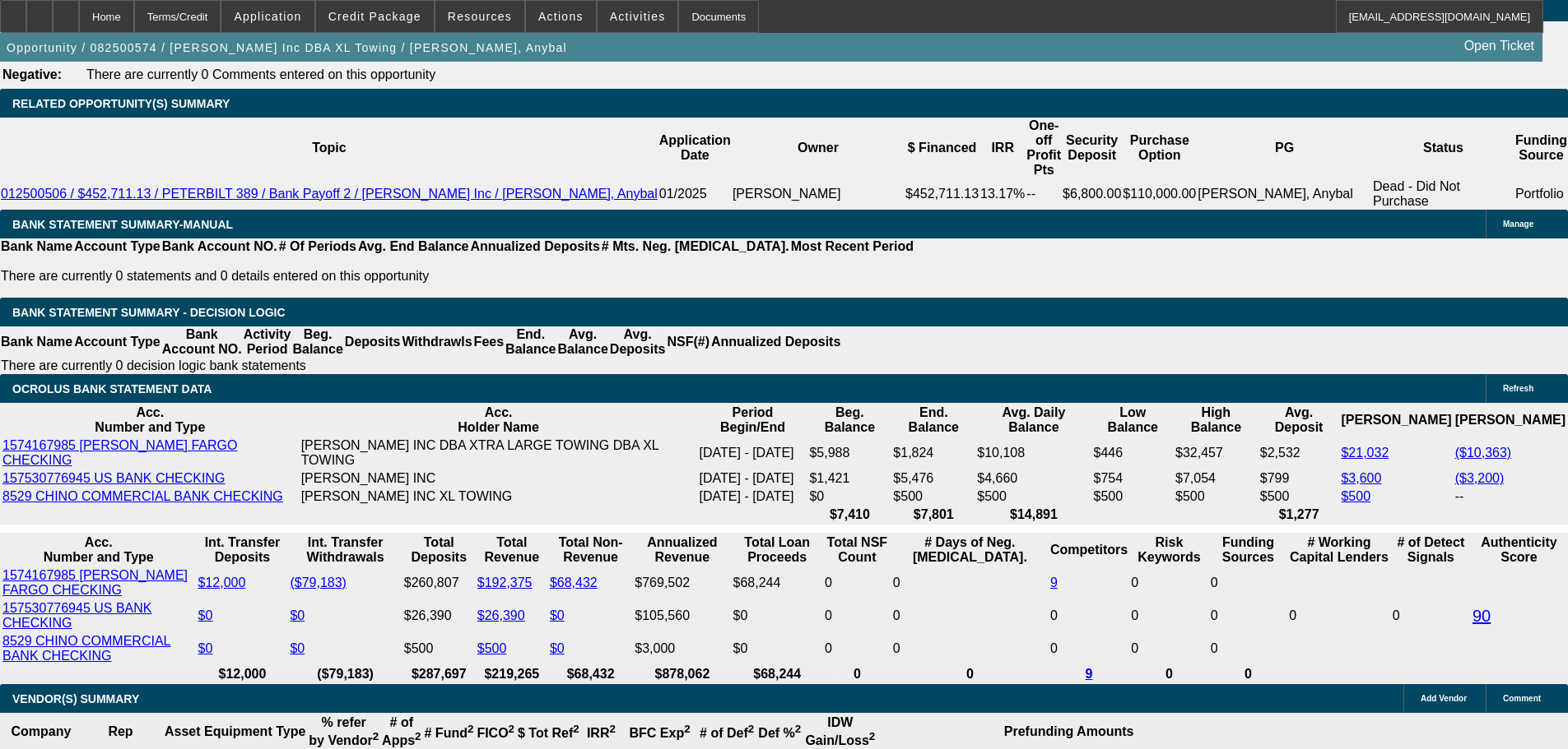
type input "1.75"
type input "$2,349.40"
type input "15.75"
type input "$3,762.71"
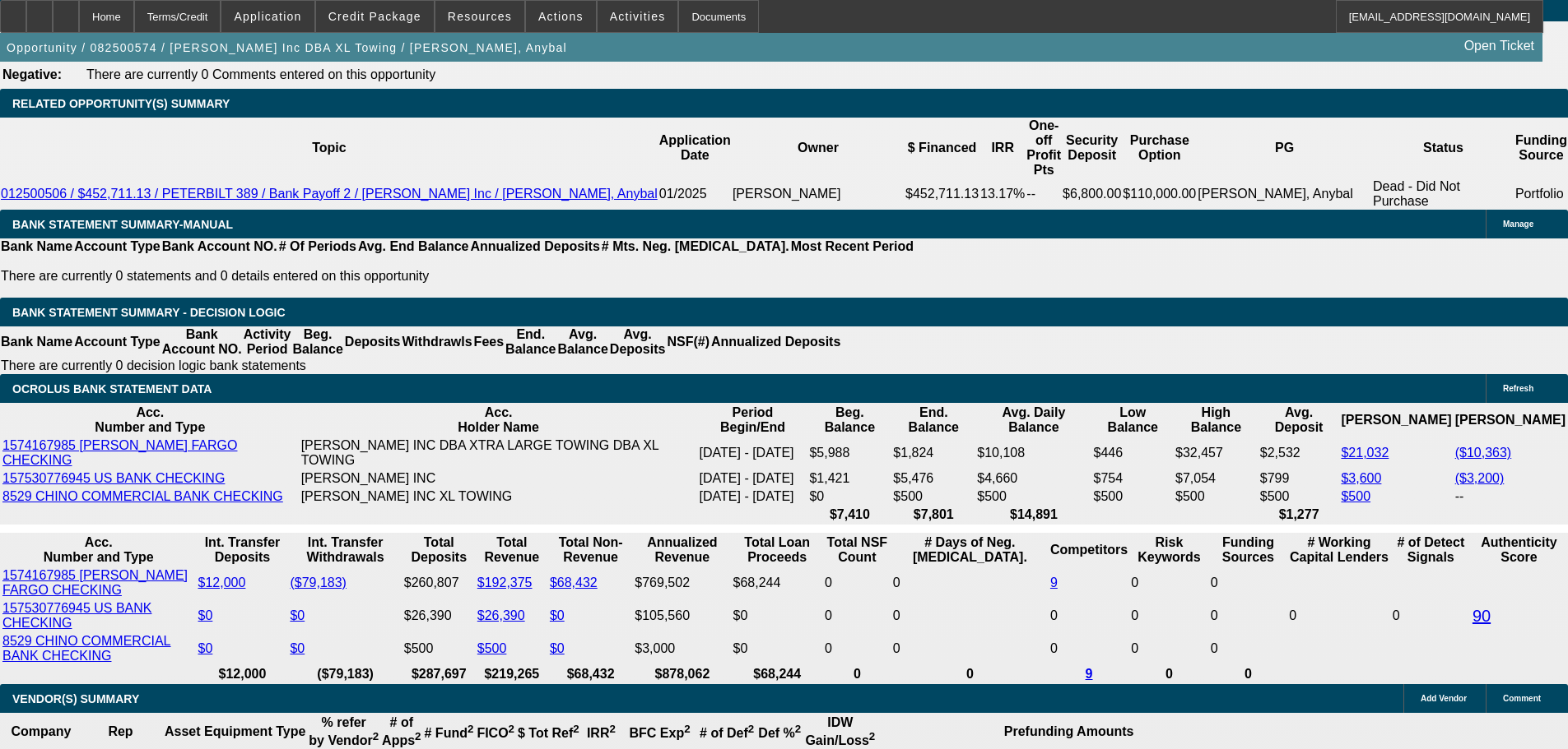
type input "$3,762.71"
type input "15.75"
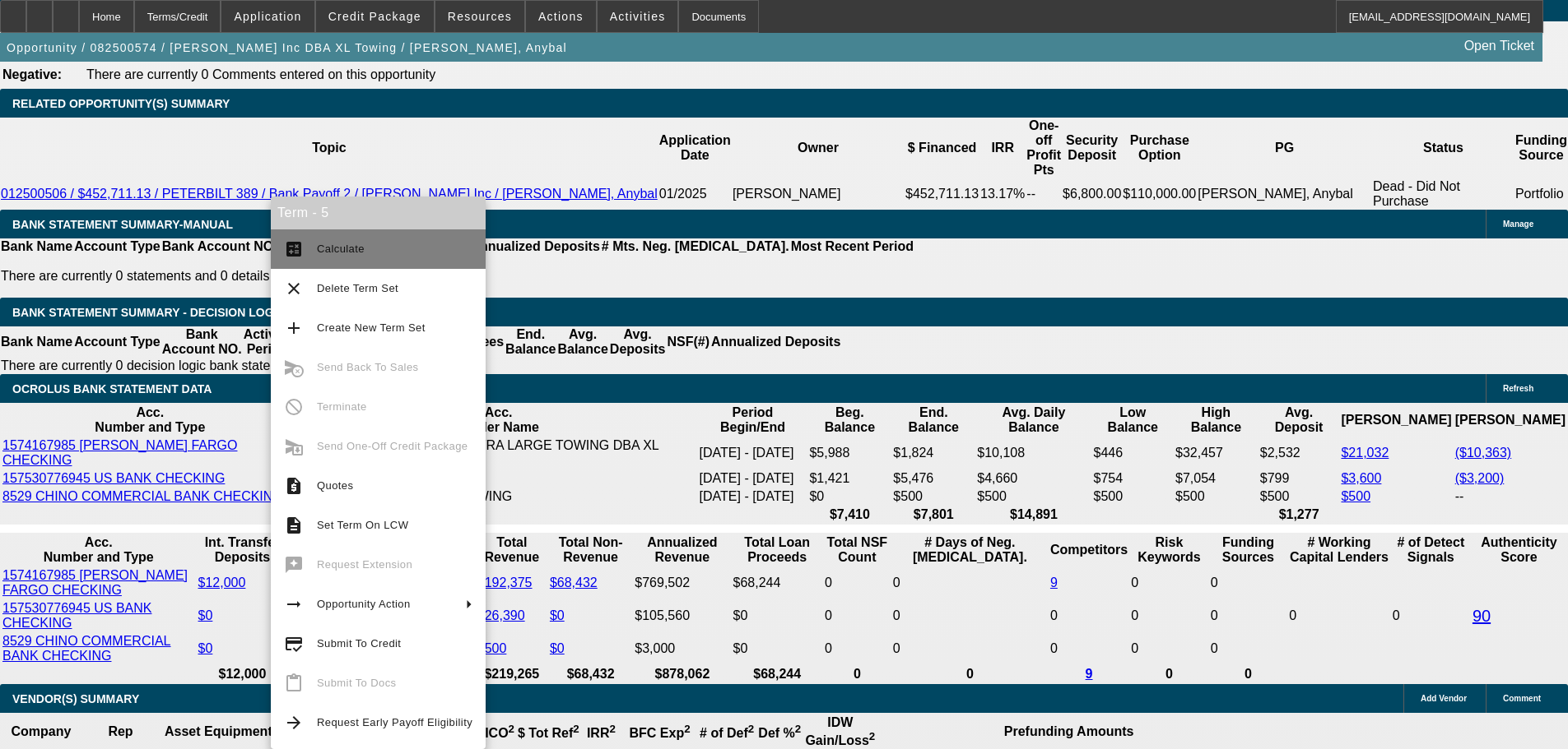
click at [303, 255] on mat-icon "calculate" at bounding box center [294, 248] width 20 height 20
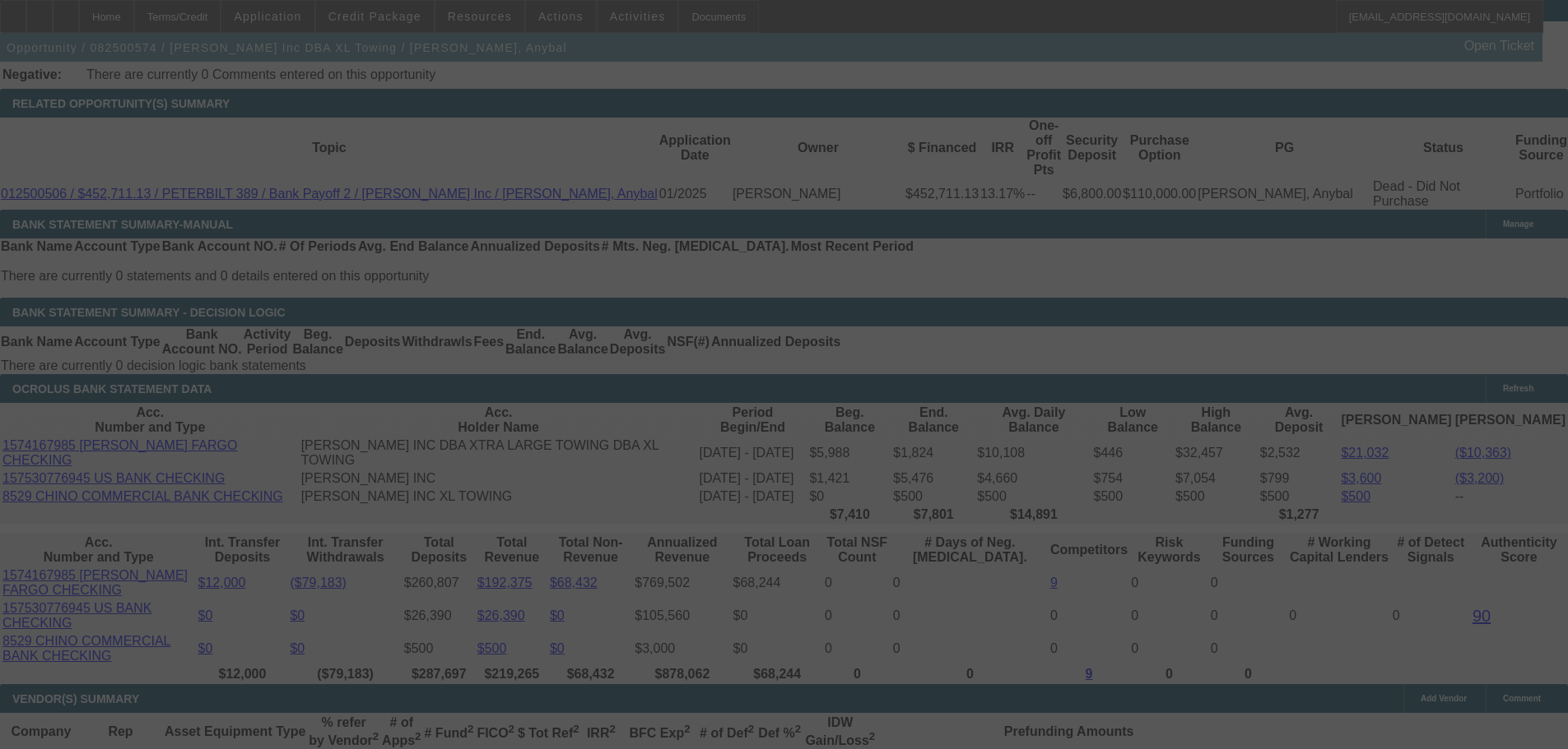
select select "0"
select select "2"
select select "0.15"
select select "16"
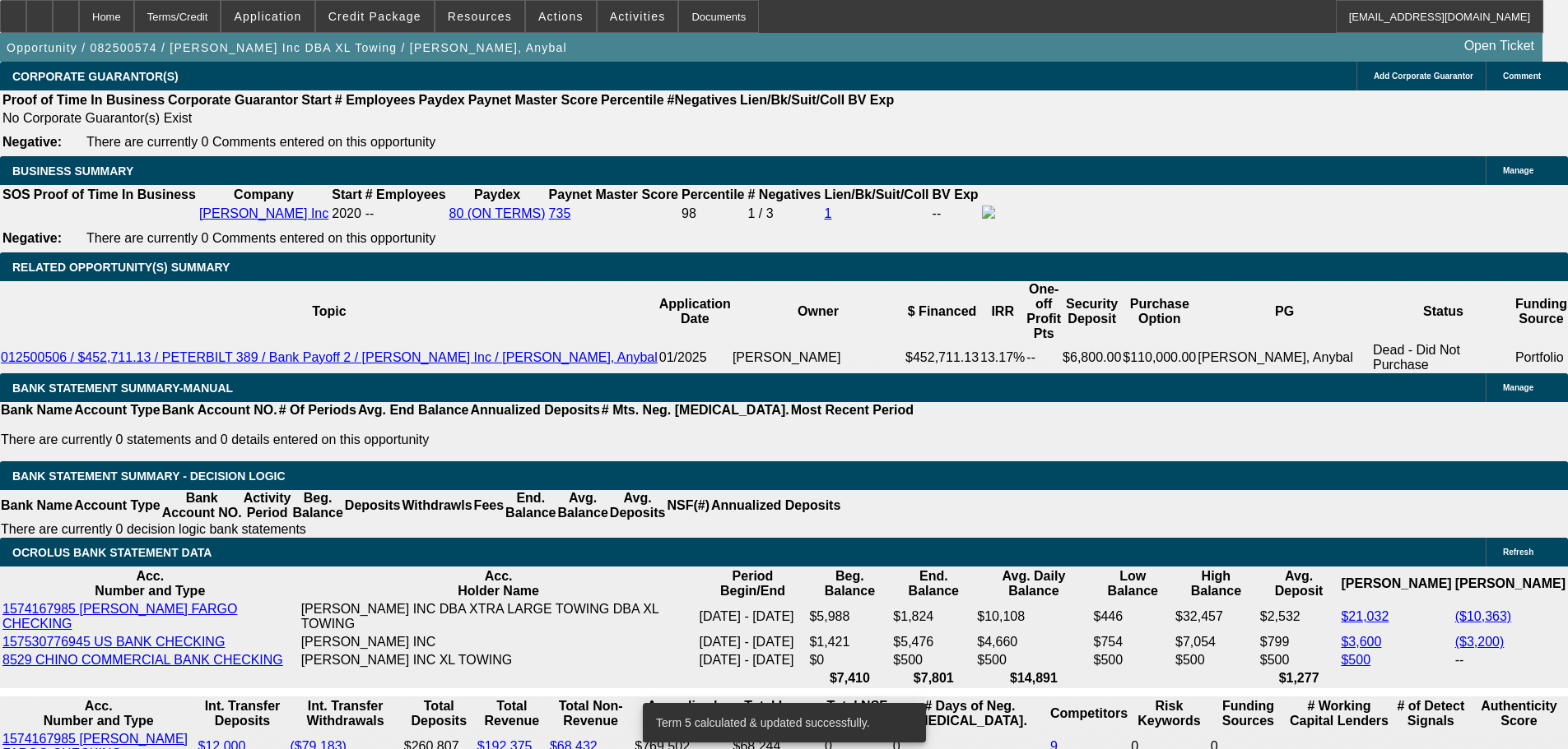
scroll to position [2503, 0]
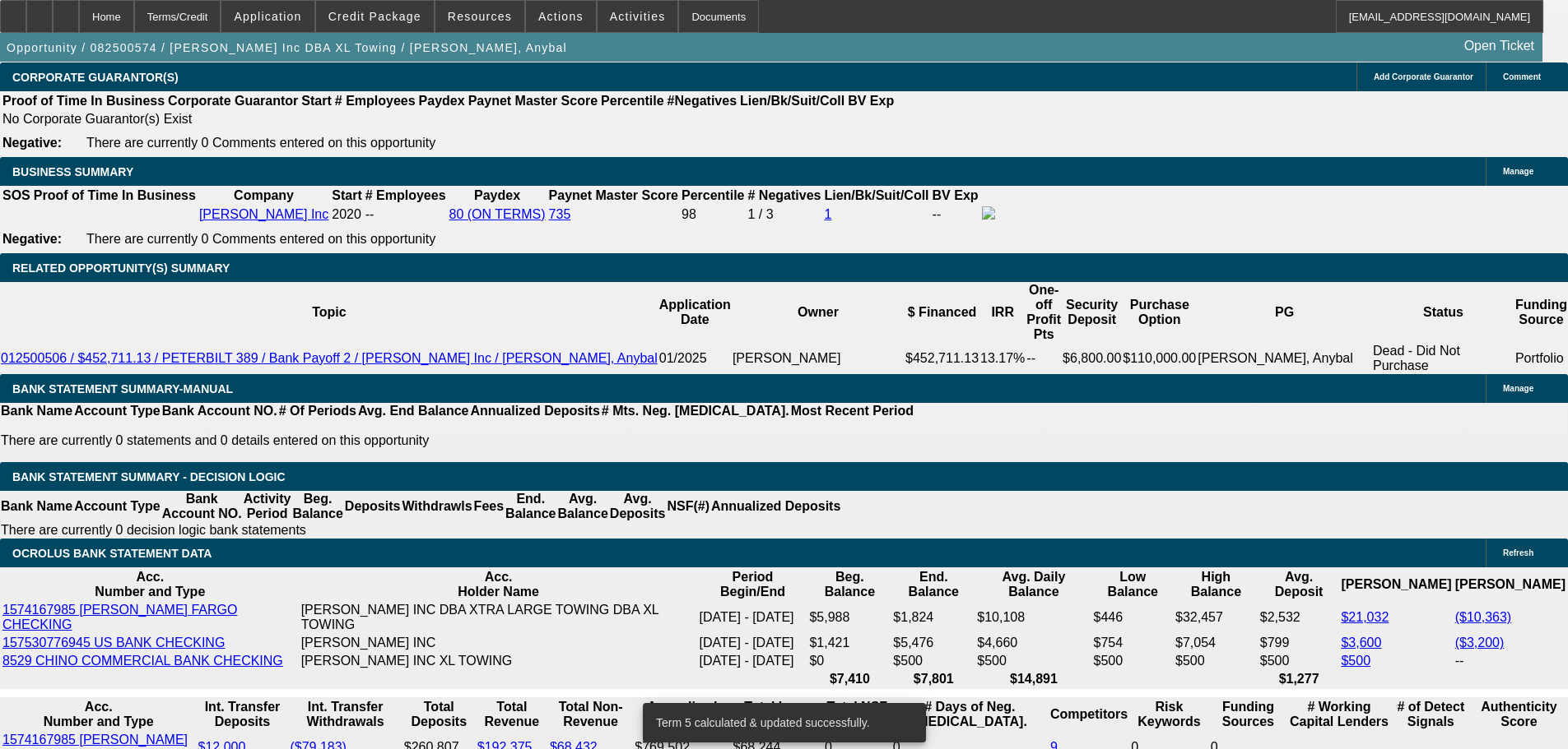
select select "0"
select select "2"
select select "0.15"
select select "4"
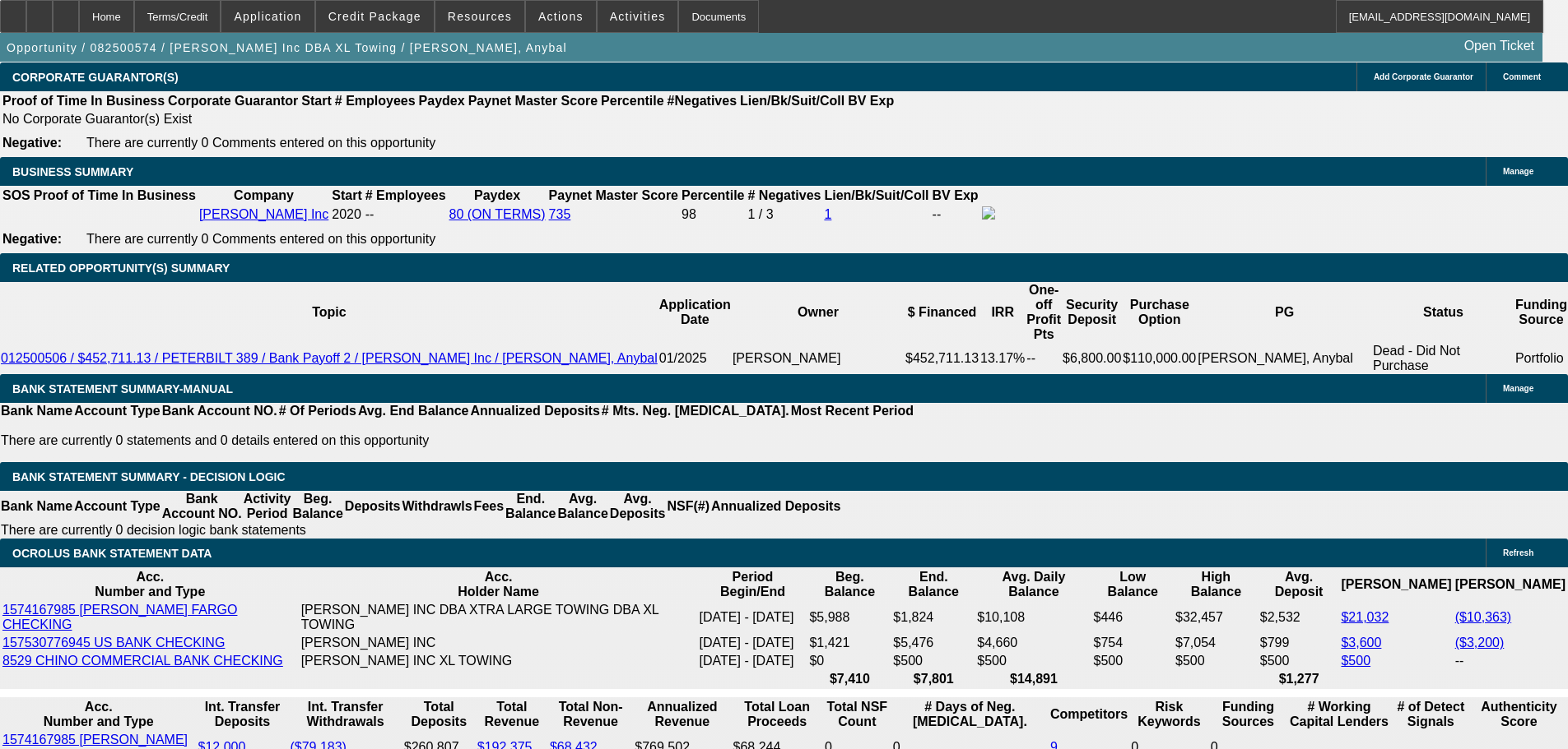
select select "0"
select select "2"
select select "0.15"
select select "16"
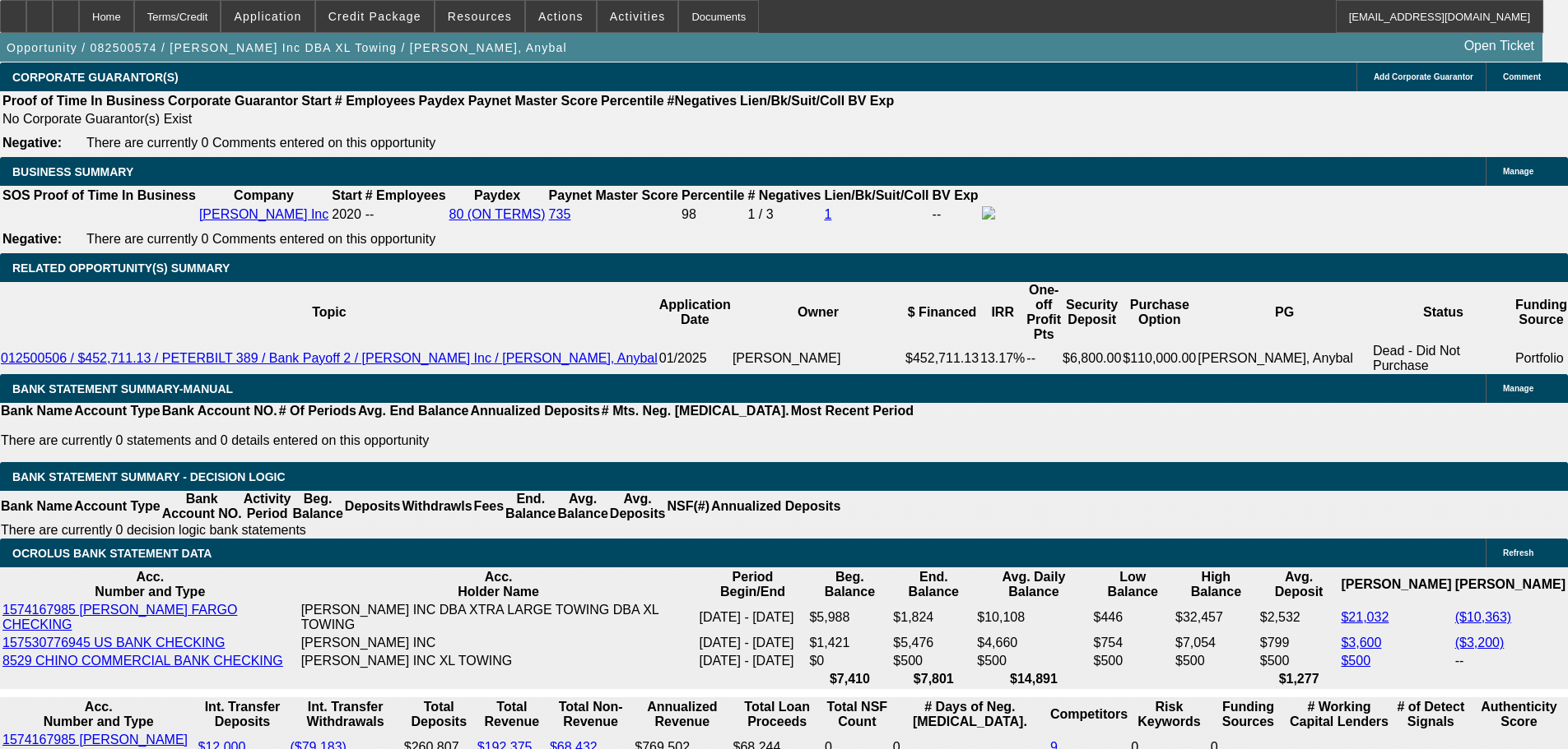
select select "0"
select select "2"
select select "0.15"
select select "16"
select select "0"
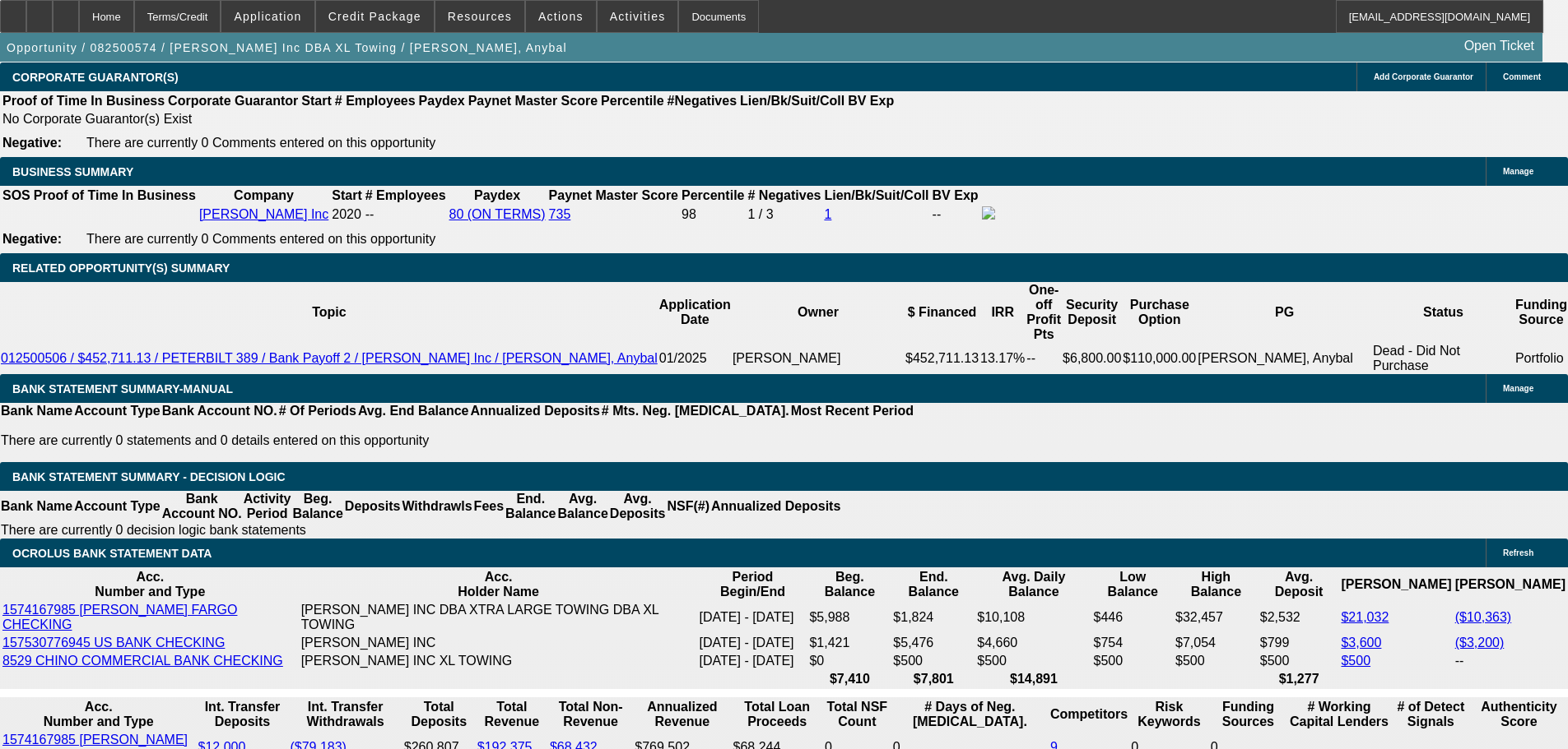
select select "2"
select select "0.15"
select select "16"
select select "0"
select select "2"
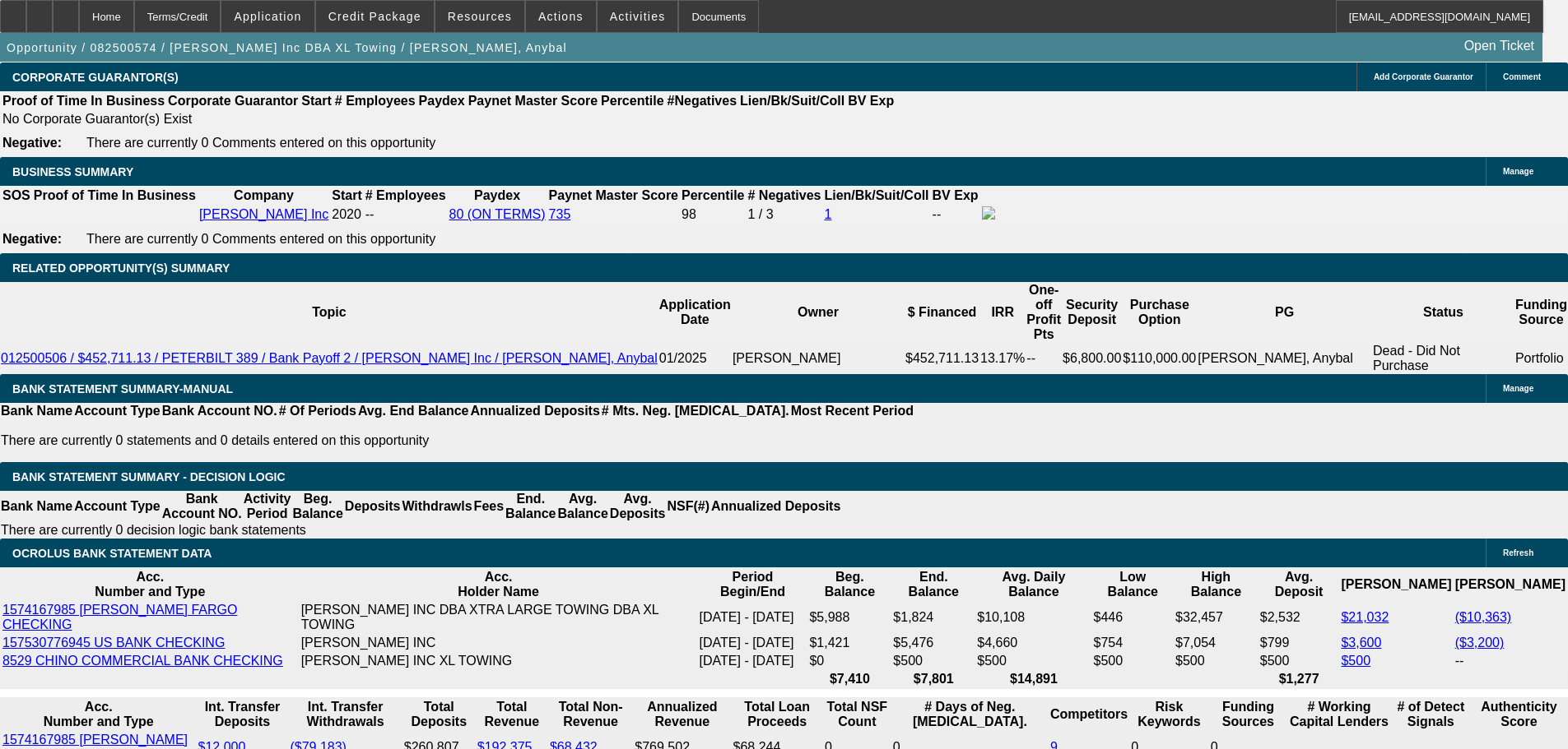
select select "0.15"
select select "4"
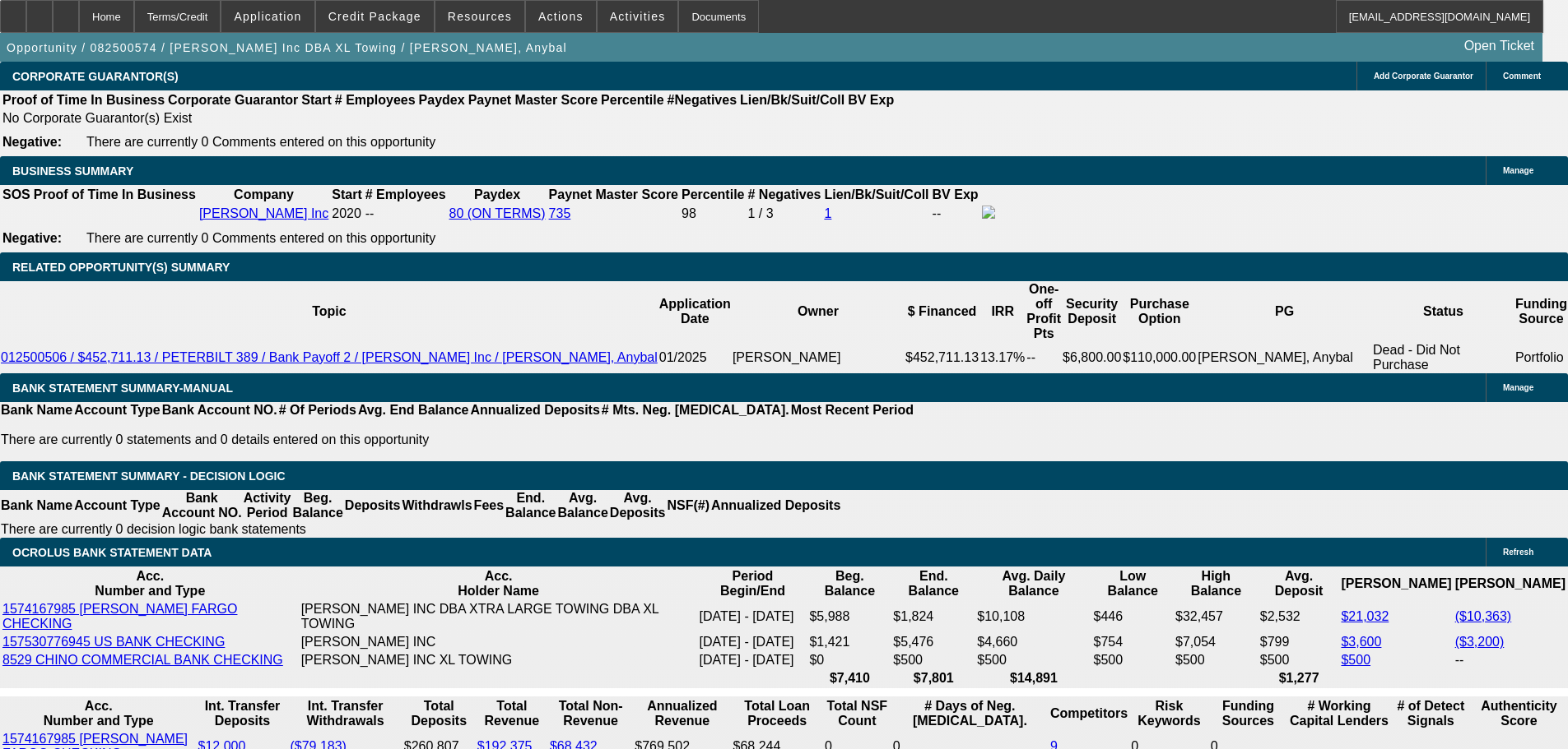
scroll to position [2668, 0]
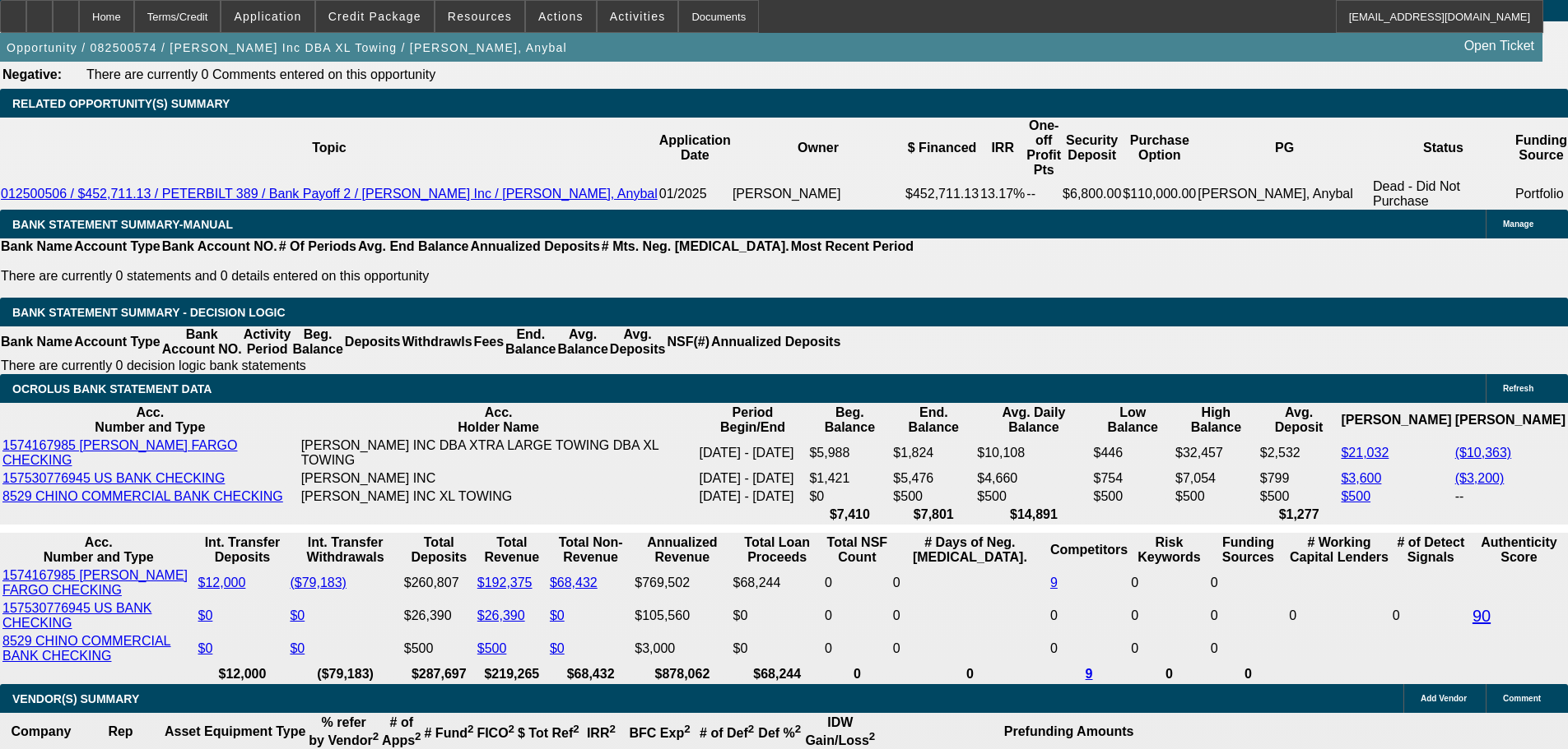
drag, startPoint x: 463, startPoint y: 460, endPoint x: 474, endPoint y: 460, distance: 11.0
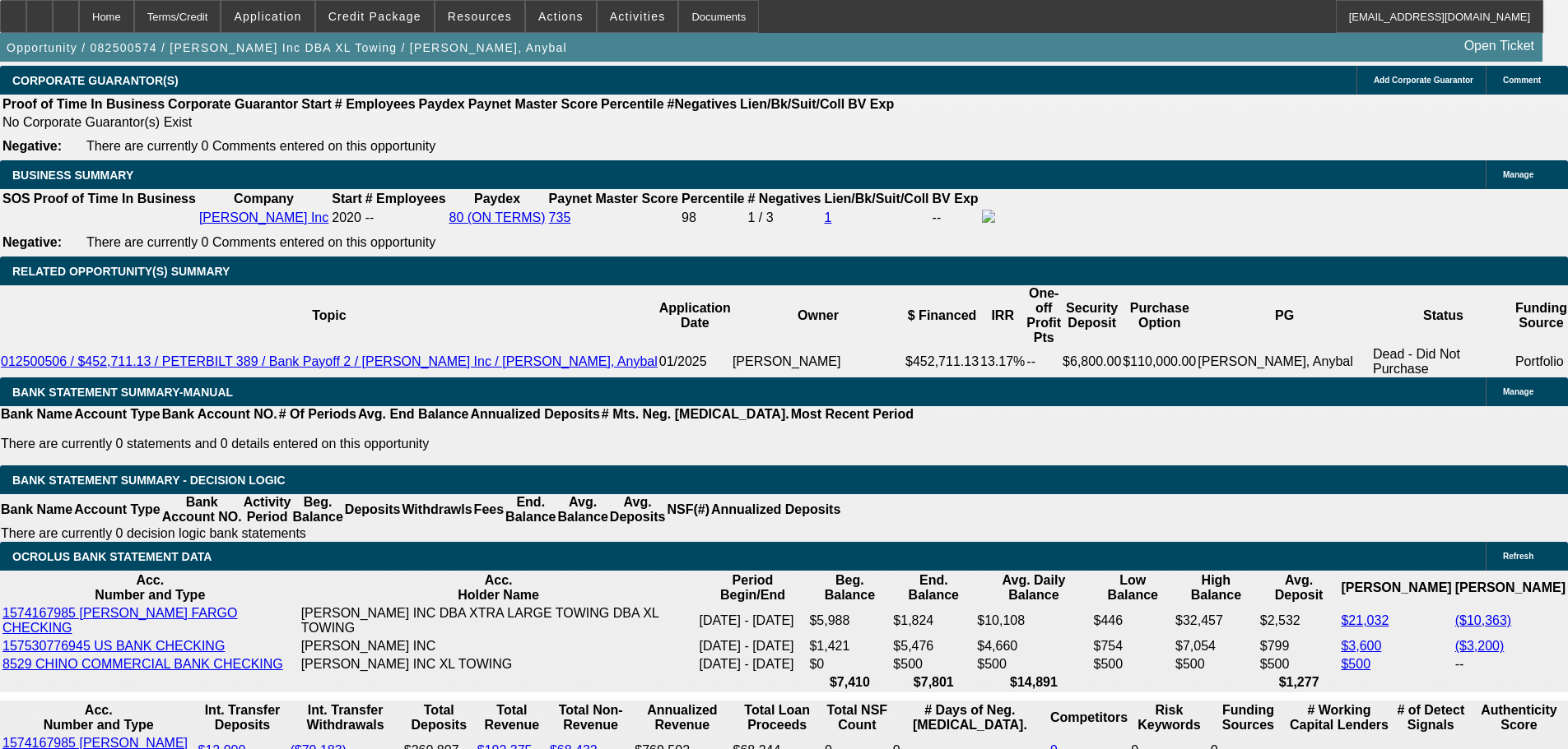
scroll to position [2468, 0]
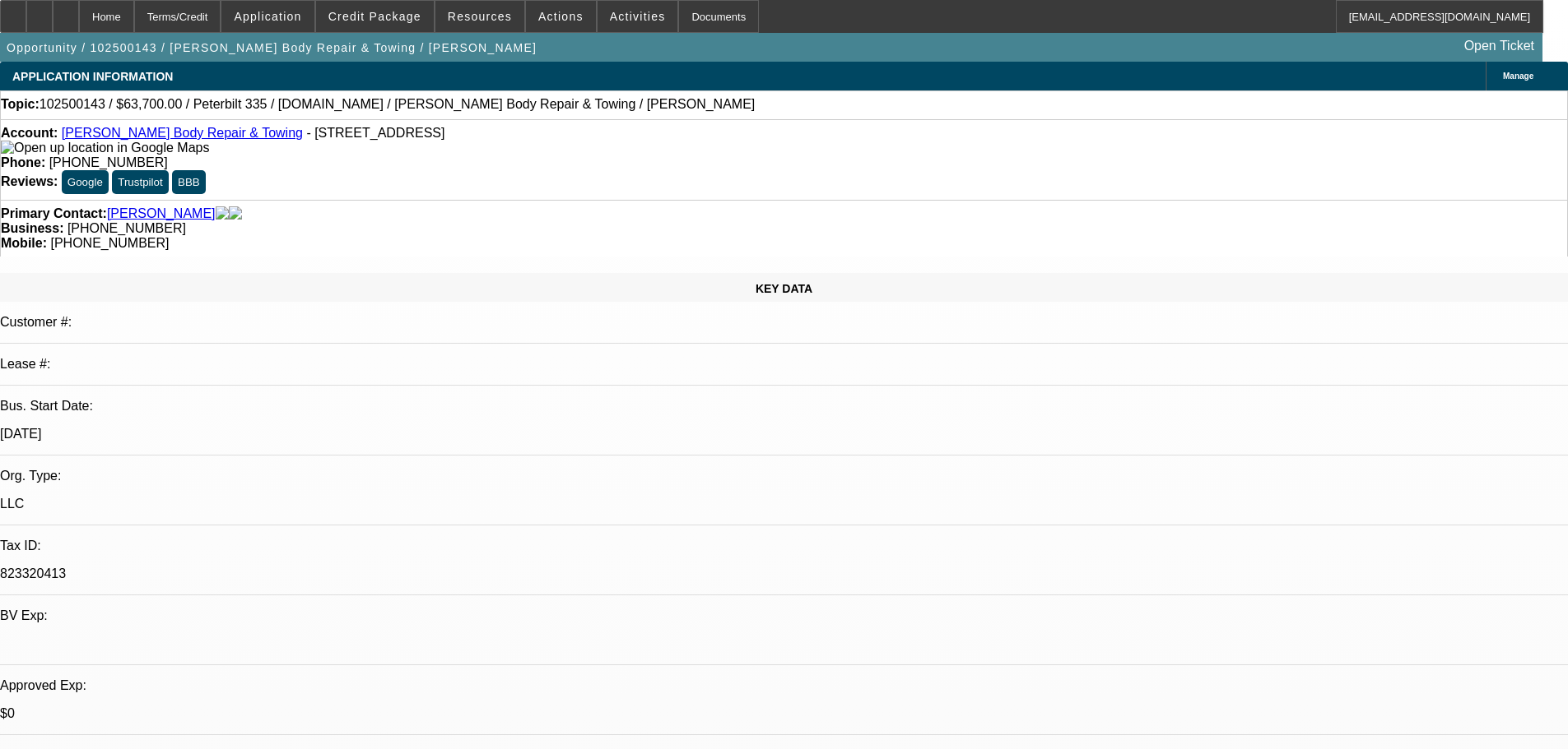
select select "0"
select select "2"
select select "0.1"
select select "4"
